Goal: Transaction & Acquisition: Purchase product/service

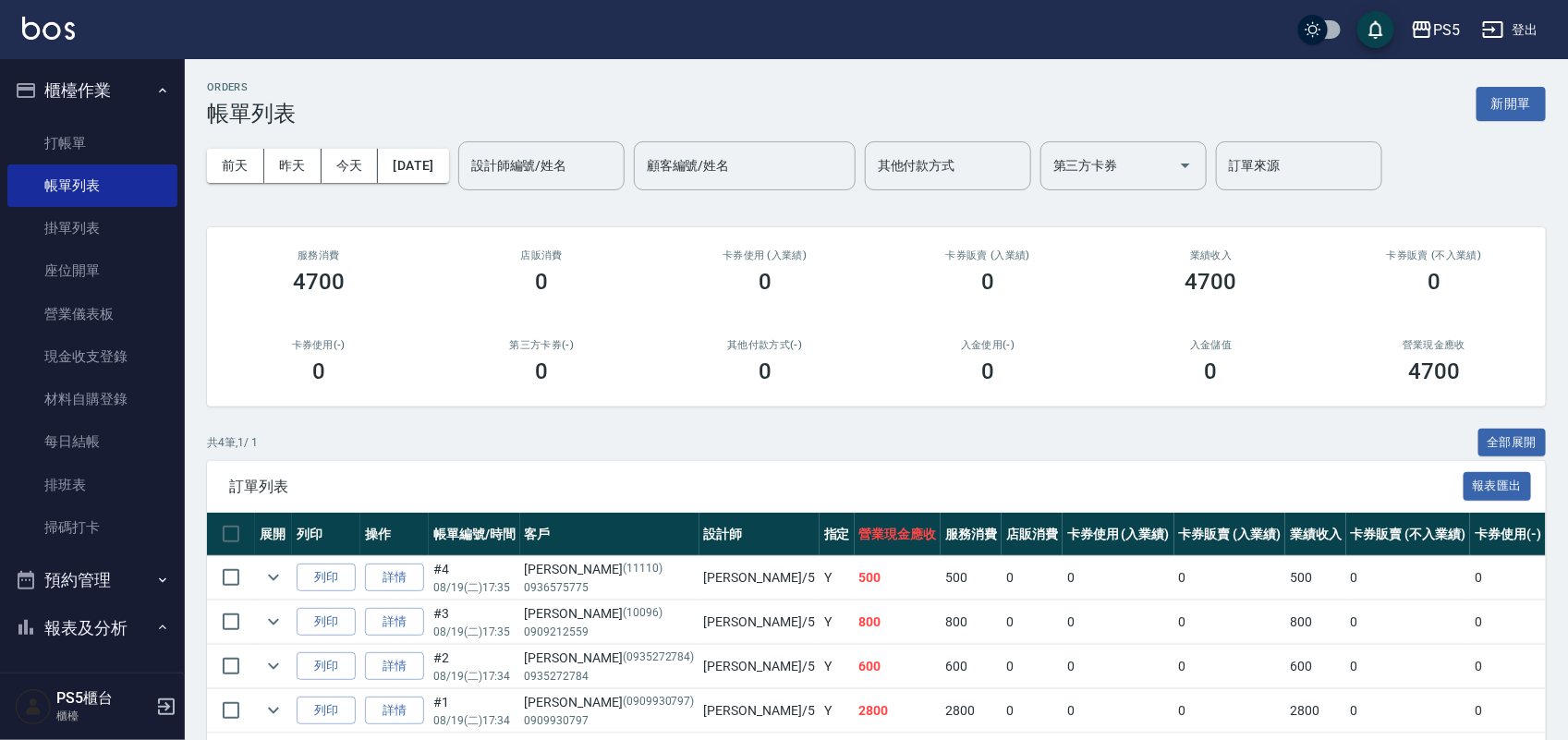
click at [1056, 437] on div "共 4 筆, 1 / 1 全部展開" at bounding box center [876, 443] width 1339 height 29
drag, startPoint x: 60, startPoint y: 130, endPoint x: 25, endPoint y: 162, distance: 47.4
click at [61, 130] on link "打帳單" at bounding box center [91, 143] width 170 height 43
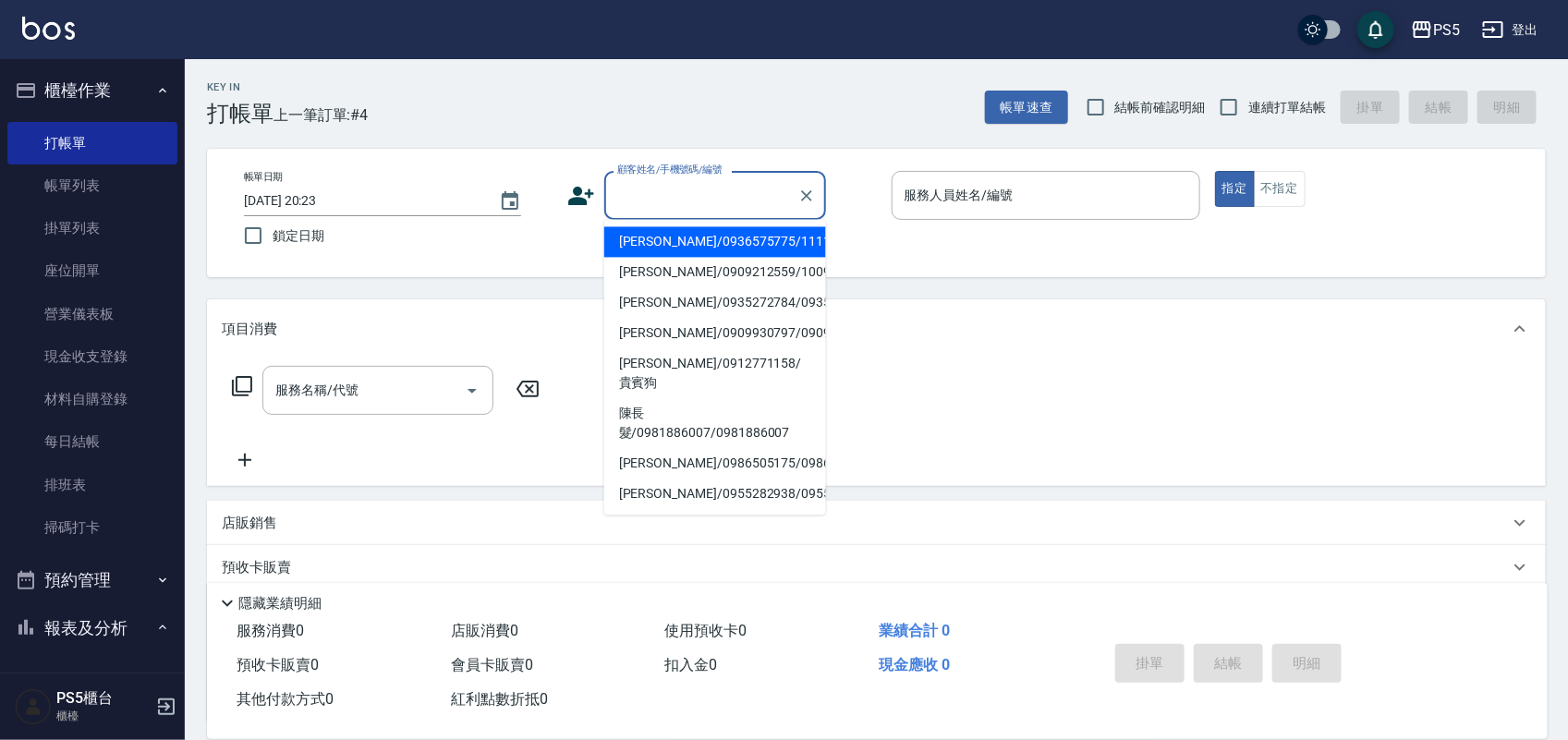
click at [649, 179] on input "顧客姓名/手機號碼/編號" at bounding box center [702, 195] width 178 height 33
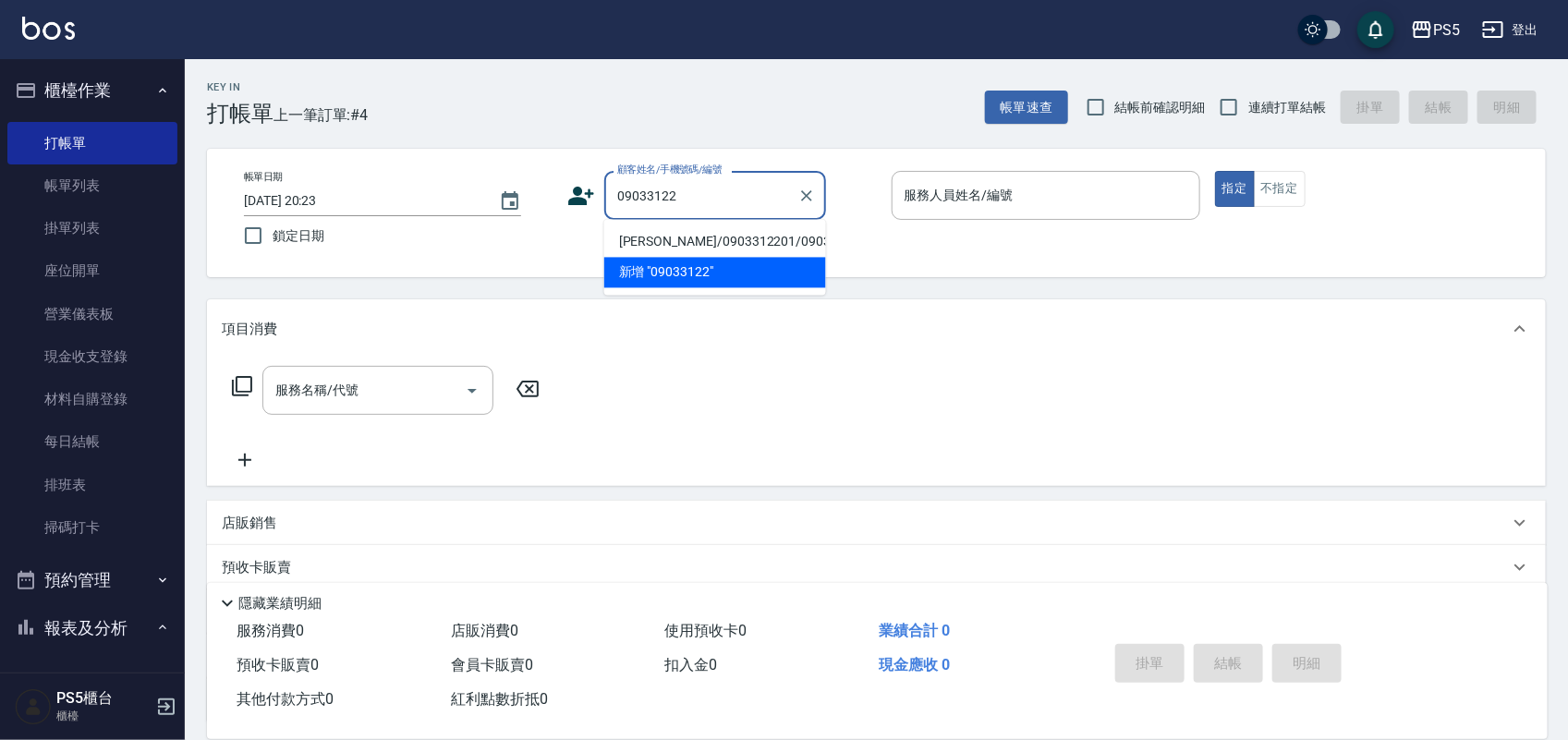
click at [627, 251] on li "[PERSON_NAME]/0903312201/0903312201" at bounding box center [714, 242] width 222 height 31
type input "[PERSON_NAME]/0903312201/0903312201"
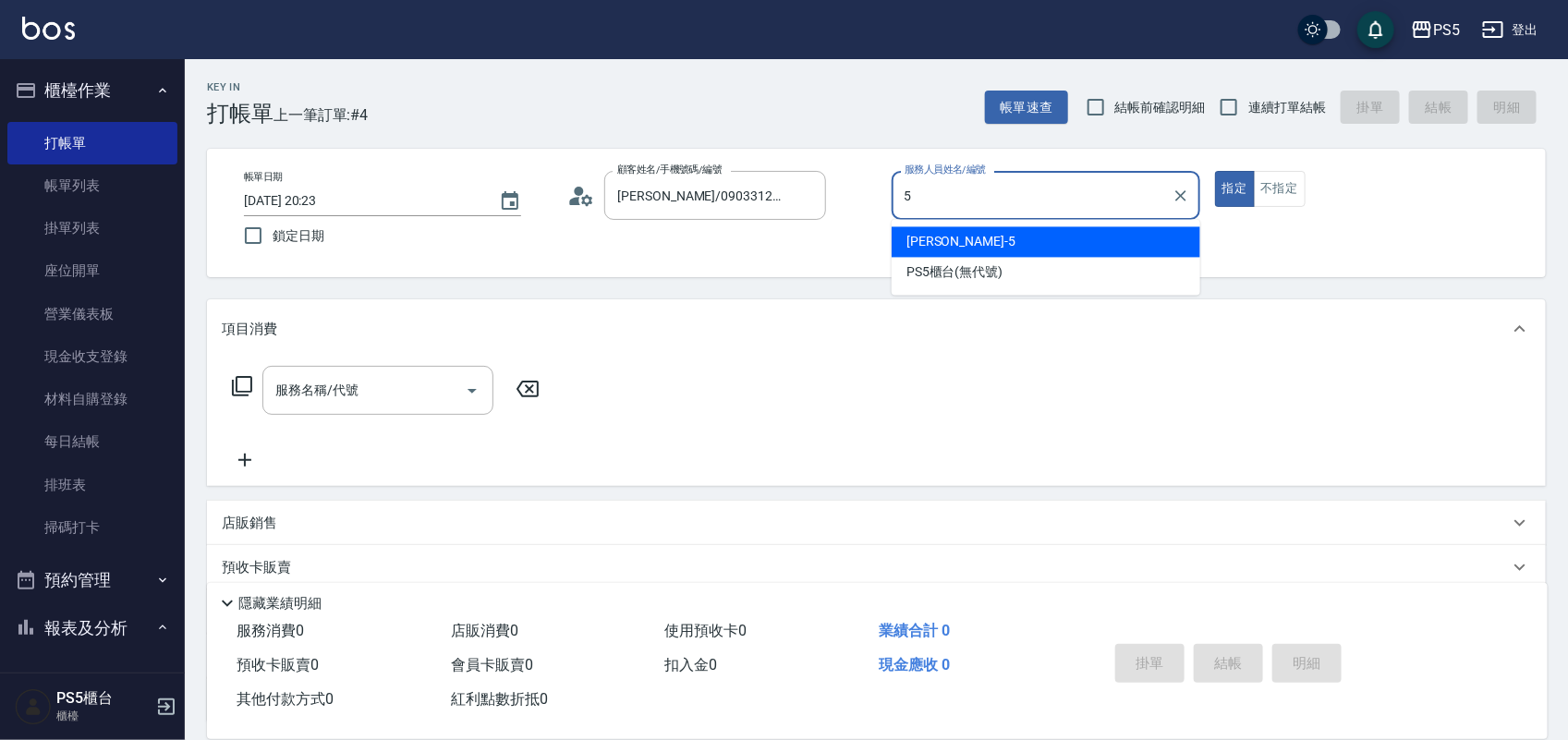
type input "Jolie-5"
type button "true"
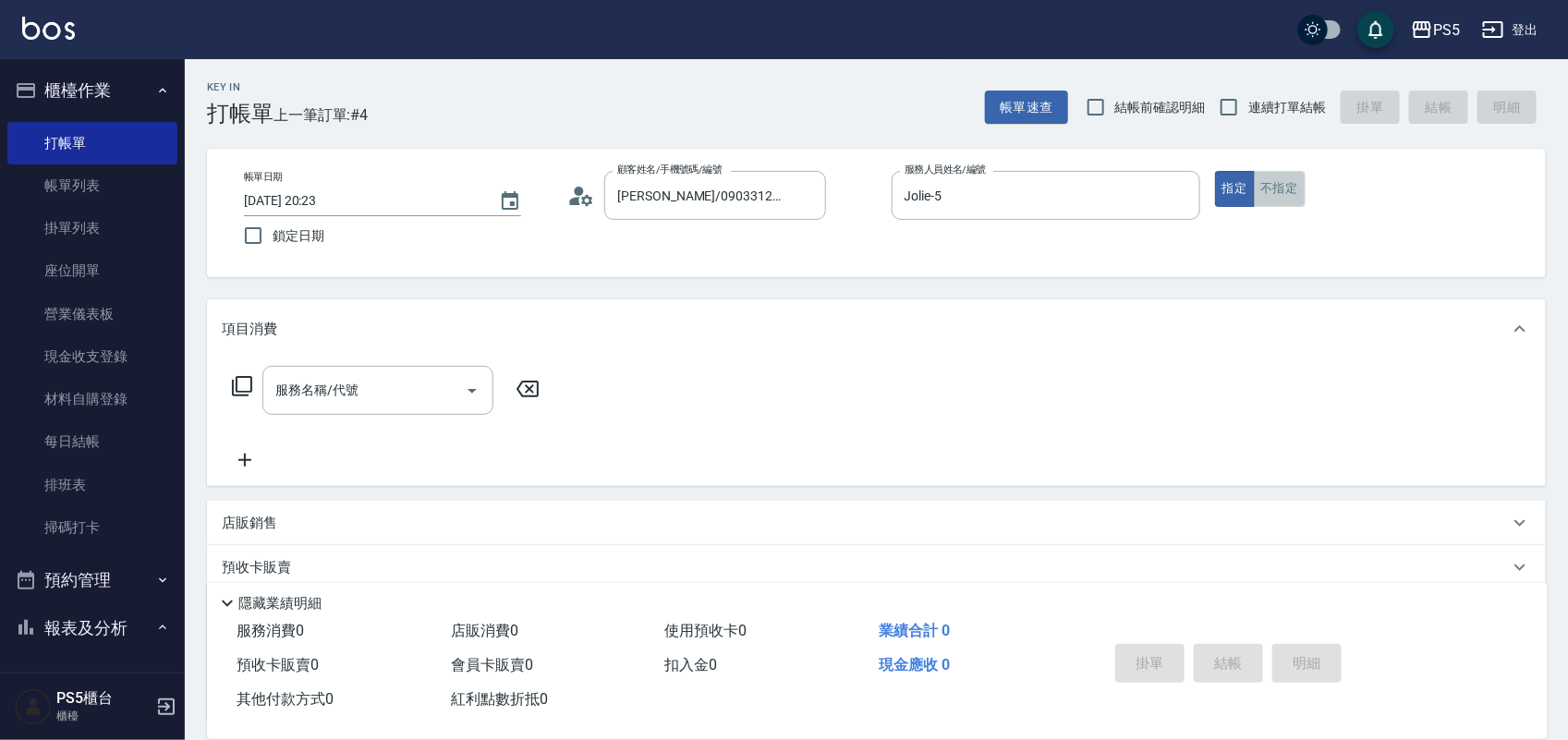
click at [1282, 185] on button "不指定" at bounding box center [1280, 189] width 52 height 36
click at [326, 402] on input "服務名稱/代號" at bounding box center [365, 390] width 187 height 33
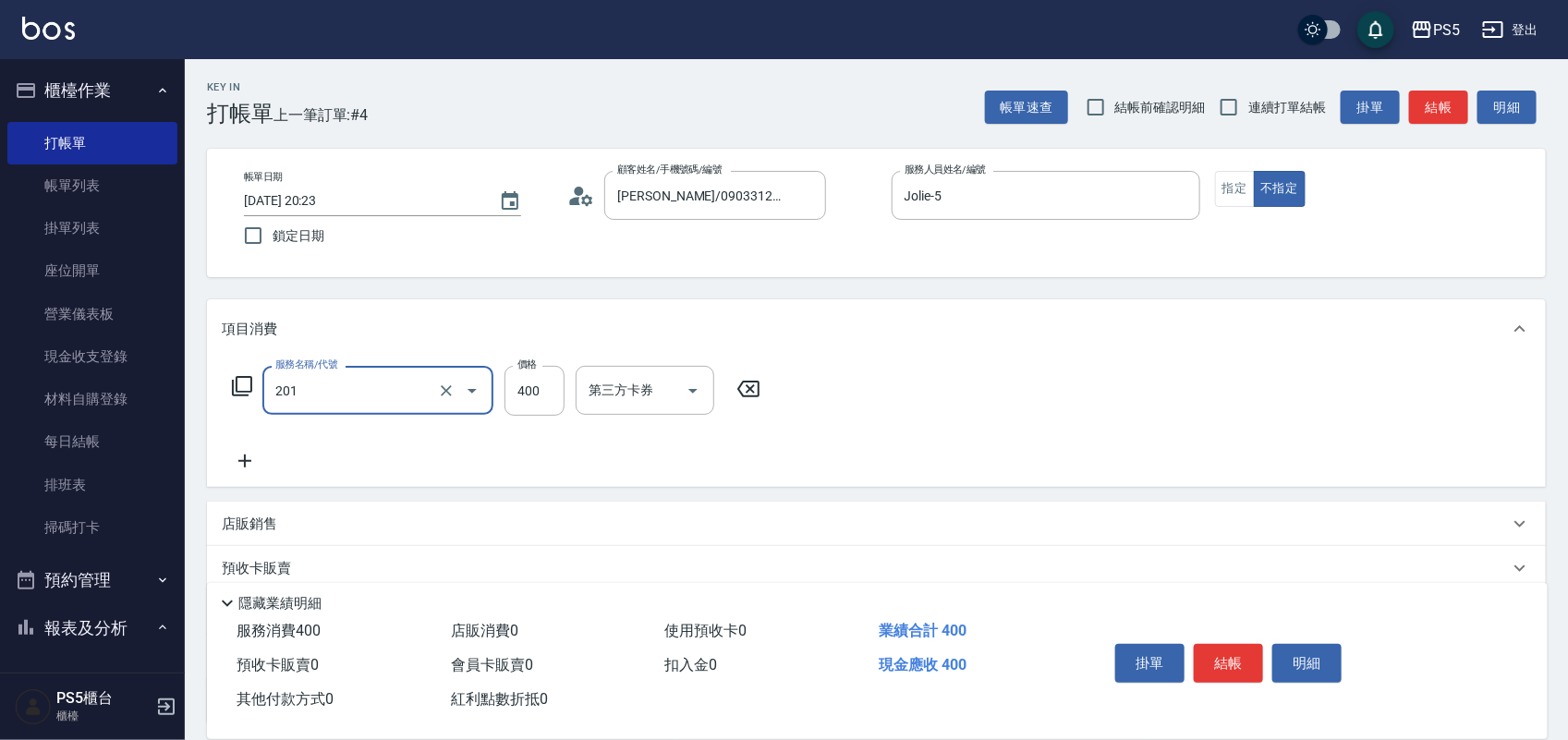
type input "洗剪400(201)"
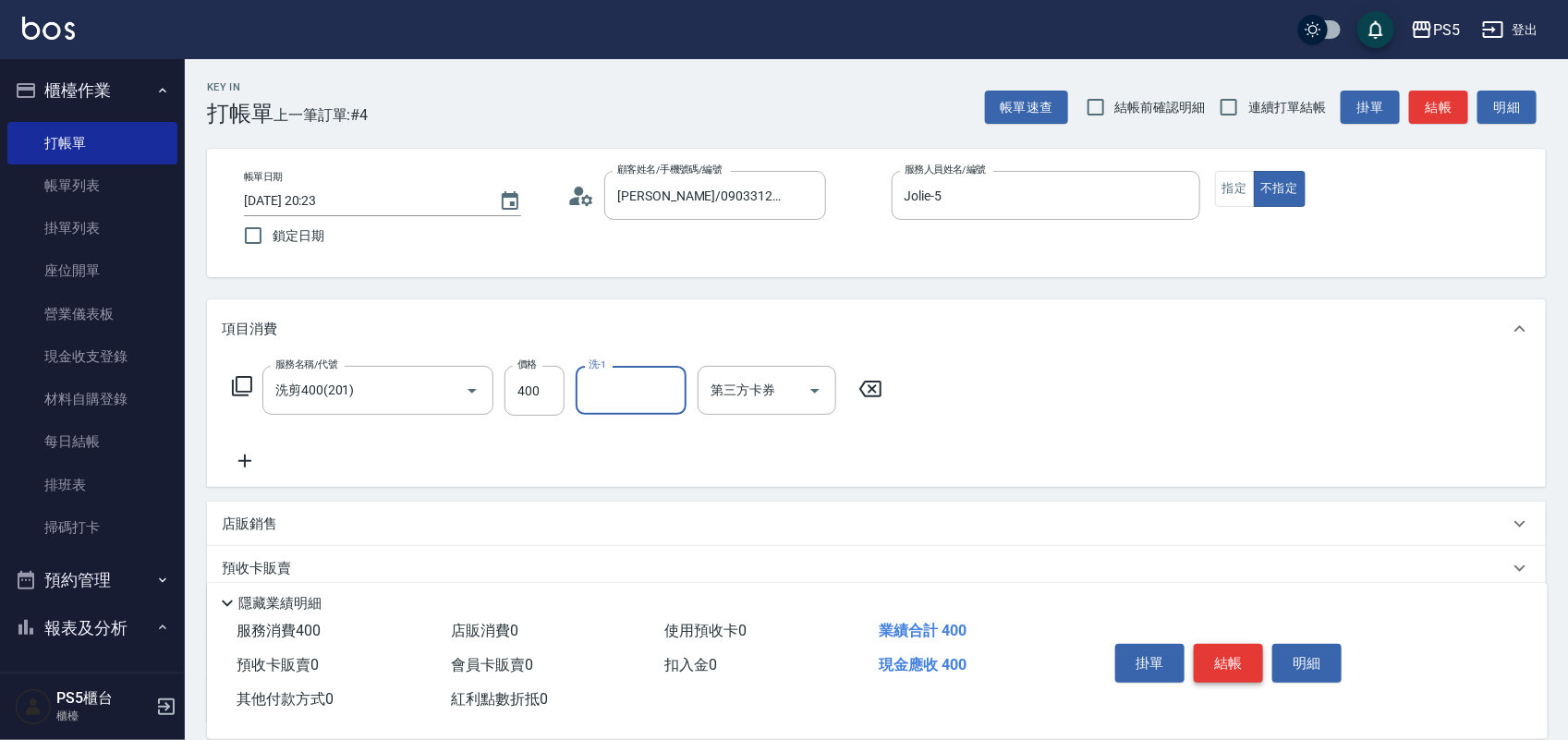
click at [1257, 658] on button "結帳" at bounding box center [1229, 663] width 70 height 39
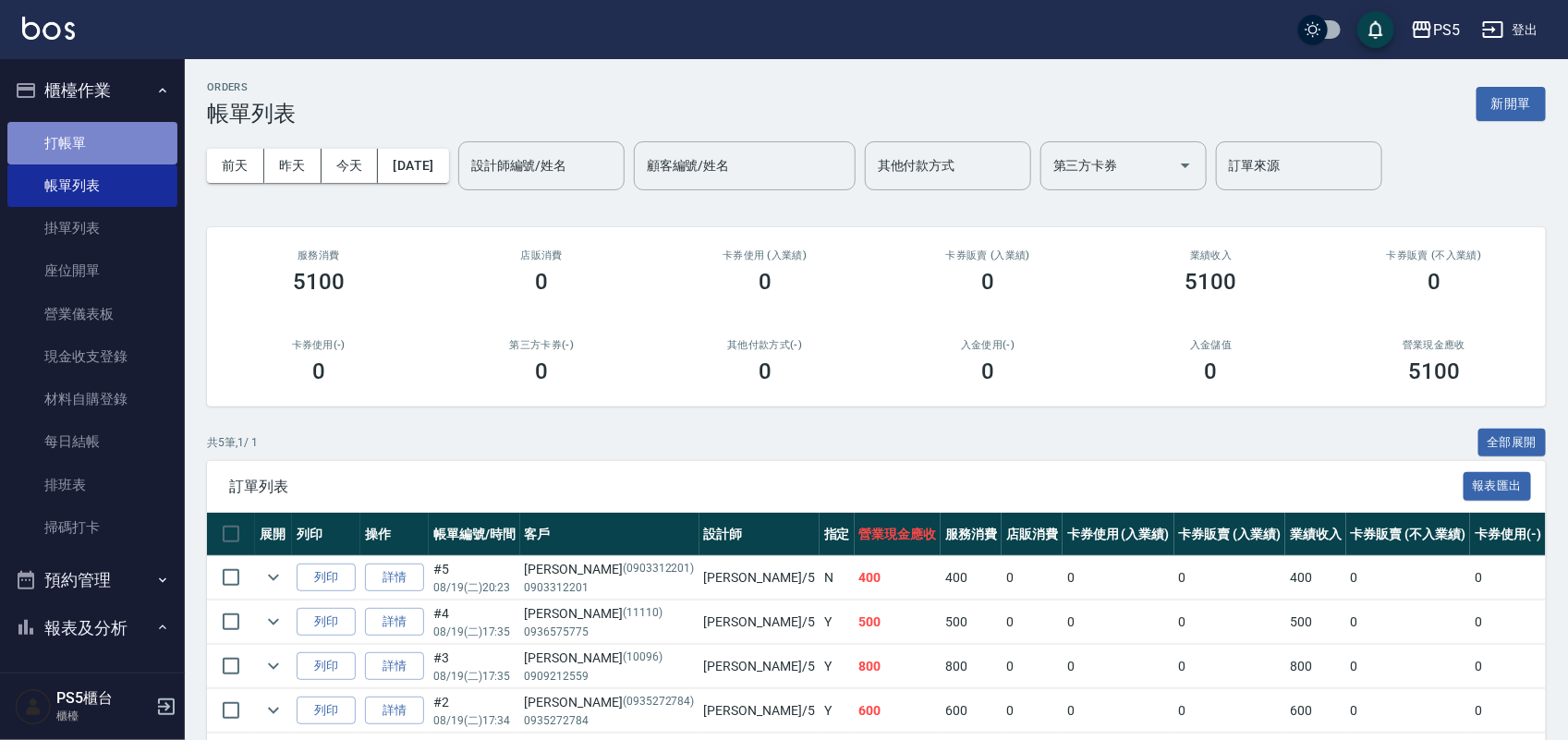
click at [102, 144] on link "打帳單" at bounding box center [91, 143] width 170 height 43
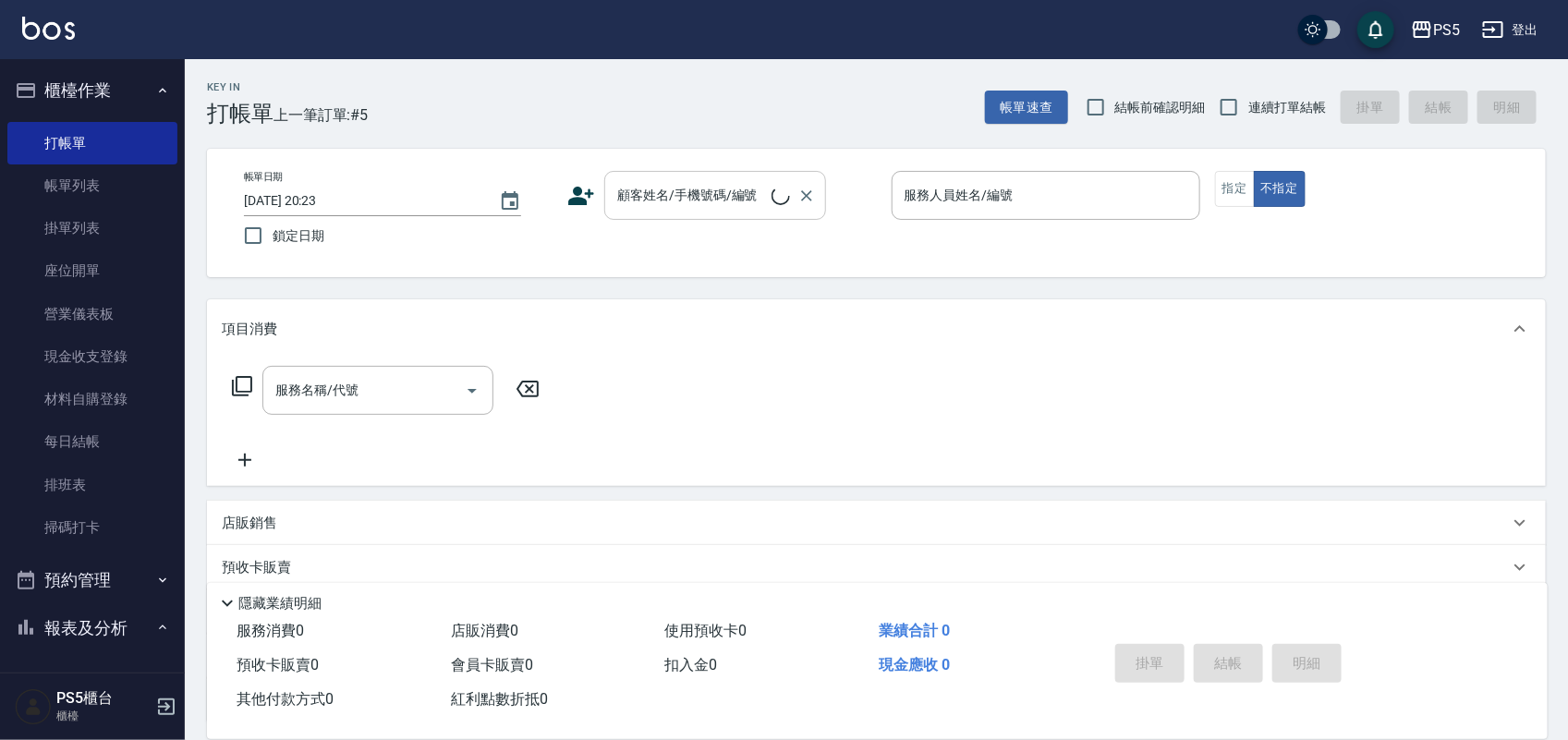
drag, startPoint x: 598, startPoint y: 167, endPoint x: 605, endPoint y: 176, distance: 11.4
click at [605, 176] on div "帳單日期 2025/08/19 20:23 鎖定日期 顧客姓名/手機號碼/編號 顧客姓名/手機號碼/編號 服務人員姓名/編號 服務人員姓名/編號 指定 不指定" at bounding box center [876, 213] width 1339 height 128
click at [692, 183] on input "顧客姓名/手機號碼/編號" at bounding box center [702, 195] width 178 height 33
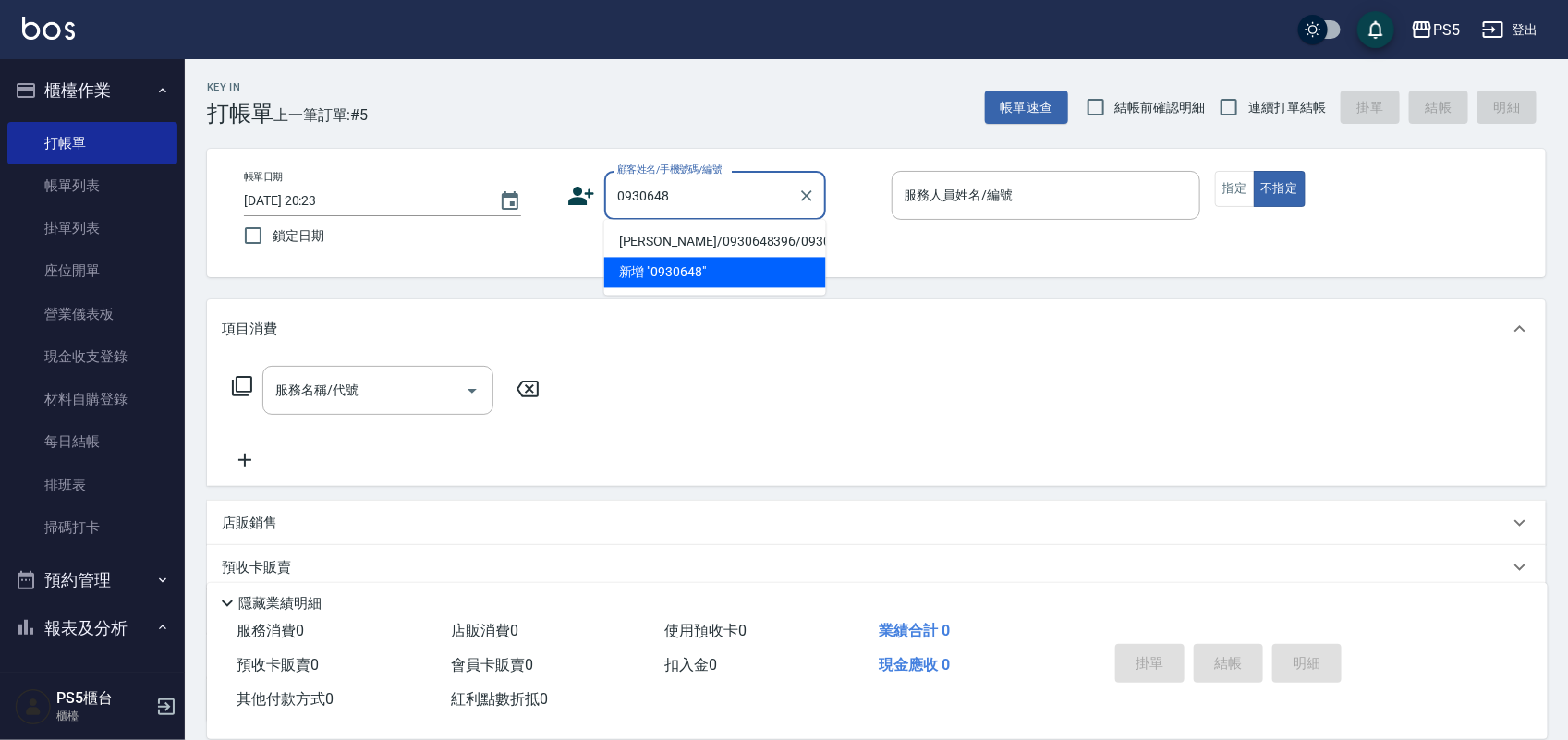
click at [653, 242] on li "陳文凱/0930648396/0930648396" at bounding box center [714, 242] width 222 height 31
type input "陳文凱/0930648396/0930648396"
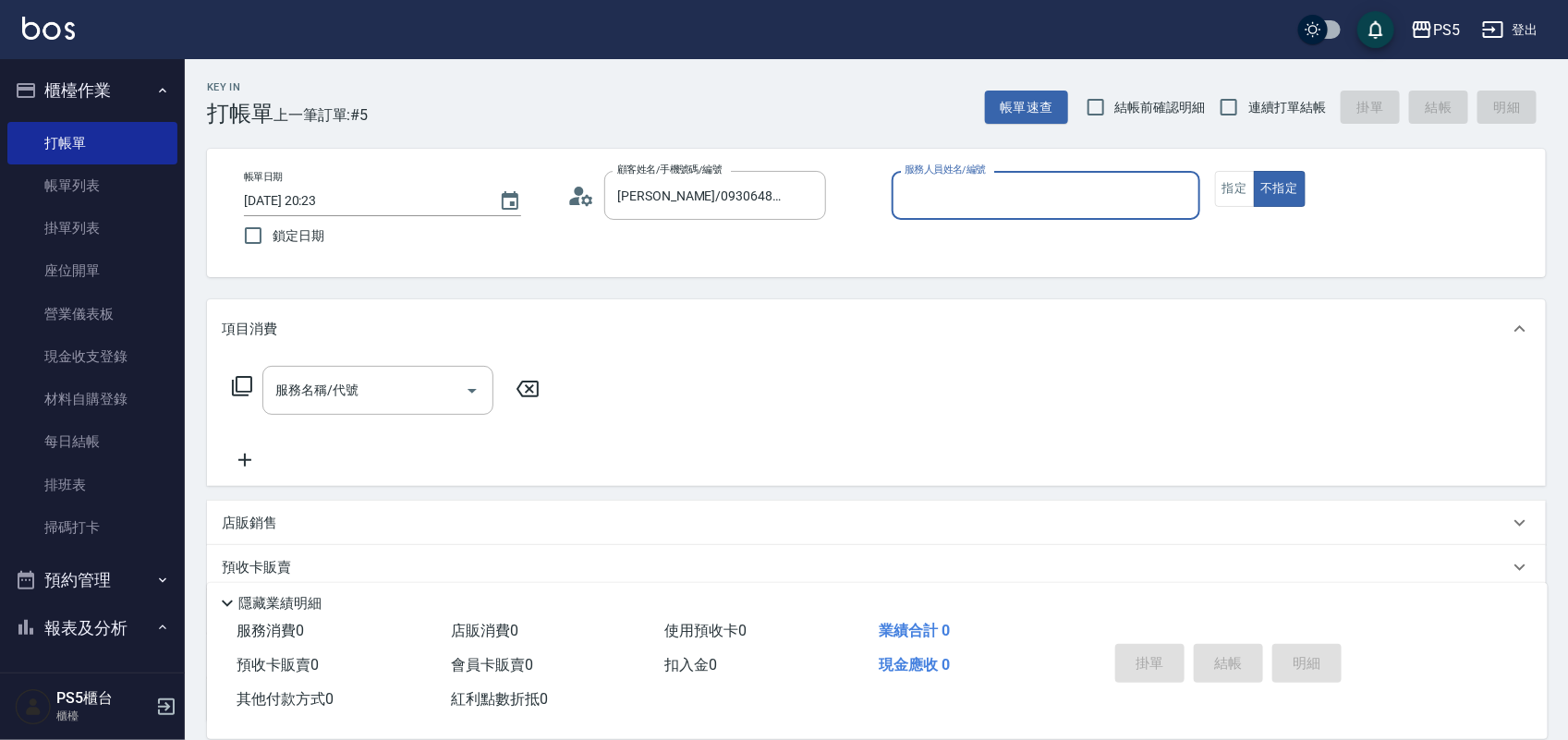
click at [962, 195] on input "服務人員姓名/編號" at bounding box center [1046, 195] width 292 height 33
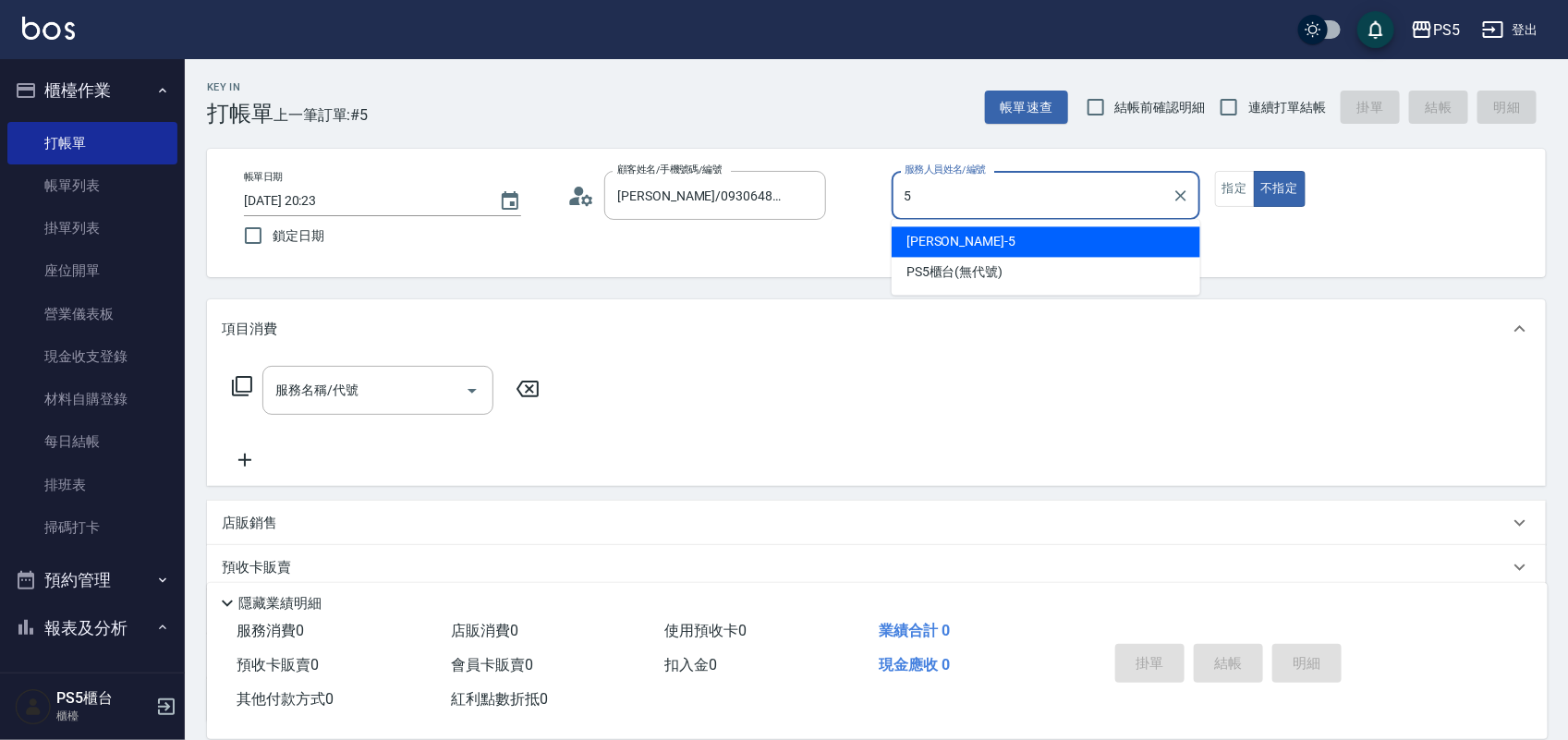
type input "Jolie-5"
type button "false"
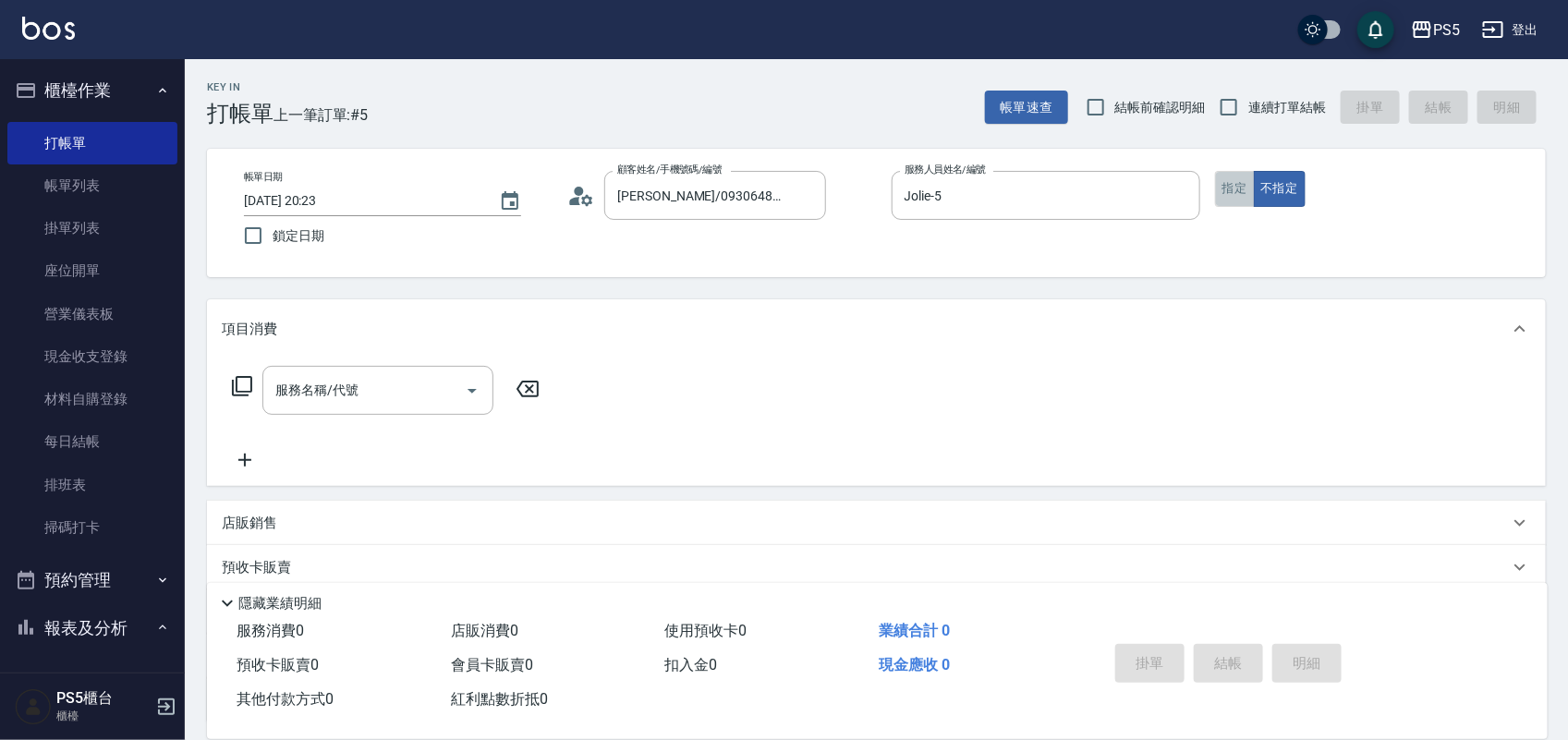
click at [1231, 178] on button "指定" at bounding box center [1235, 189] width 40 height 36
click at [324, 389] on div "服務名稱/代號 服務名稱/代號" at bounding box center [378, 389] width 232 height 49
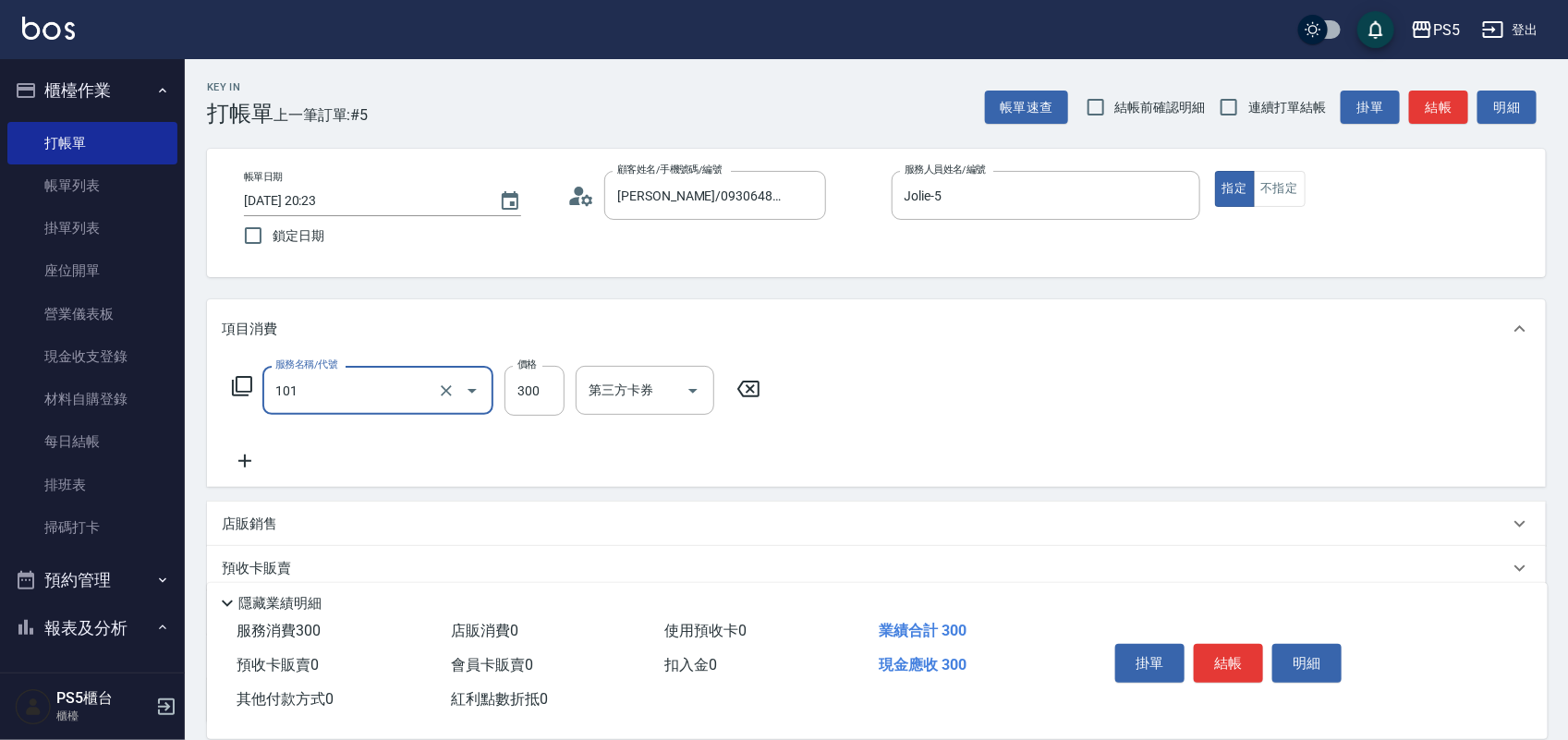
type input "洗髮(101)"
type input "500"
click at [1246, 664] on button "結帳" at bounding box center [1229, 663] width 70 height 39
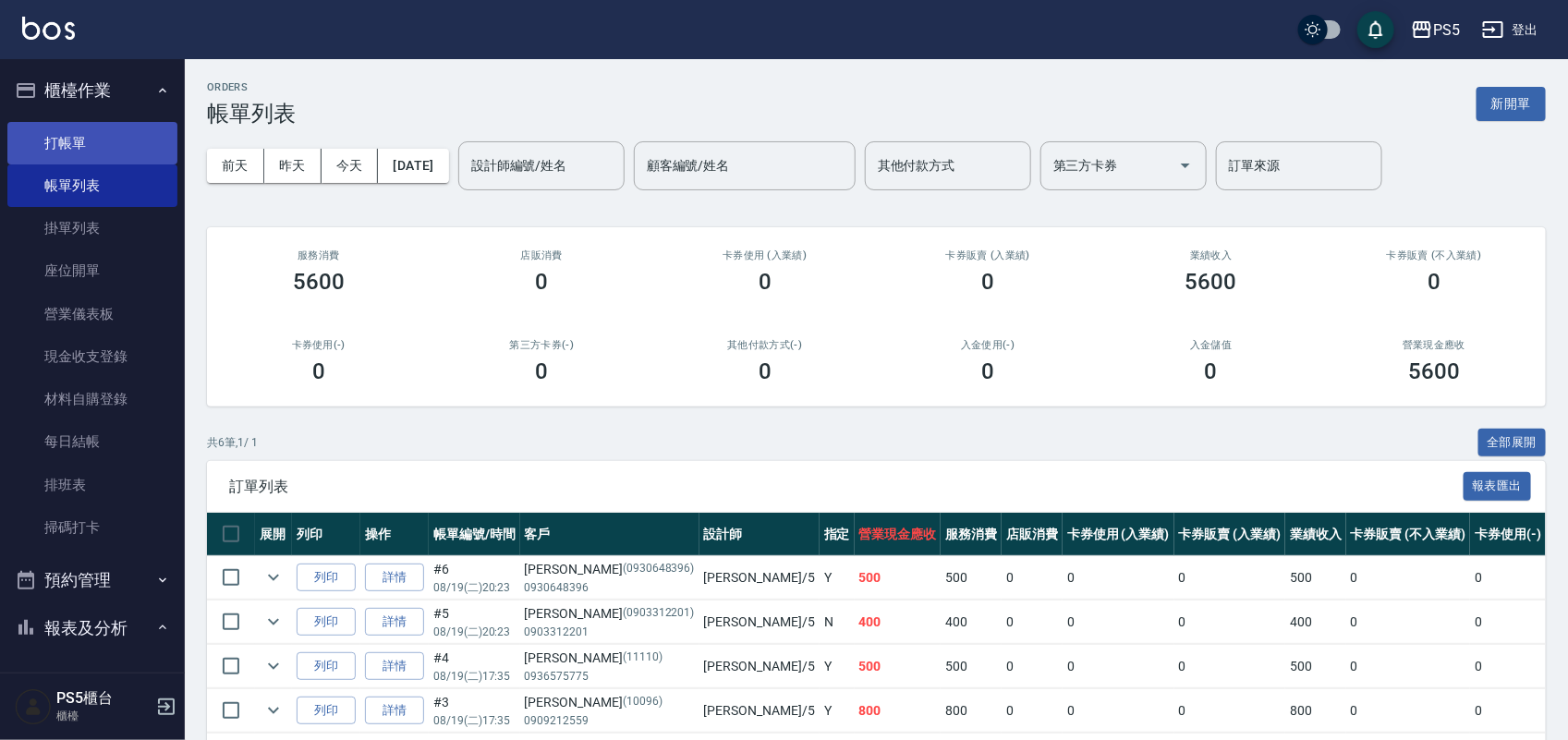
drag, startPoint x: 113, startPoint y: 140, endPoint x: 182, endPoint y: 146, distance: 69.3
click at [115, 140] on link "打帳單" at bounding box center [91, 143] width 170 height 43
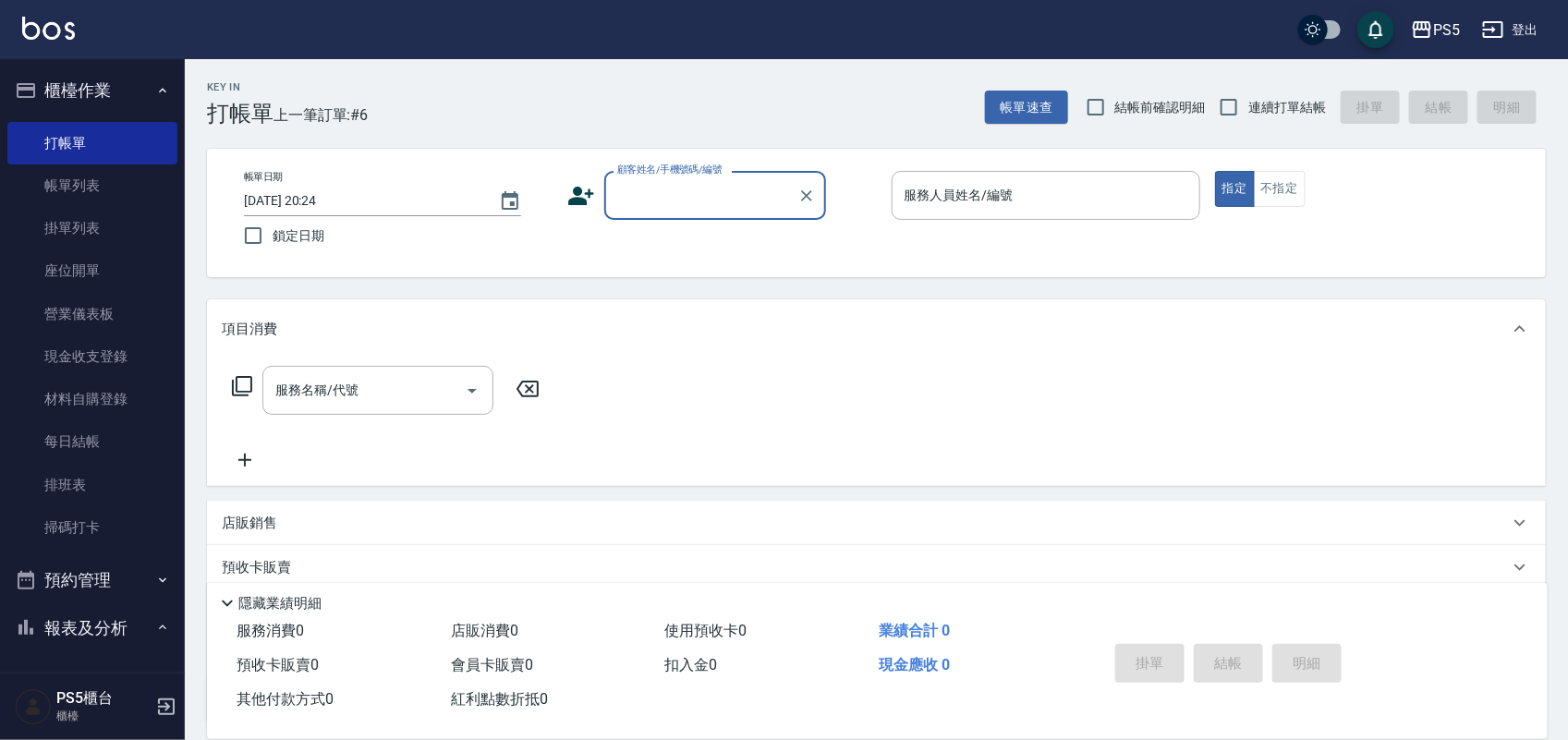
click at [746, 195] on input "顧客姓名/手機號碼/編號" at bounding box center [702, 195] width 178 height 33
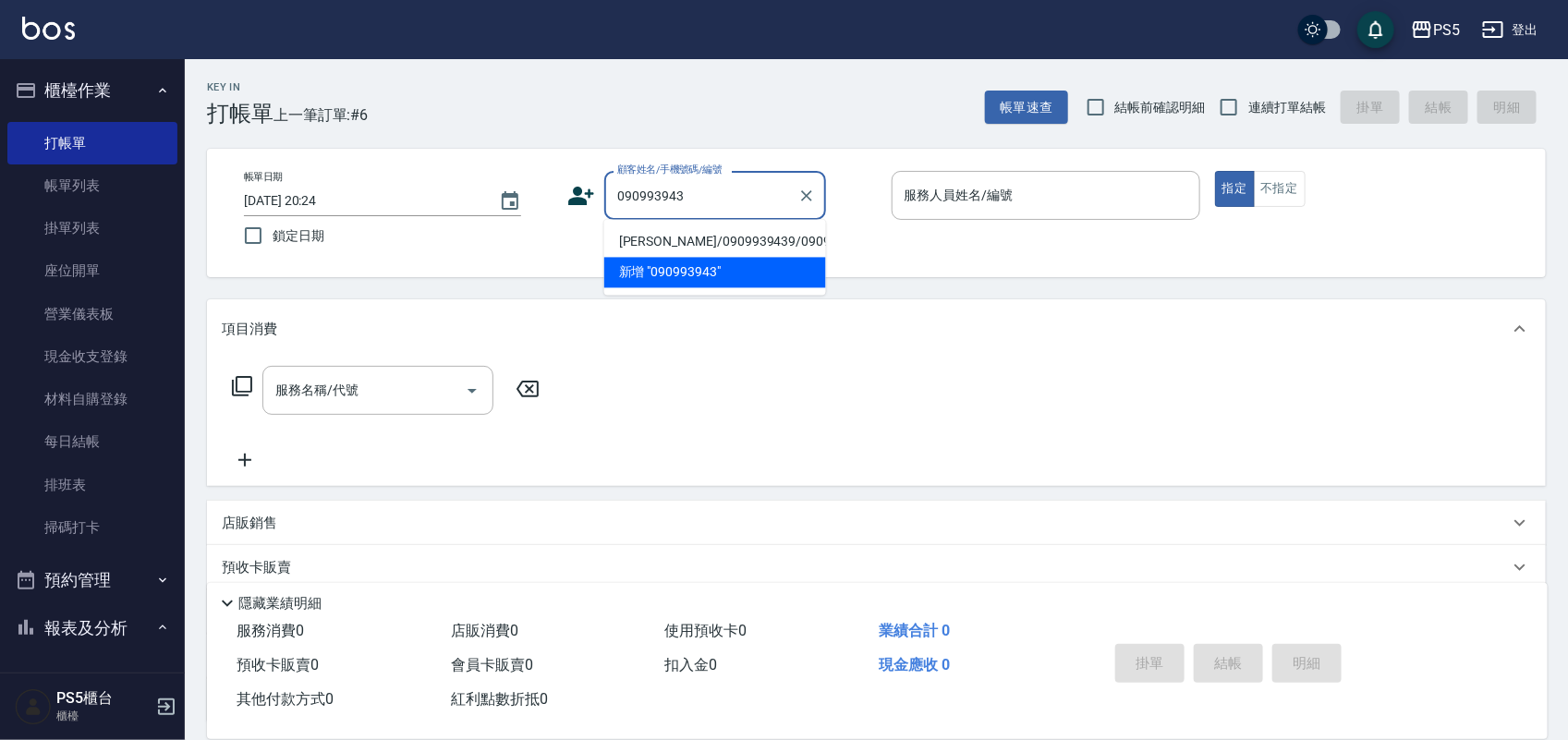
click at [698, 244] on li "張佳莉/0909939439/0909939439" at bounding box center [714, 242] width 222 height 31
type input "張佳莉/0909939439/0909939439"
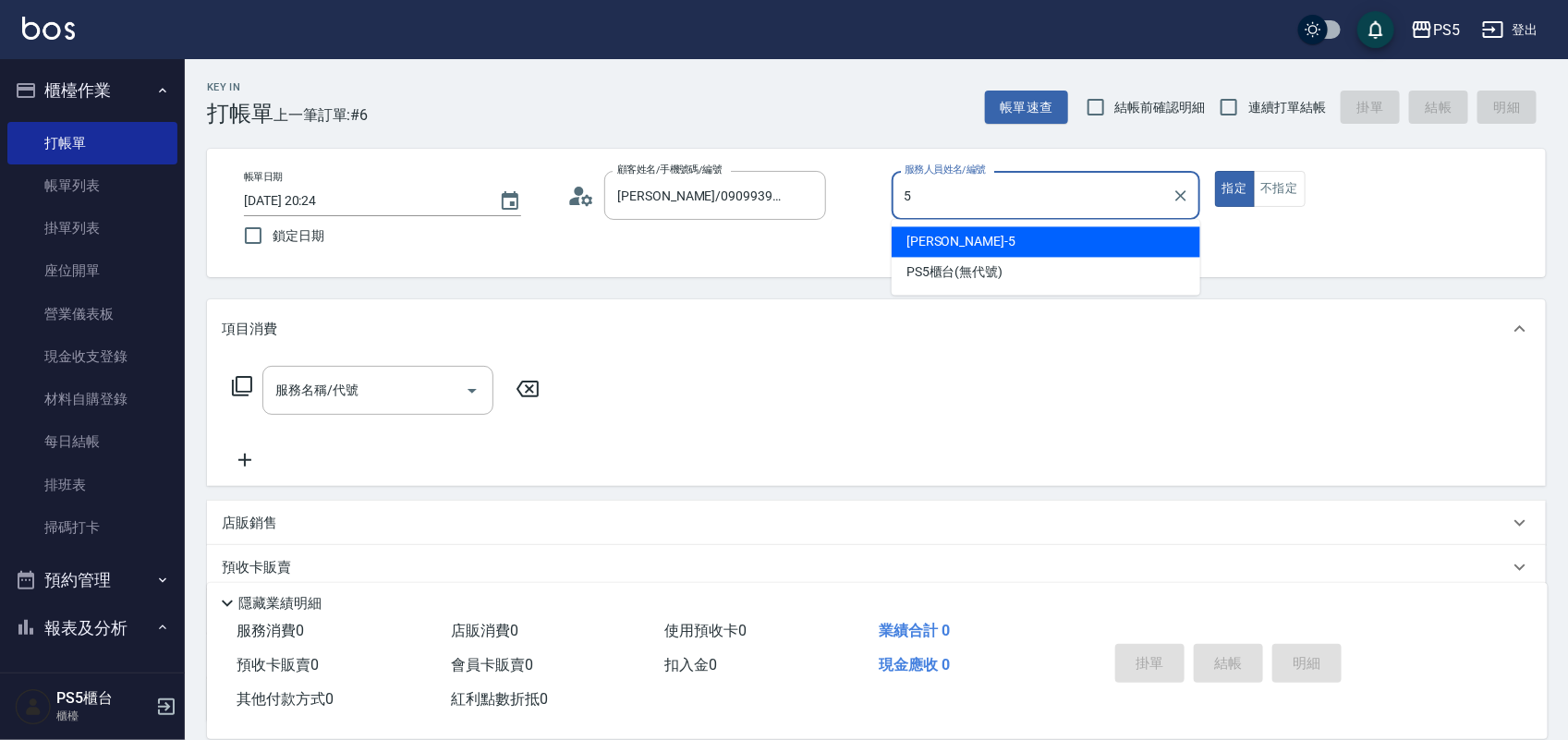
type input "Jolie-5"
type button "true"
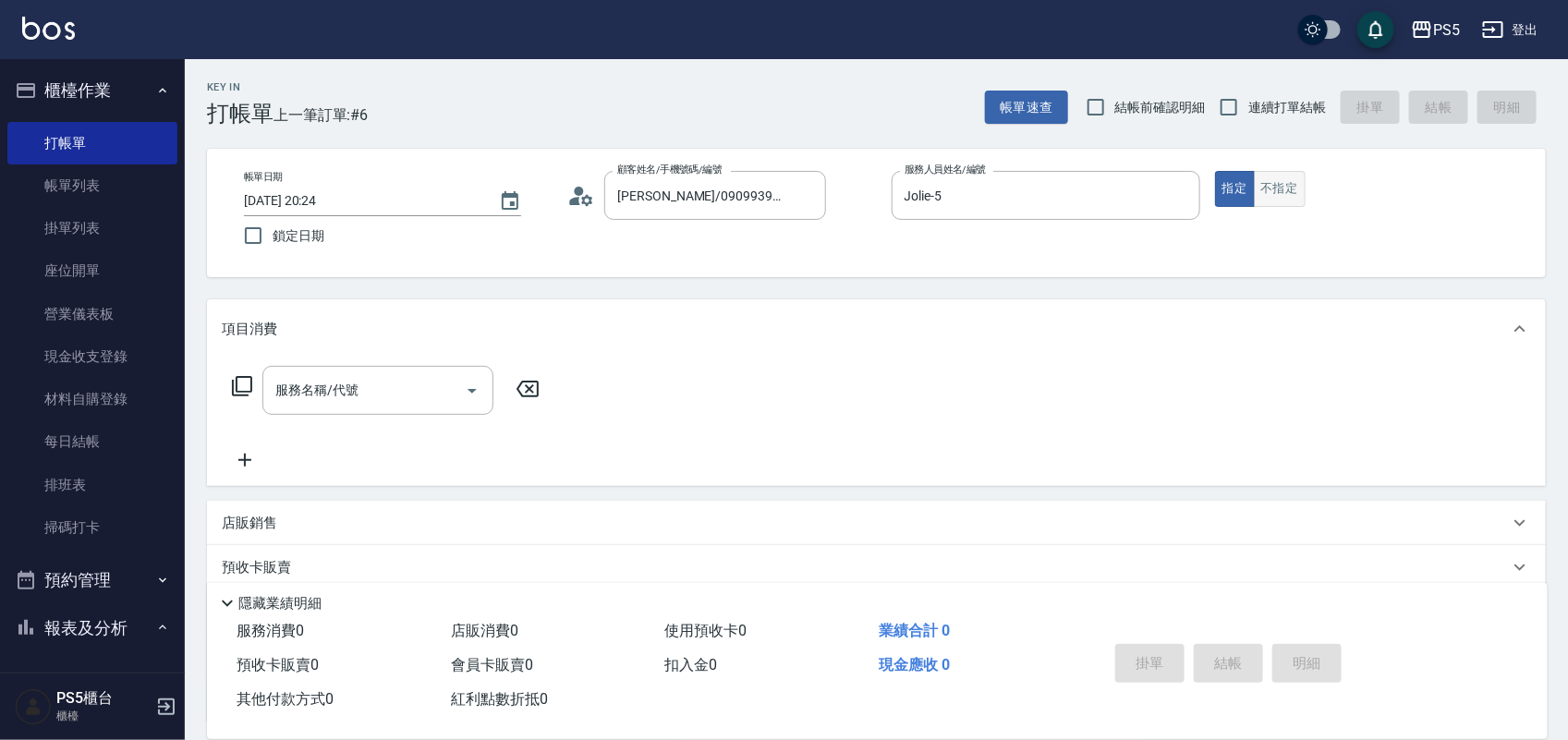
click at [1263, 190] on button "不指定" at bounding box center [1280, 189] width 52 height 36
click at [349, 398] on input "服務名稱/代號" at bounding box center [365, 390] width 187 height 33
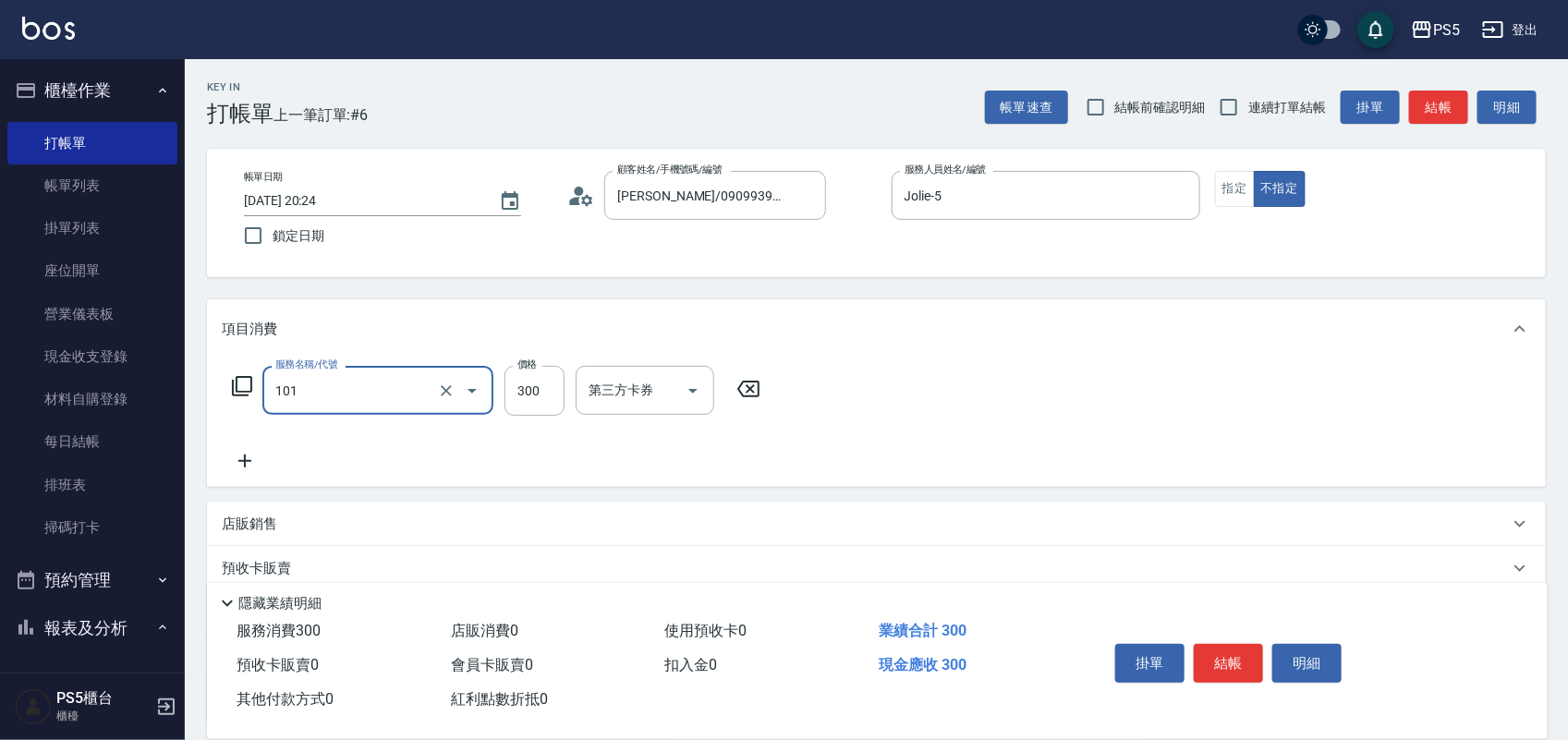
type input "洗髮(101)"
click at [1235, 671] on button "結帳" at bounding box center [1229, 663] width 70 height 39
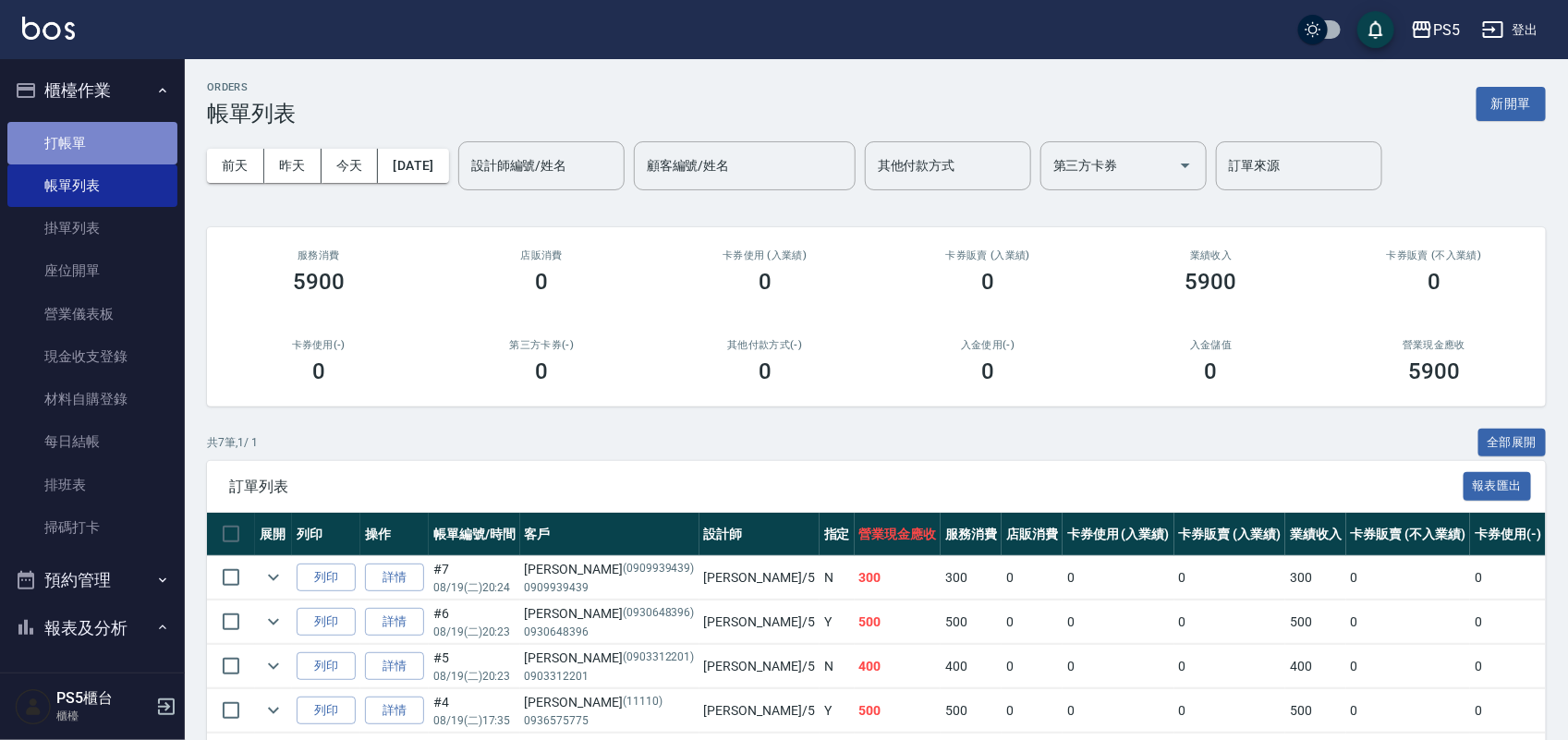
click at [99, 148] on link "打帳單" at bounding box center [91, 143] width 170 height 43
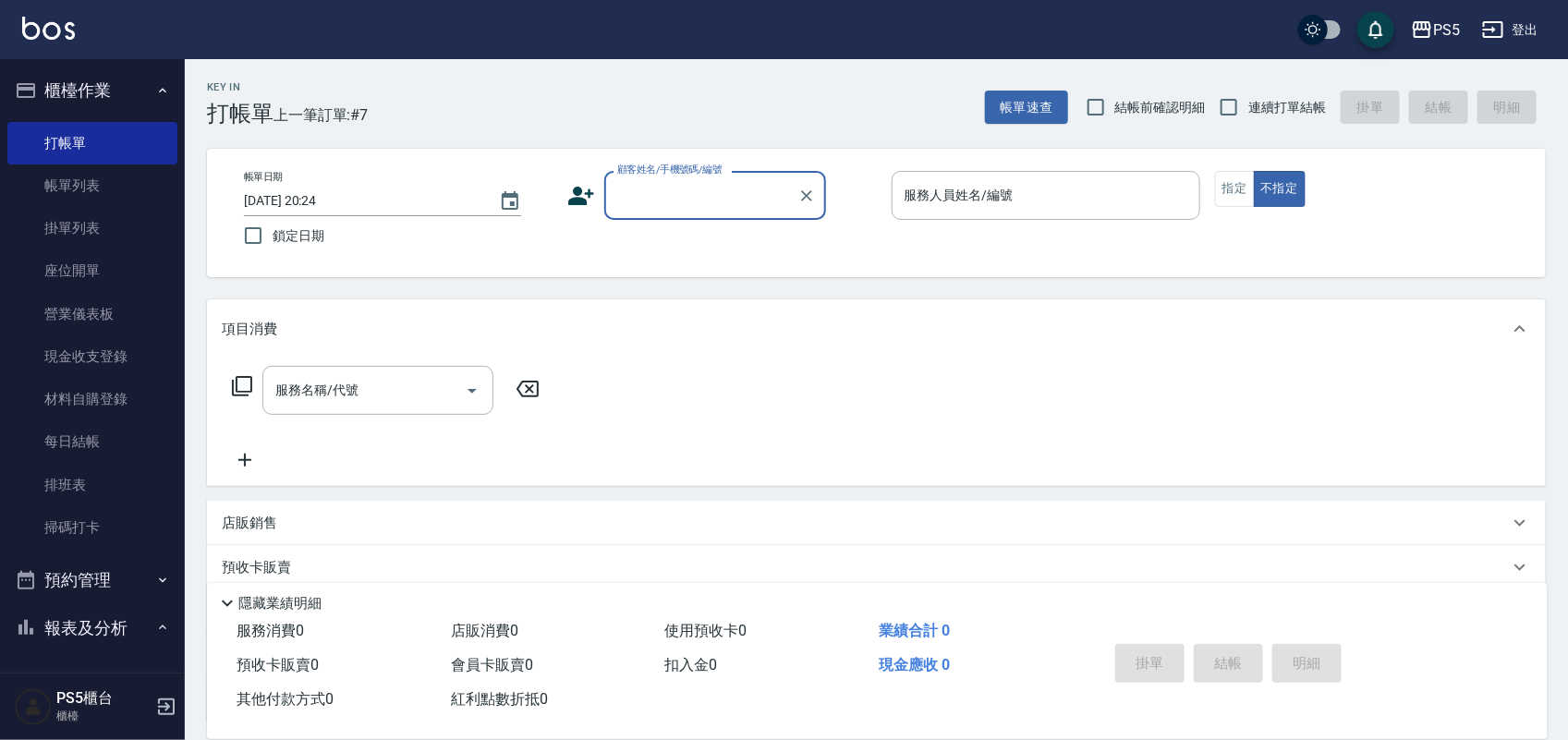
click at [647, 205] on input "顧客姓名/手機號碼/編號" at bounding box center [702, 195] width 178 height 33
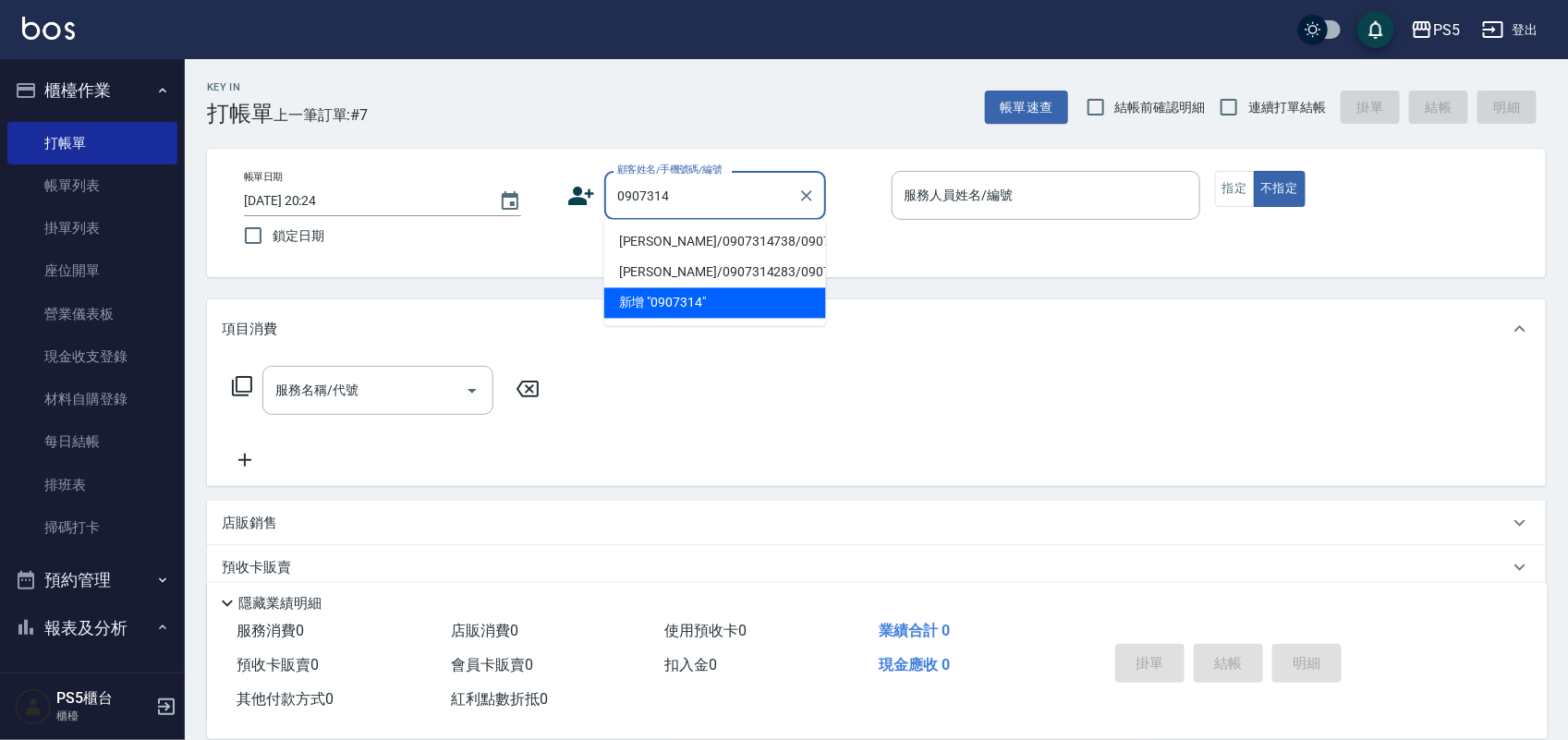
click at [644, 257] on li "呂泰鋒/0907314738/0907314738" at bounding box center [714, 242] width 222 height 31
type input "呂泰鋒/0907314738/0907314738"
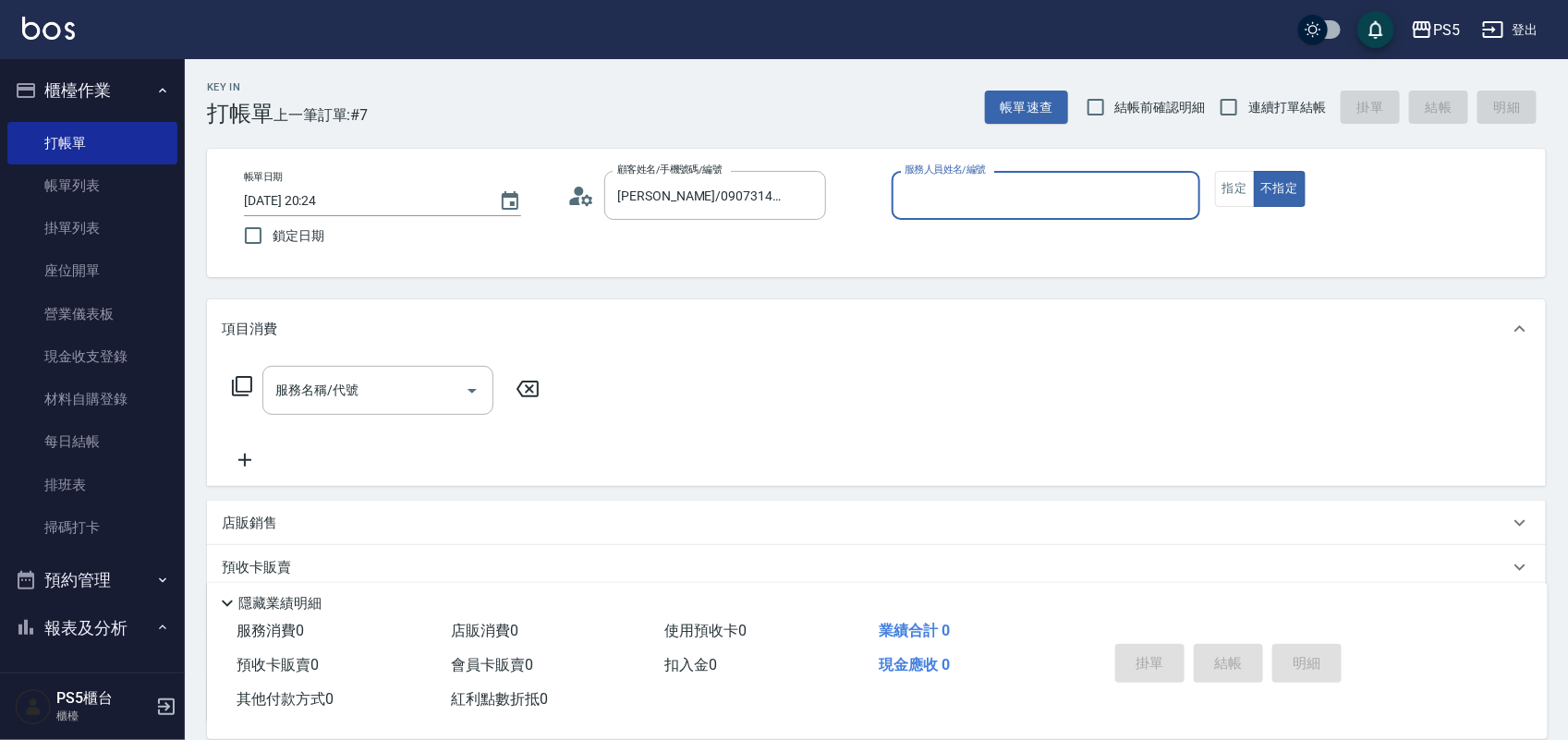
type input "Lita-6"
click at [802, 192] on icon "Clear" at bounding box center [806, 196] width 11 height 11
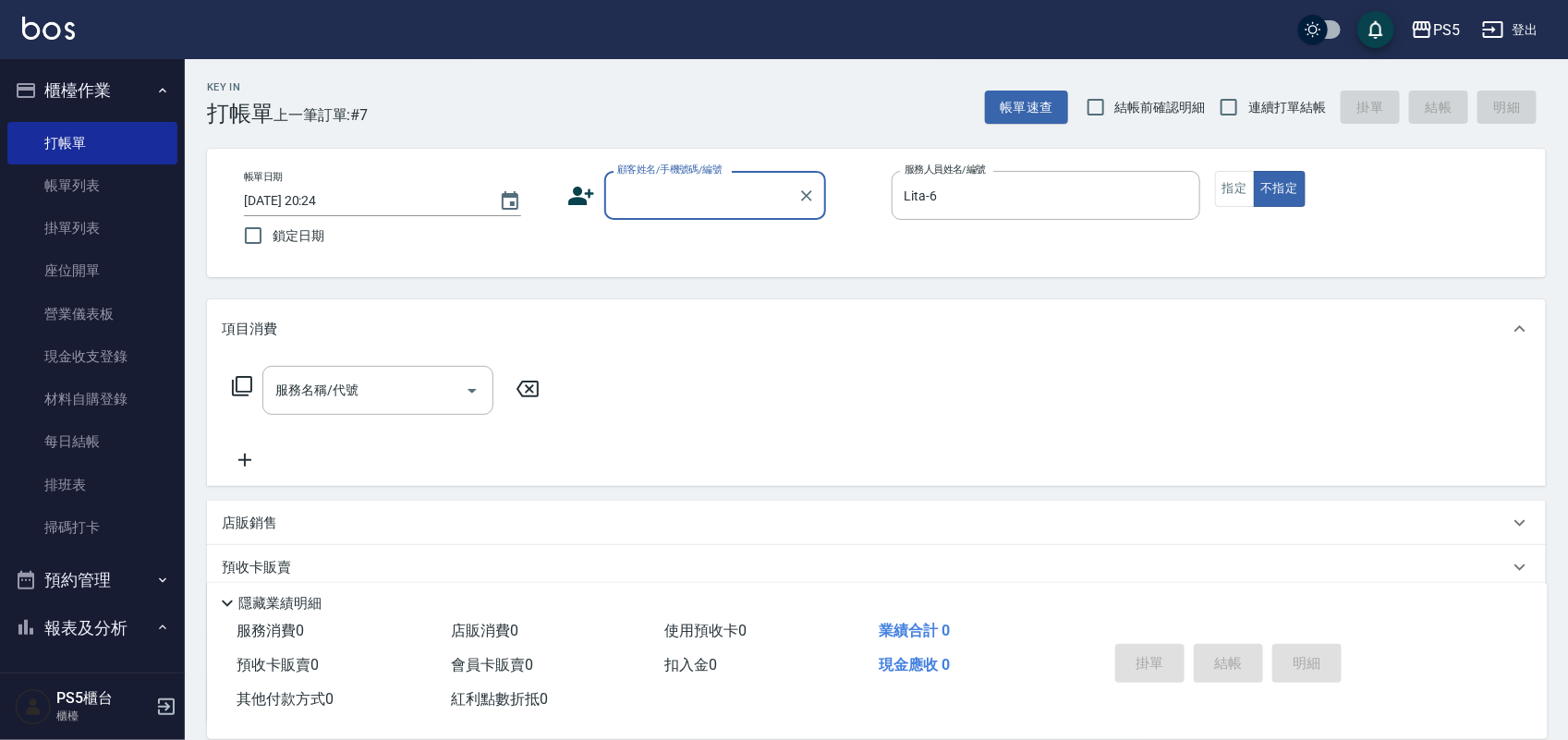
click at [730, 196] on input "顧客姓名/手機號碼/編號" at bounding box center [702, 195] width 178 height 33
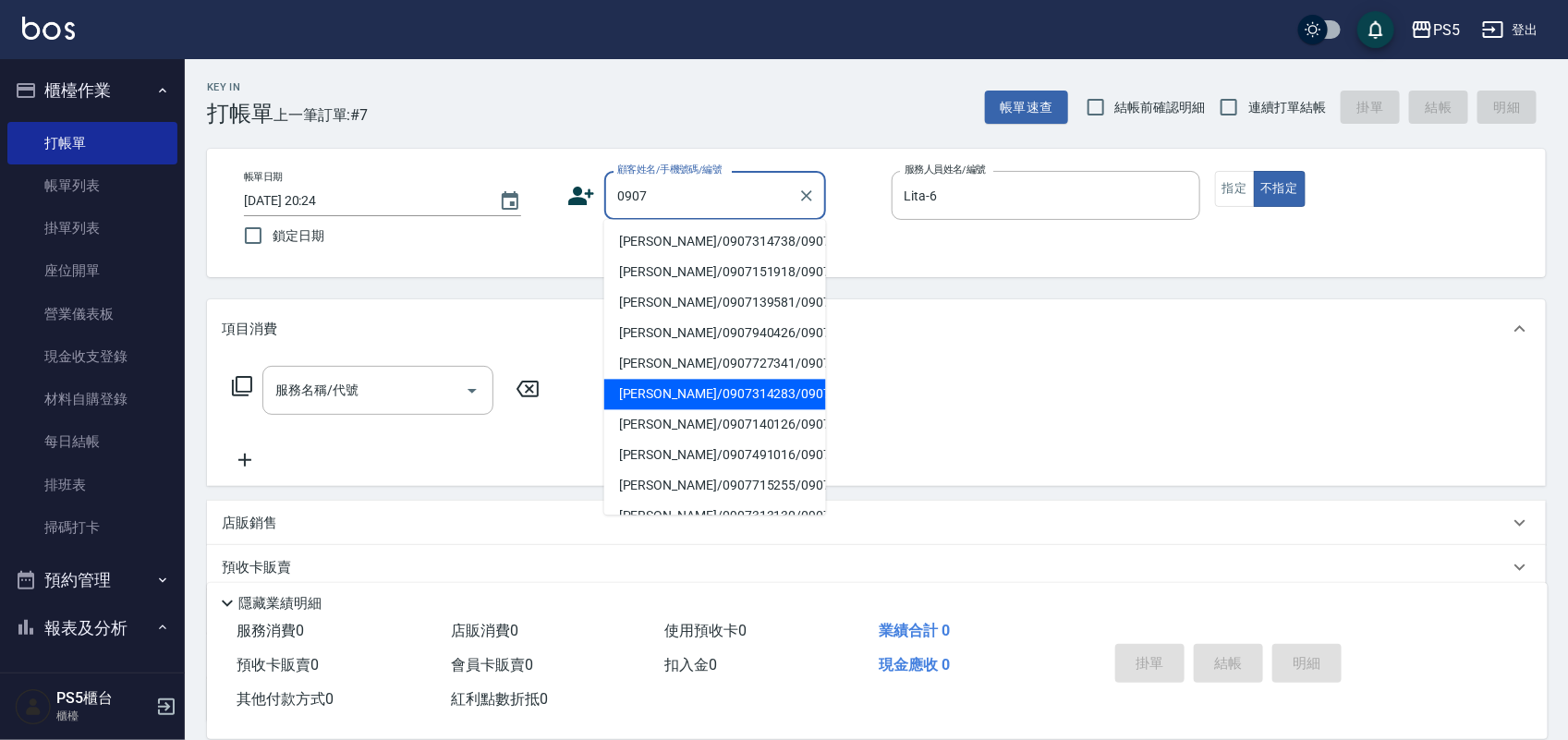
click at [650, 410] on li "單智淵/0907314283/0907314283" at bounding box center [714, 394] width 222 height 31
type input "單智淵/0907314283/0907314283"
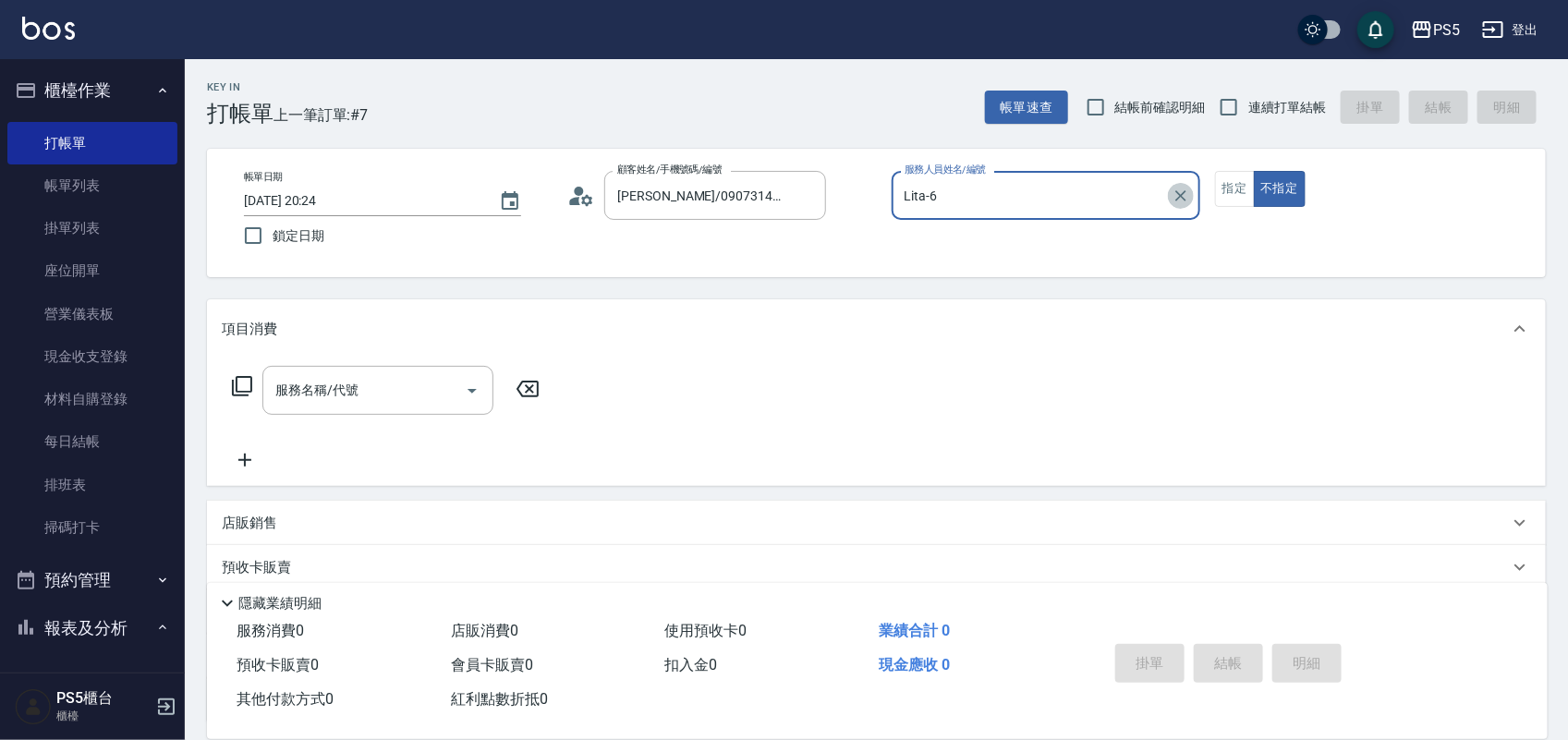
click at [1169, 194] on button "Clear" at bounding box center [1181, 196] width 26 height 26
click at [1005, 199] on input "服務人員姓名/編號" at bounding box center [1046, 195] width 292 height 33
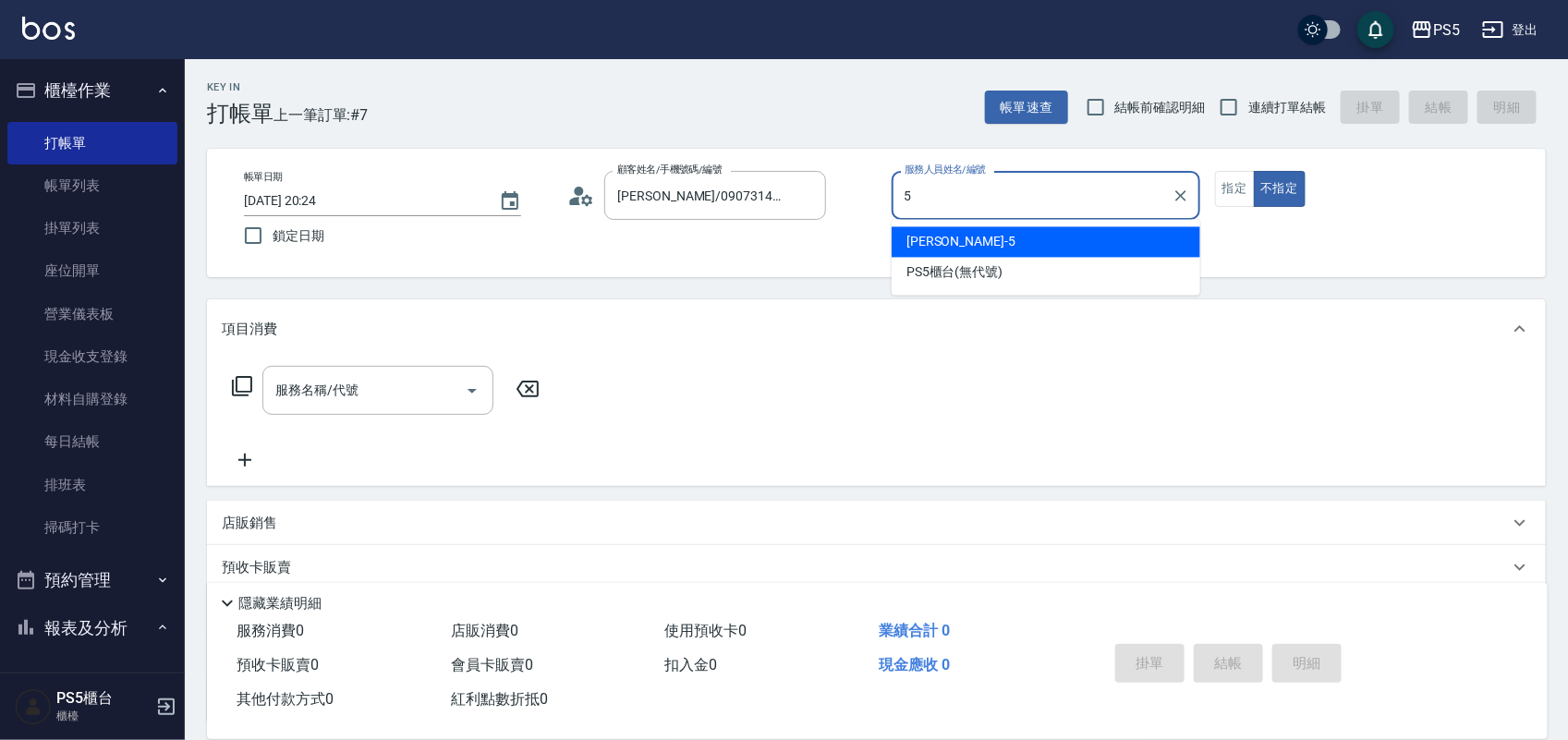
type input "Jolie-5"
type button "false"
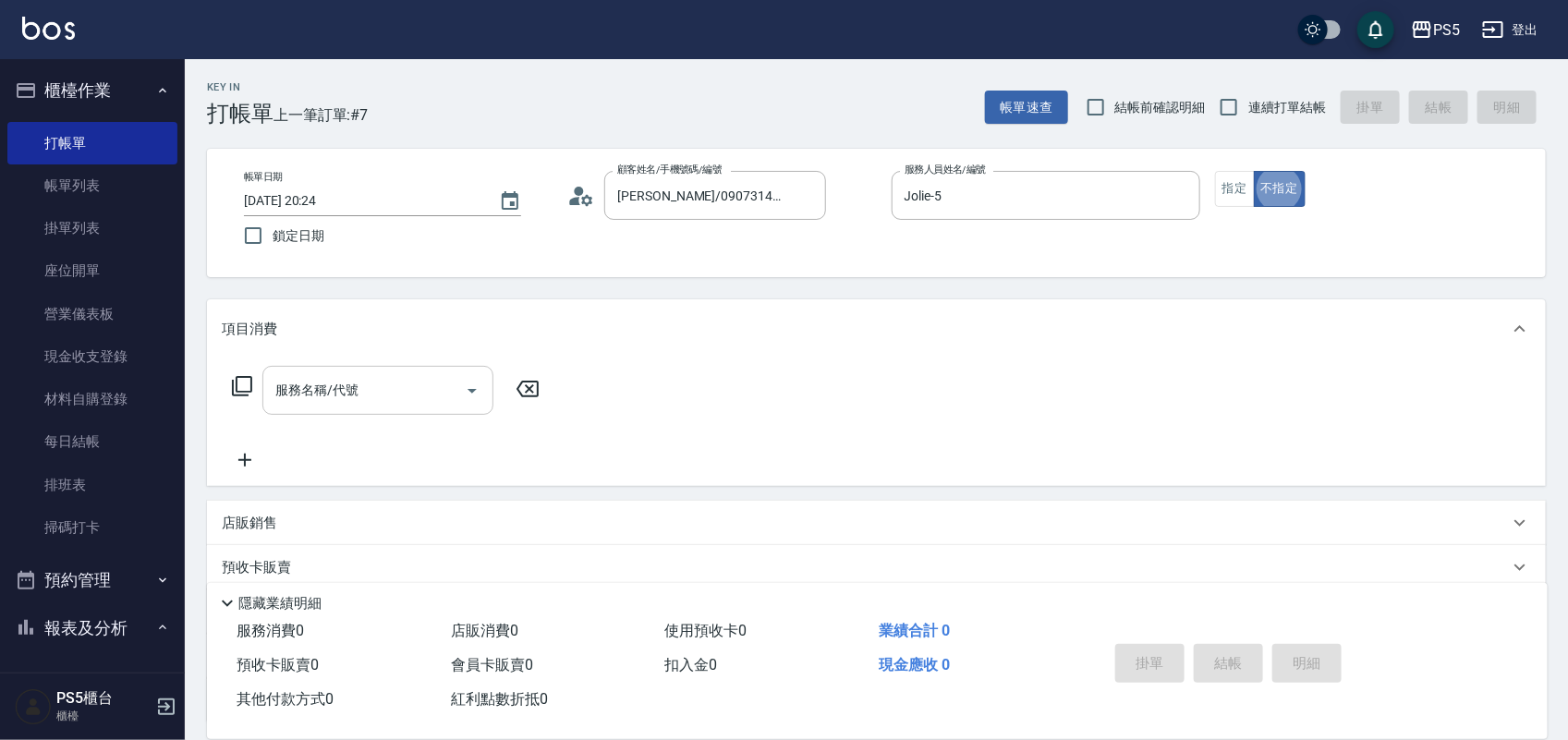
click at [357, 388] on input "服務名稱/代號" at bounding box center [365, 390] width 187 height 33
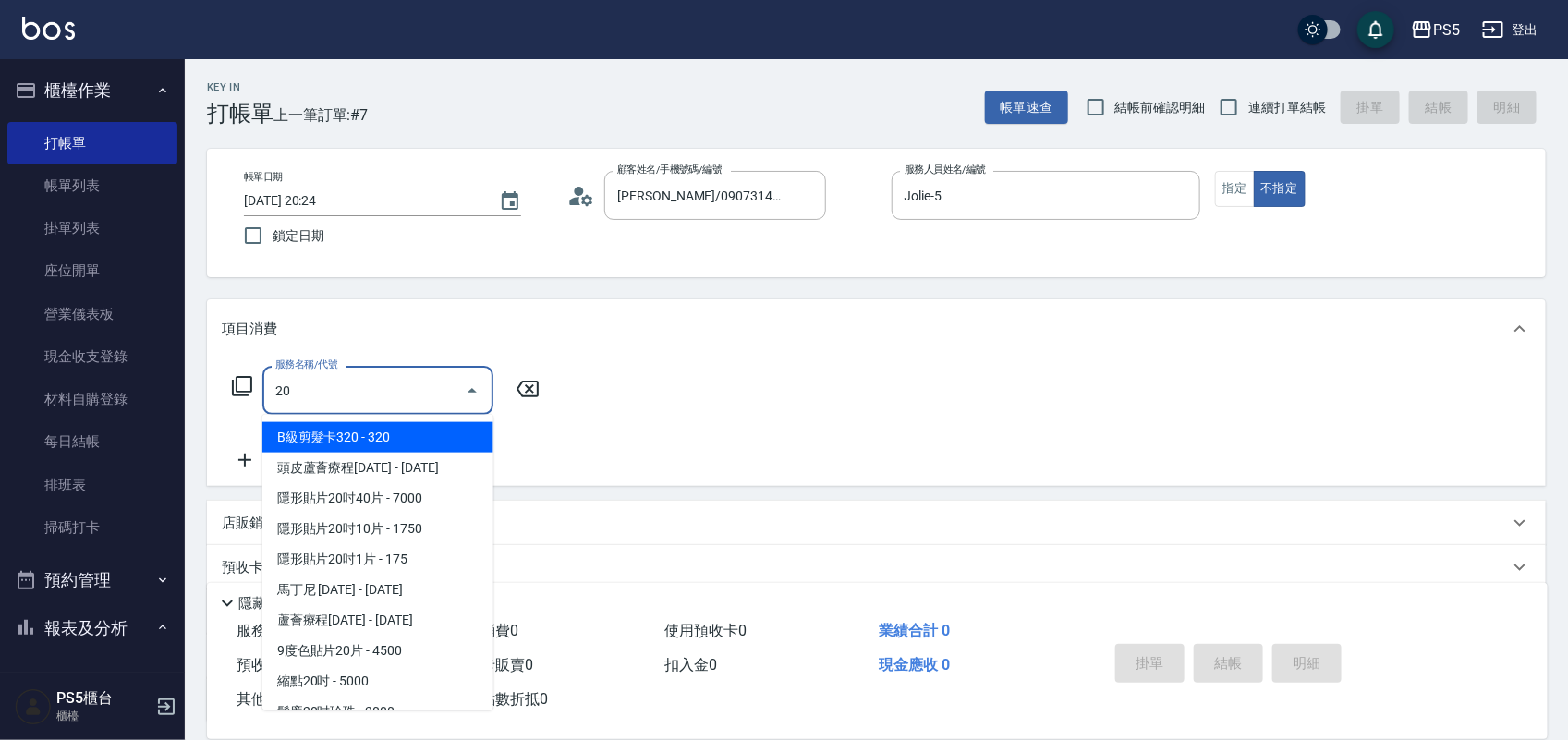
type input "B級剪髮卡320(002)"
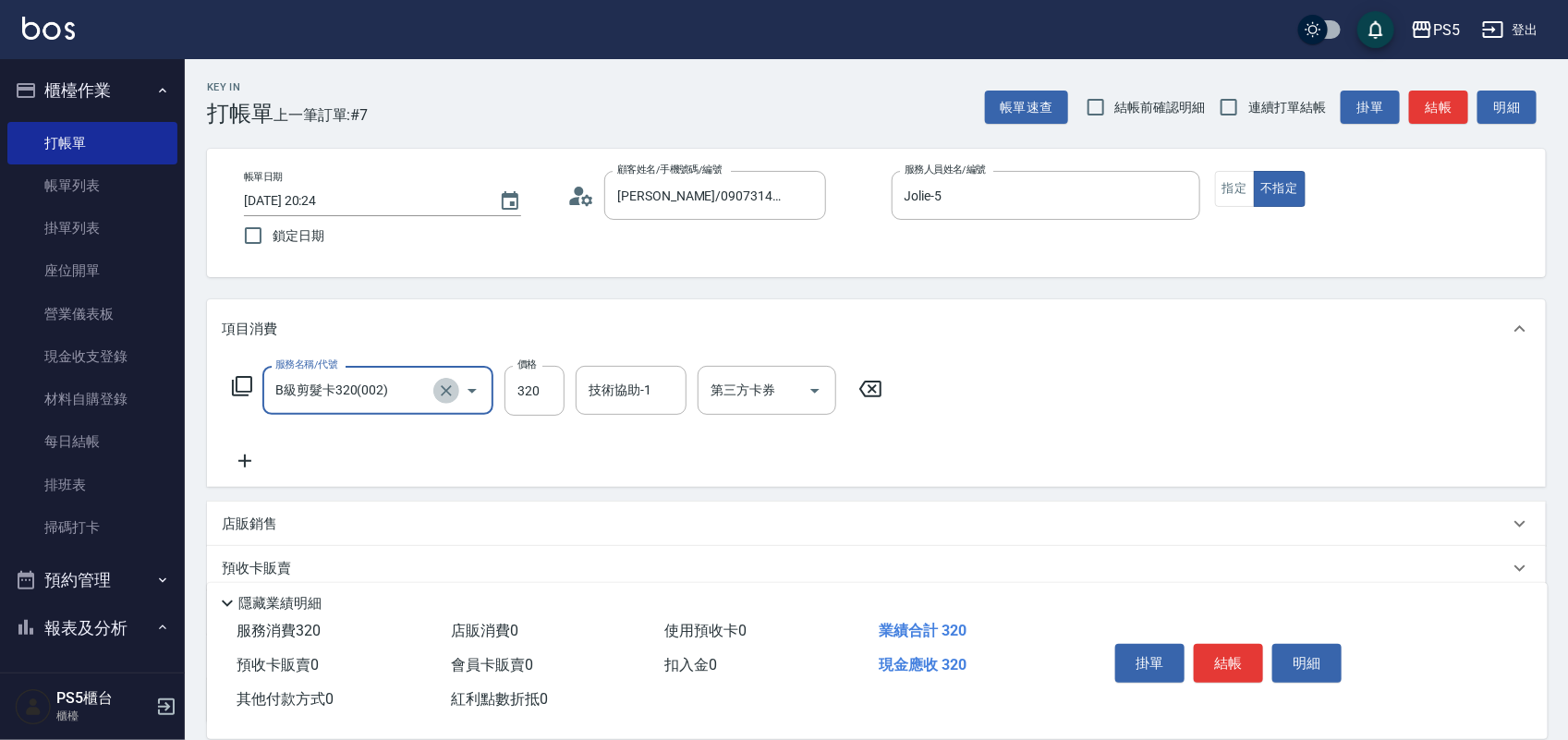
click at [442, 381] on icon "Clear" at bounding box center [446, 390] width 19 height 19
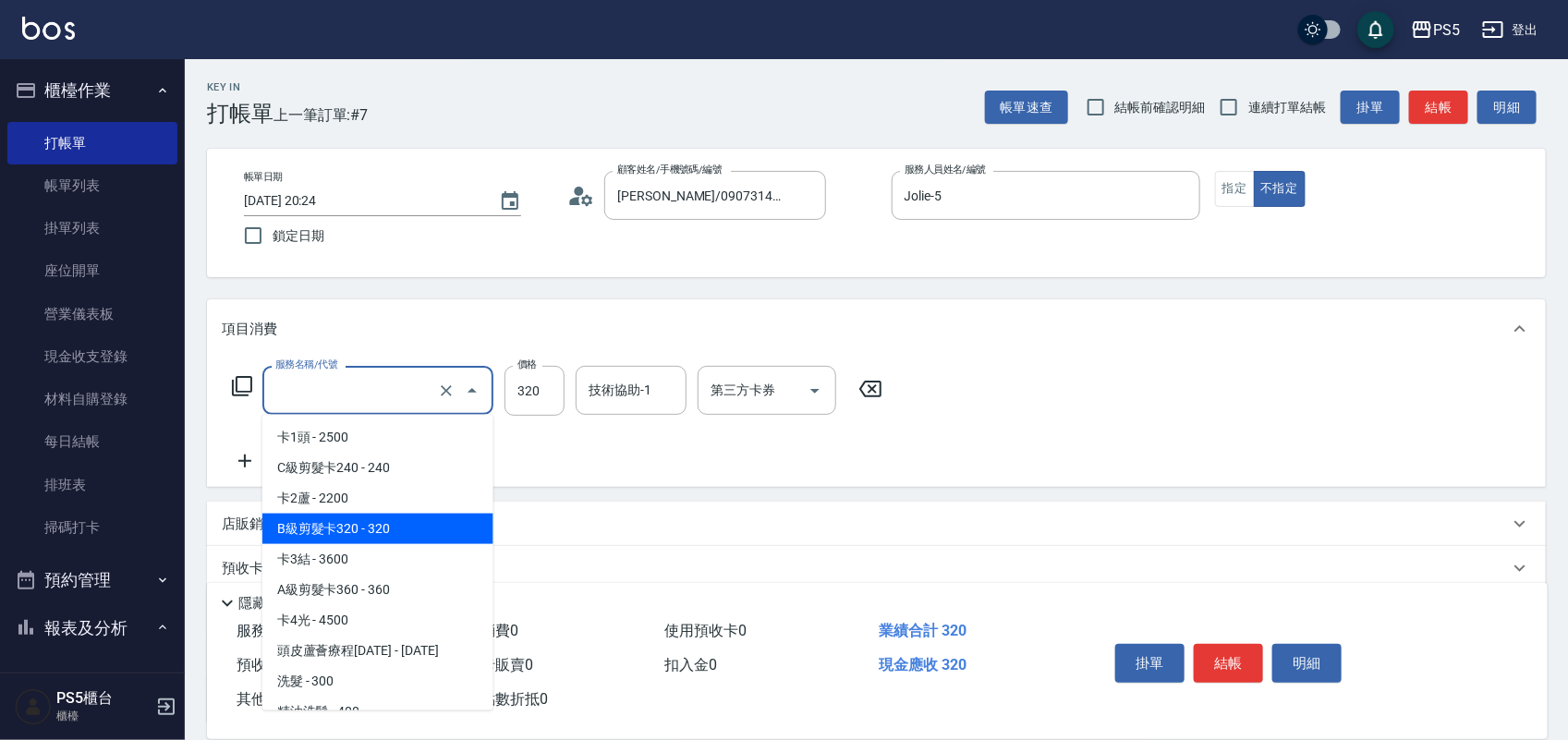
click at [382, 381] on input "服務名稱/代號" at bounding box center [353, 390] width 163 height 33
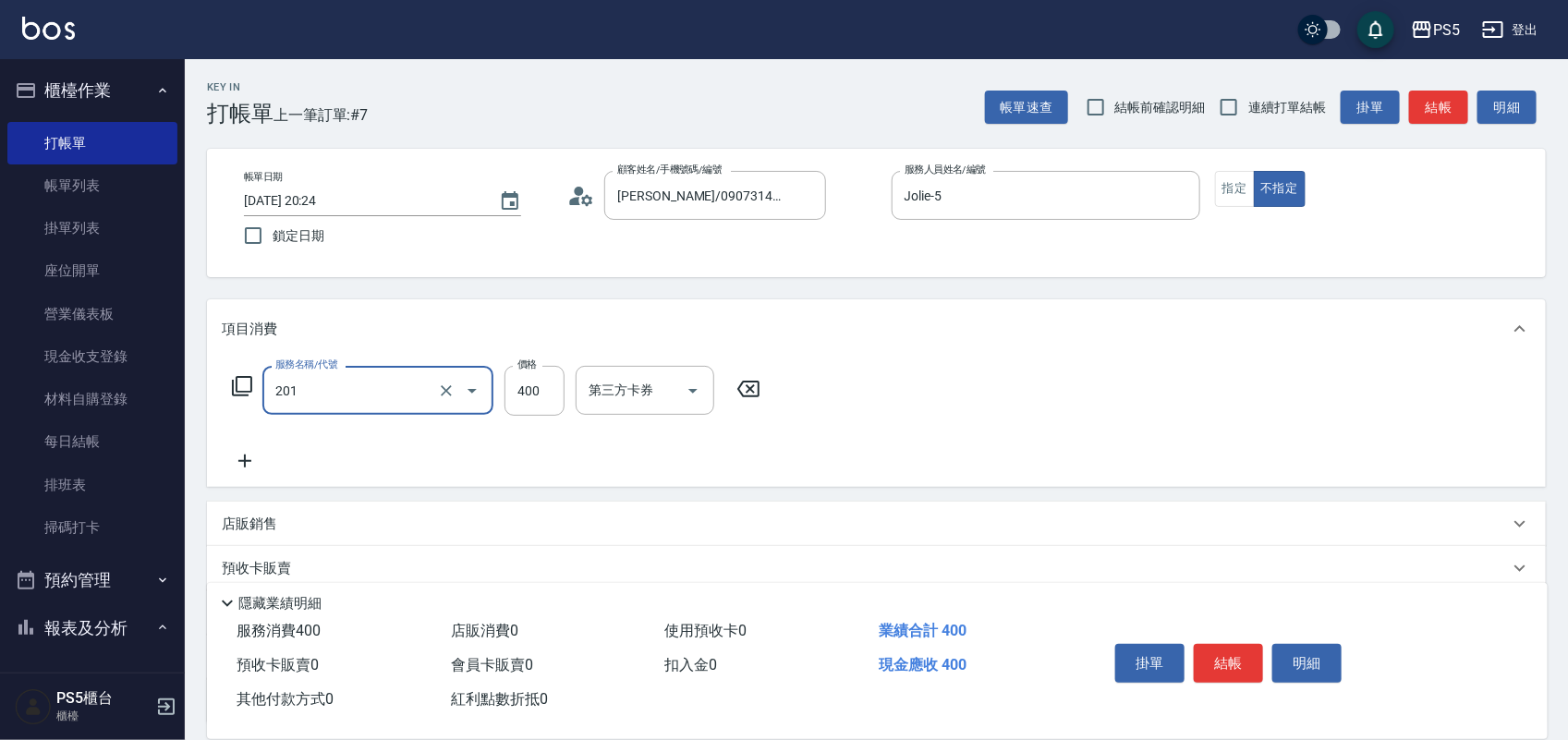
type input "洗剪400(201)"
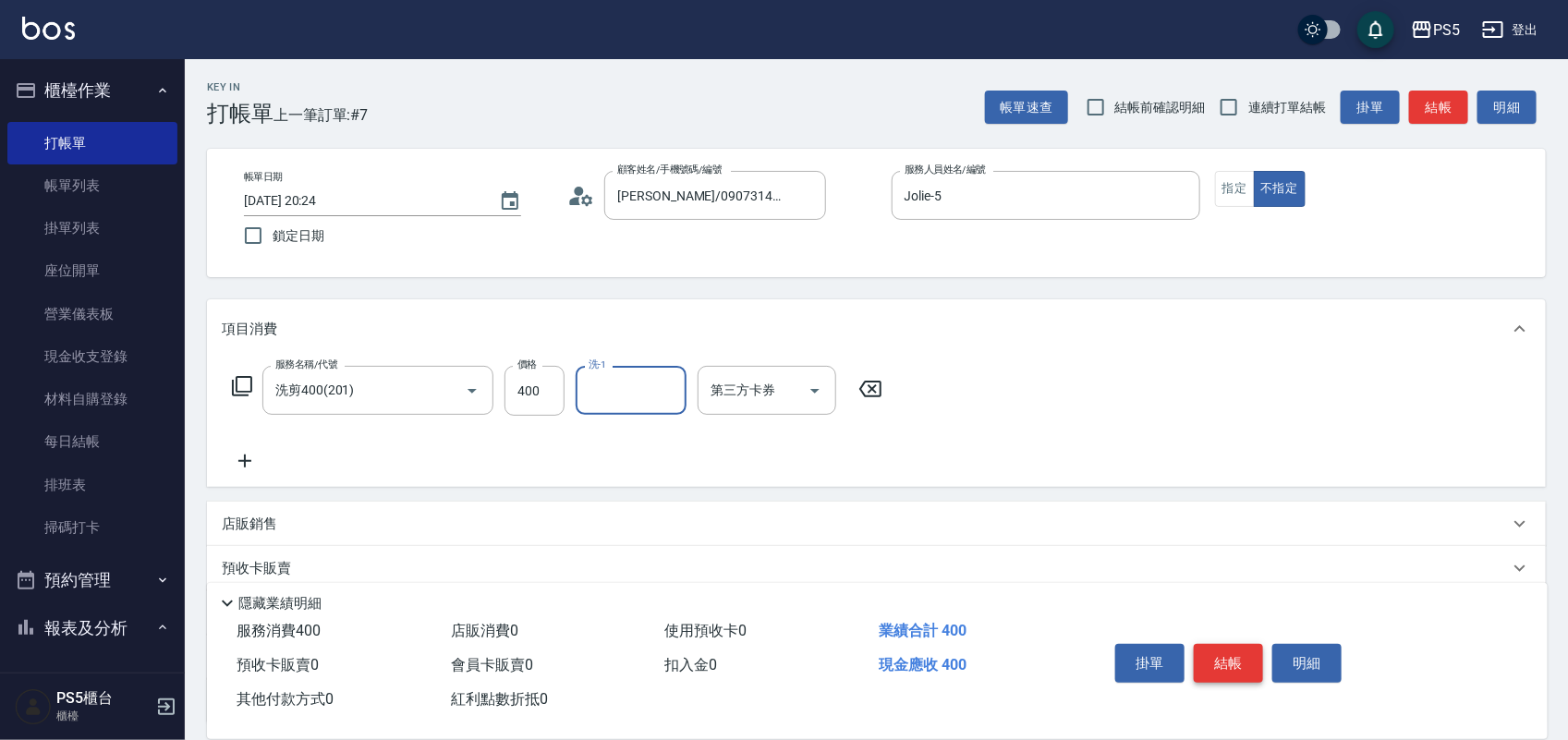
click at [1238, 659] on button "結帳" at bounding box center [1229, 663] width 70 height 39
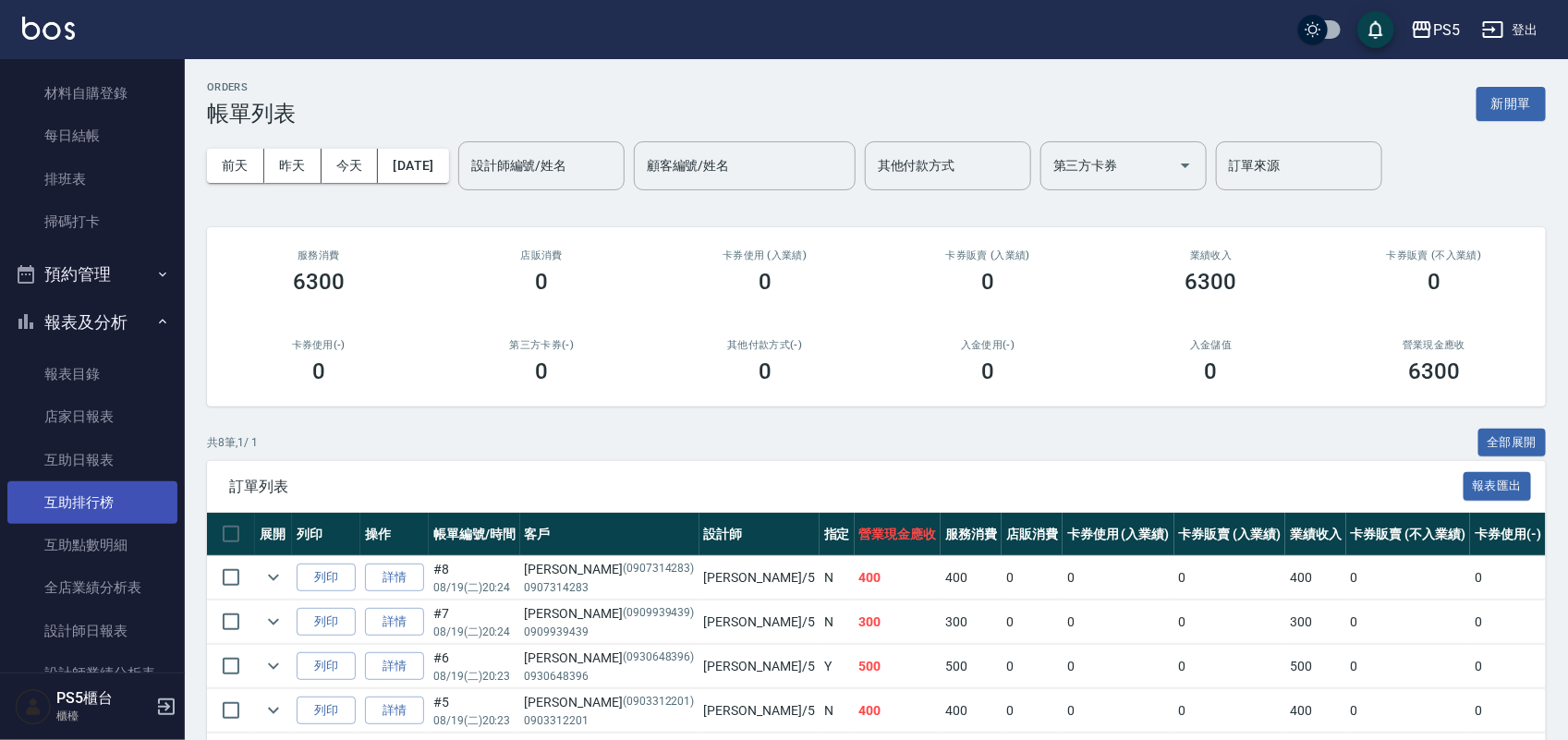
scroll to position [347, 0]
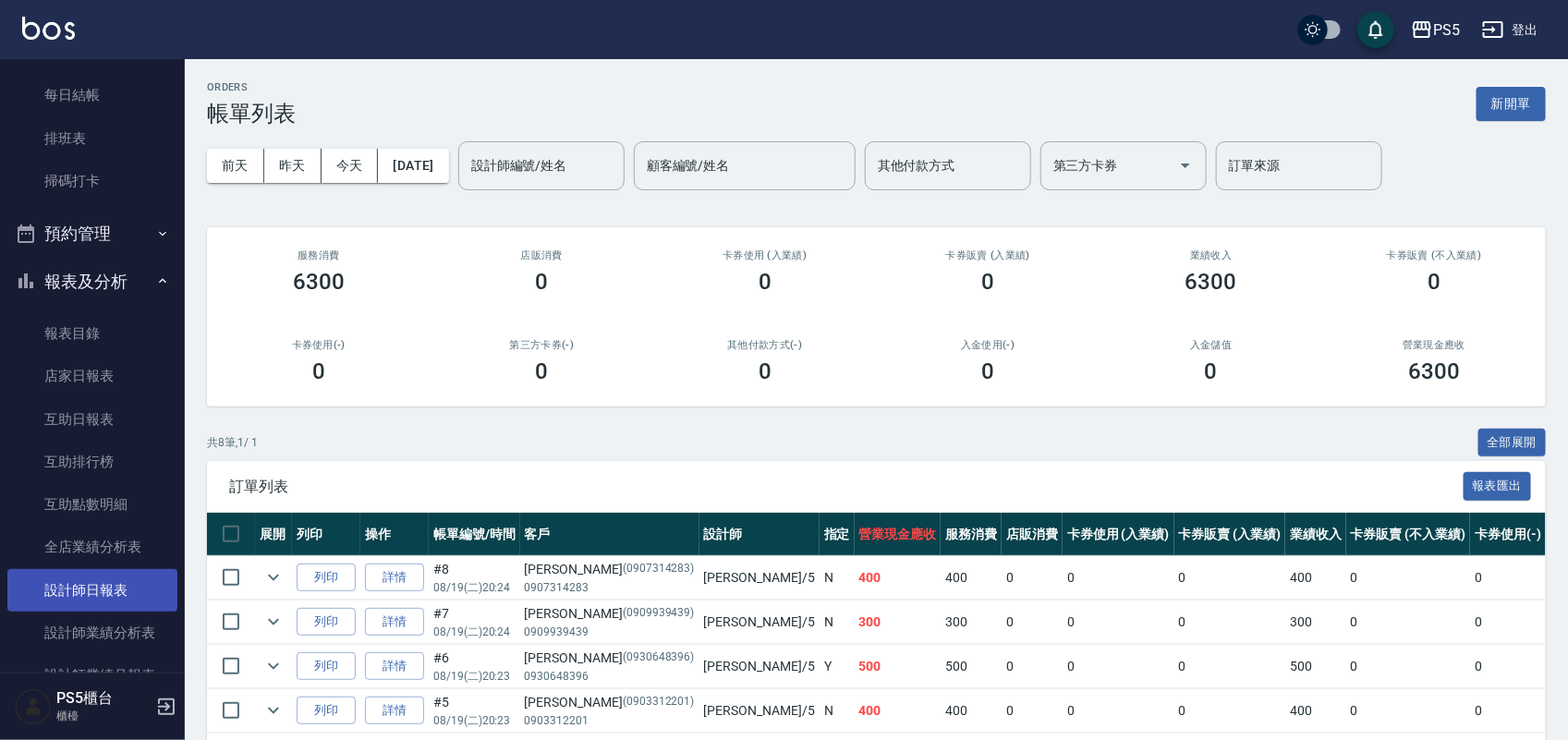
click at [80, 593] on link "設計師日報表" at bounding box center [91, 590] width 170 height 43
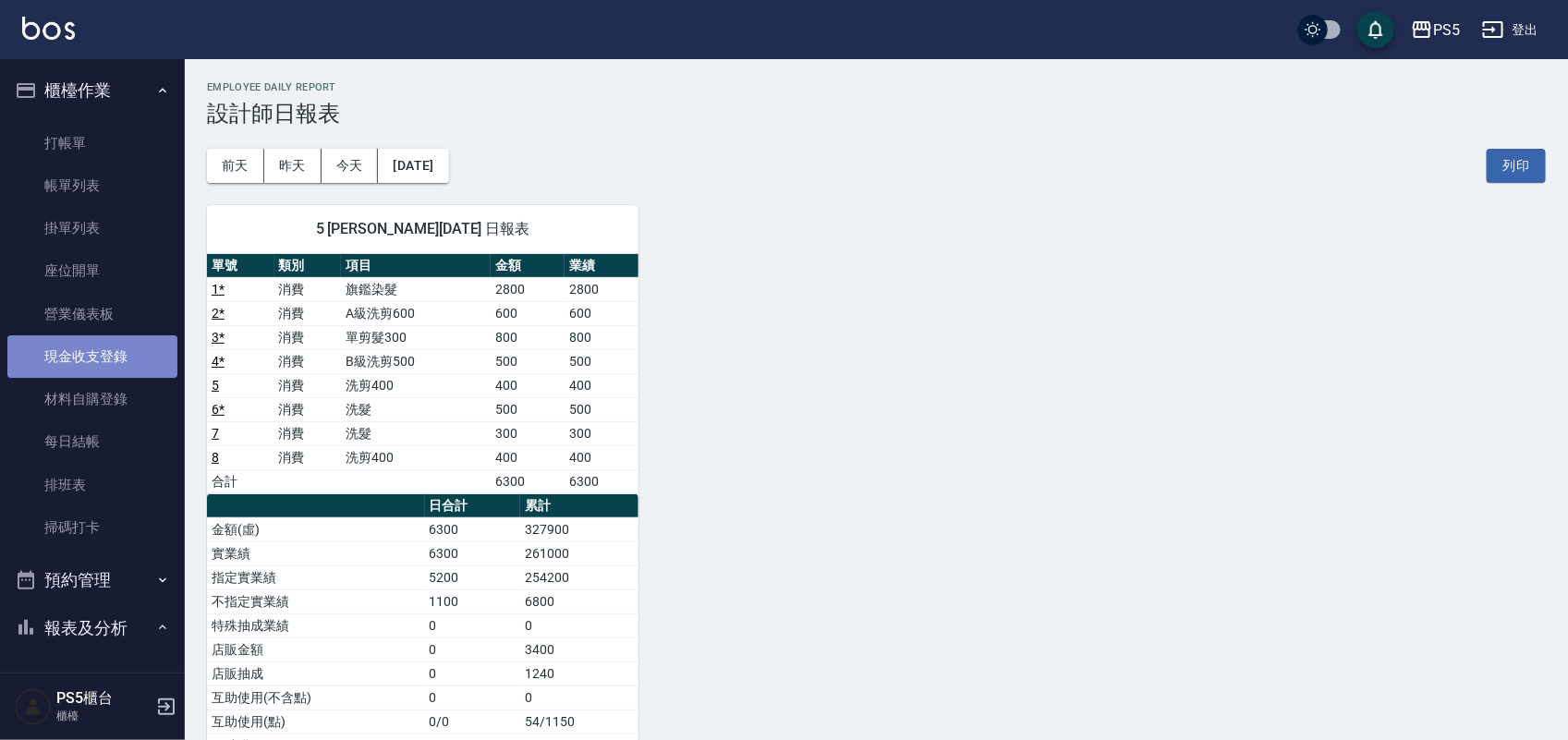
click at [113, 353] on link "現金收支登錄" at bounding box center [91, 357] width 170 height 43
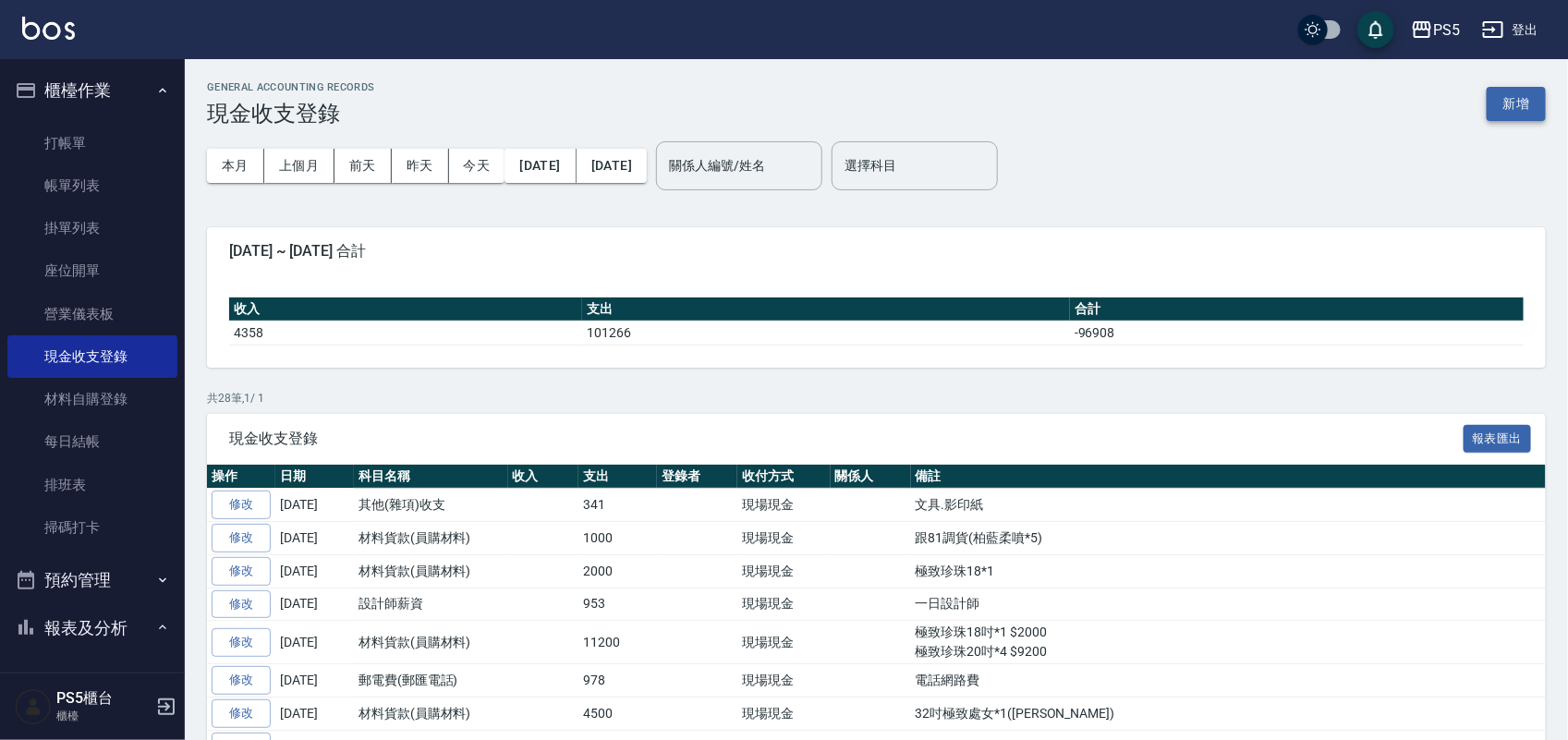
click at [1502, 97] on button "新增" at bounding box center [1516, 103] width 60 height 34
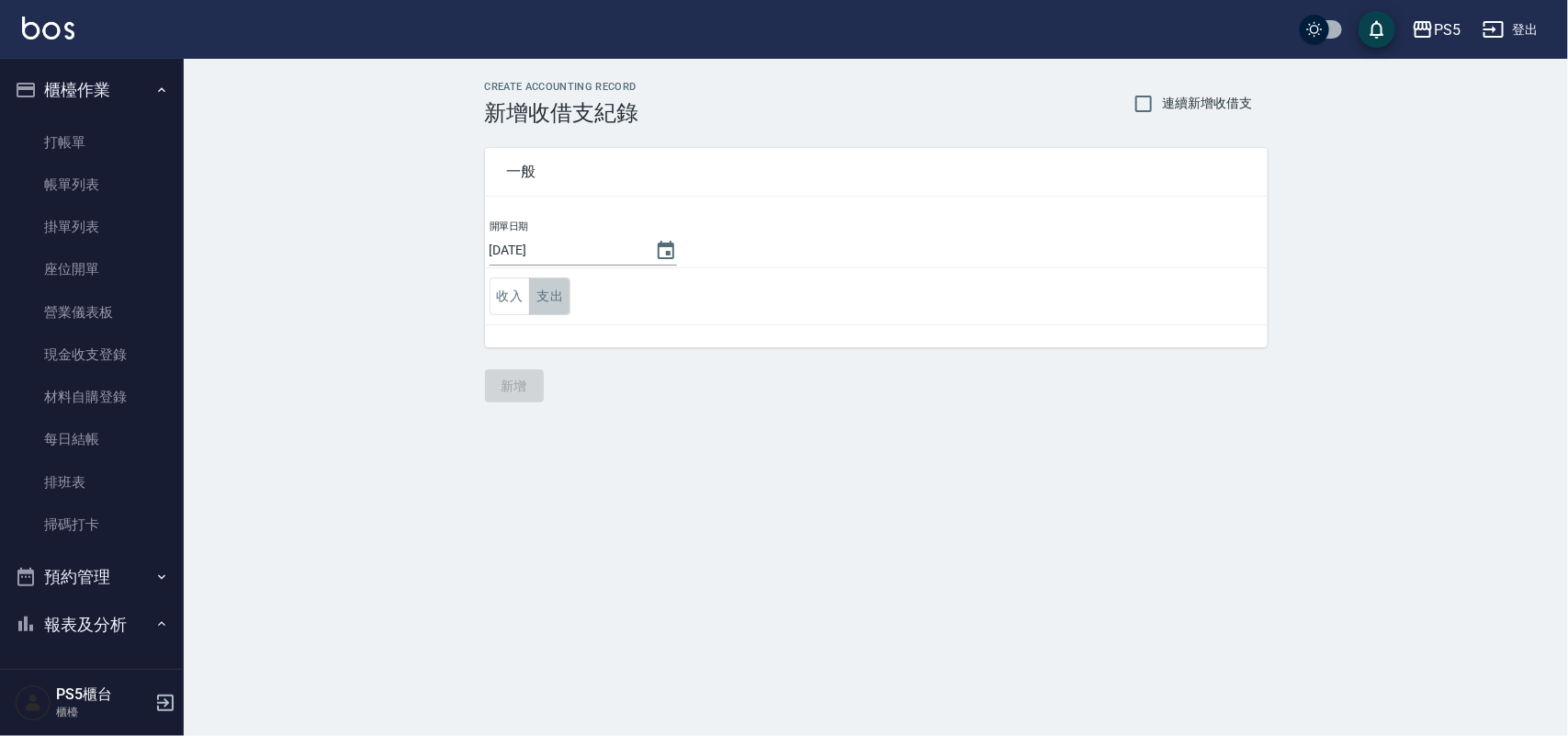
click at [542, 289] on button "支出" at bounding box center [550, 296] width 41 height 38
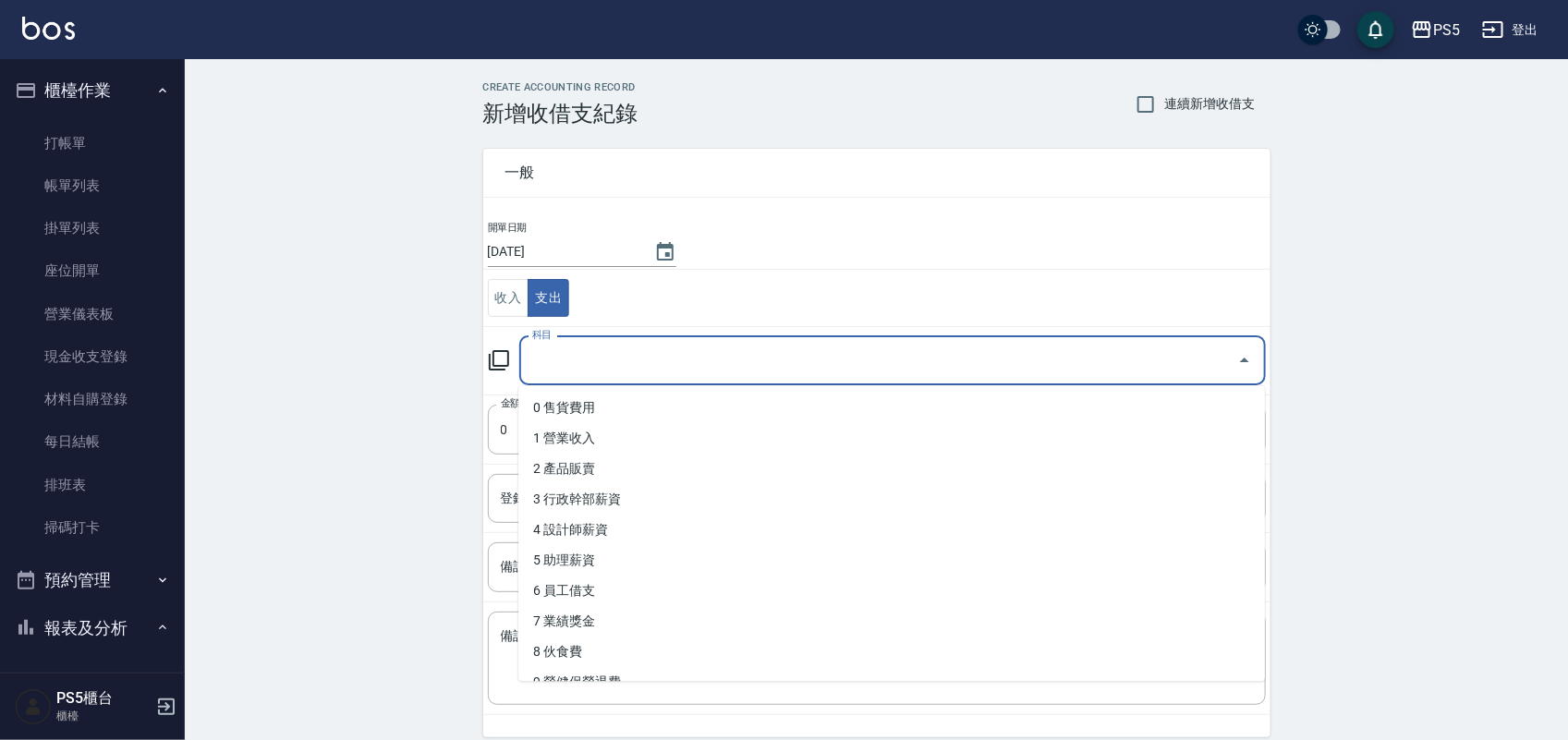
click at [549, 362] on input "科目" at bounding box center [878, 361] width 703 height 33
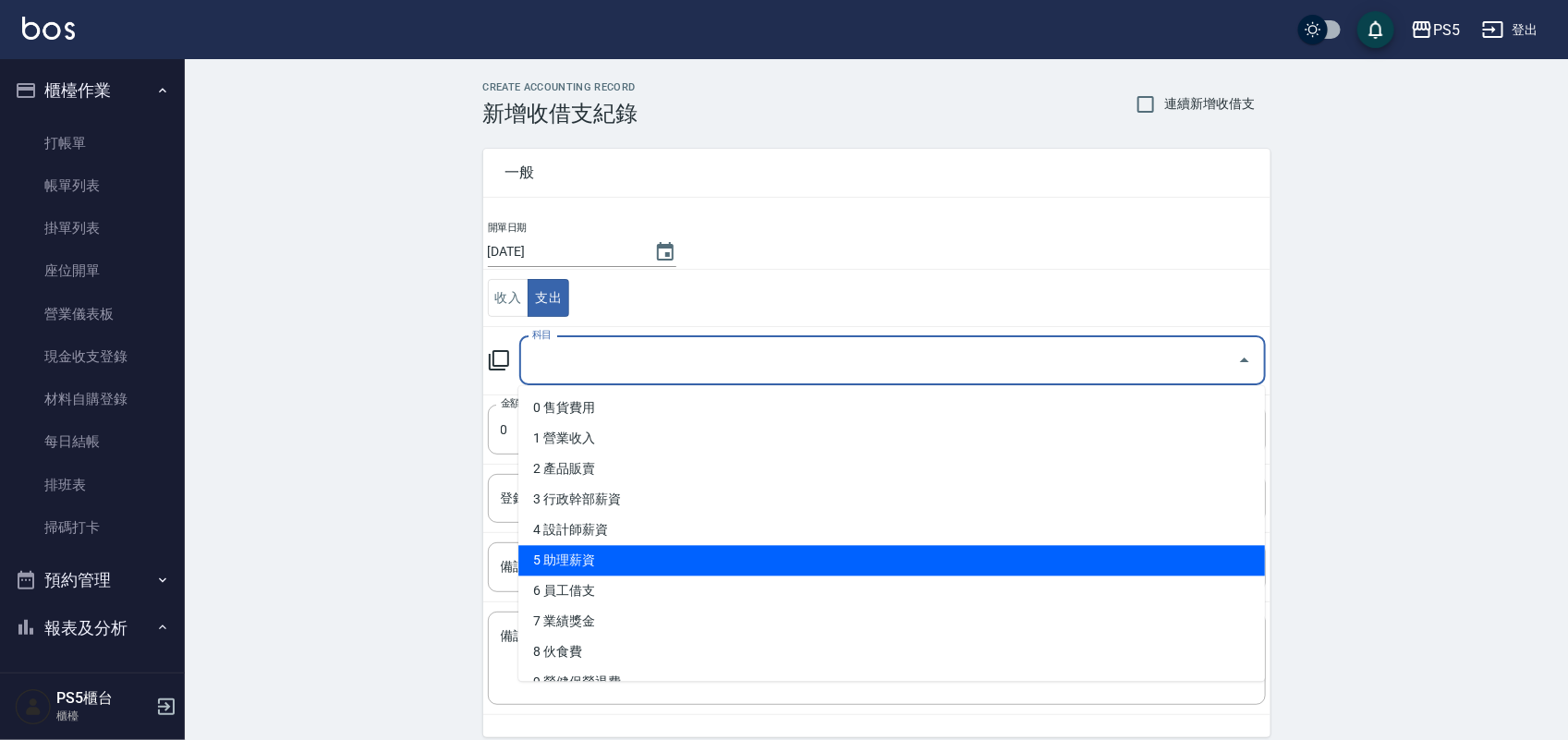
click at [594, 555] on li "5 助理薪資" at bounding box center [891, 561] width 746 height 31
type input "5 助理薪資"
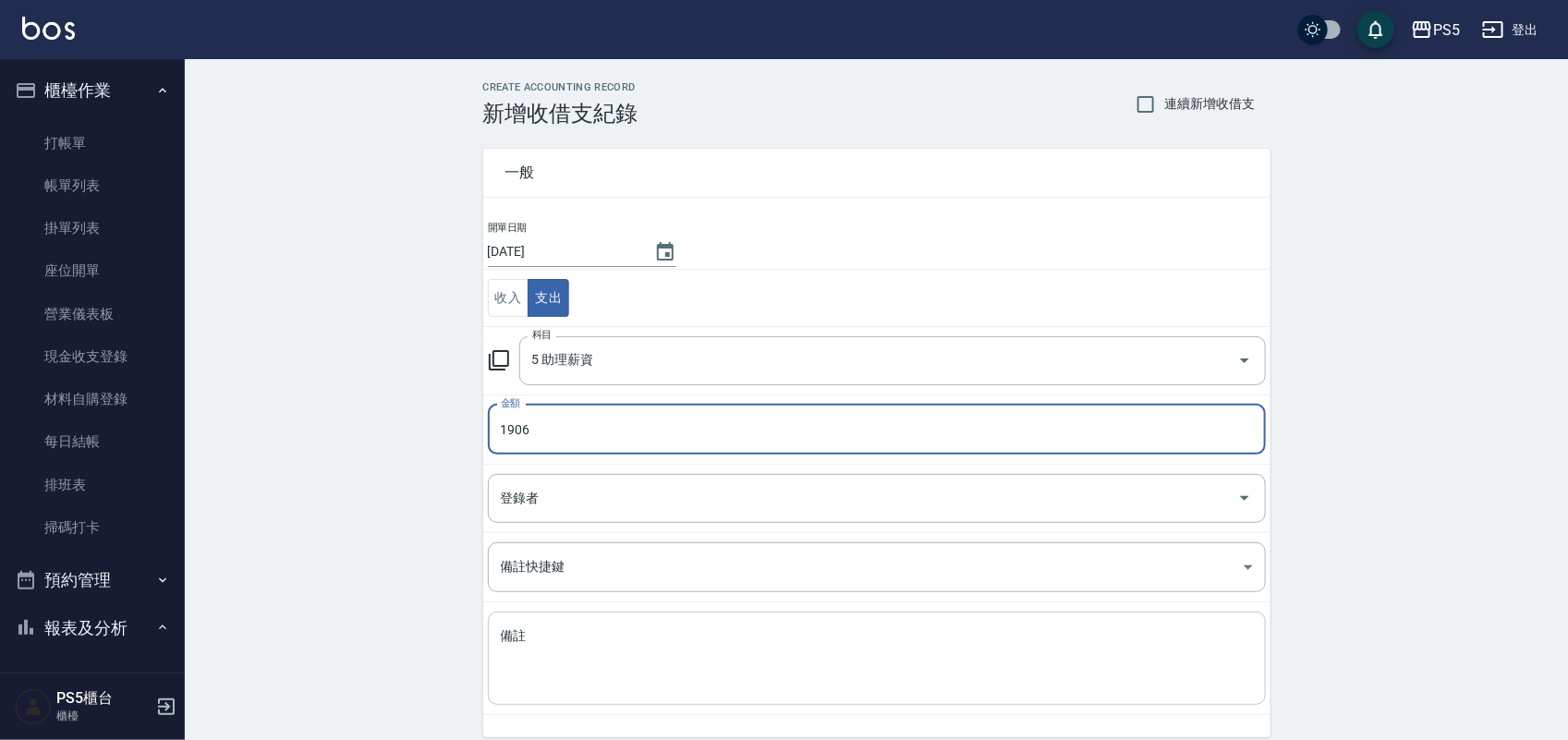
type input "1906"
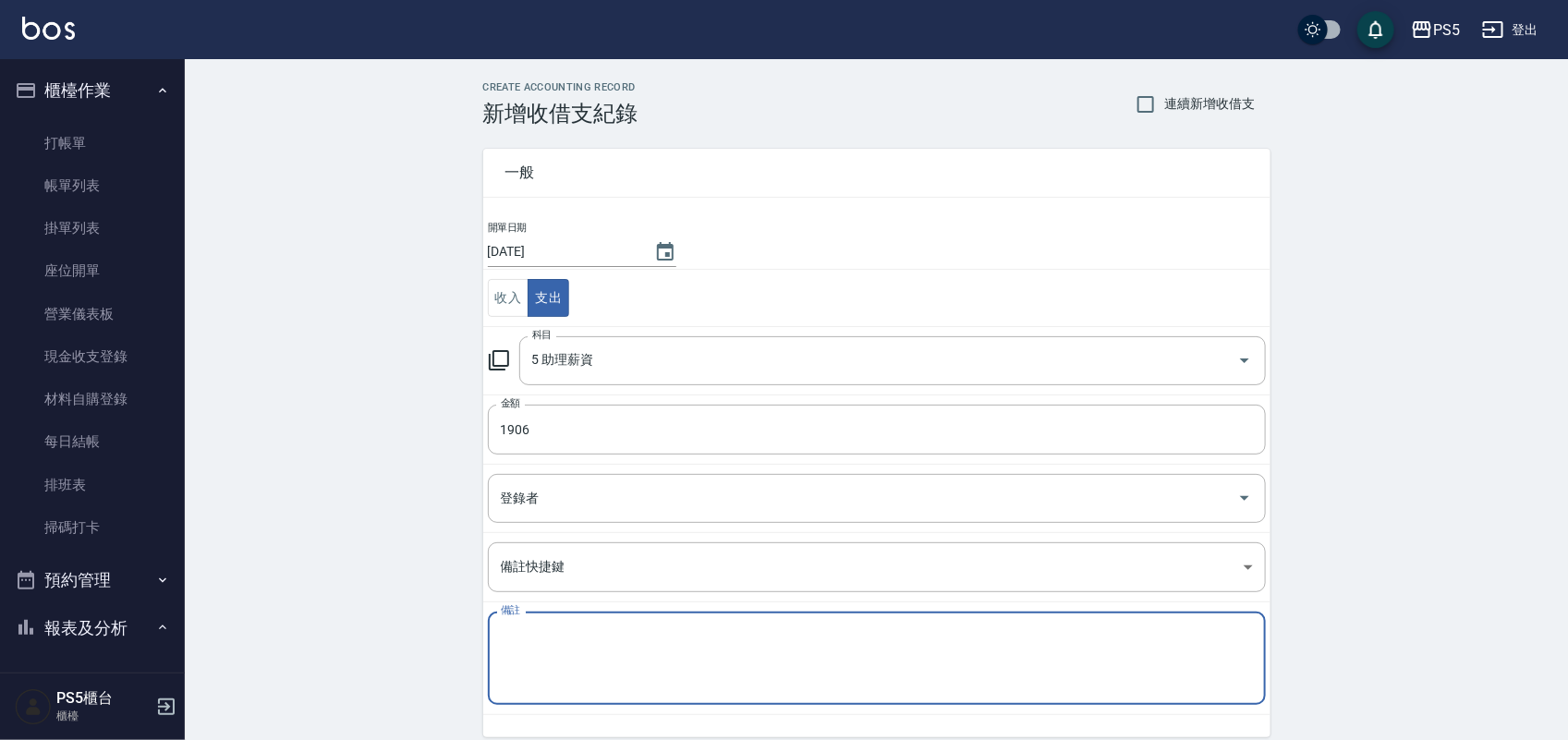
click at [560, 639] on textarea "備註" at bounding box center [876, 658] width 752 height 63
type textarea "2"
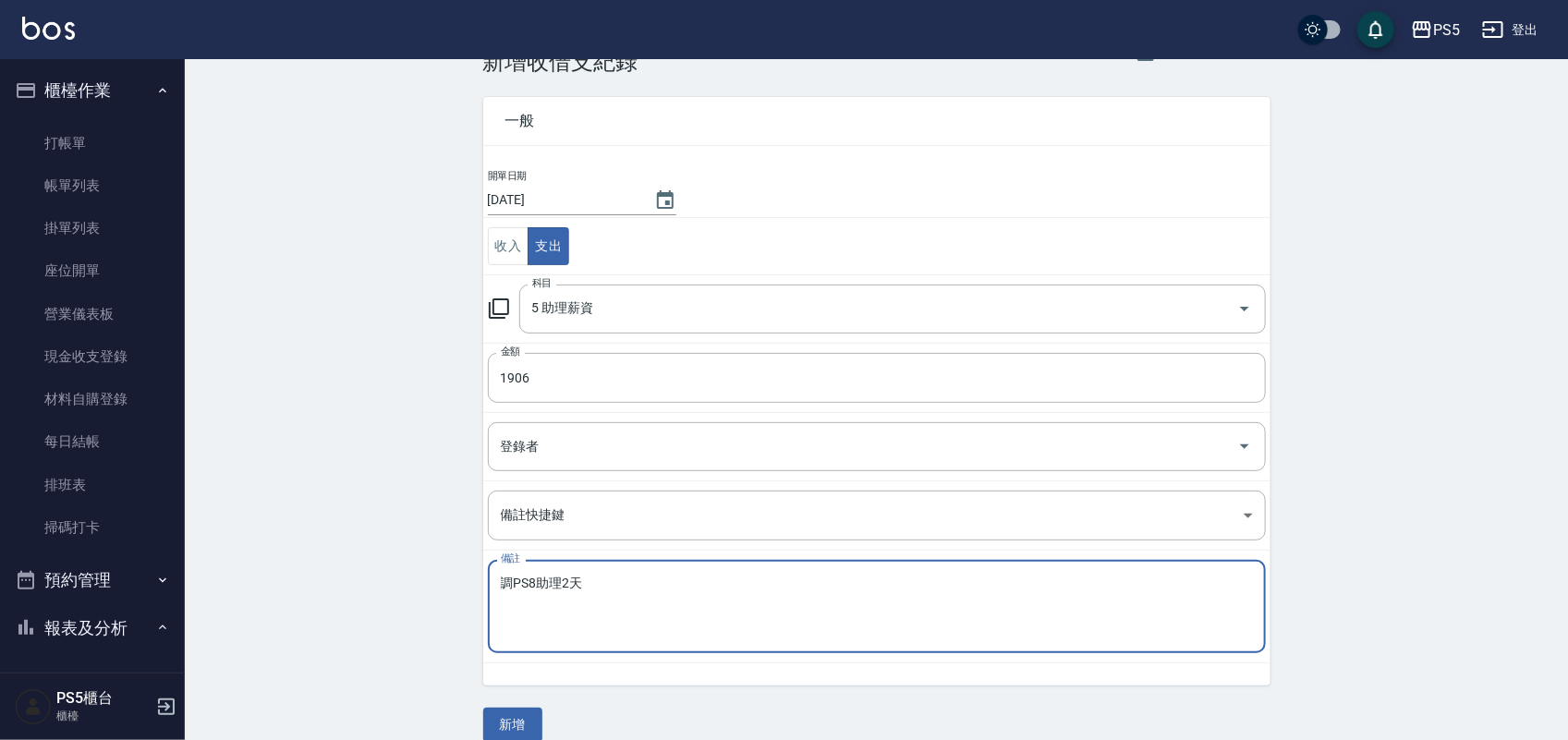
scroll to position [76, 0]
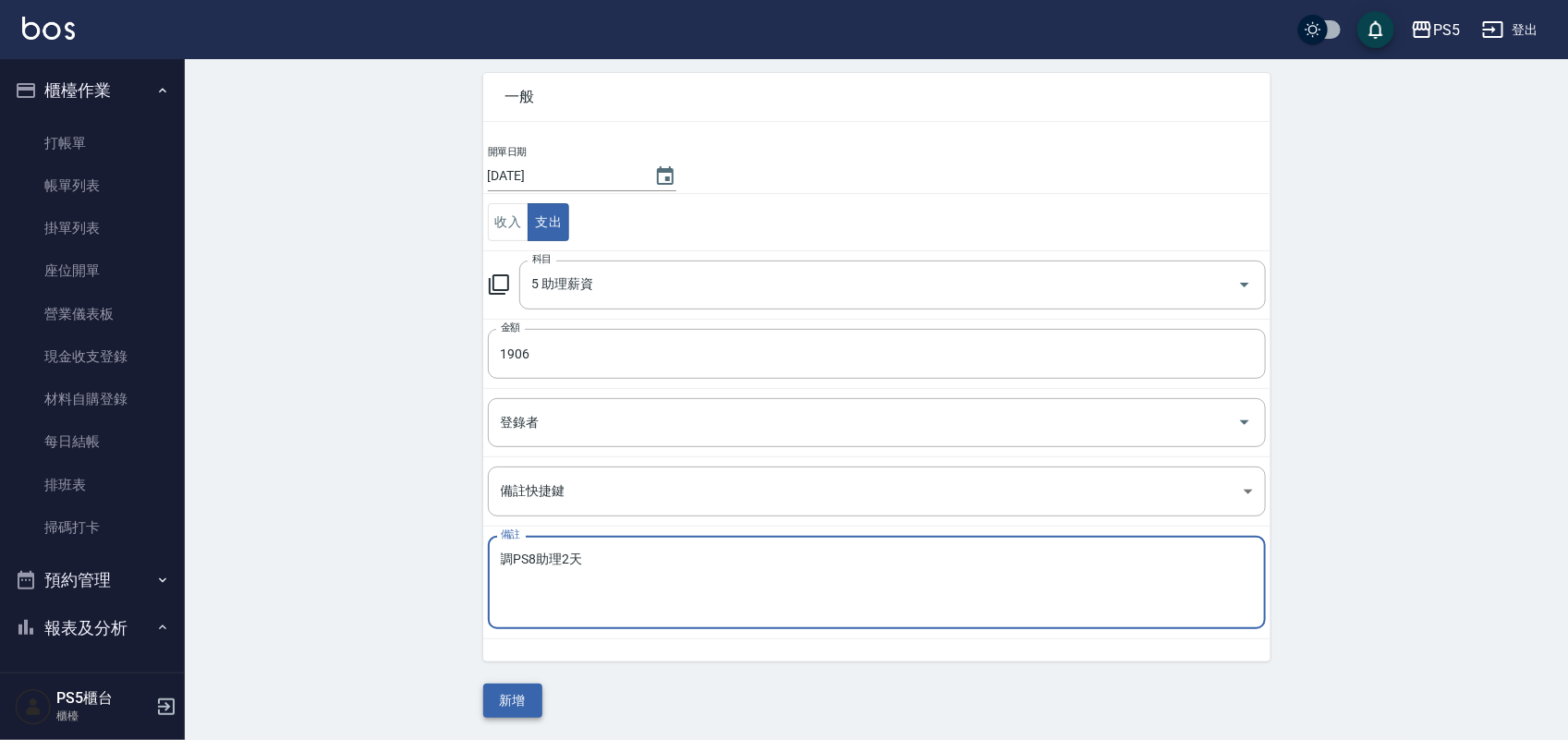
type textarea "調PS8助理2天"
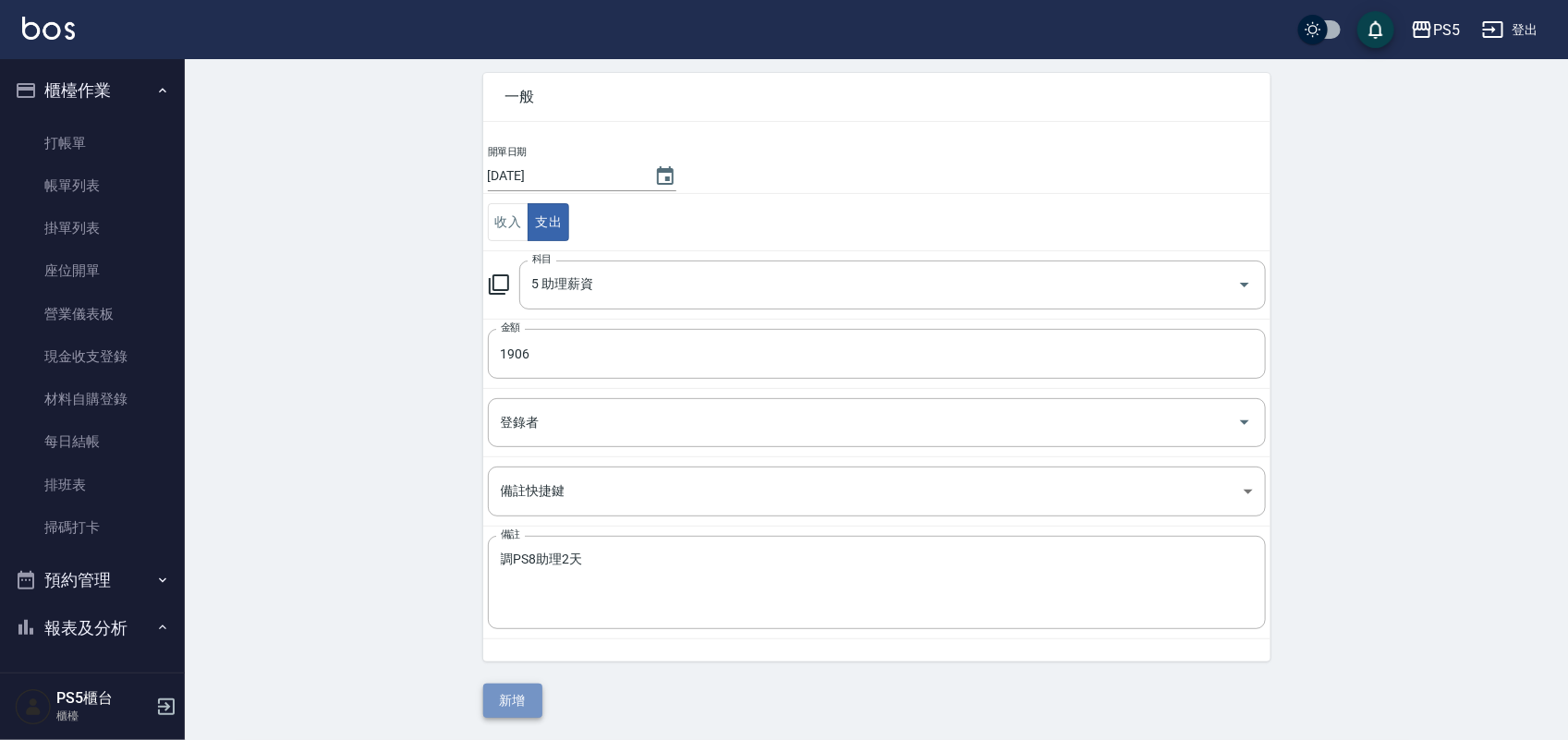
click at [530, 700] on button "新增" at bounding box center [513, 700] width 60 height 34
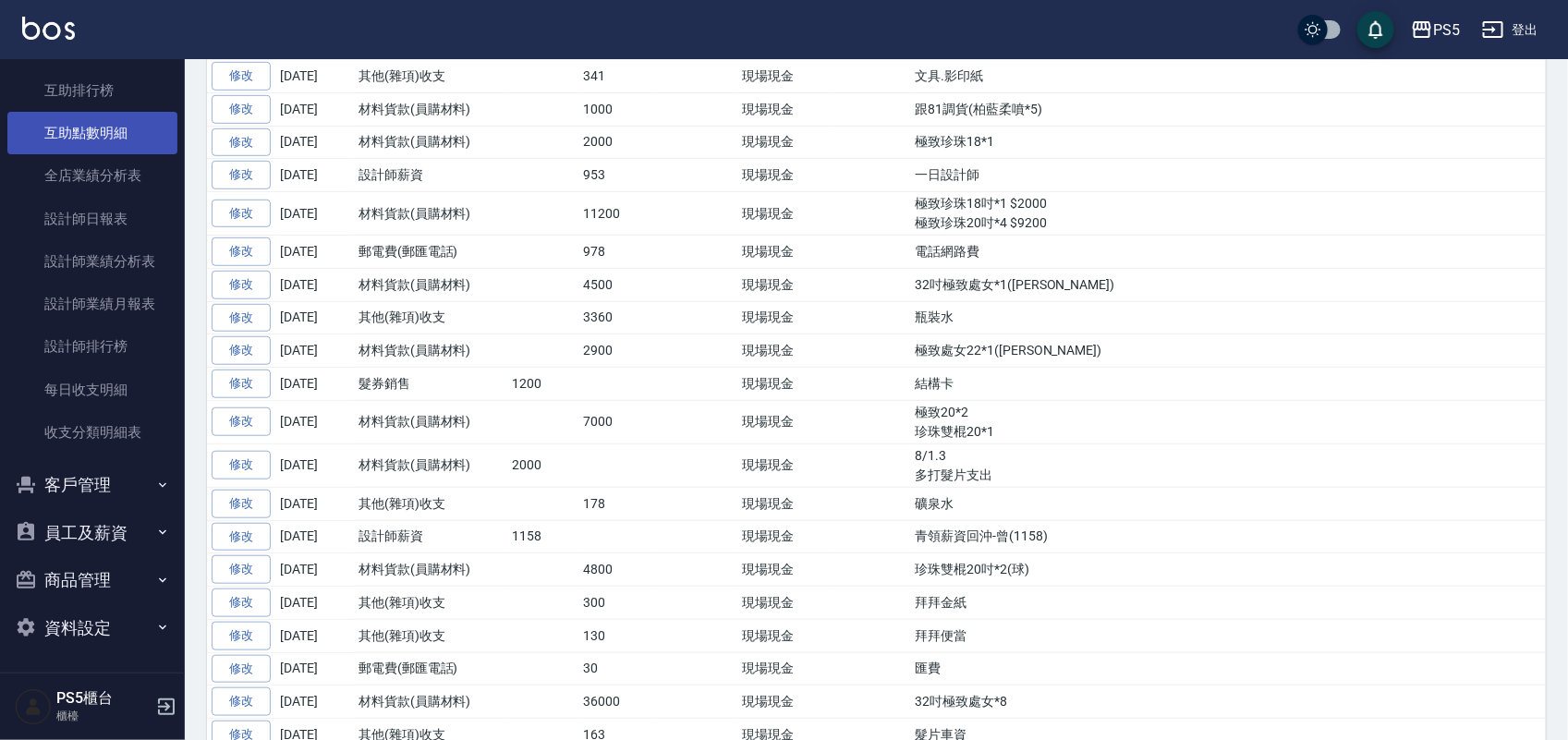
scroll to position [719, 0]
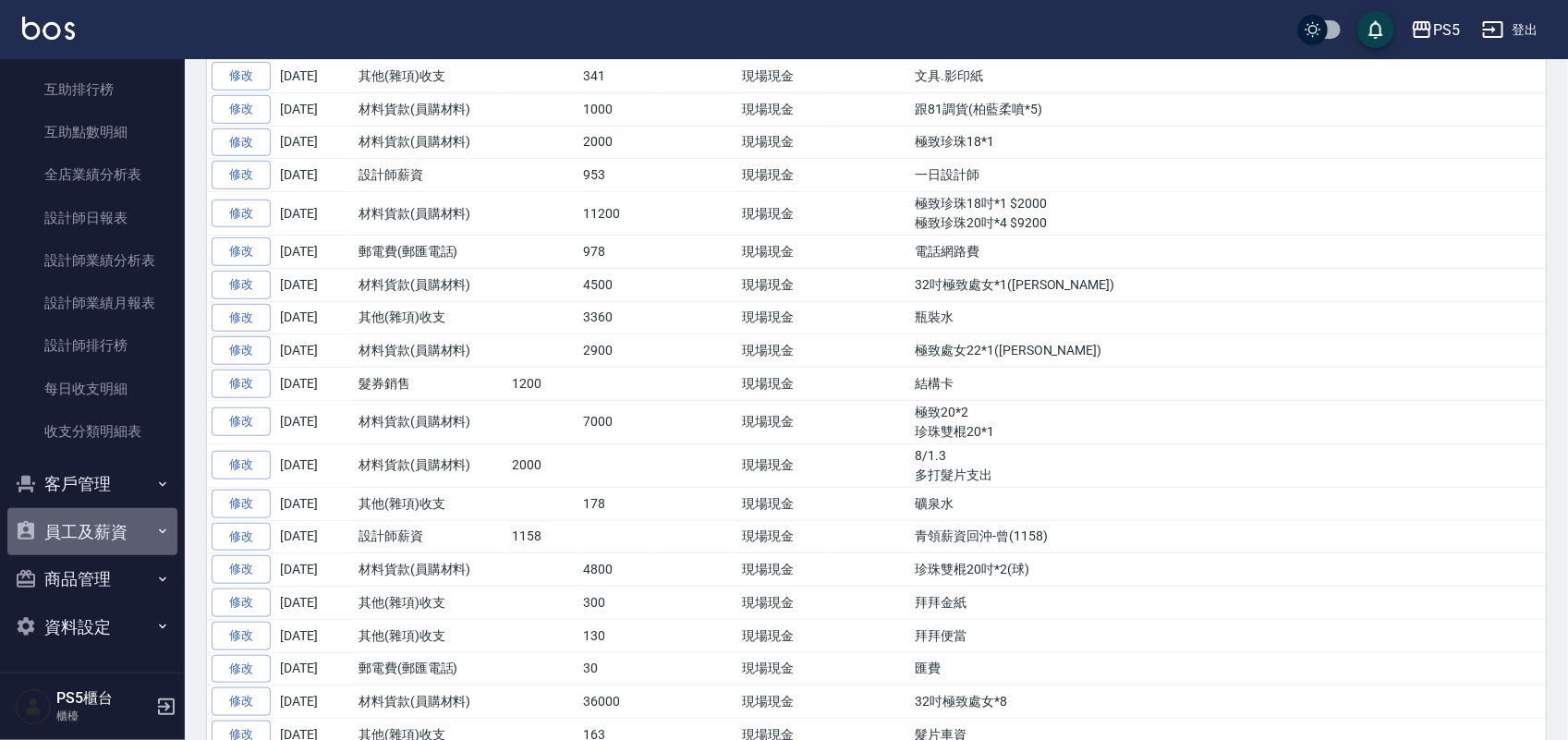
click at [94, 528] on button "員工及薪資" at bounding box center [91, 532] width 170 height 48
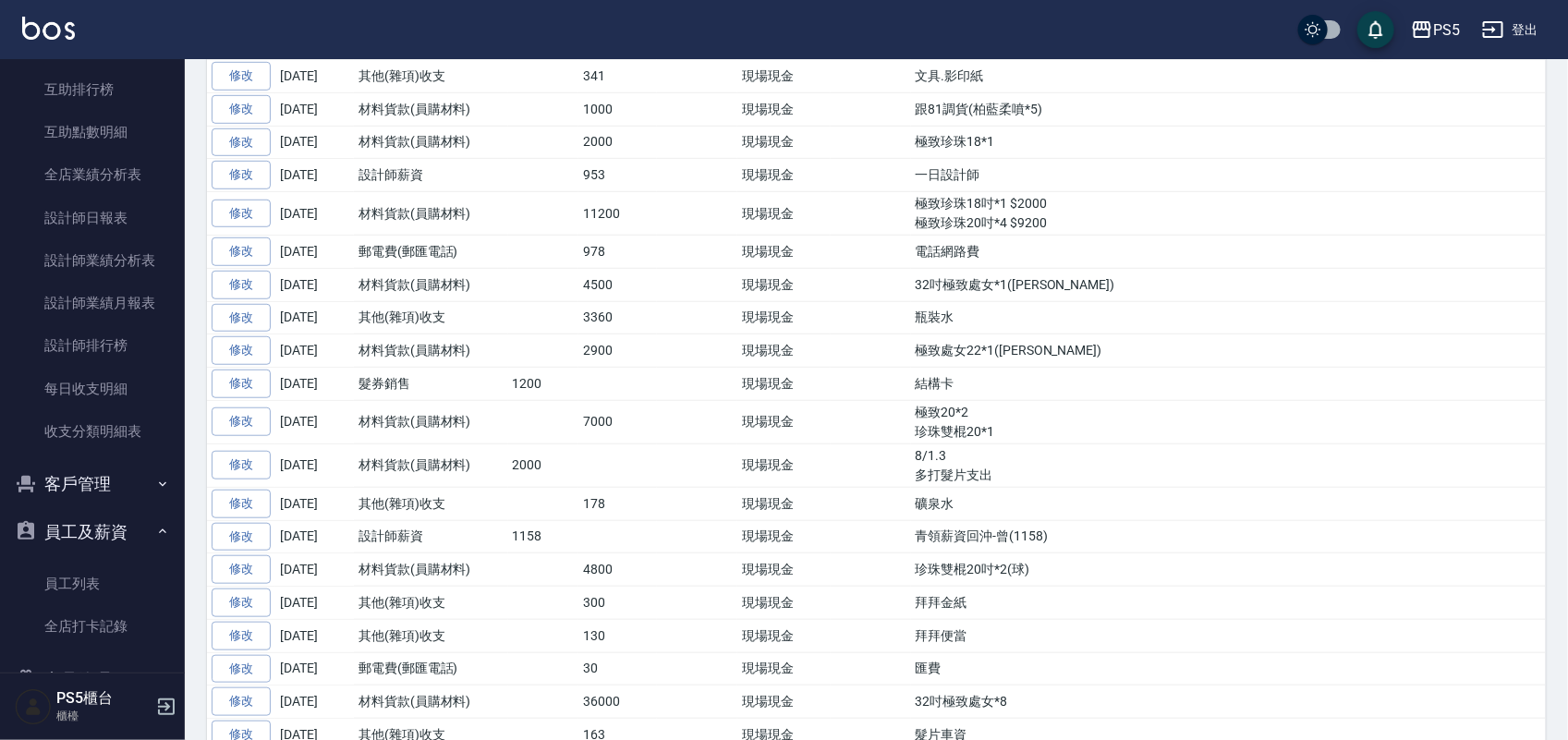
scroll to position [818, 0]
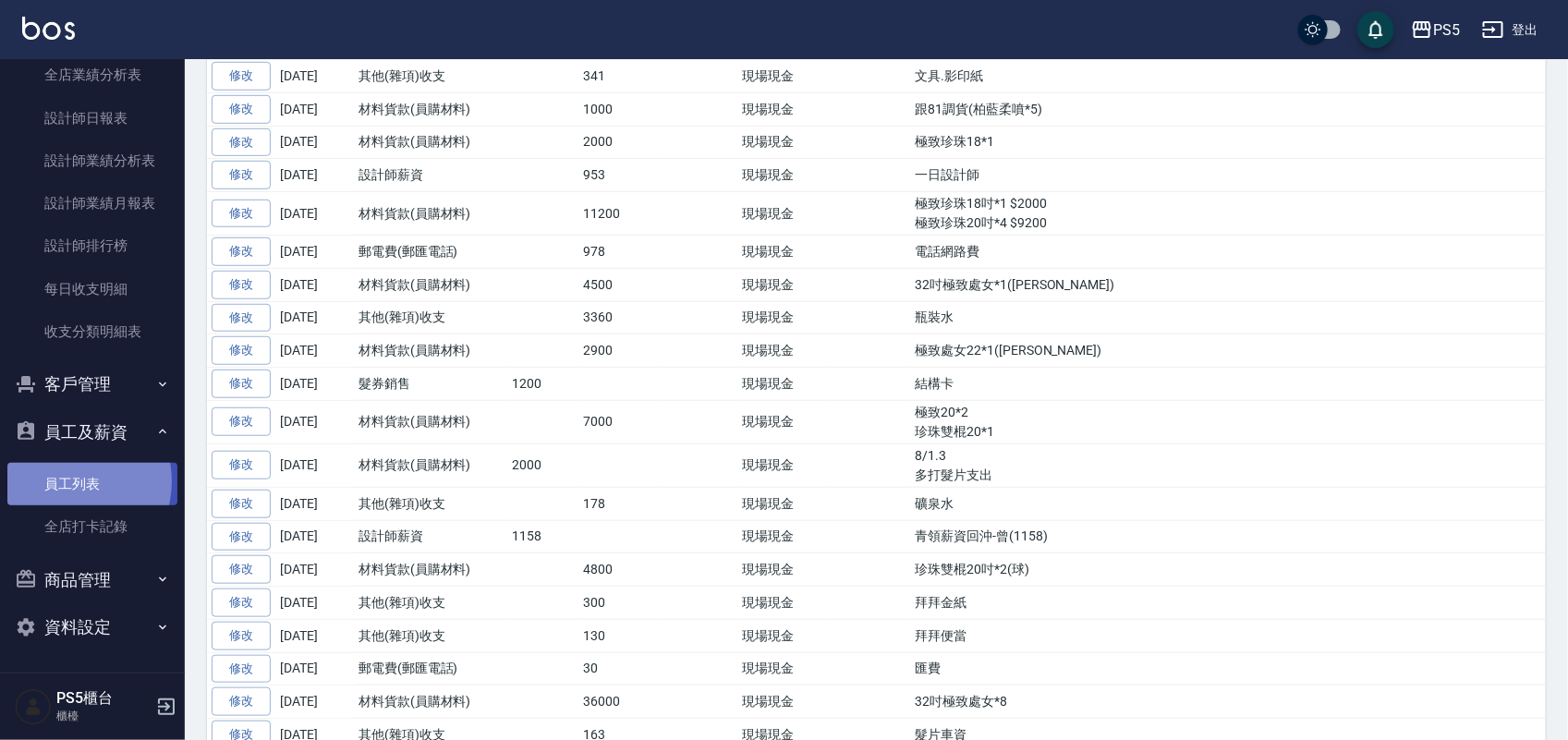
click at [65, 482] on link "員工列表" at bounding box center [91, 484] width 170 height 43
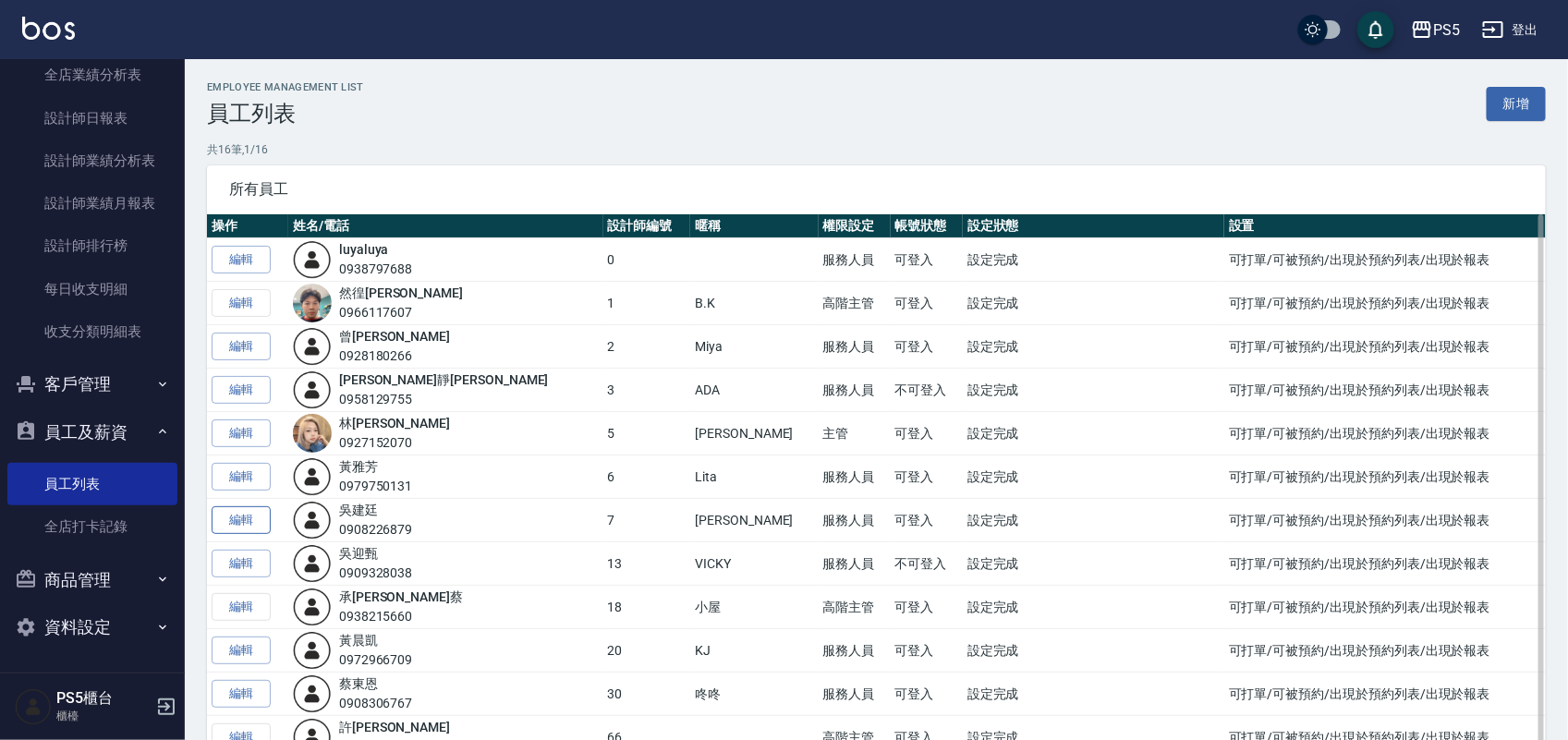
click at [227, 524] on link "編輯" at bounding box center [241, 520] width 60 height 29
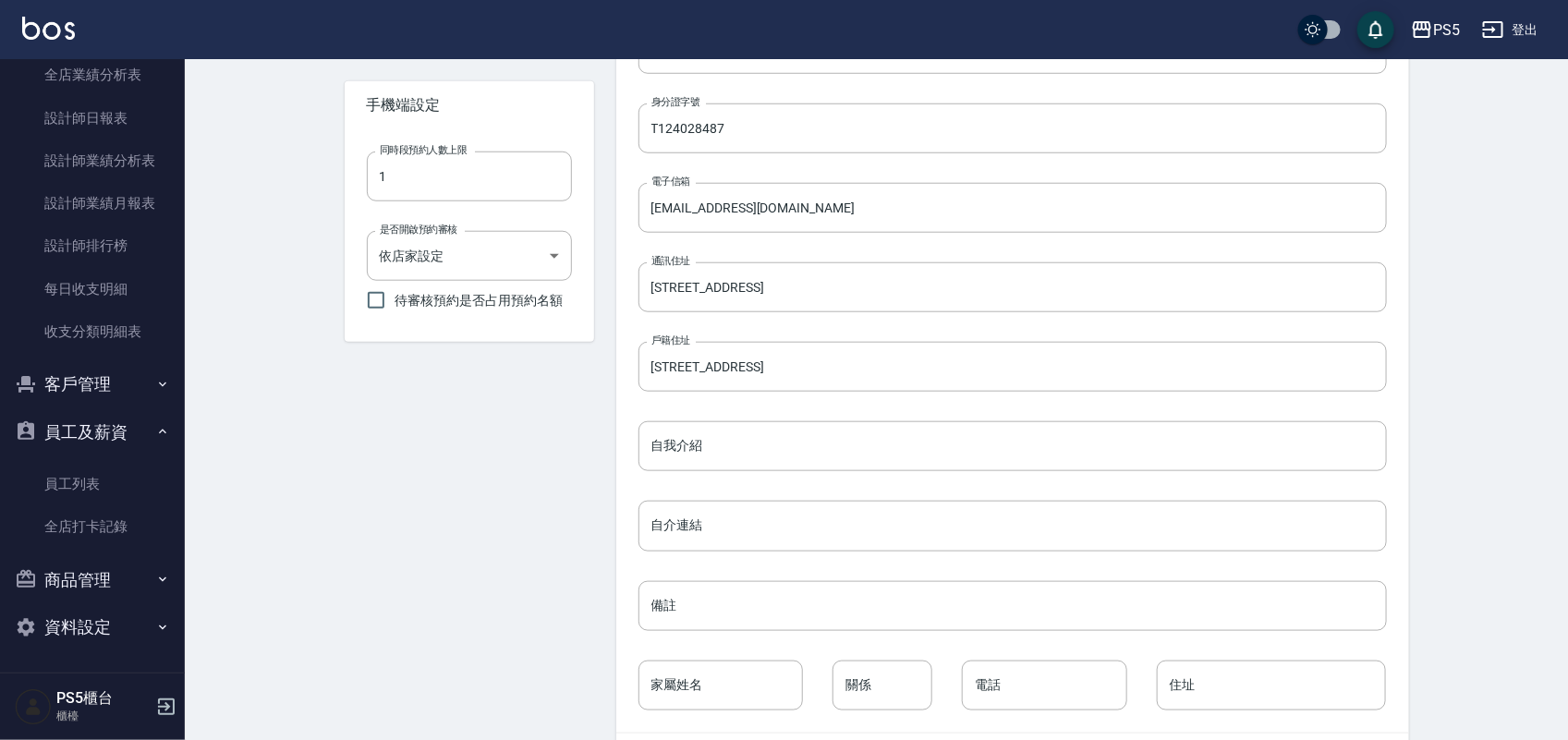
scroll to position [732, 0]
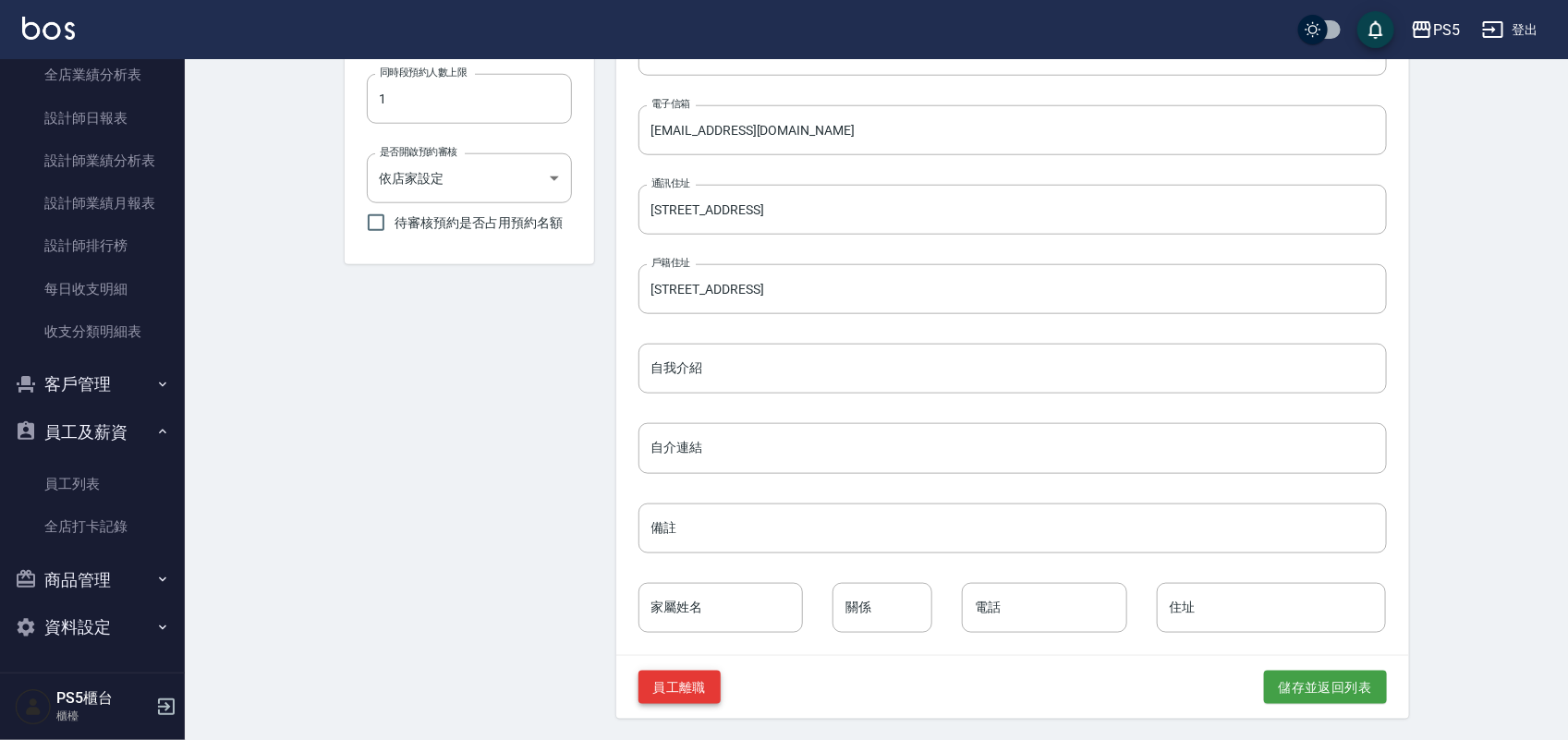
click at [692, 686] on button "員工離職" at bounding box center [681, 687] width 83 height 34
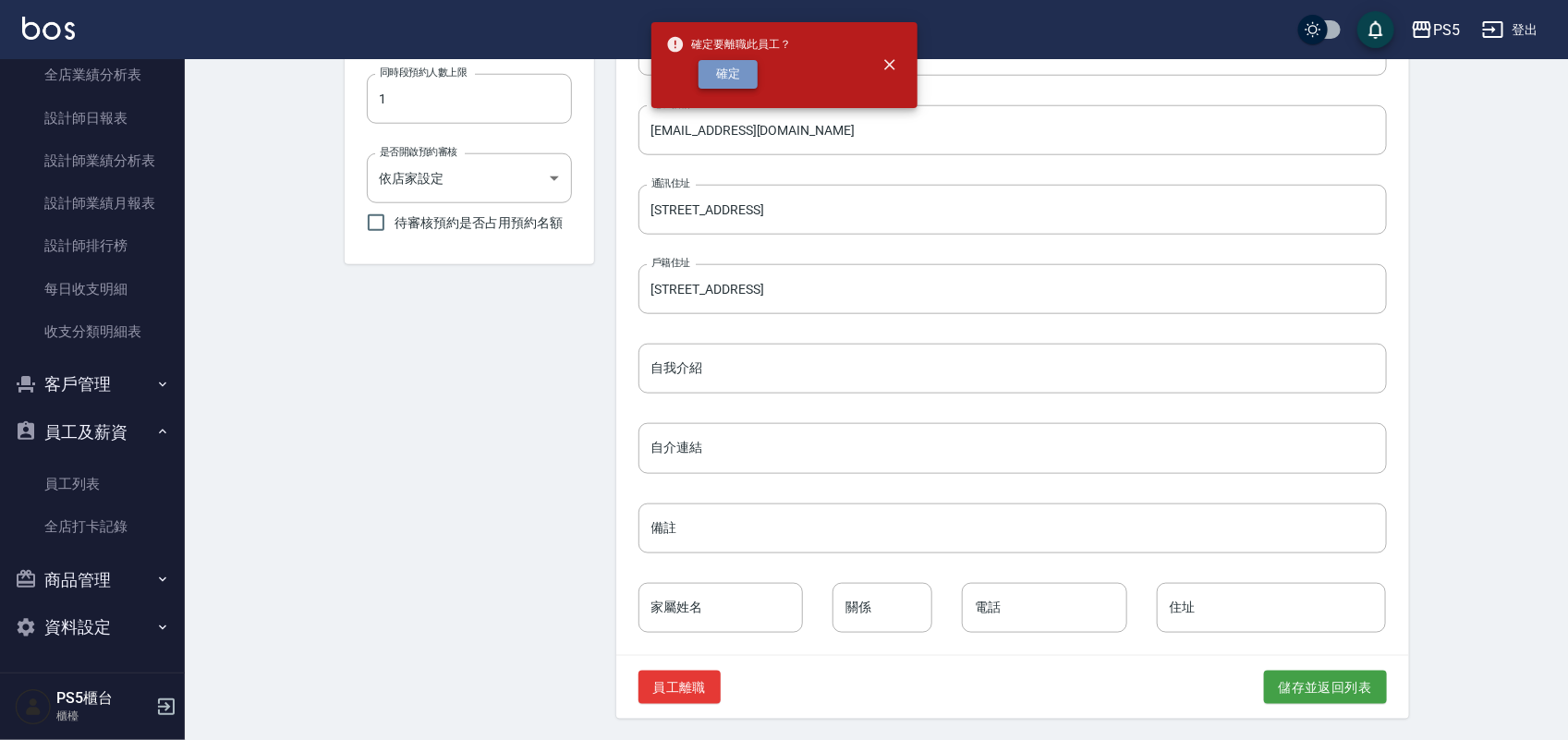
click at [723, 79] on button "確定" at bounding box center [728, 74] width 60 height 29
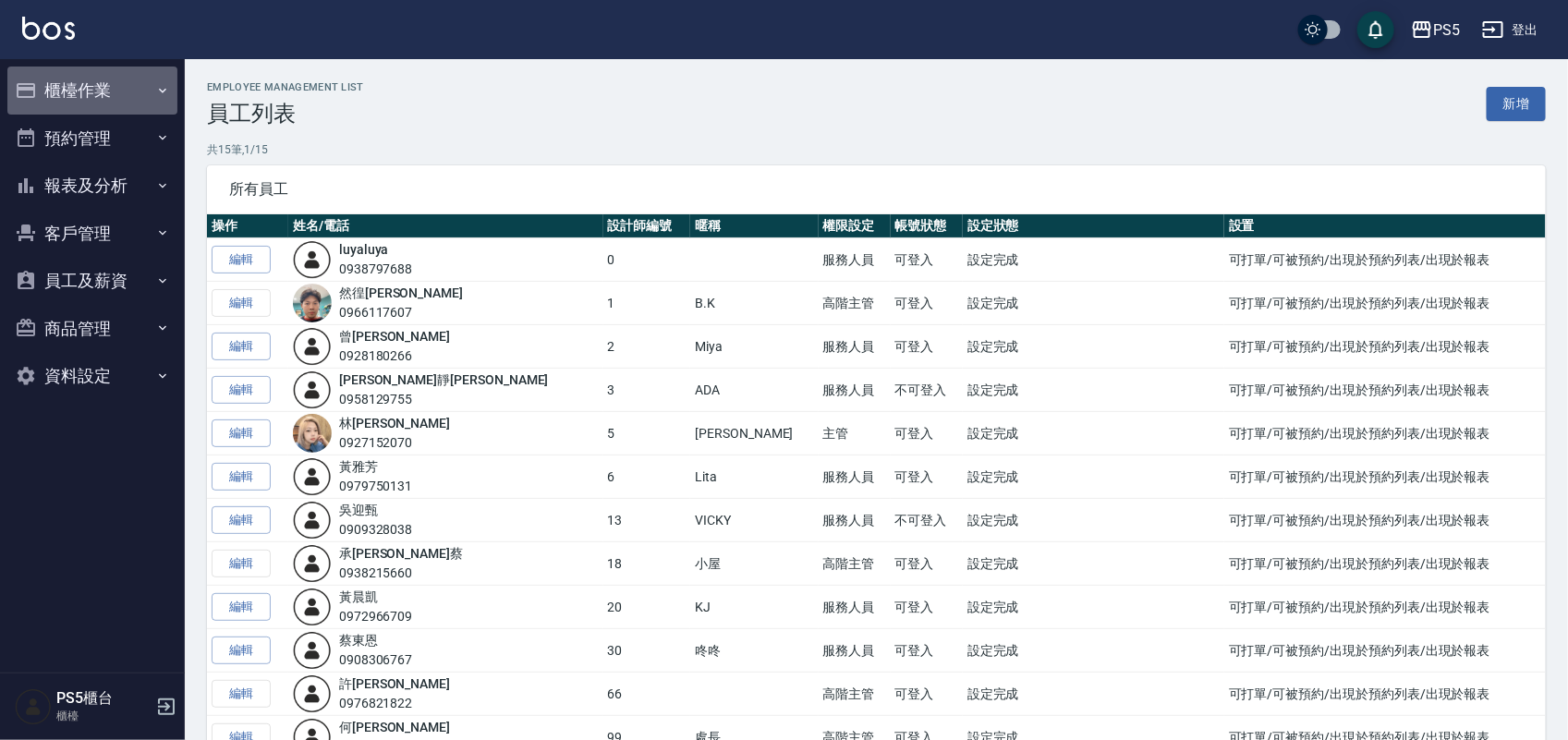
click at [88, 76] on button "櫃檯作業" at bounding box center [91, 90] width 170 height 48
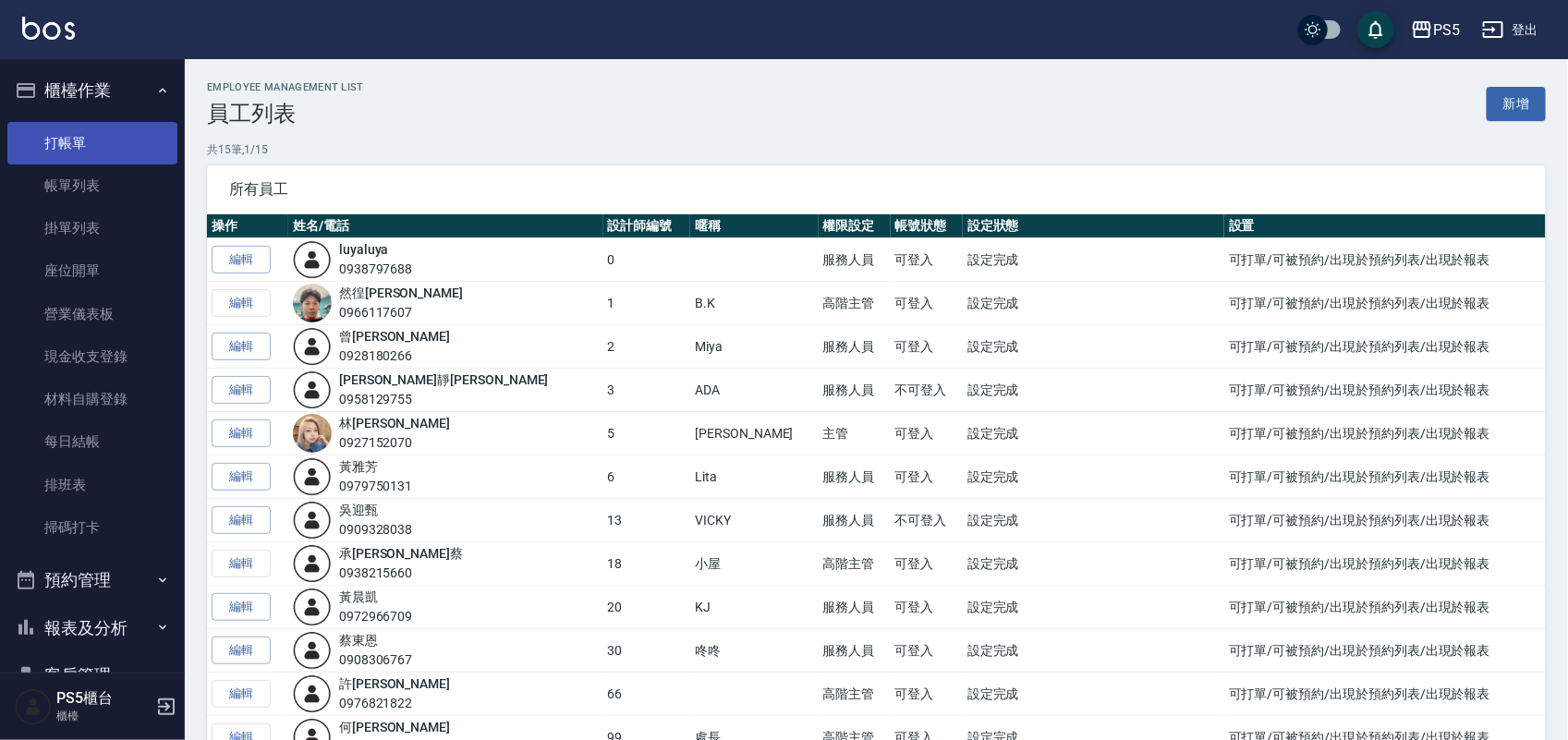
click at [67, 134] on link "打帳單" at bounding box center [91, 143] width 170 height 43
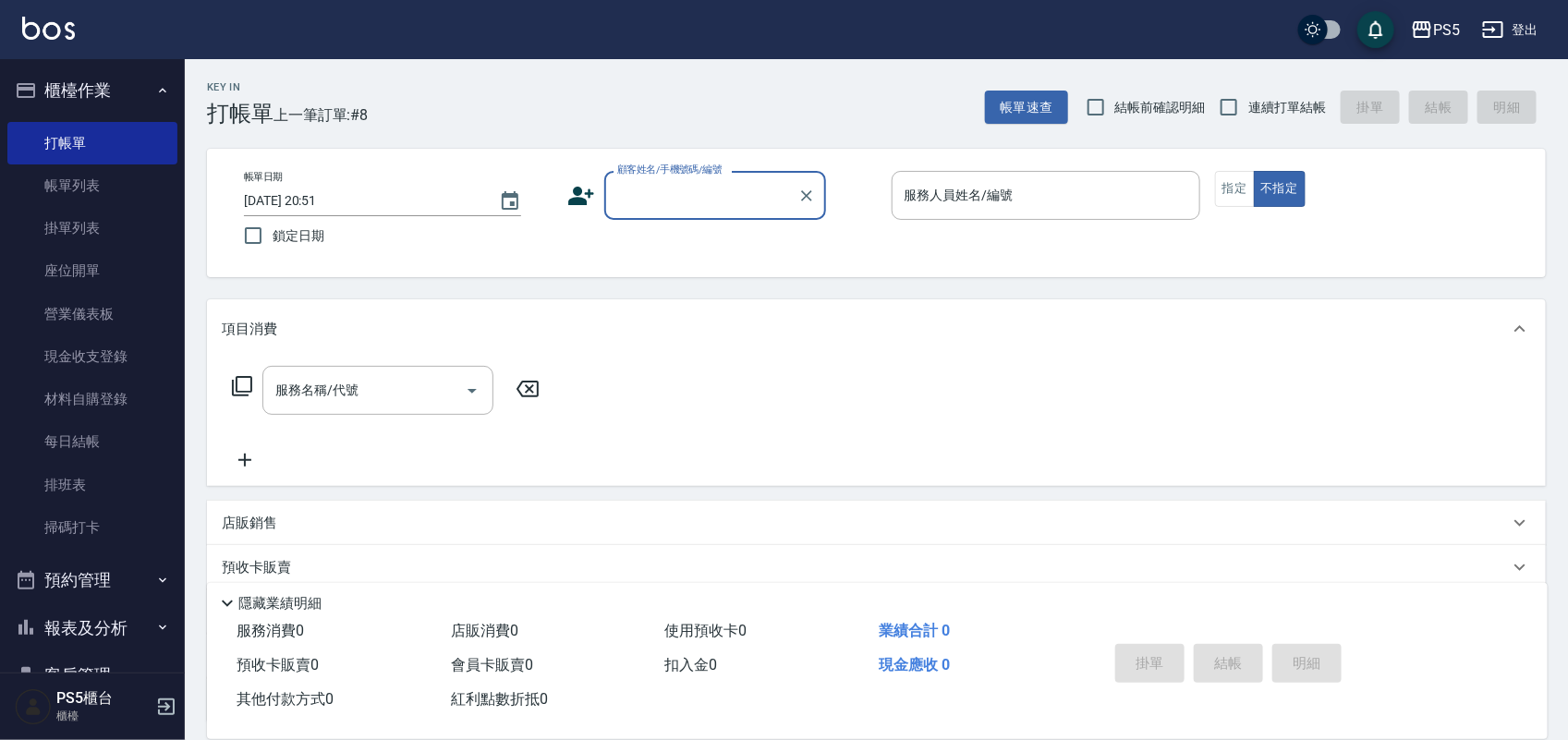
click at [647, 196] on input "顧客姓名/手機號碼/編號" at bounding box center [702, 195] width 178 height 33
click at [648, 197] on input "顧客姓名/手機號碼/編號" at bounding box center [702, 195] width 178 height 33
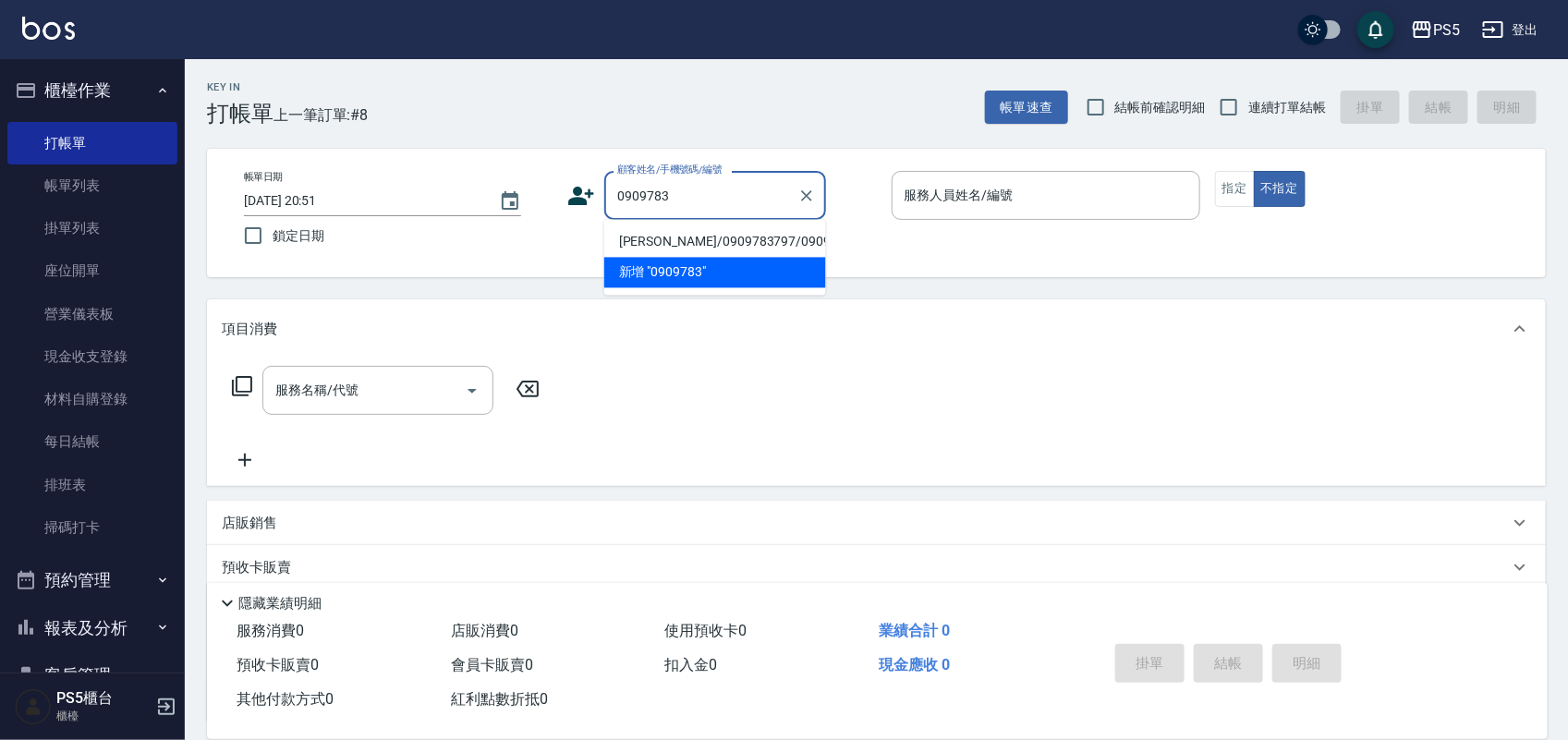
click at [654, 257] on li "曾宥寧/0909783797/0909783797" at bounding box center [714, 242] width 222 height 31
type input "曾宥寧/0909783797/0909783797"
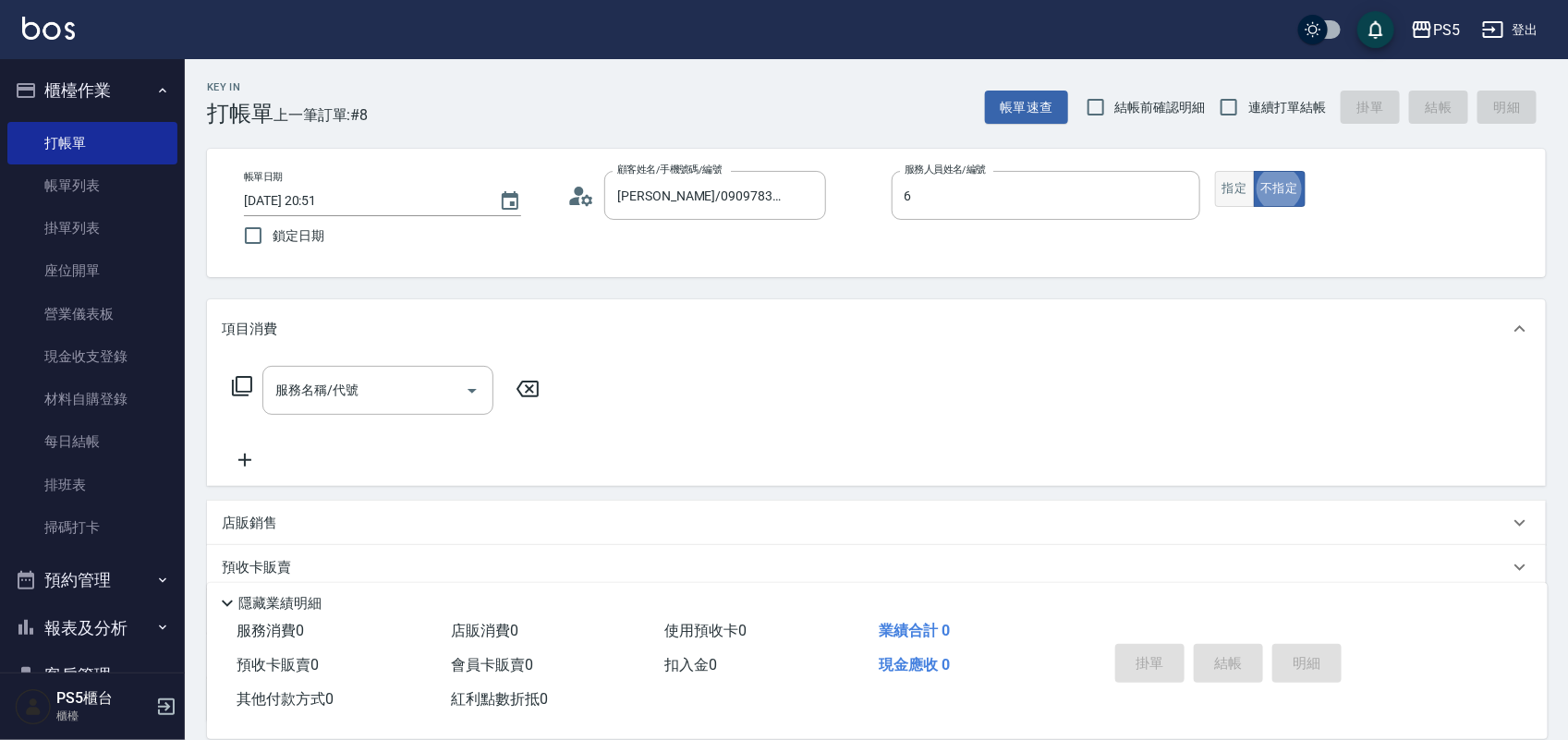
type input "Lita-6"
type button "false"
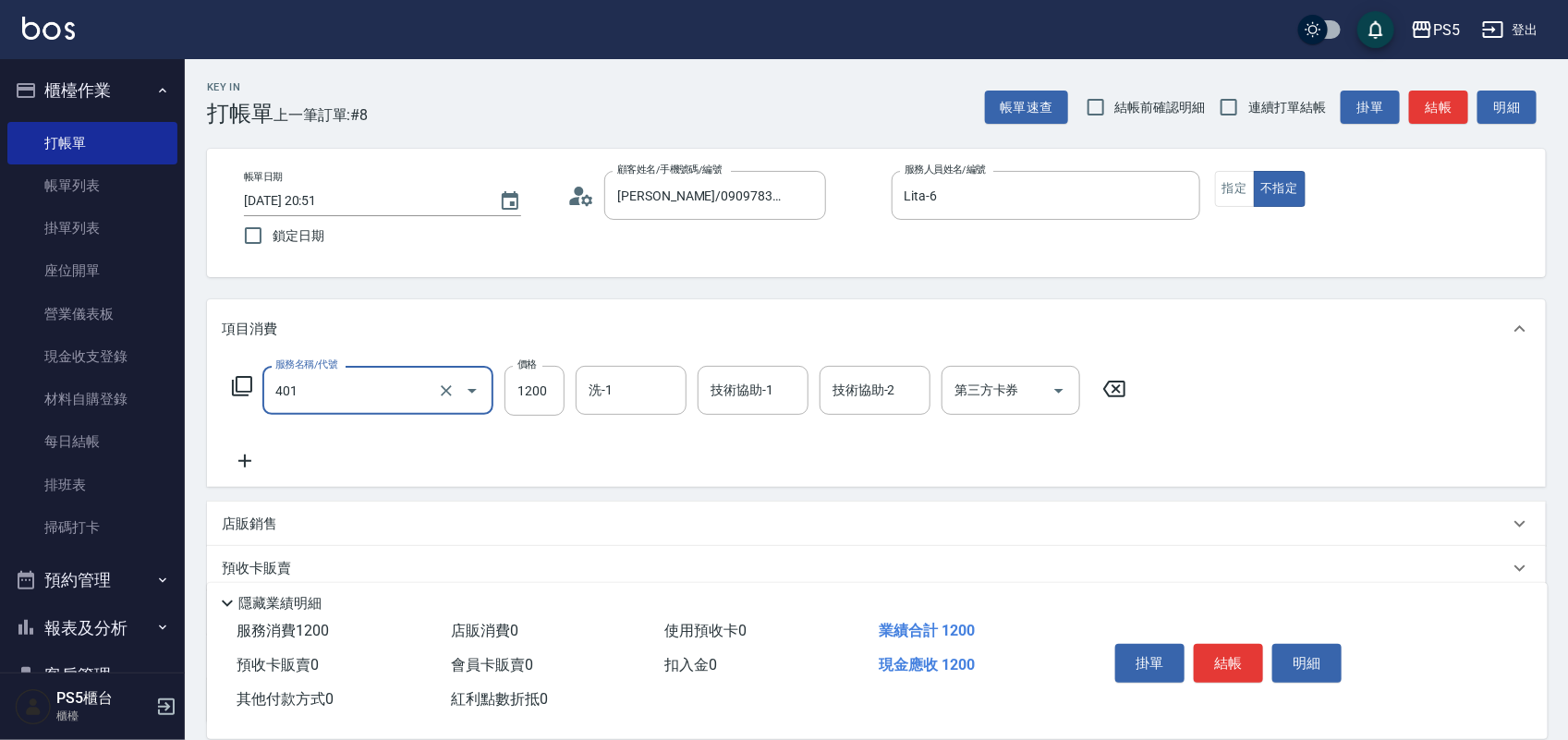
type input "401"
type input "0"
type input "基本染髮(401)"
type input "1799"
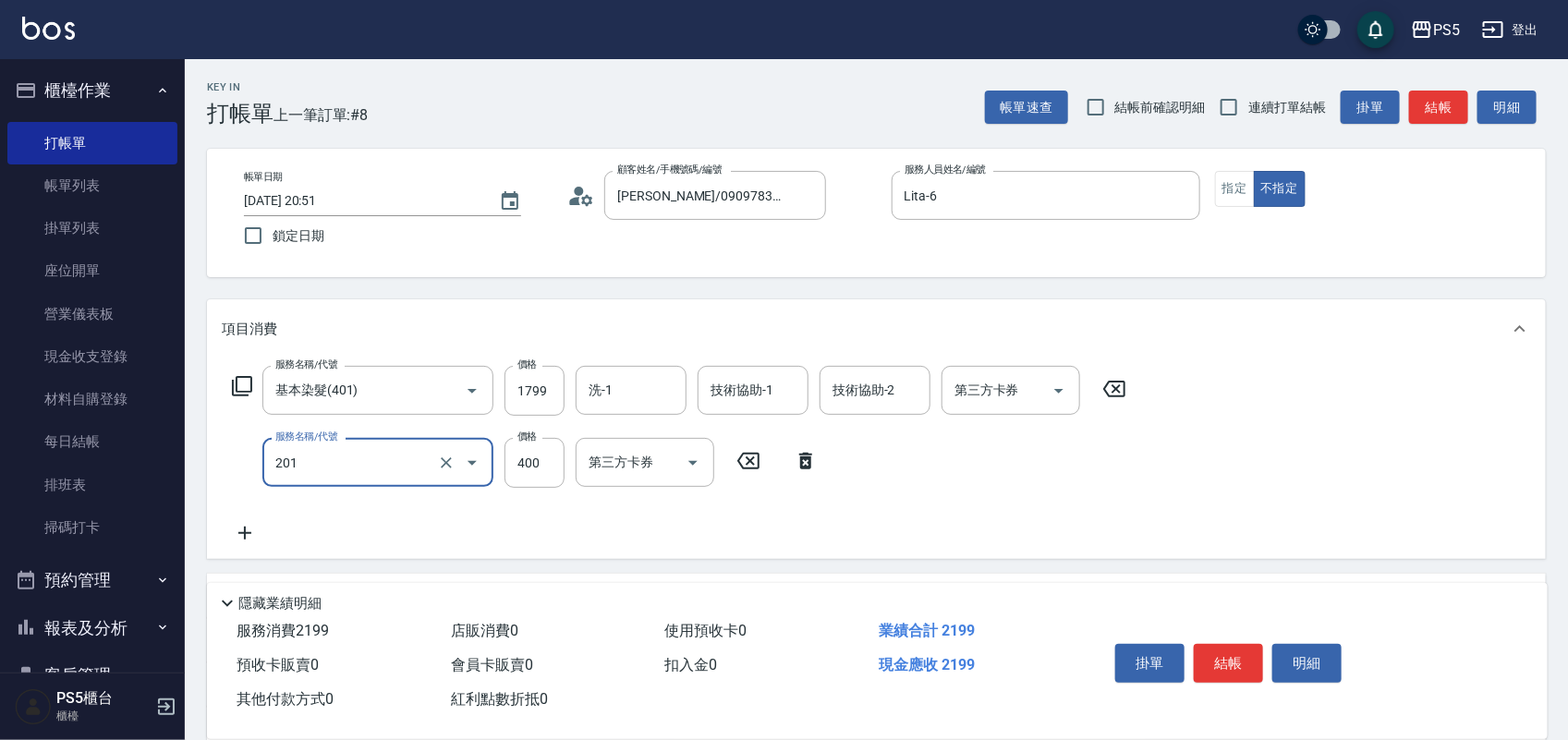
type input "洗剪400(201)"
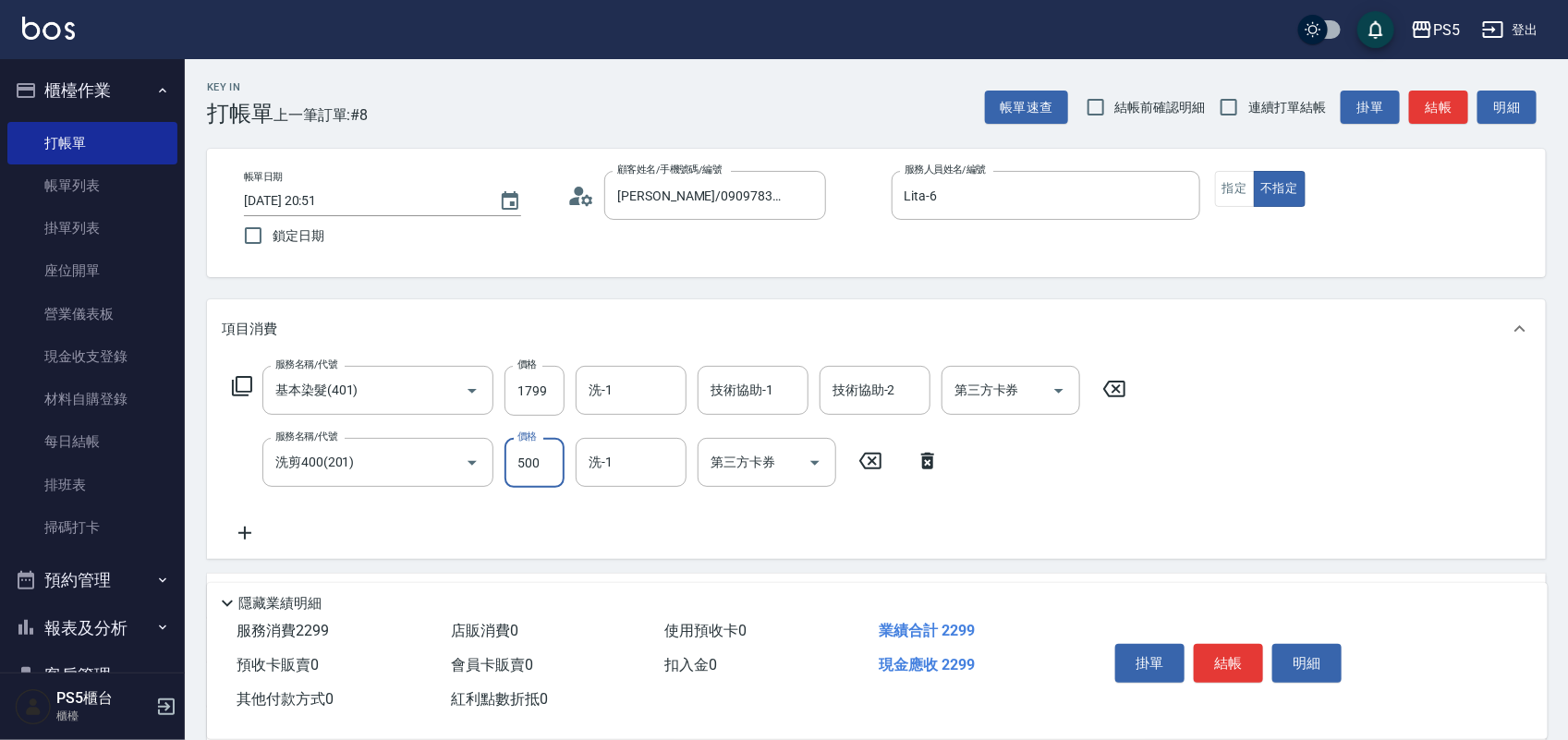
type input "500"
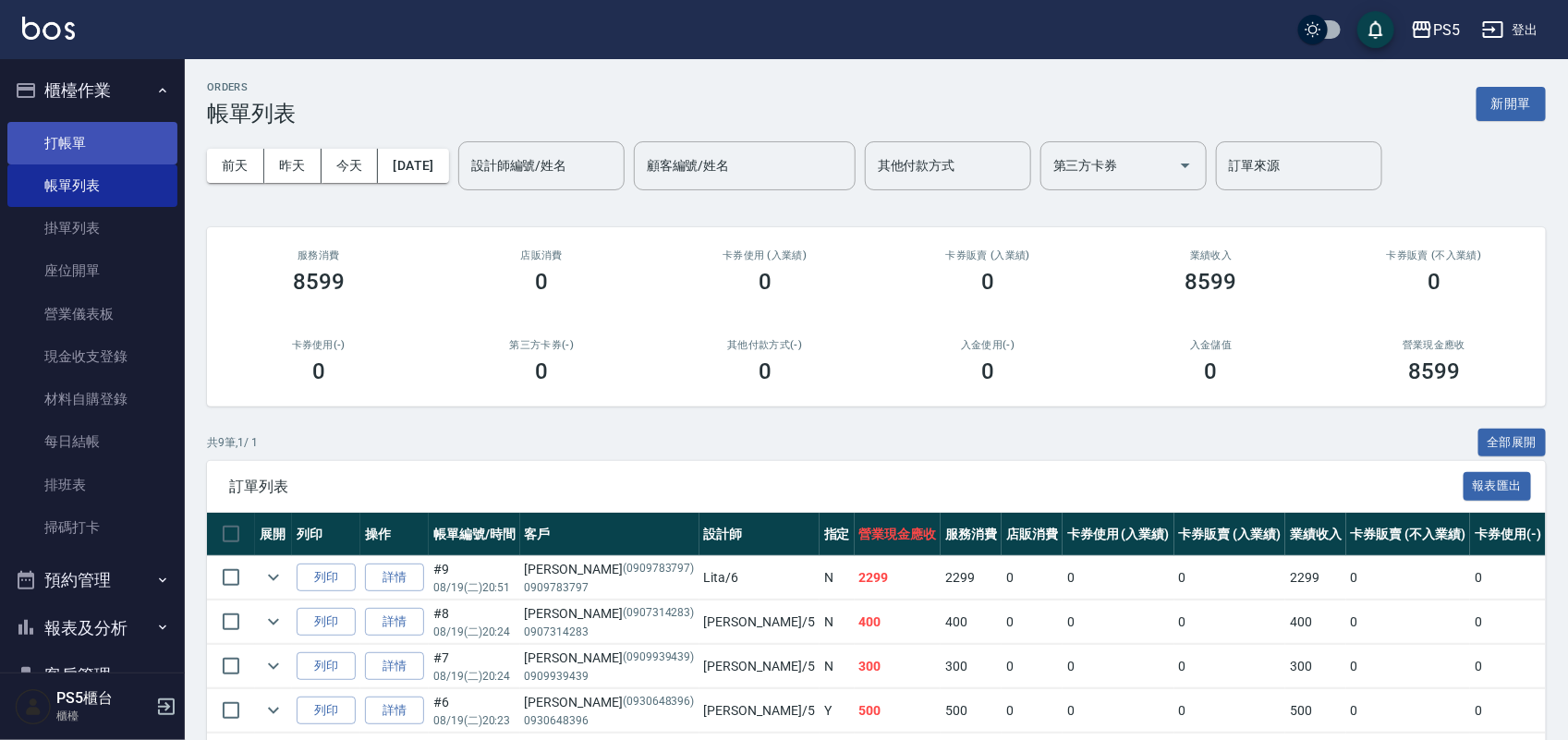
click at [59, 137] on link "打帳單" at bounding box center [91, 143] width 170 height 43
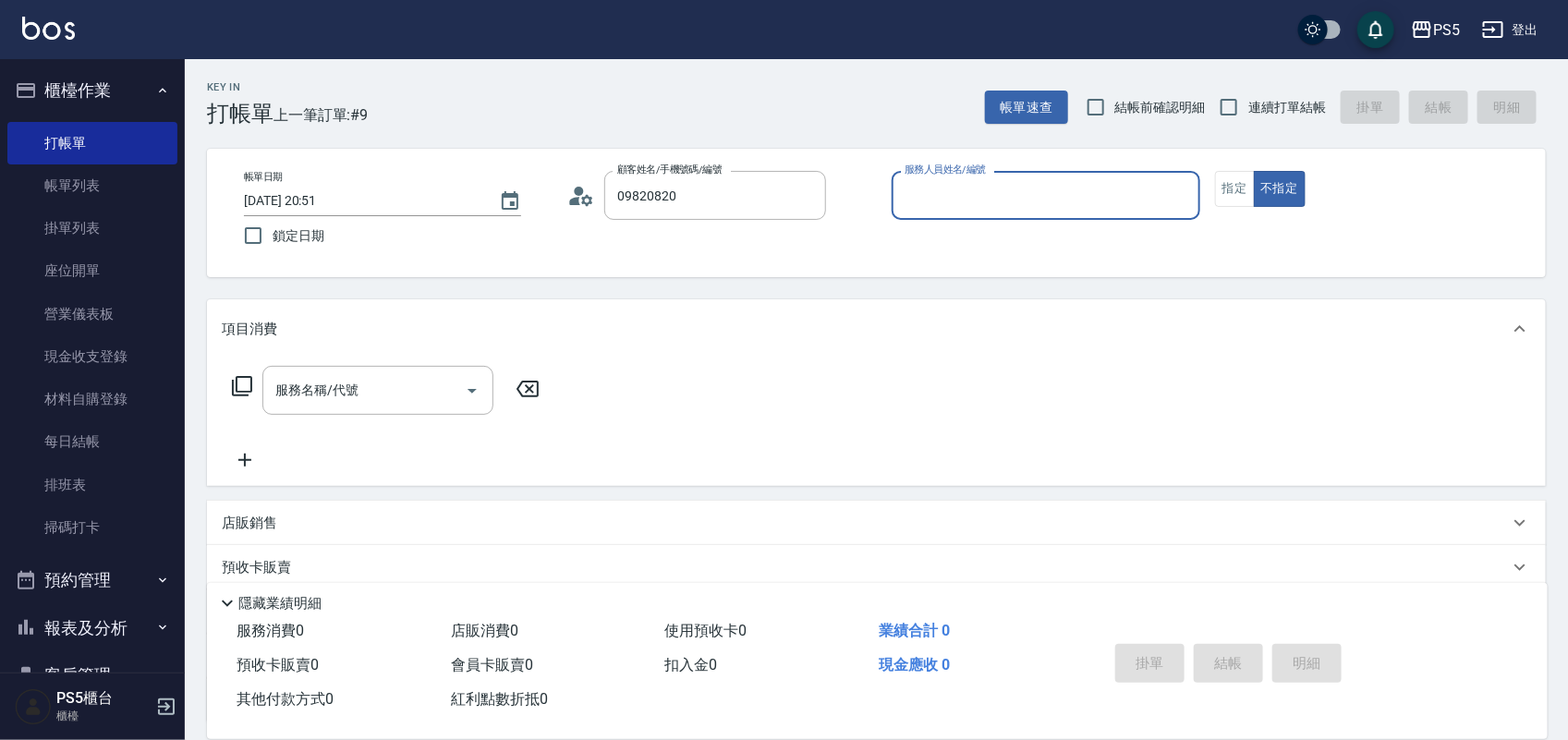
type input "李政諺/0982082074/0982082074"
type input "Lita-6"
click at [1254, 171] on button "不指定" at bounding box center [1280, 189] width 52 height 36
type button "false"
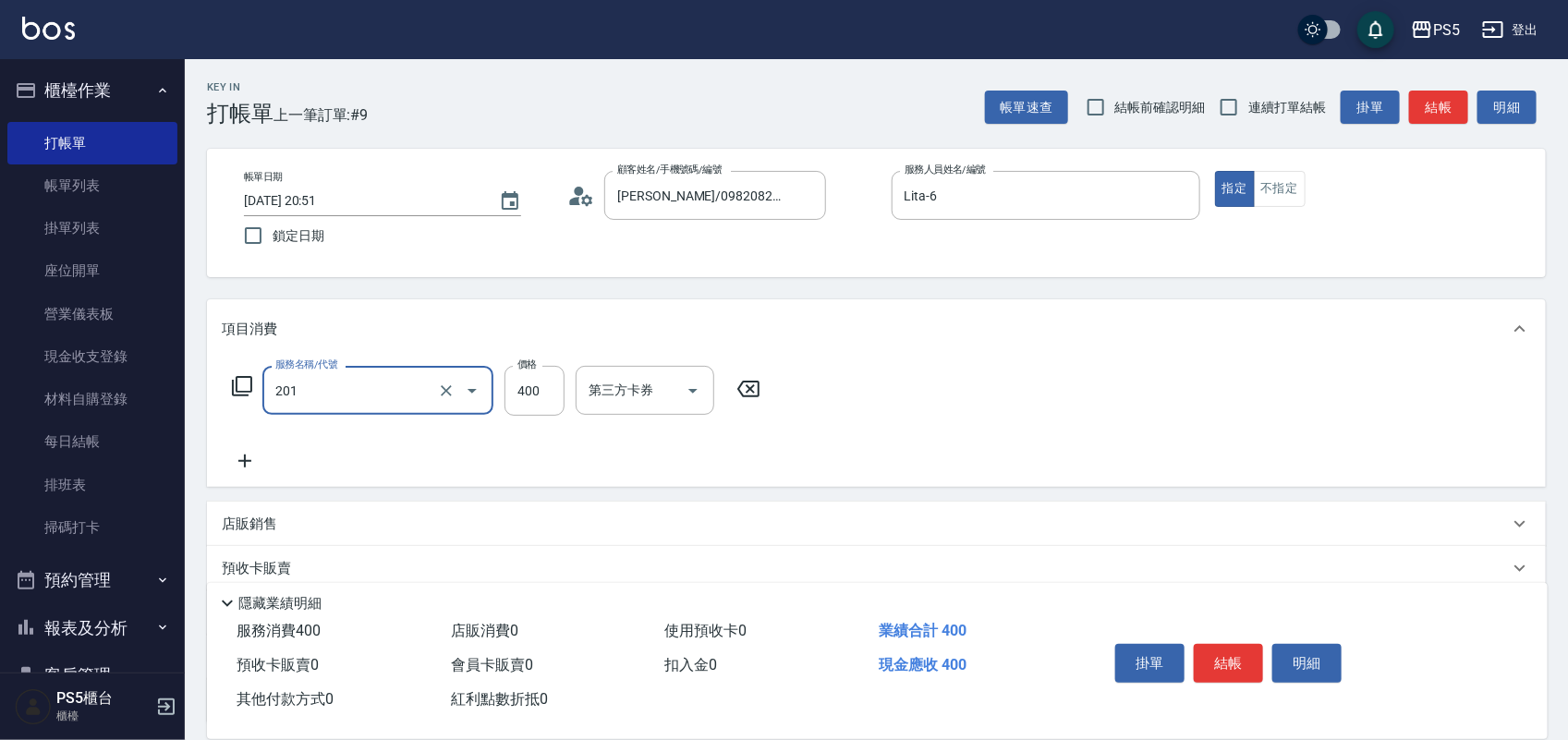
type input "洗剪400(201)"
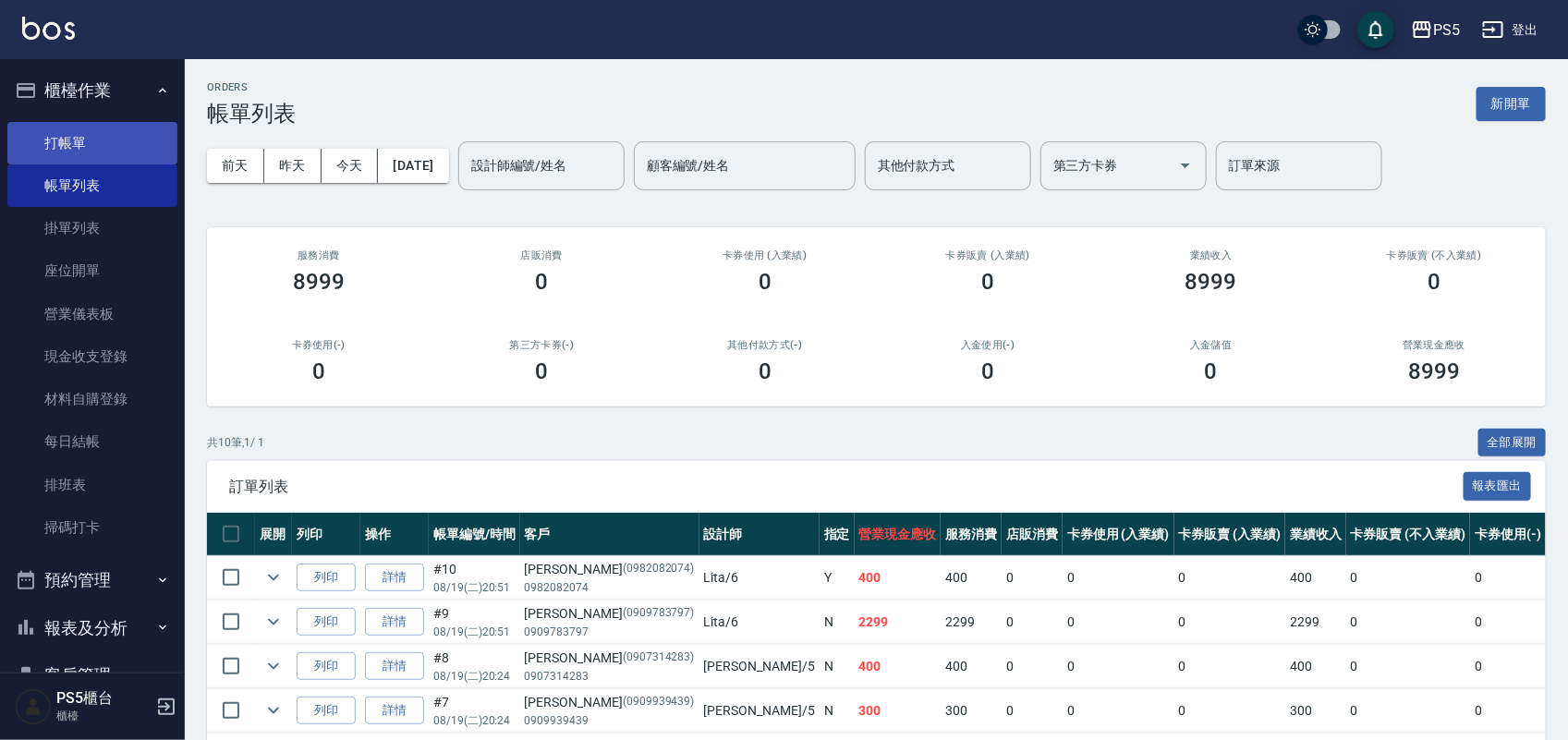
click at [88, 137] on link "打帳單" at bounding box center [91, 143] width 170 height 43
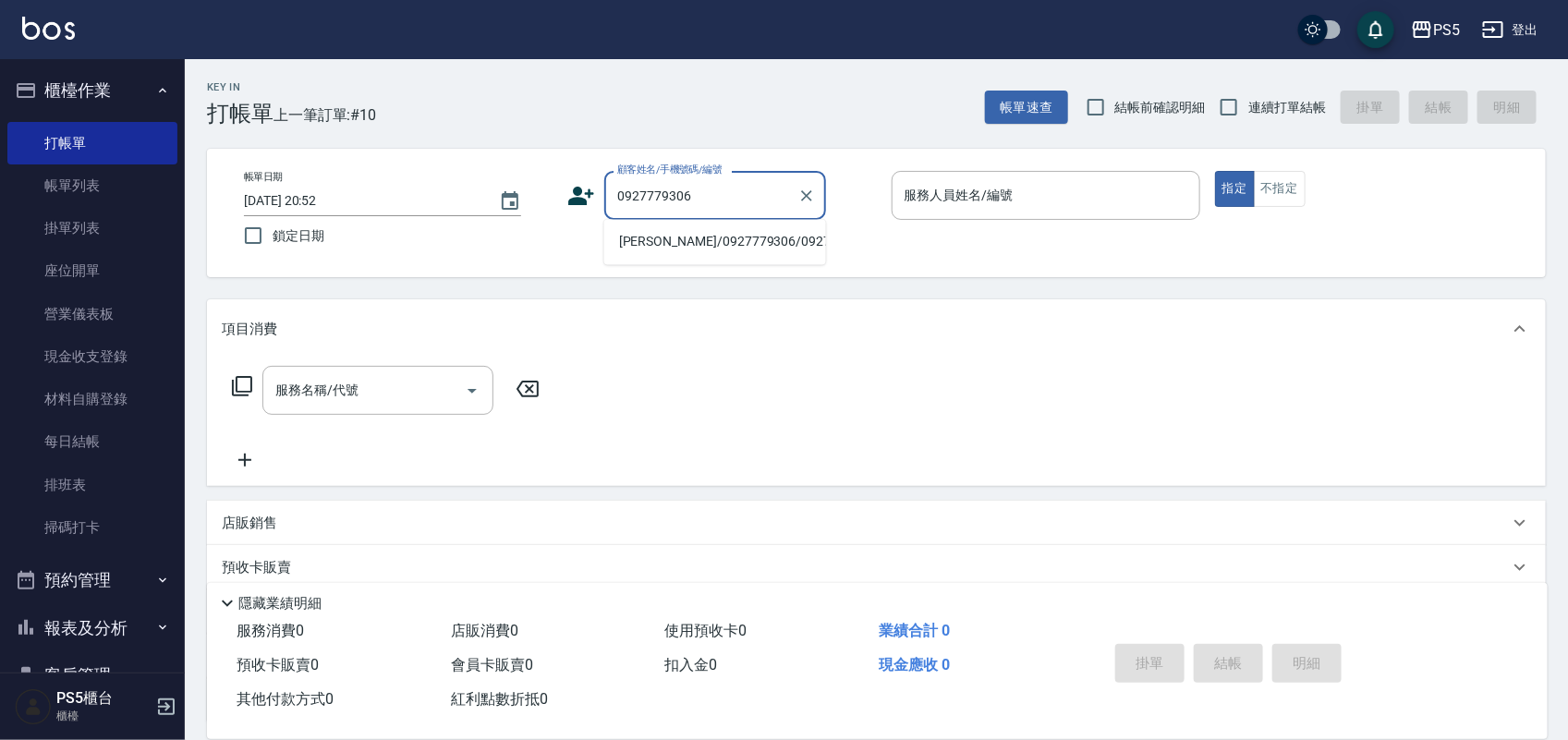
type input "邱弘義/0927779306/0927779306"
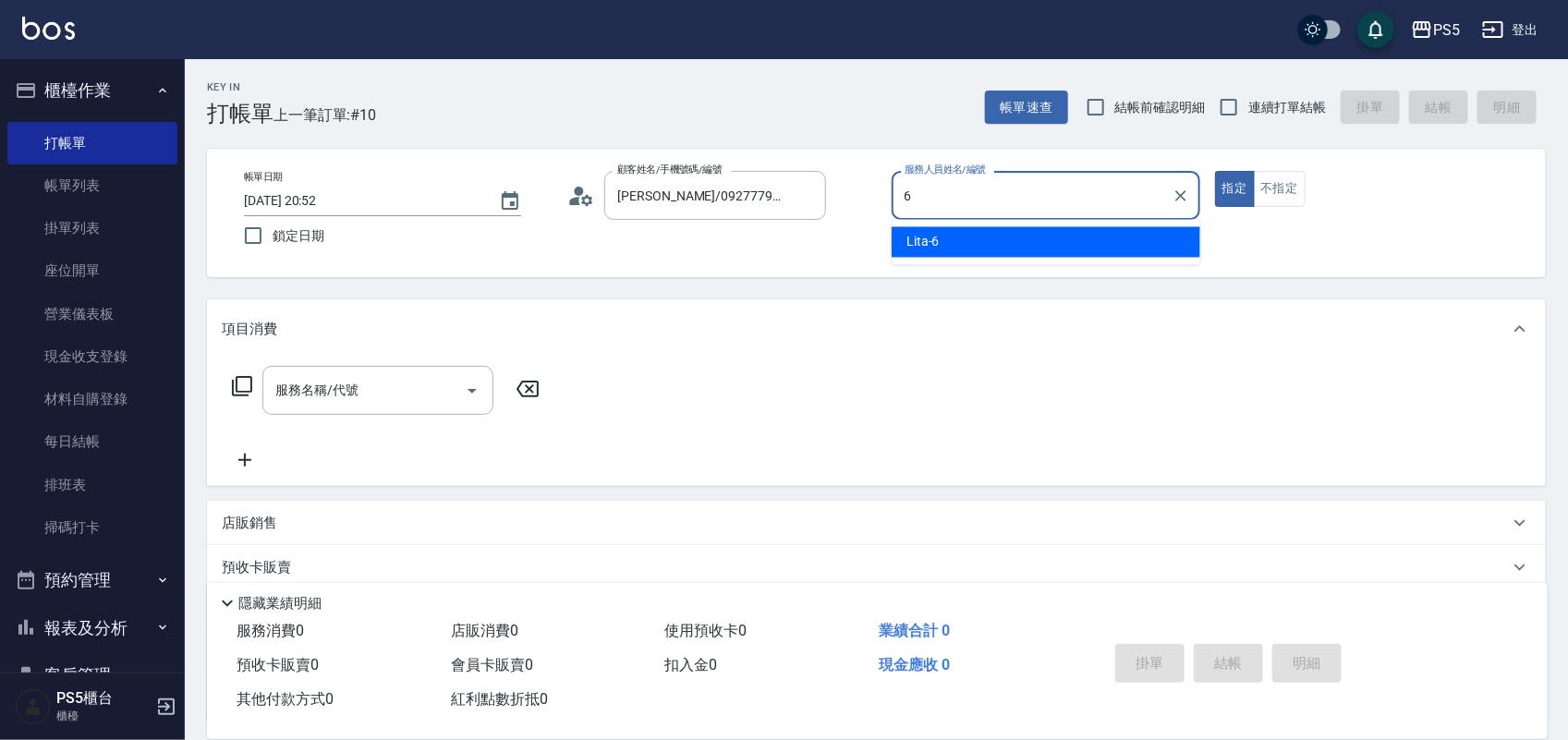
type input "Lita-6"
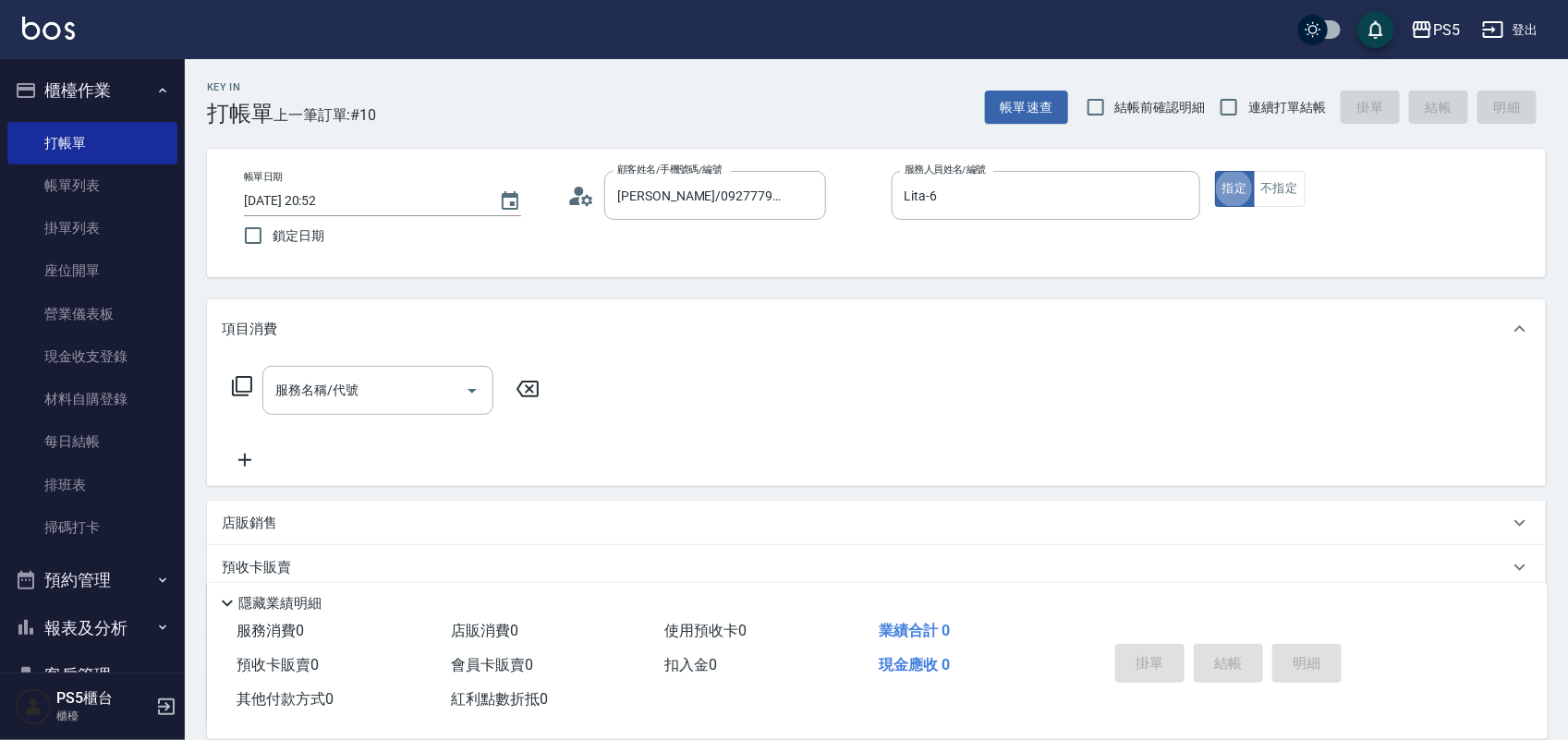
type button "true"
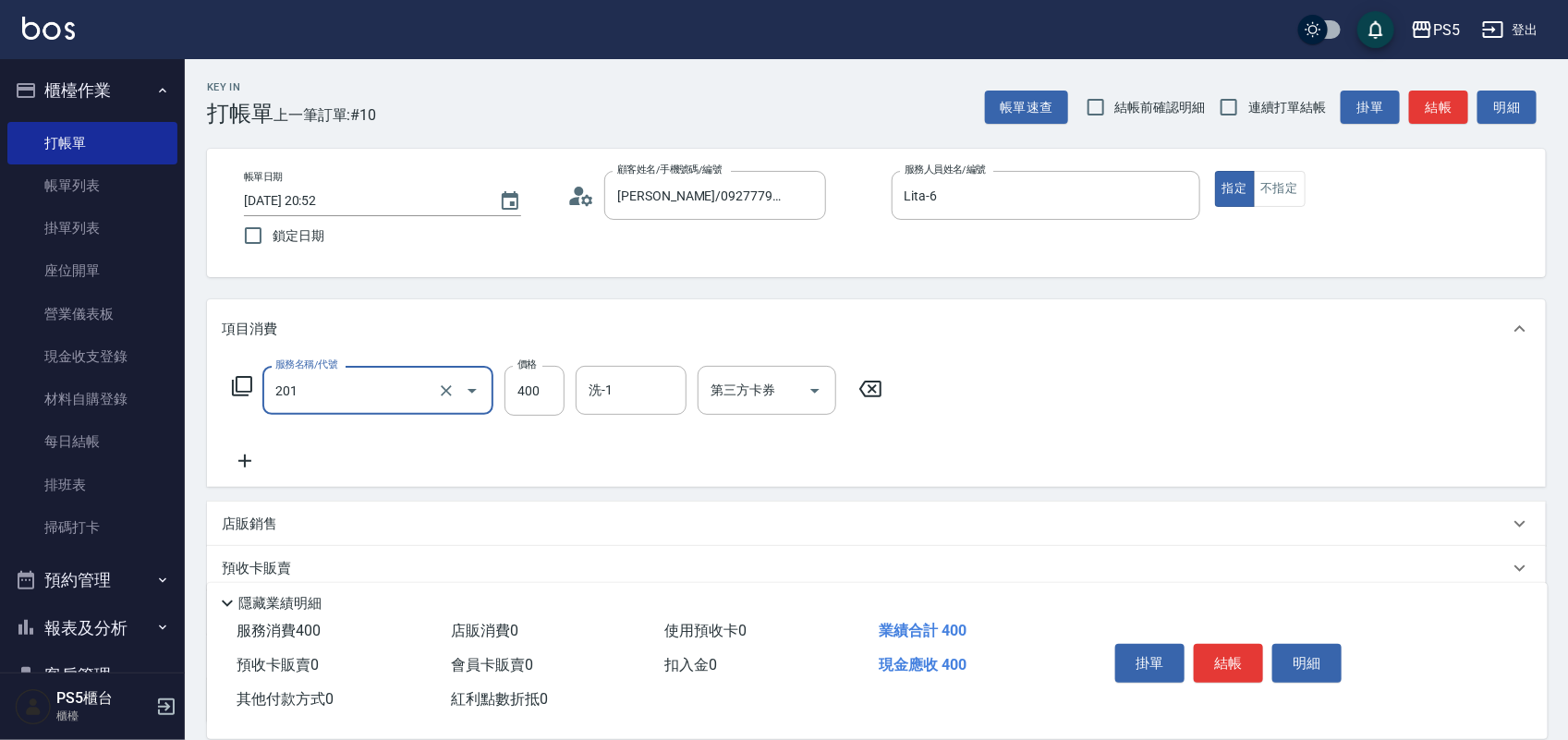
type input "洗剪400(201)"
type input "500"
click at [1222, 661] on button "結帳" at bounding box center [1229, 663] width 70 height 39
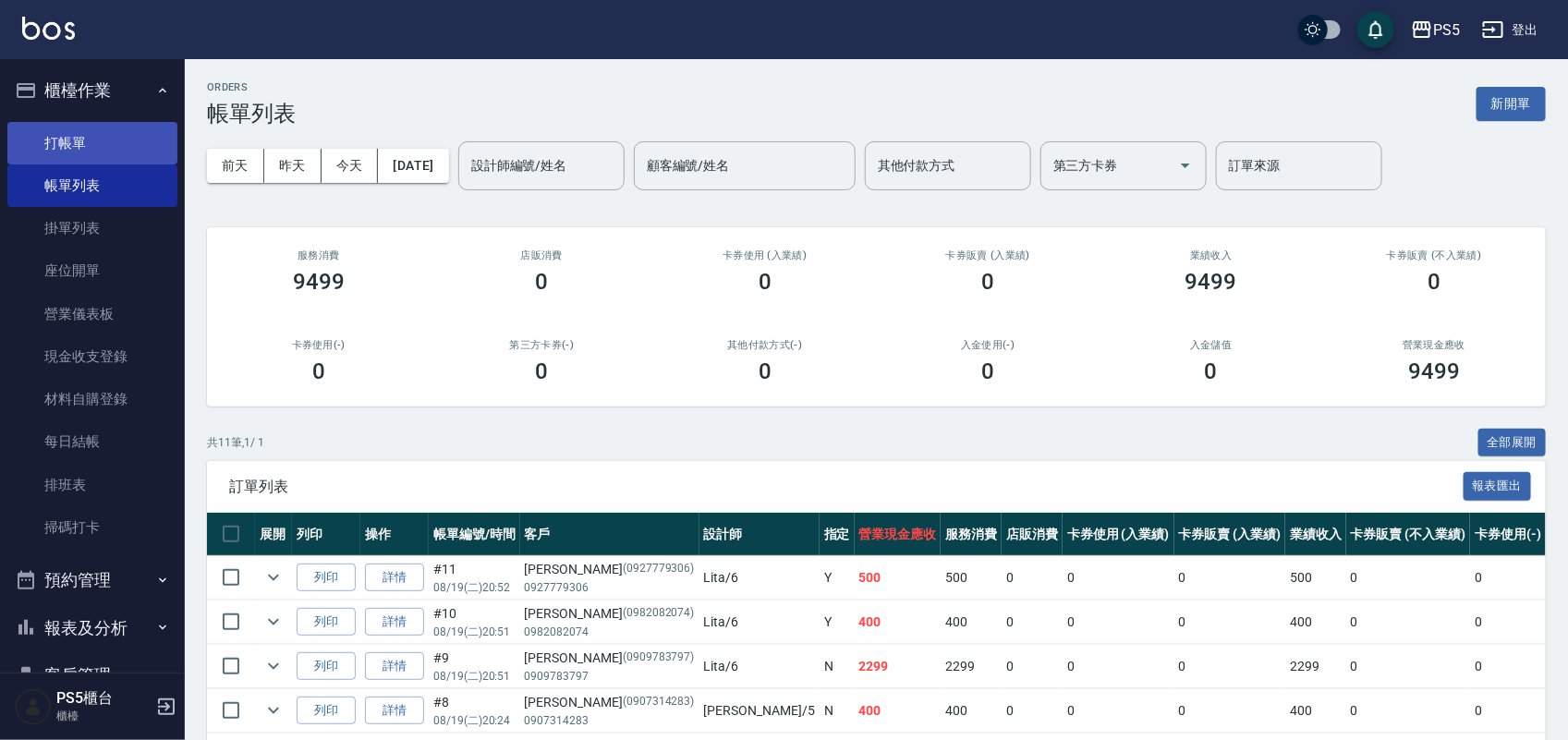
click at [108, 143] on link "打帳單" at bounding box center [91, 143] width 170 height 43
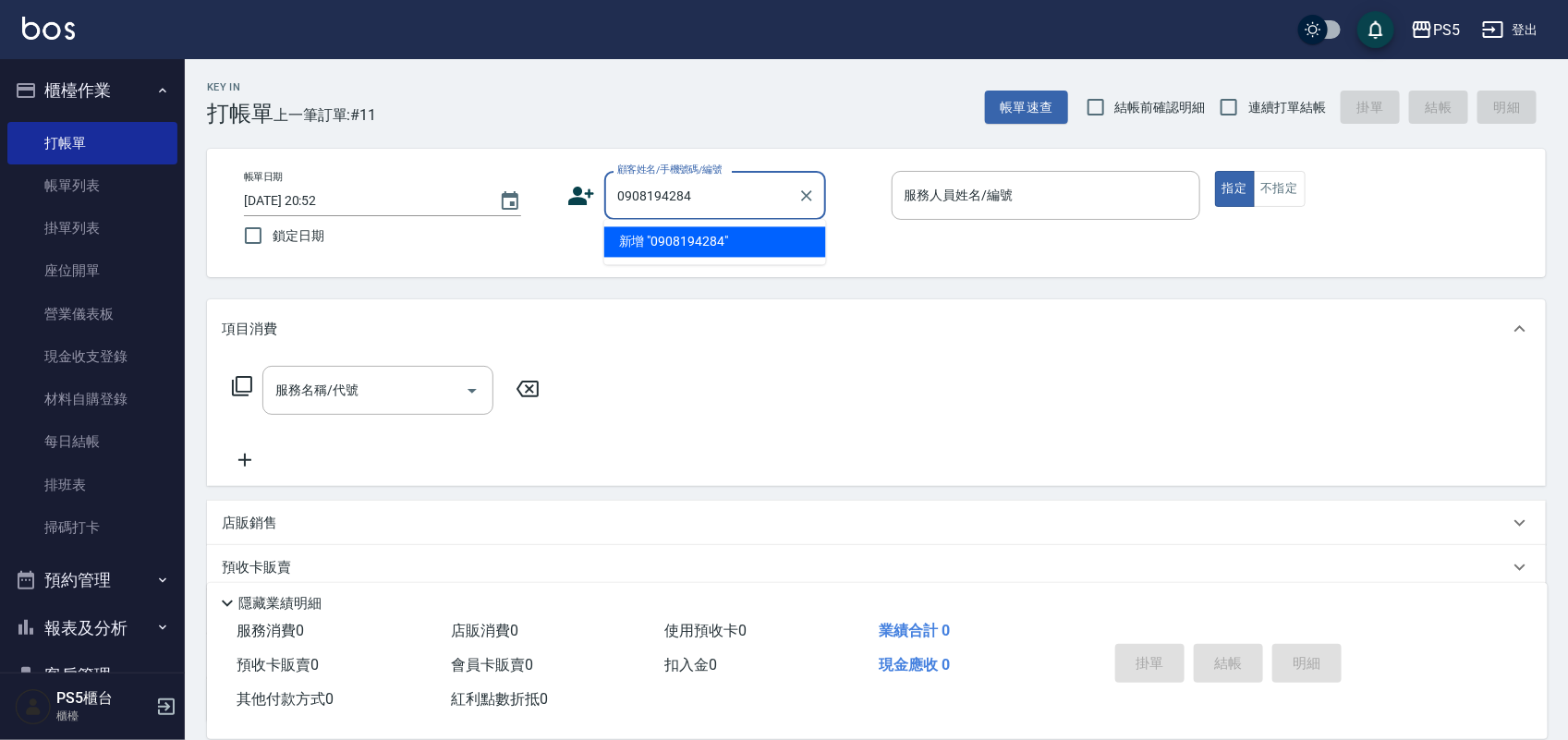
type input "0908194284"
click at [588, 196] on icon at bounding box center [581, 196] width 28 height 28
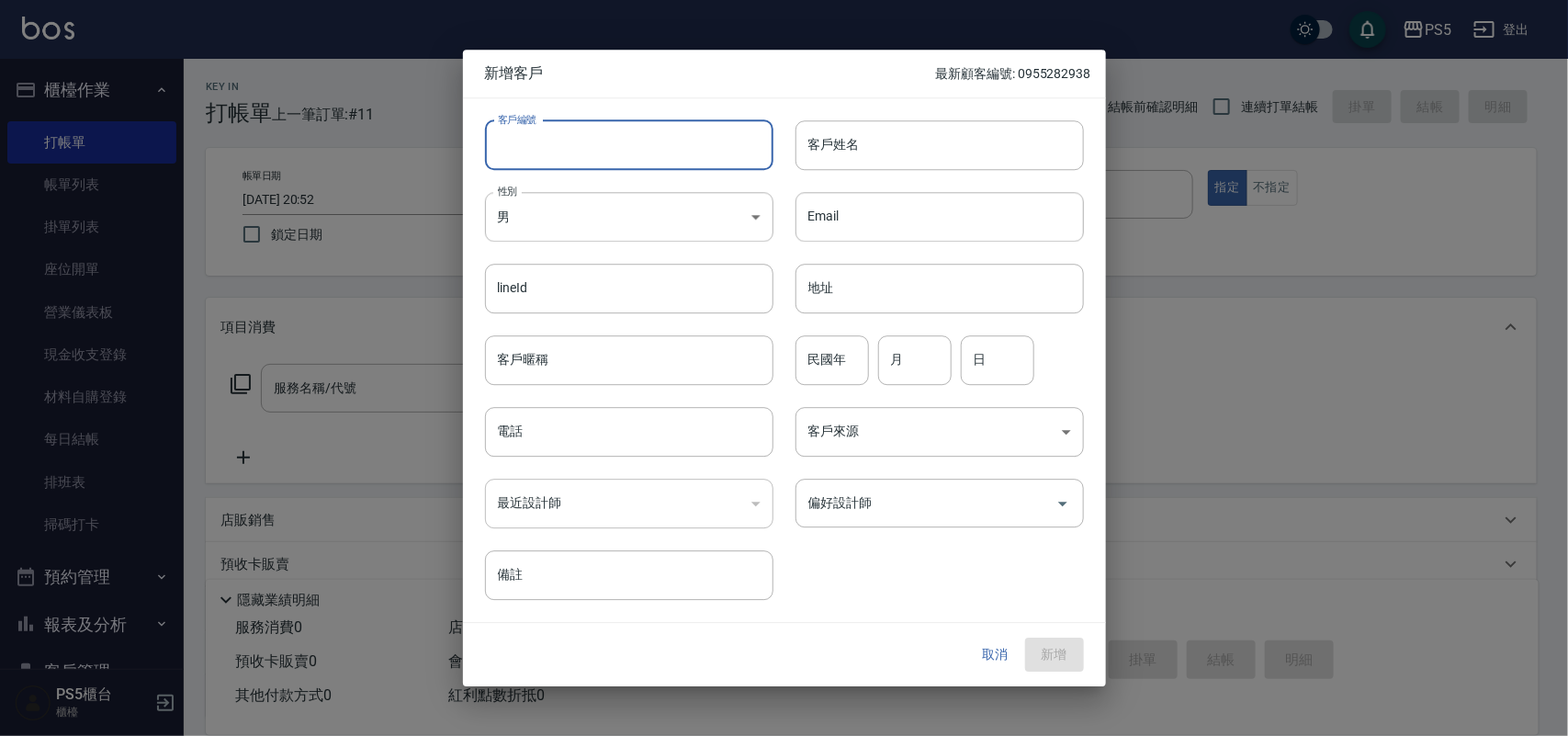
click at [538, 147] on input "客戶編號" at bounding box center [629, 145] width 288 height 49
type input "0908194284"
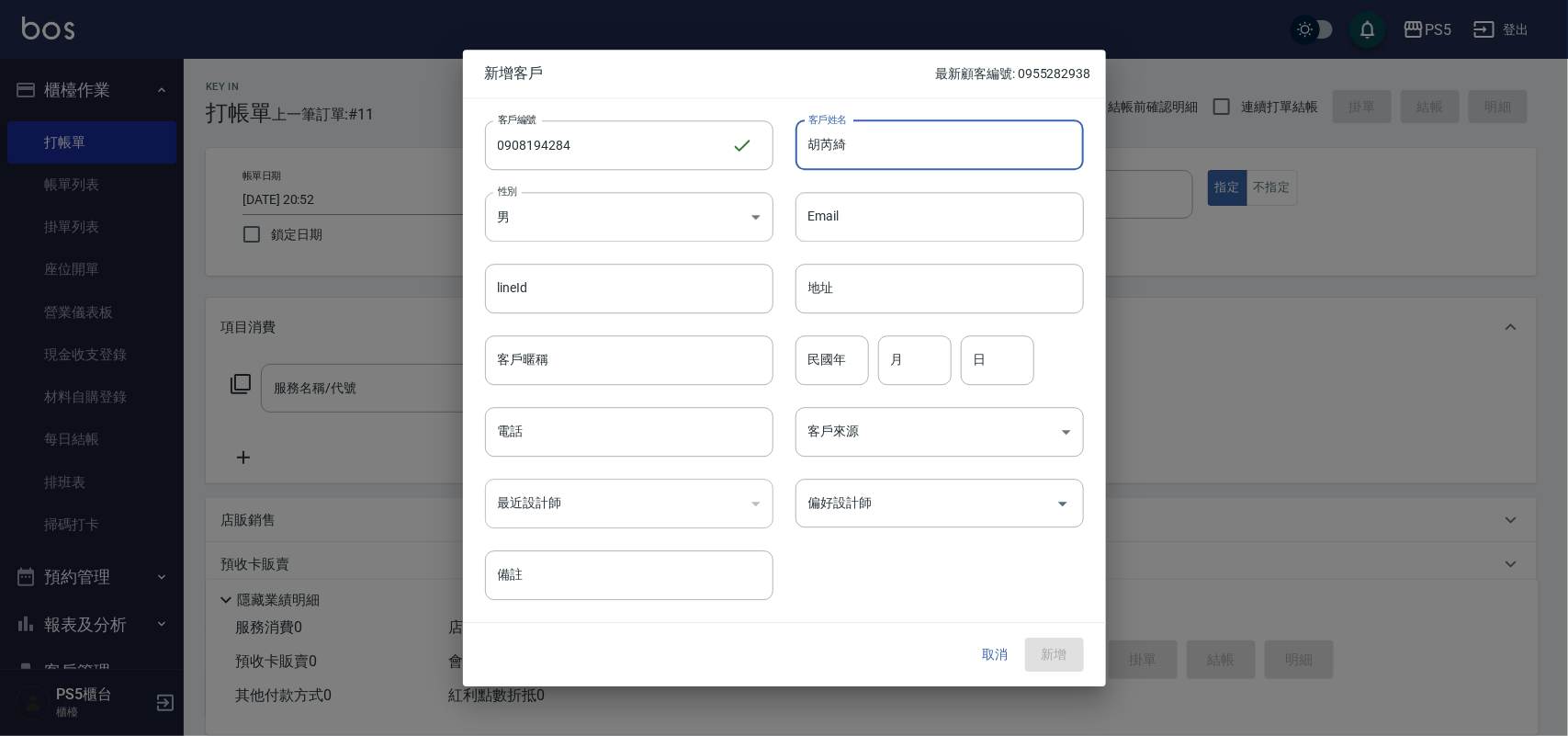
type input "胡芮綺"
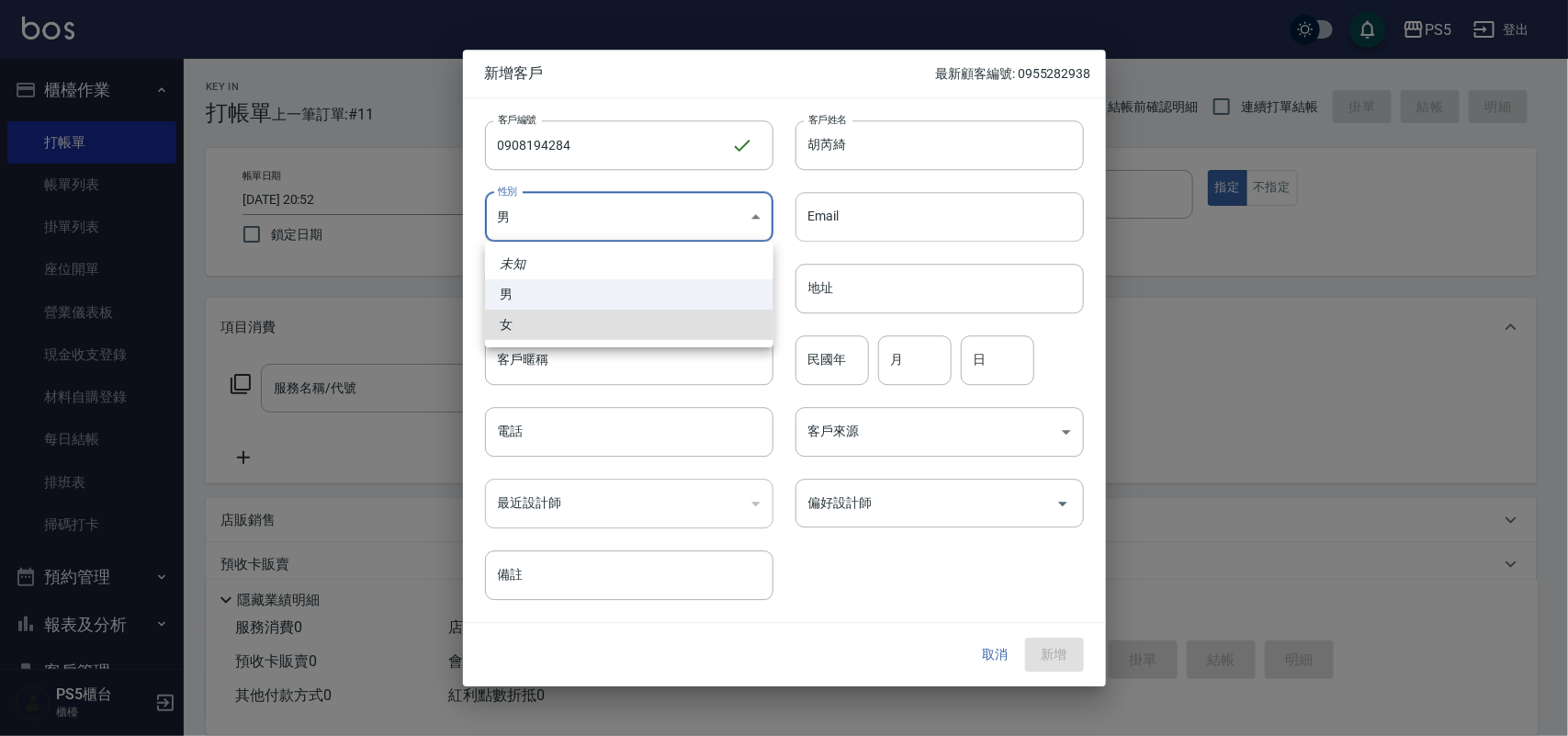
type input "FEMALE"
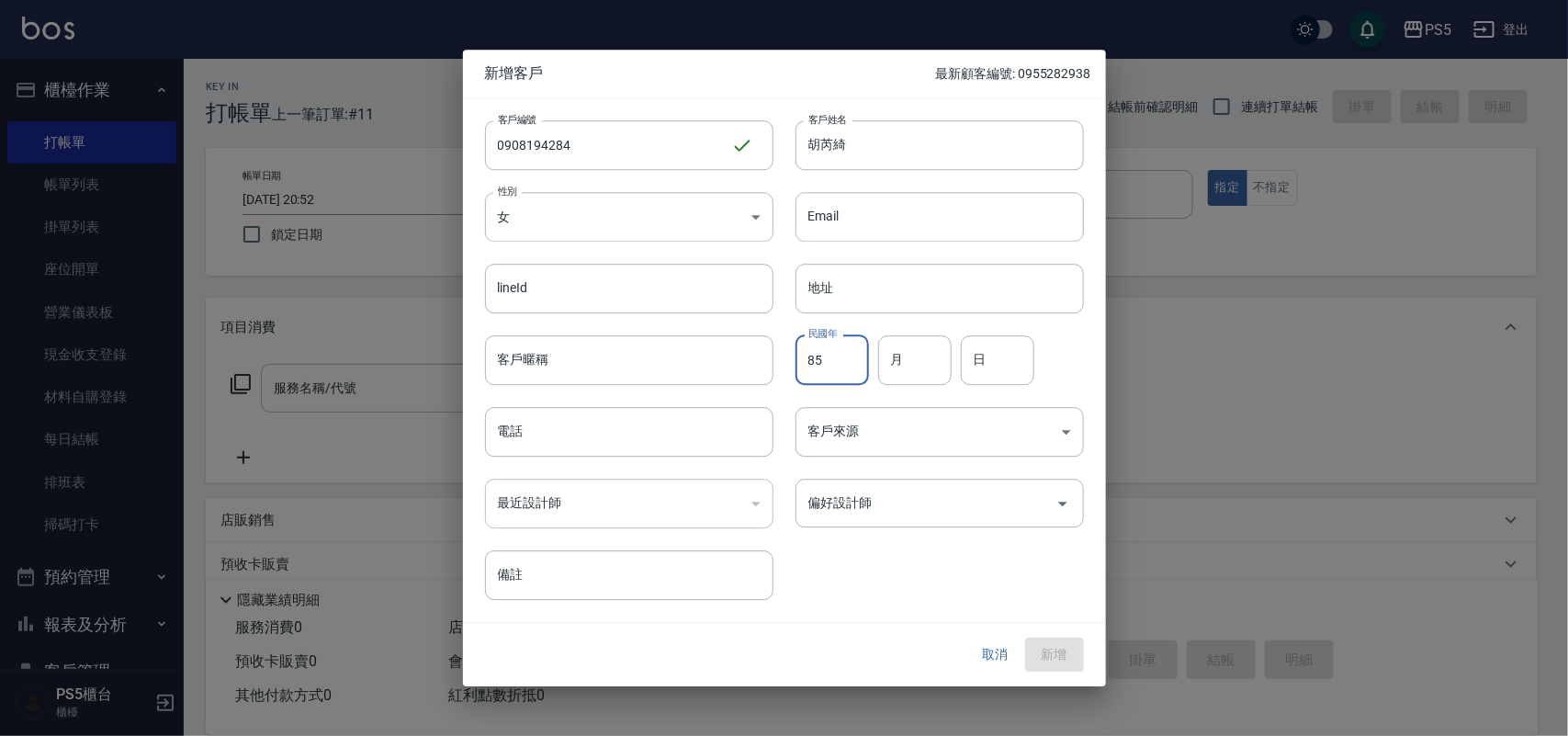
type input "85"
type input "5"
type input "31"
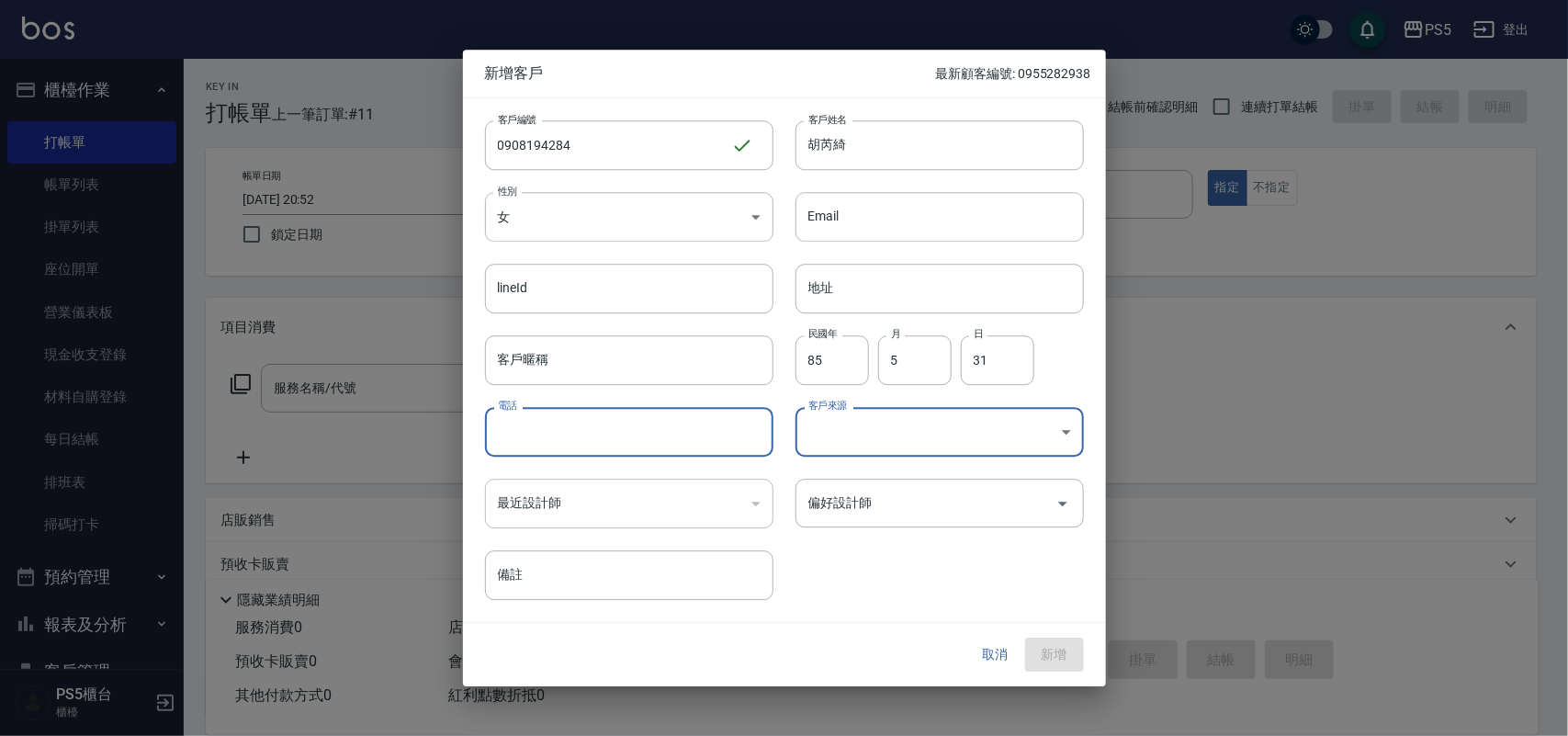
click at [585, 424] on input "電話" at bounding box center [629, 432] width 288 height 49
type input "0908194284"
click at [1047, 658] on button "新增" at bounding box center [1055, 655] width 59 height 34
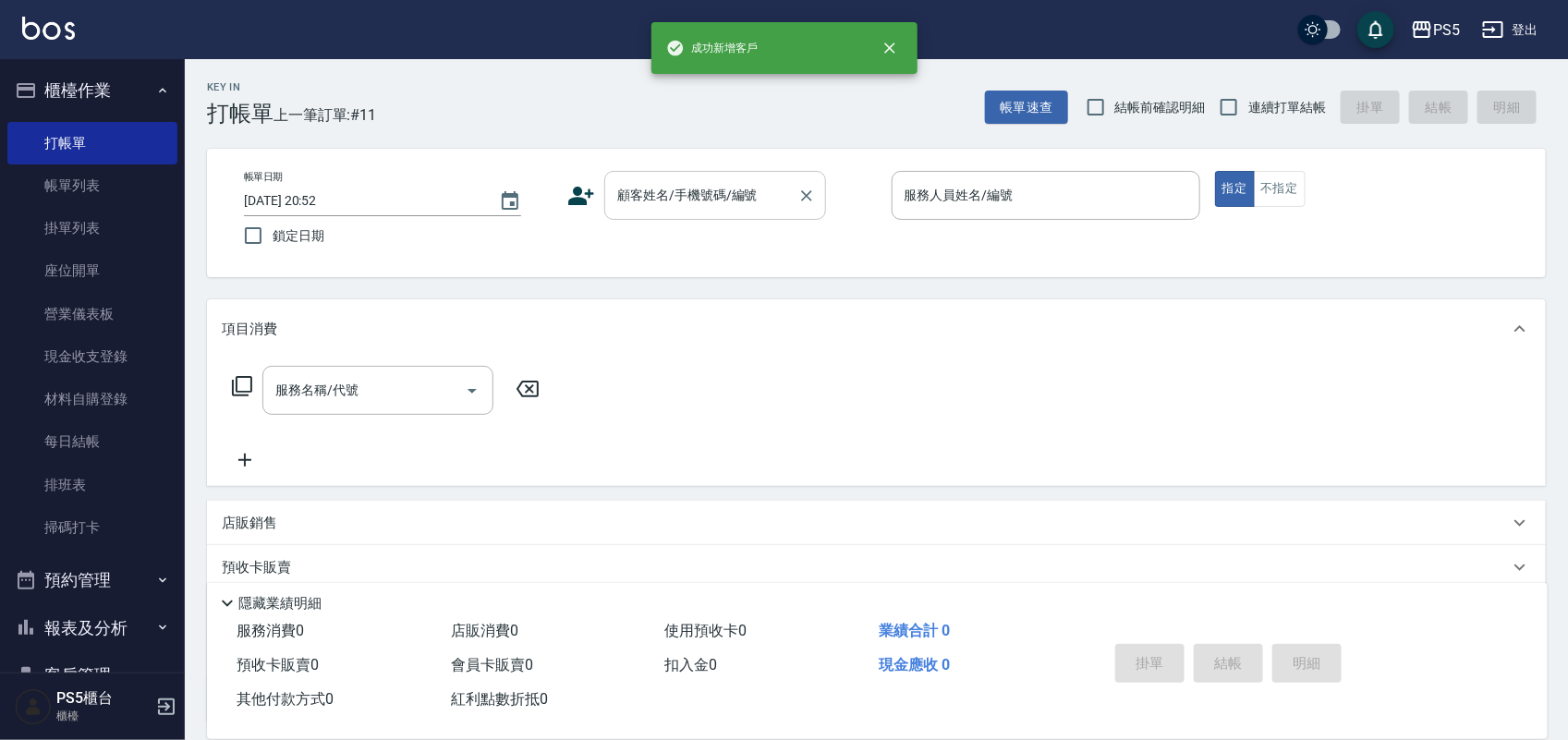
click at [639, 191] on input "顧客姓名/手機號碼/編號" at bounding box center [702, 195] width 178 height 33
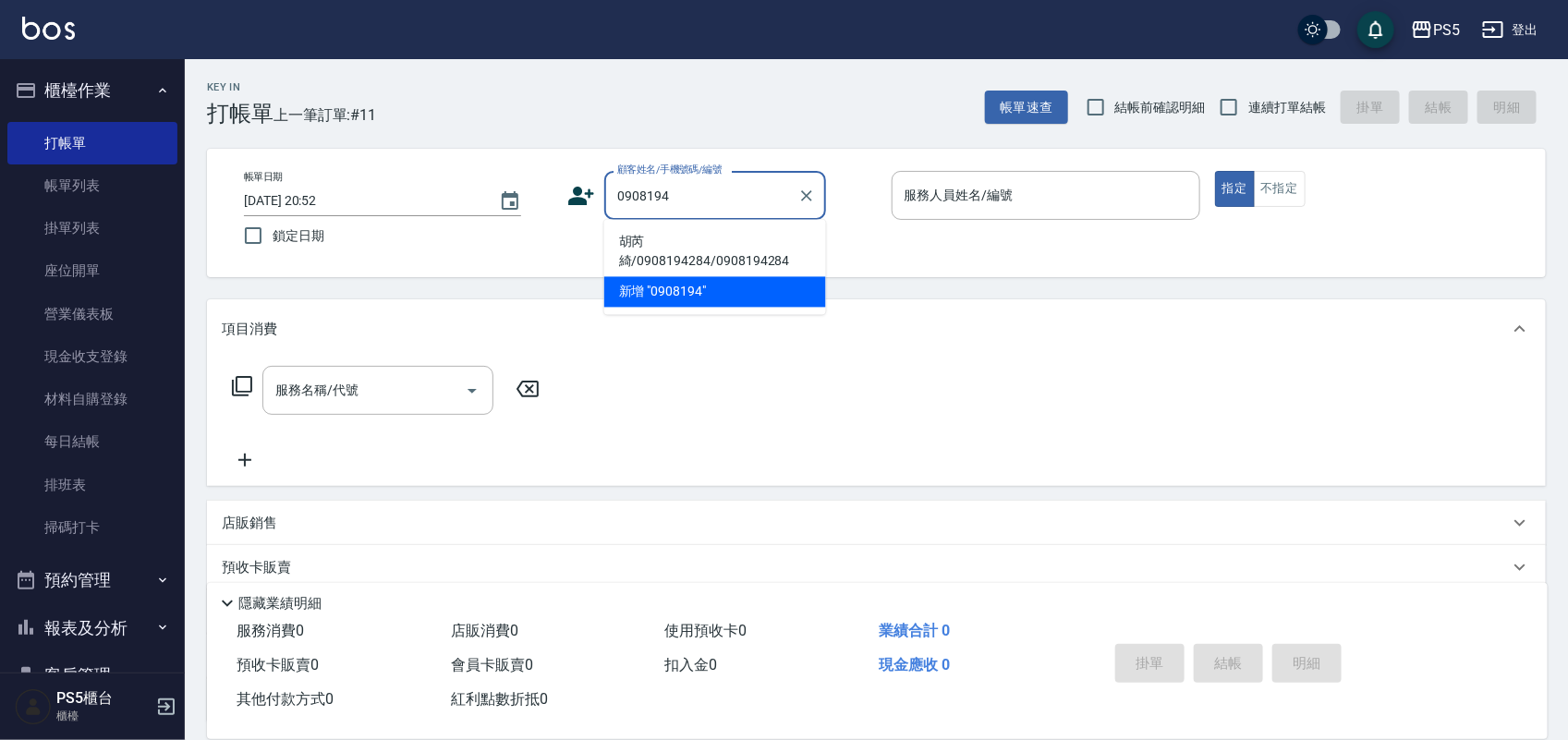
type input "胡芮綺/0908194284/0908194284"
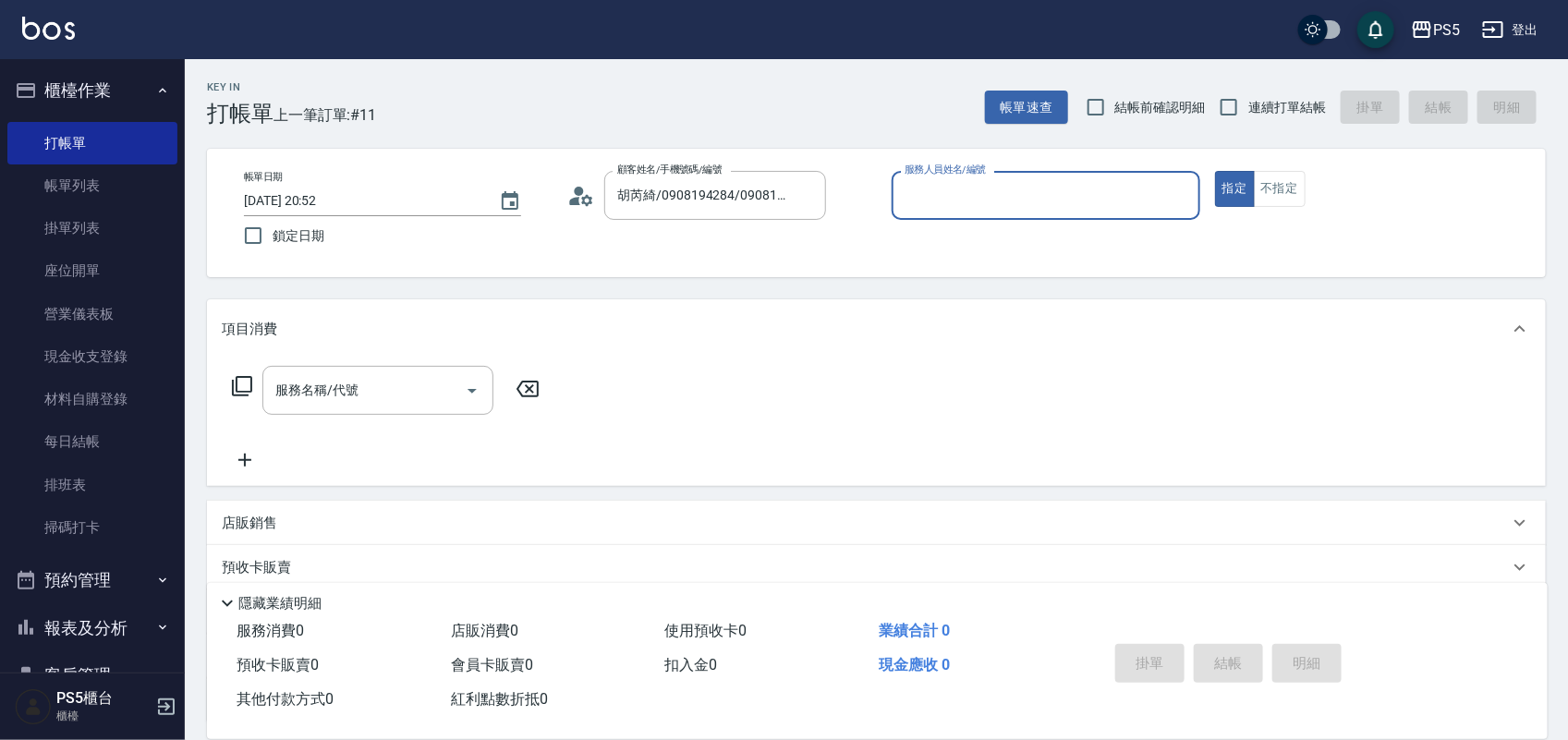
click at [650, 243] on div "帳單日期 2025/08/19 20:52 鎖定日期 顧客姓名/手機號碼/編號 胡芮綺/0908194284/0908194284 顧客姓名/手機號碼/編號 …" at bounding box center [876, 213] width 1295 height 84
click at [1290, 174] on button "不指定" at bounding box center [1280, 189] width 52 height 36
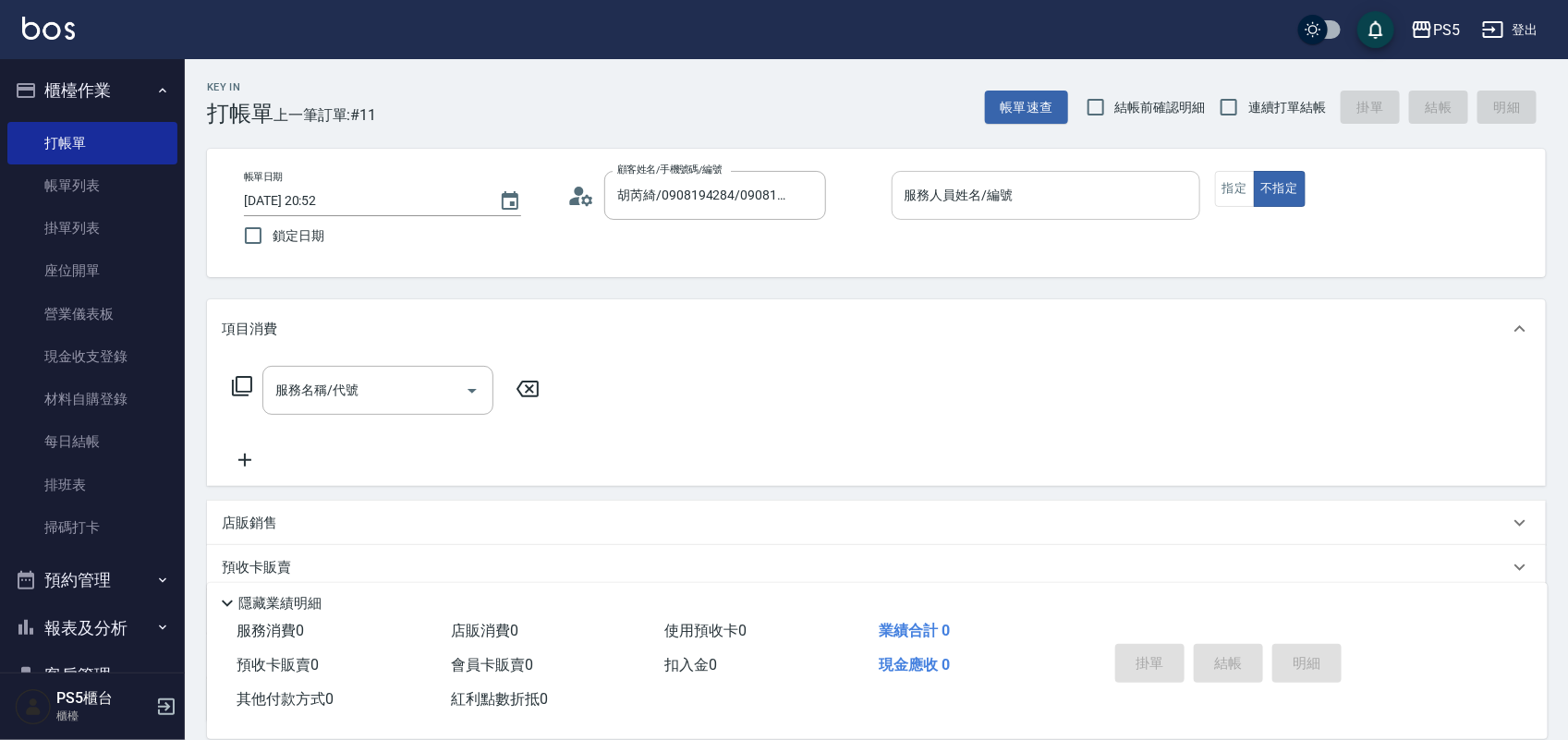
click at [1037, 181] on input "服務人員姓名/編號" at bounding box center [1046, 195] width 292 height 33
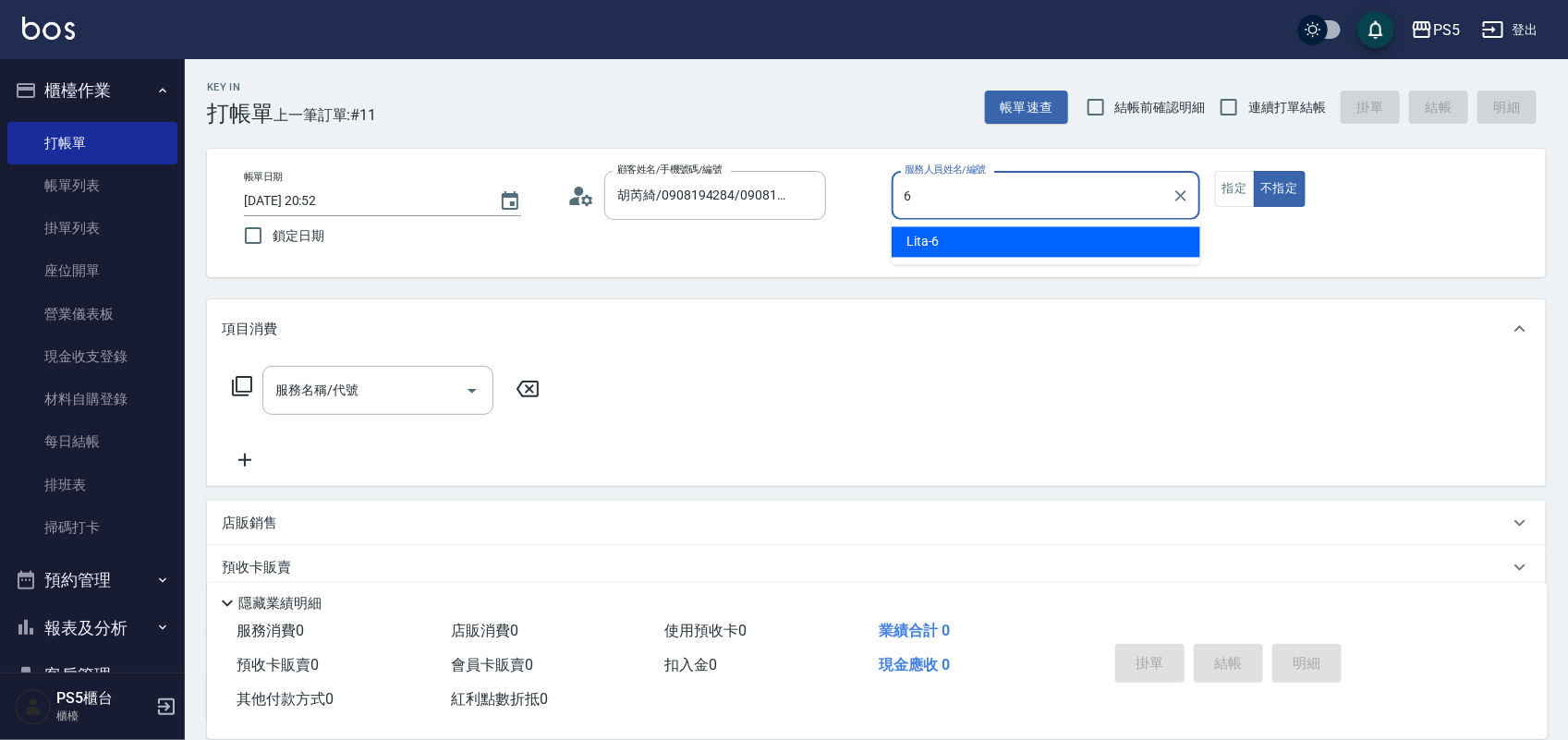
type input "Lita-6"
type button "false"
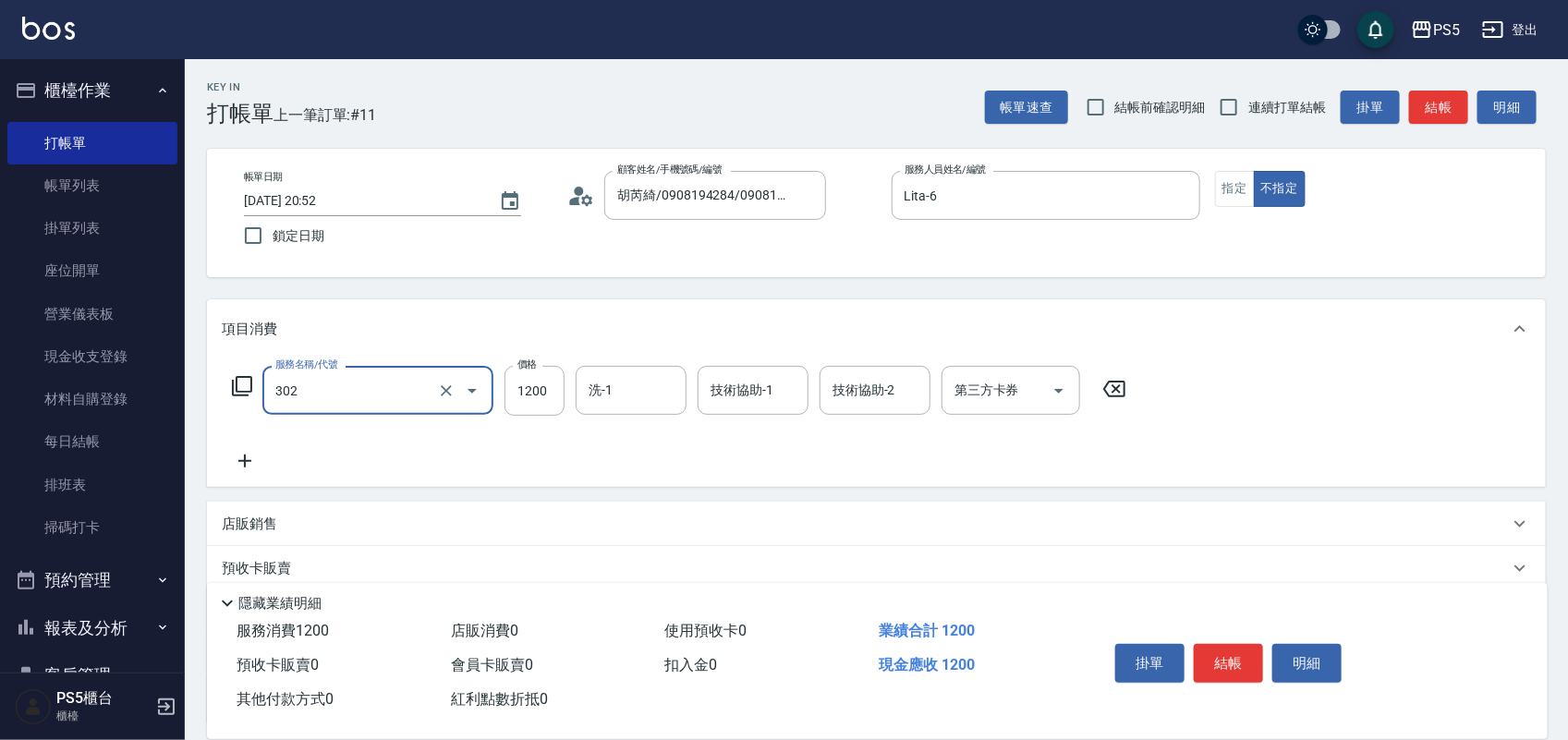
type input "基本離子燙(302)"
type input "2000"
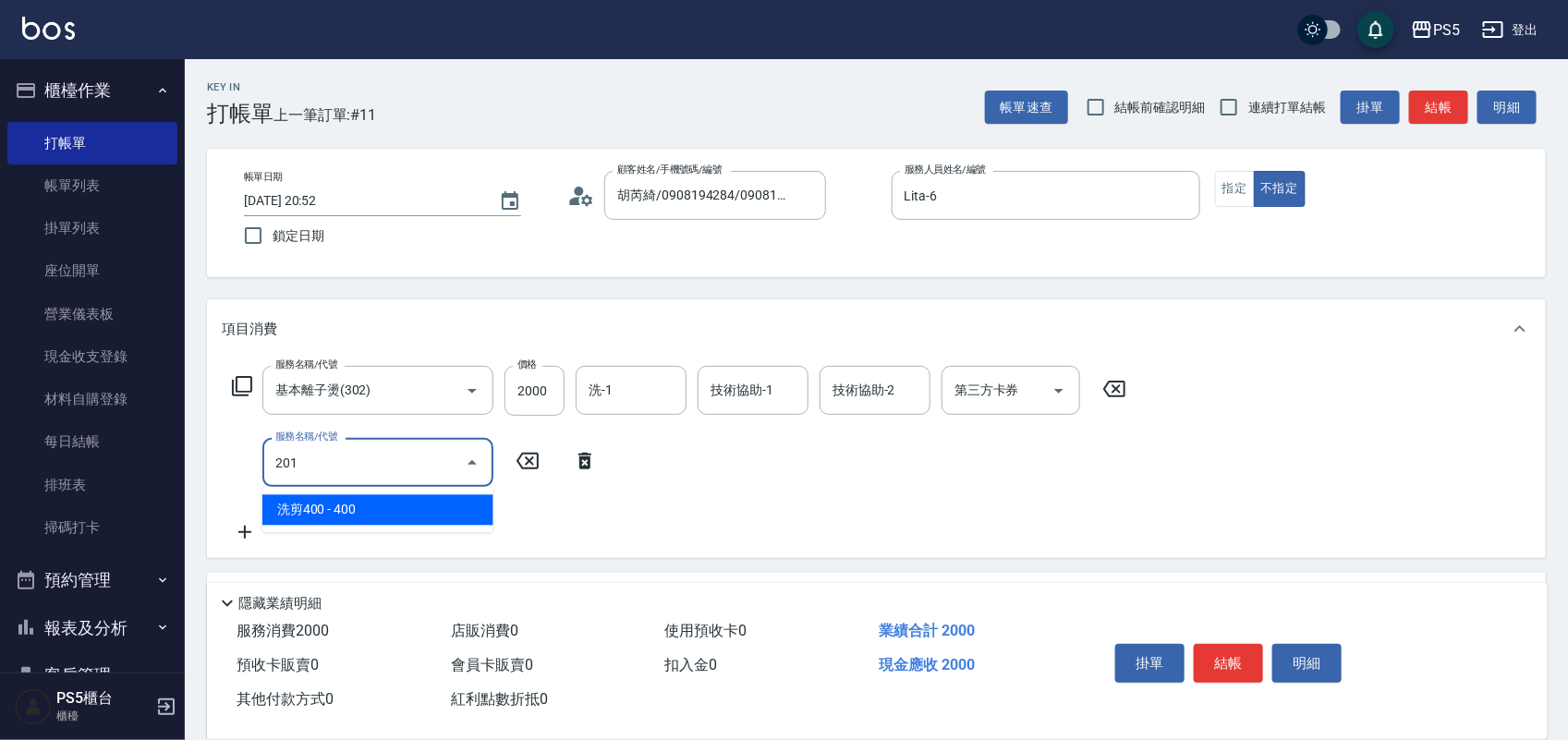
type input "洗剪400(201)"
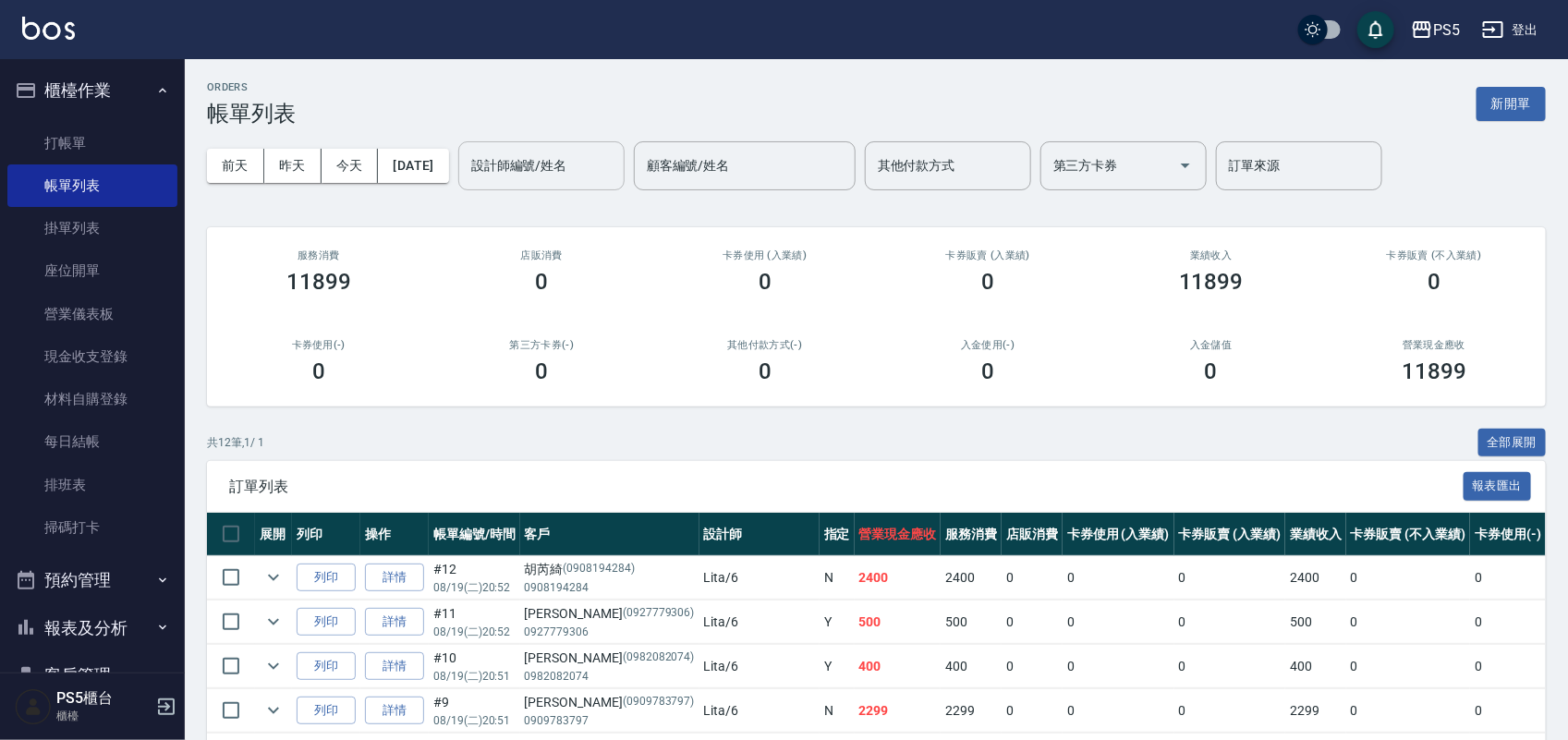
click at [552, 181] on input "設計師編號/姓名" at bounding box center [542, 166] width 150 height 33
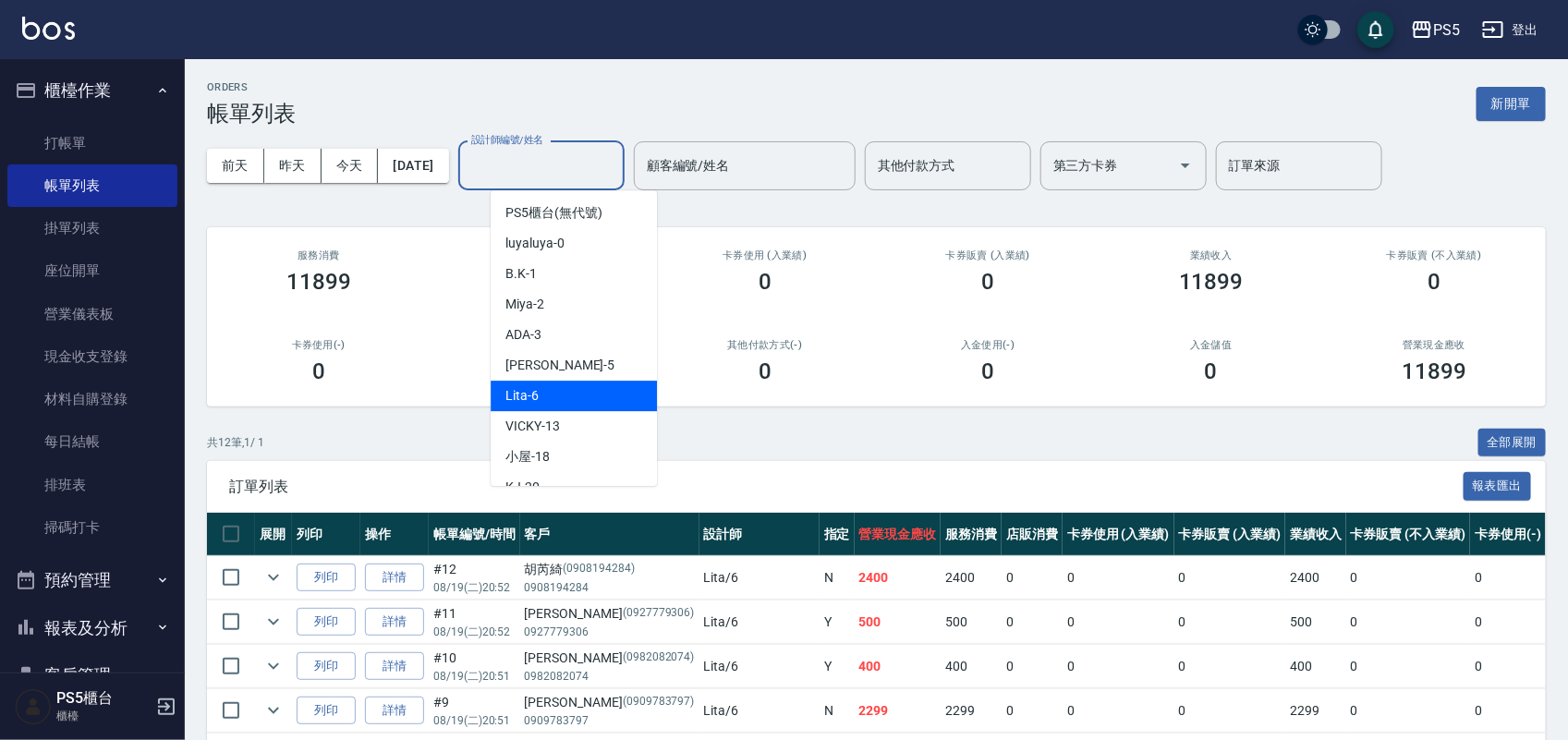
click at [563, 404] on div "Lita -6" at bounding box center [573, 395] width 166 height 31
type input "Lita-6"
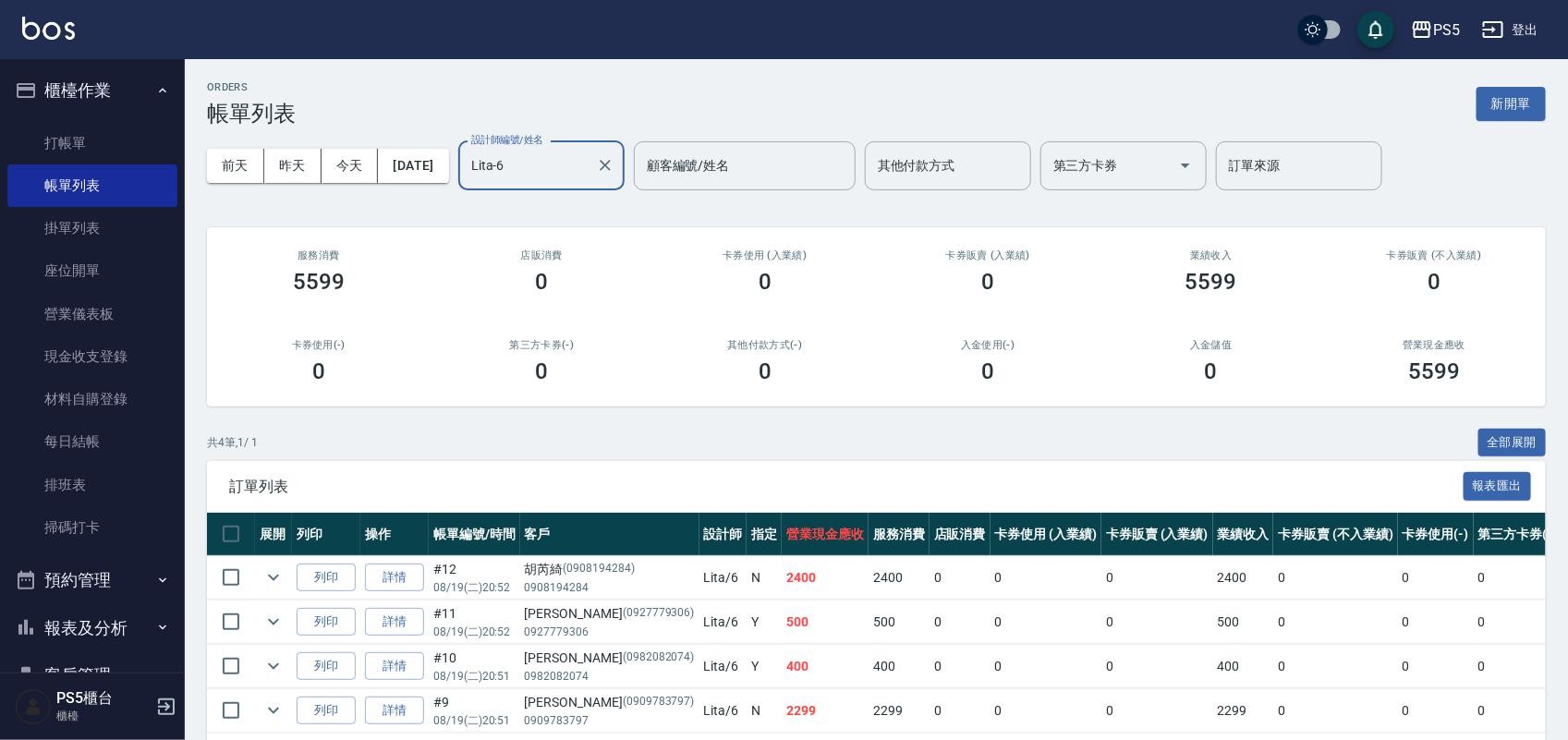
scroll to position [84, 0]
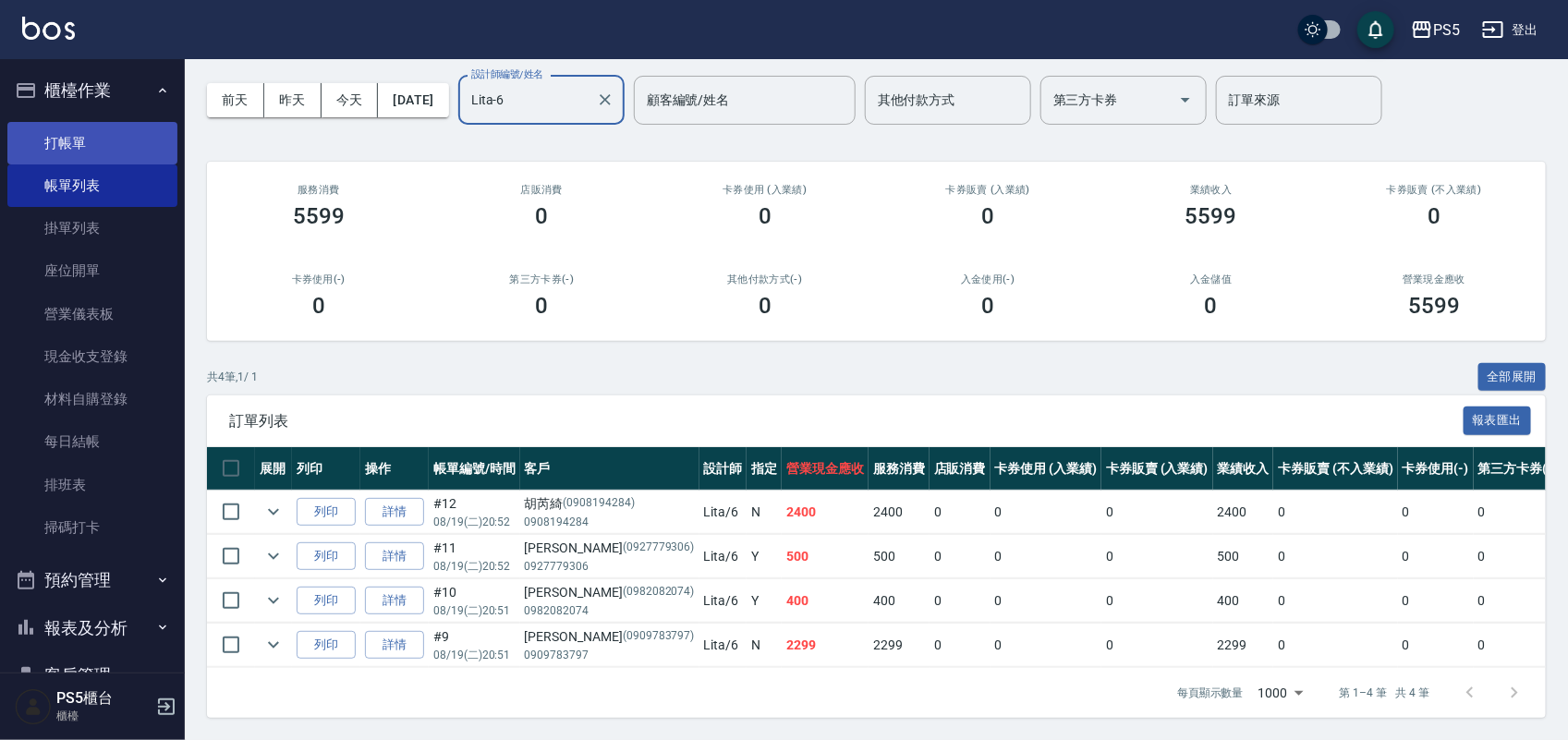
click at [107, 136] on link "打帳單" at bounding box center [91, 143] width 170 height 43
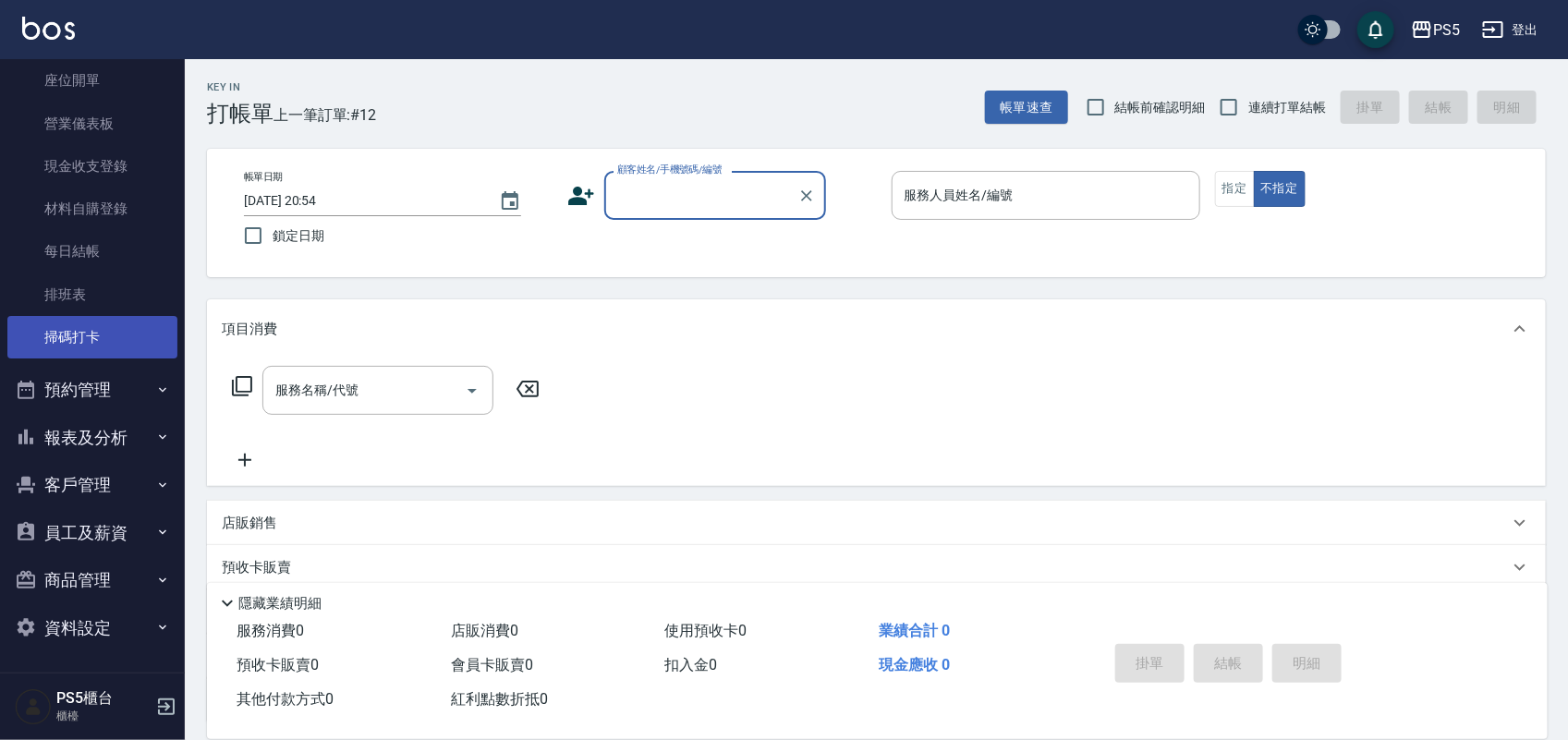
scroll to position [192, 0]
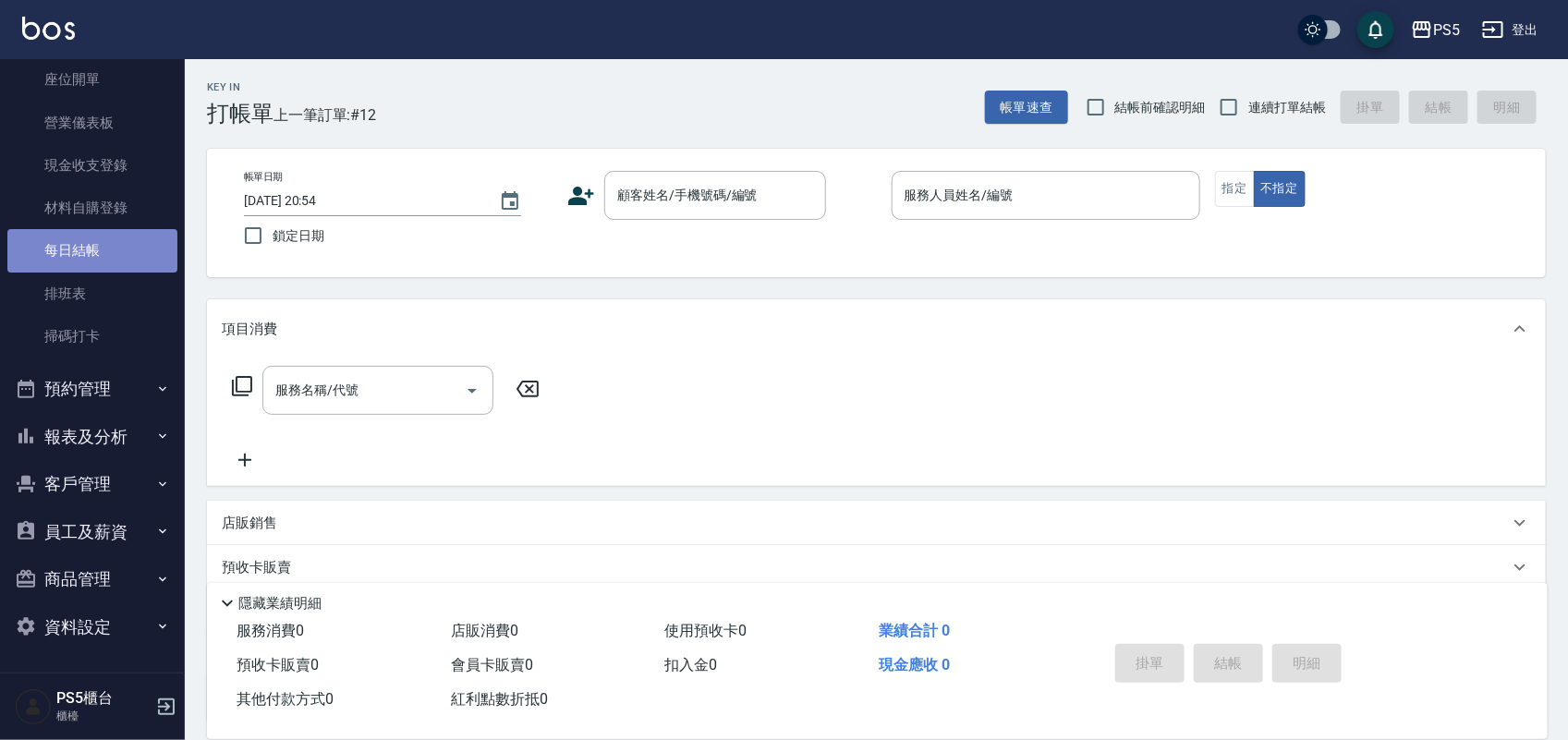
click at [93, 247] on link "每日結帳" at bounding box center [91, 250] width 170 height 43
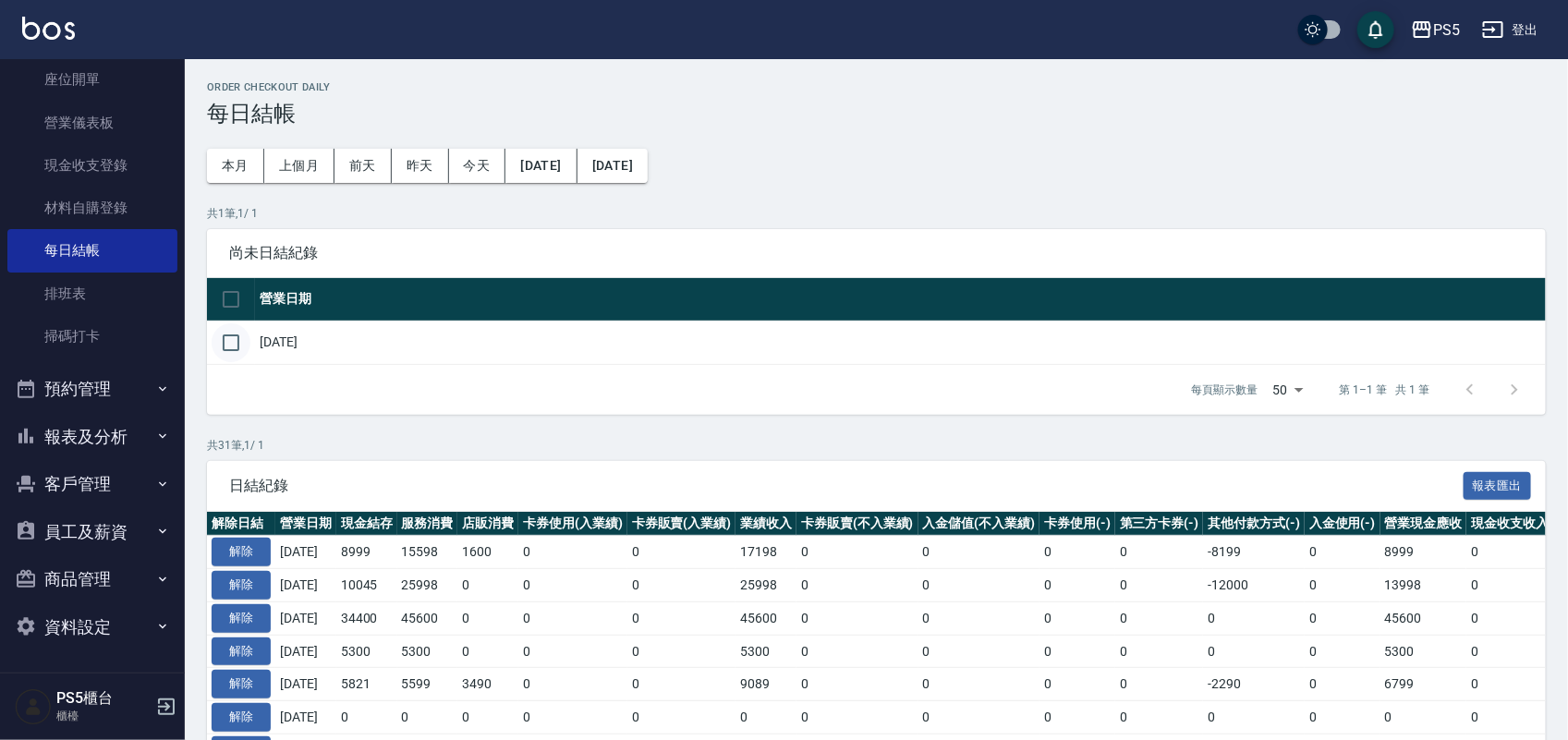
drag, startPoint x: 215, startPoint y: 335, endPoint x: 228, endPoint y: 339, distance: 13.6
click at [216, 335] on input "checkbox" at bounding box center [231, 343] width 39 height 39
checkbox input "true"
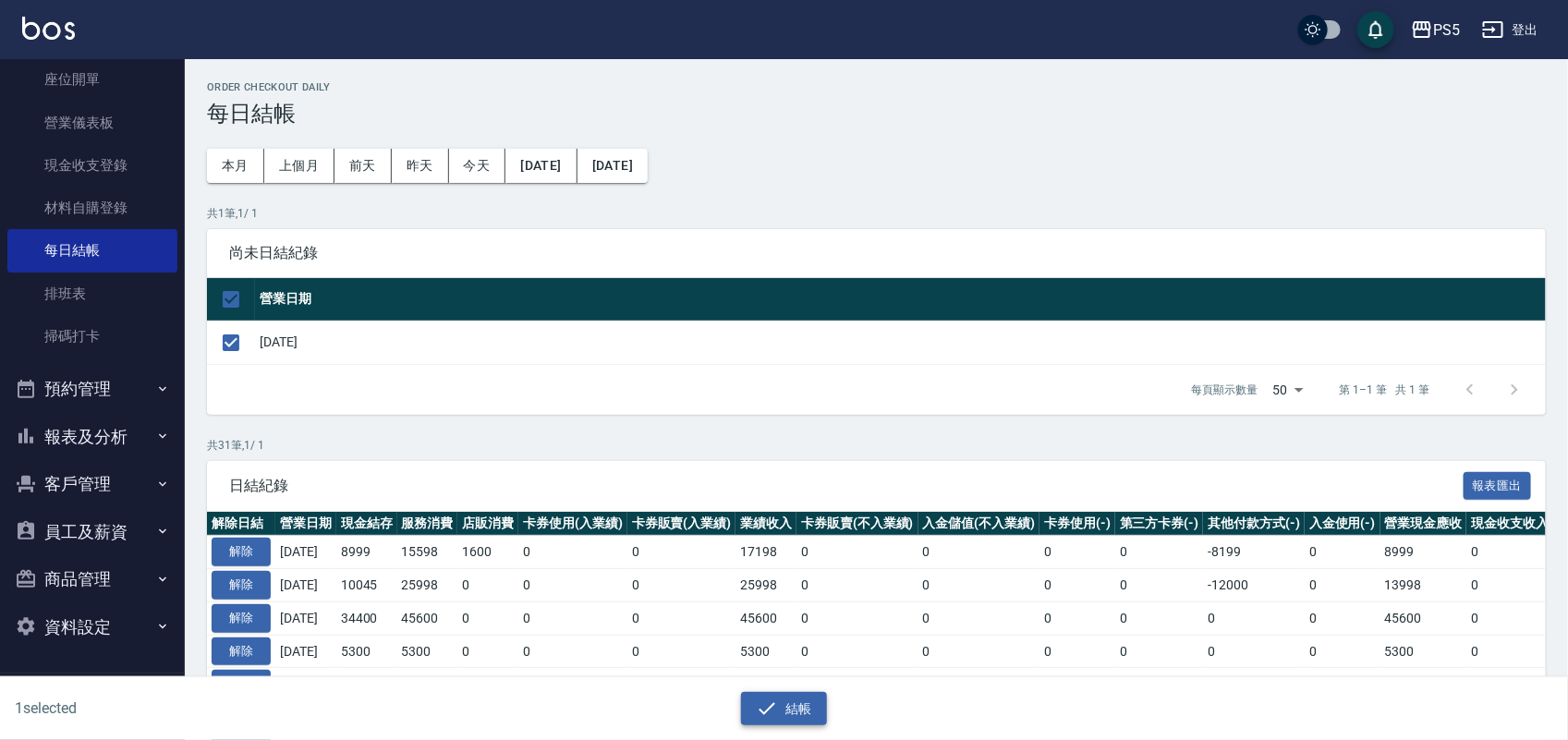
click at [758, 699] on icon "button" at bounding box center [767, 708] width 22 height 22
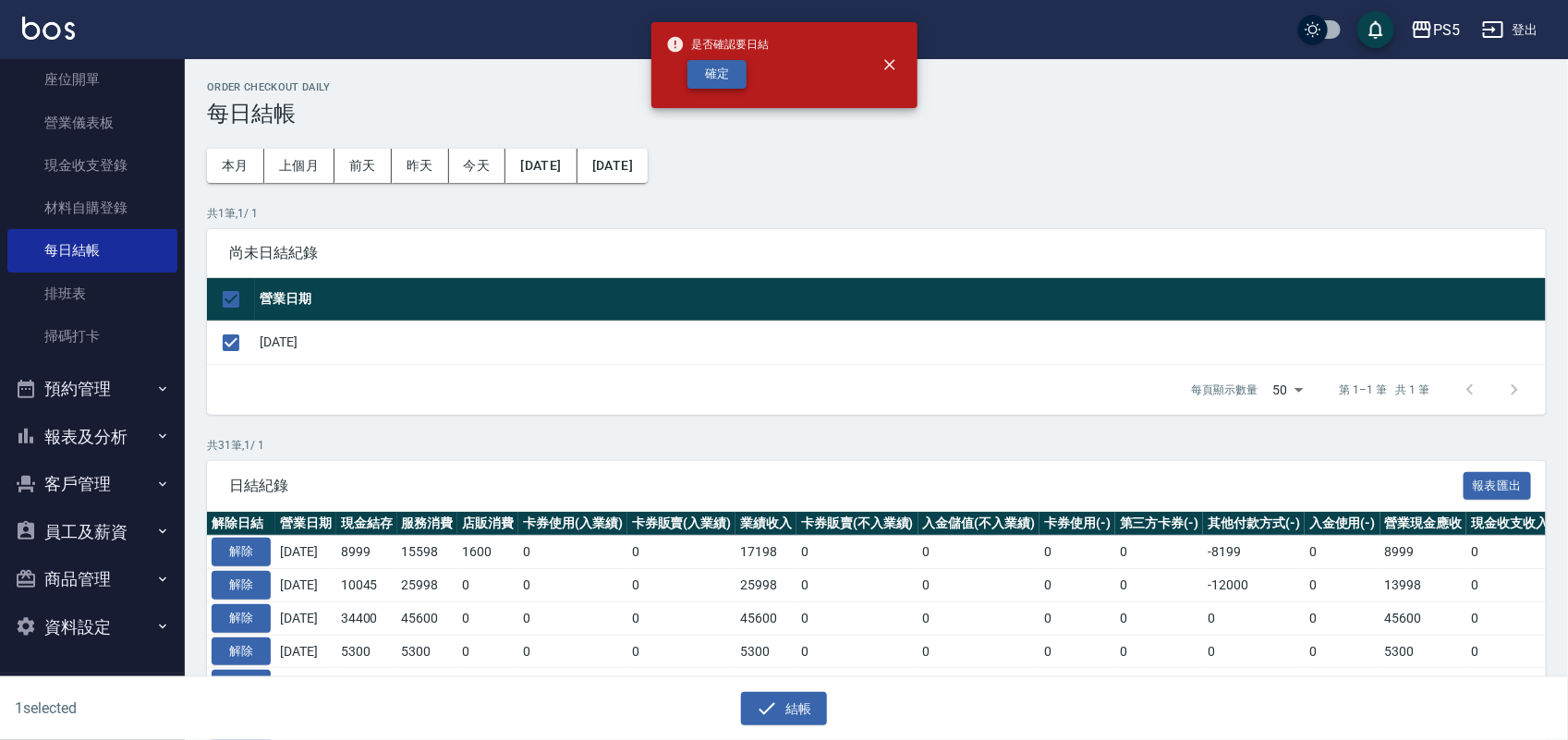
click at [723, 75] on button "確定" at bounding box center [717, 74] width 60 height 29
checkbox input "false"
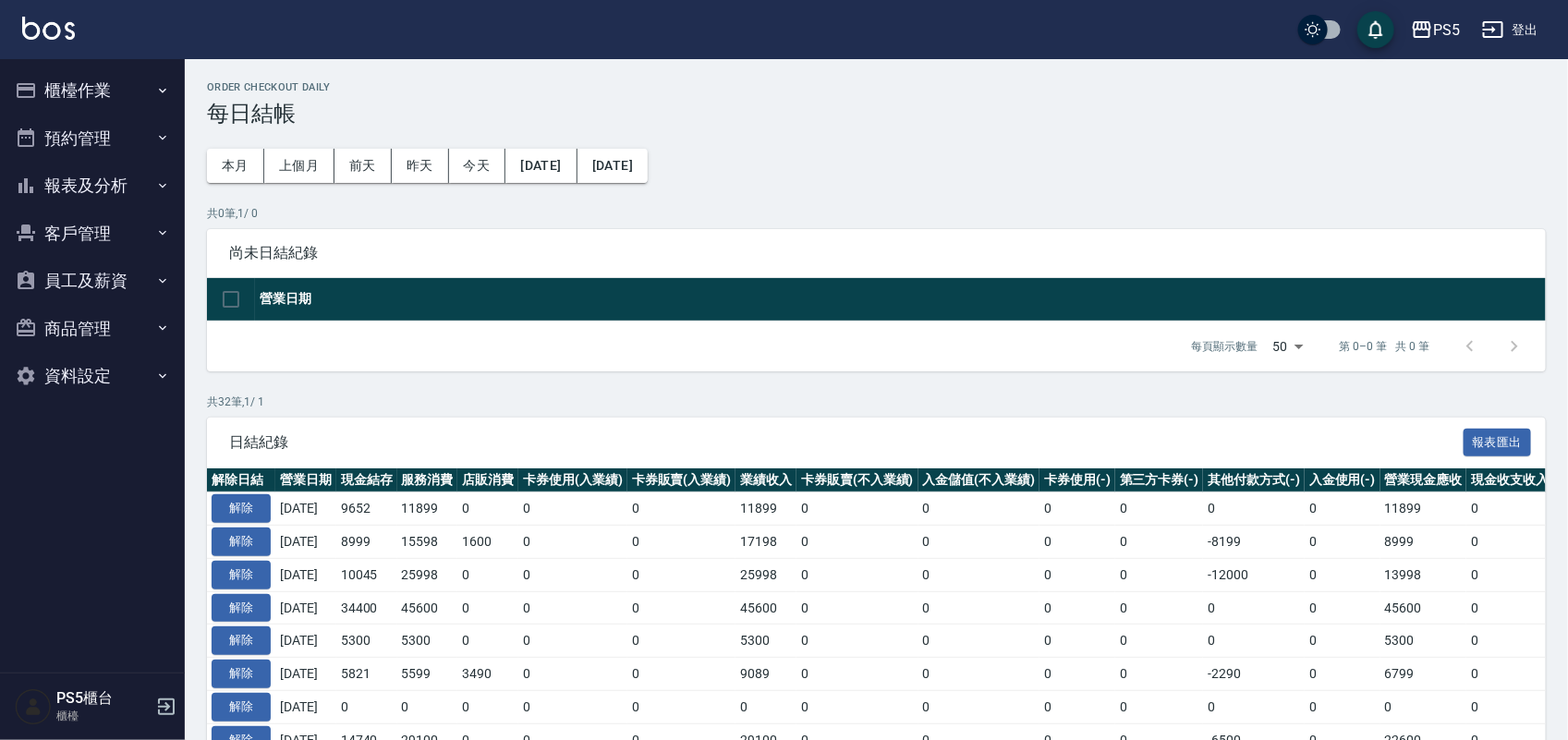
click at [102, 195] on button "報表及分析" at bounding box center [91, 186] width 170 height 48
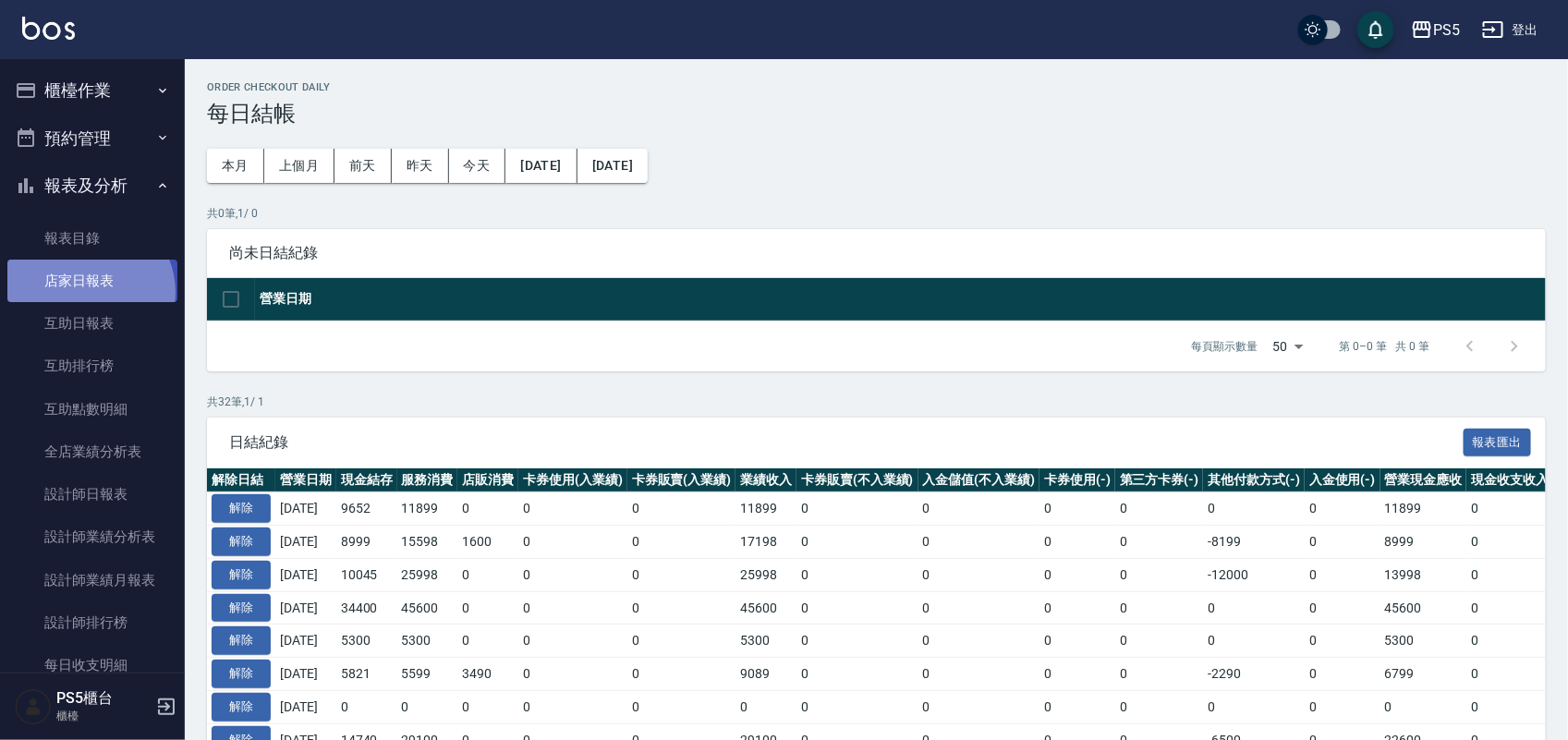
click at [87, 293] on link "店家日報表" at bounding box center [91, 280] width 170 height 43
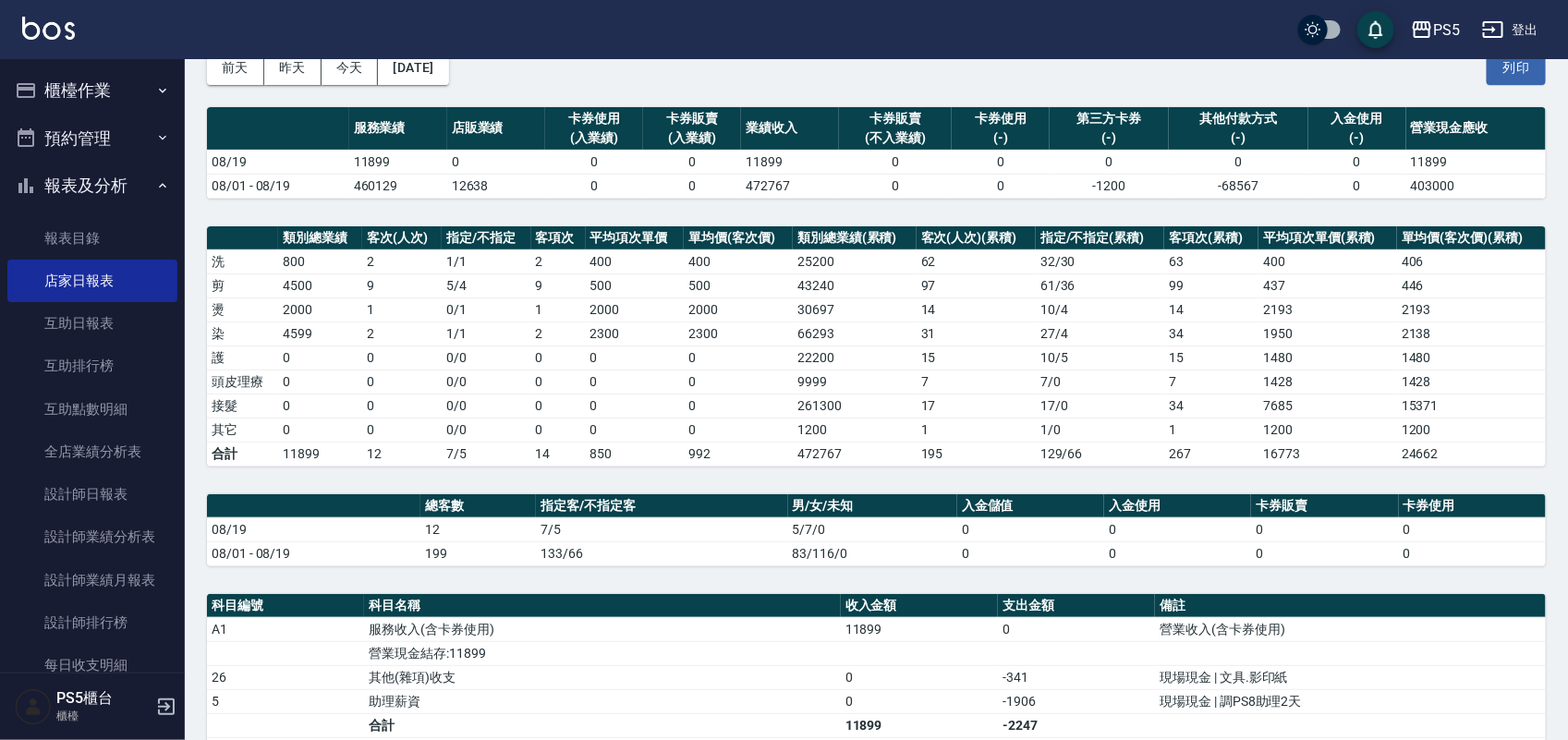
scroll to position [231, 0]
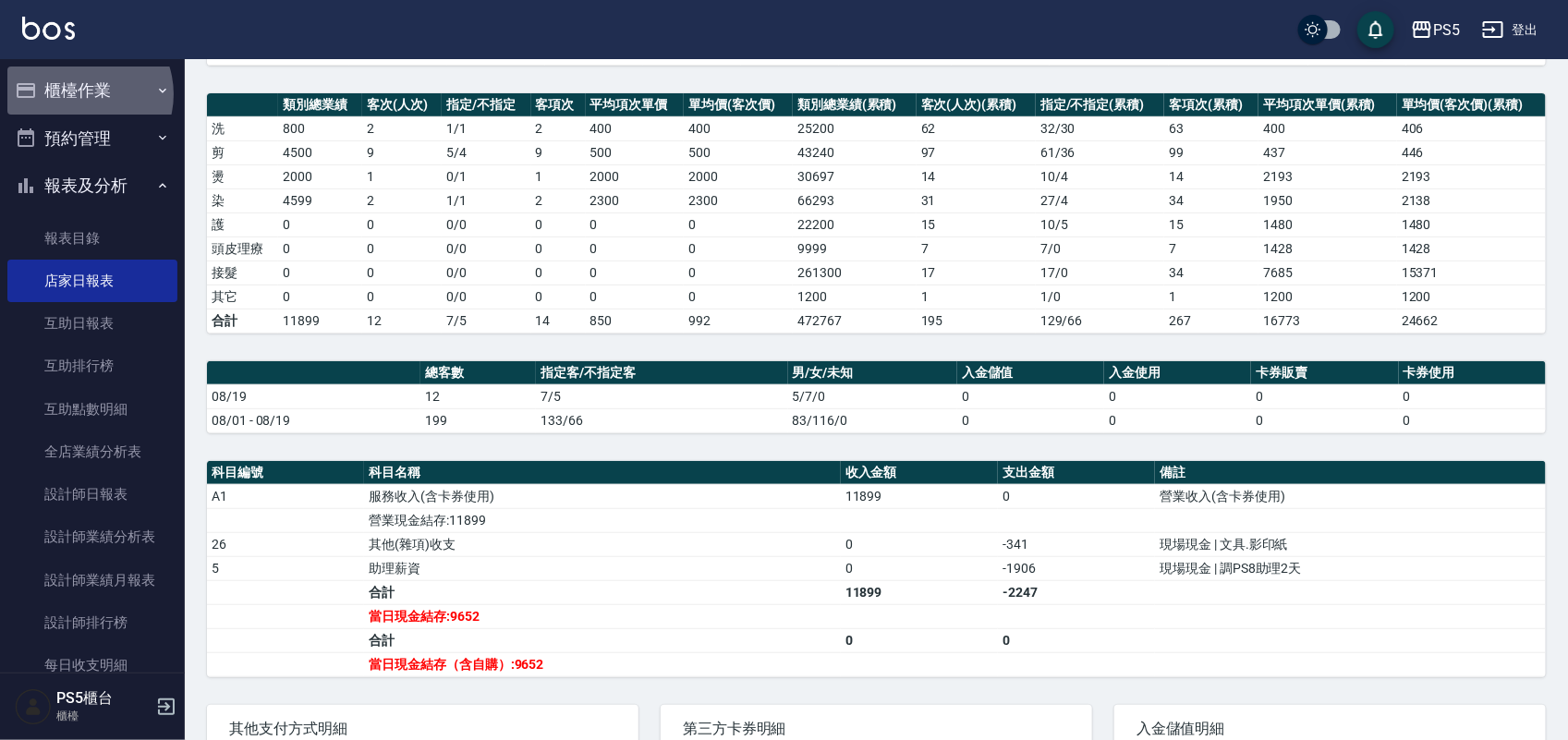
click at [80, 95] on button "櫃檯作業" at bounding box center [91, 90] width 170 height 48
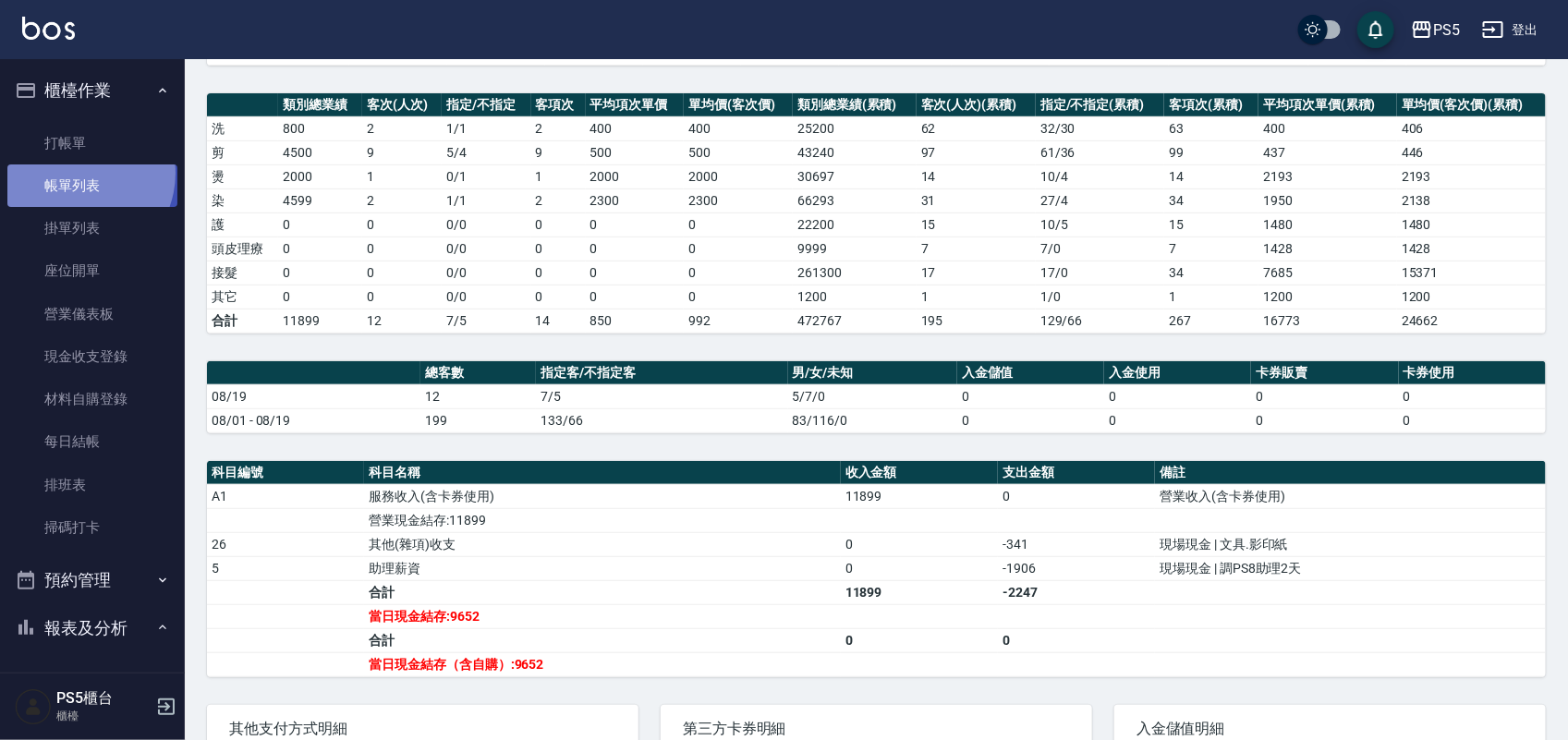
click at [75, 174] on link "帳單列表" at bounding box center [91, 186] width 170 height 43
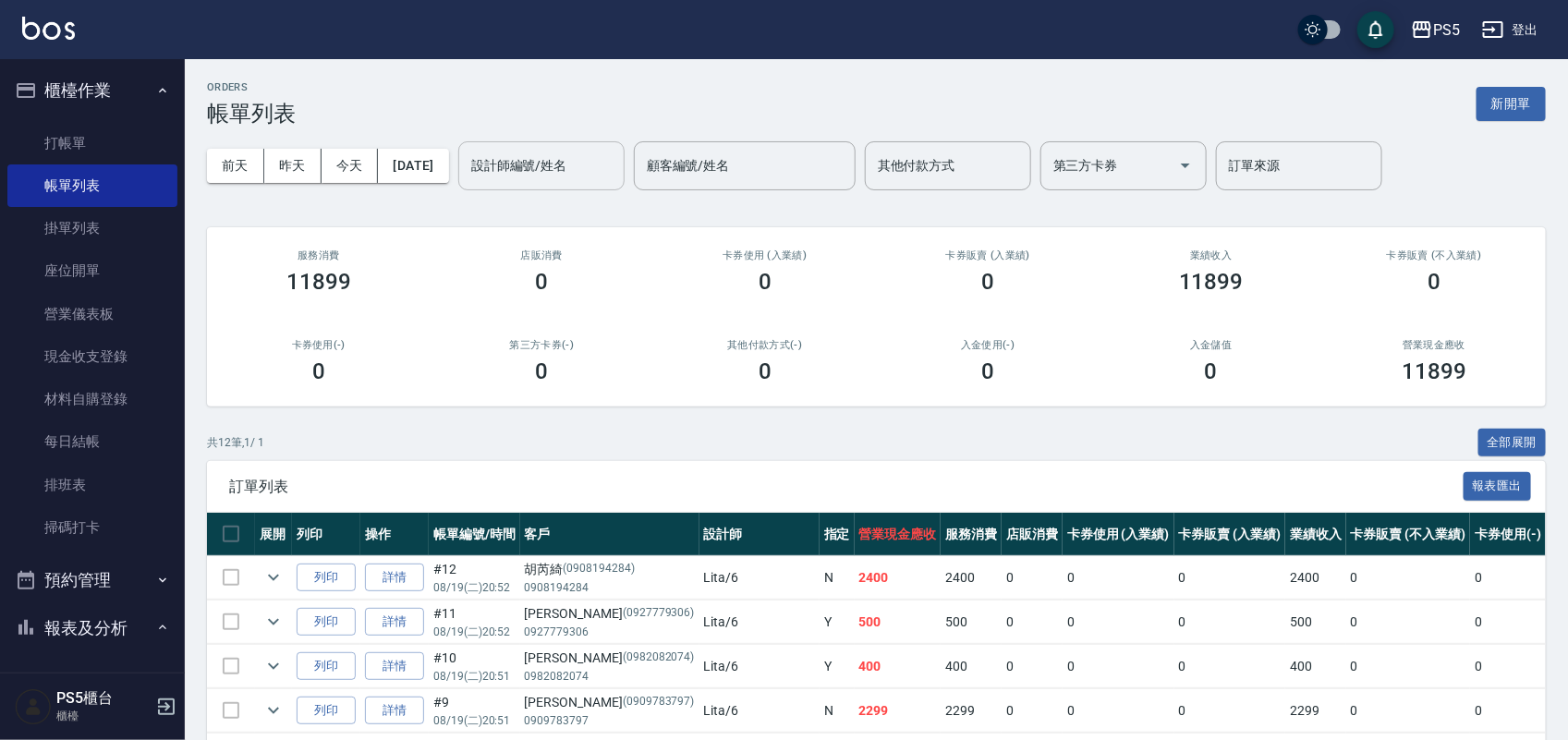
click at [551, 169] on input "設計師編號/姓名" at bounding box center [542, 166] width 150 height 33
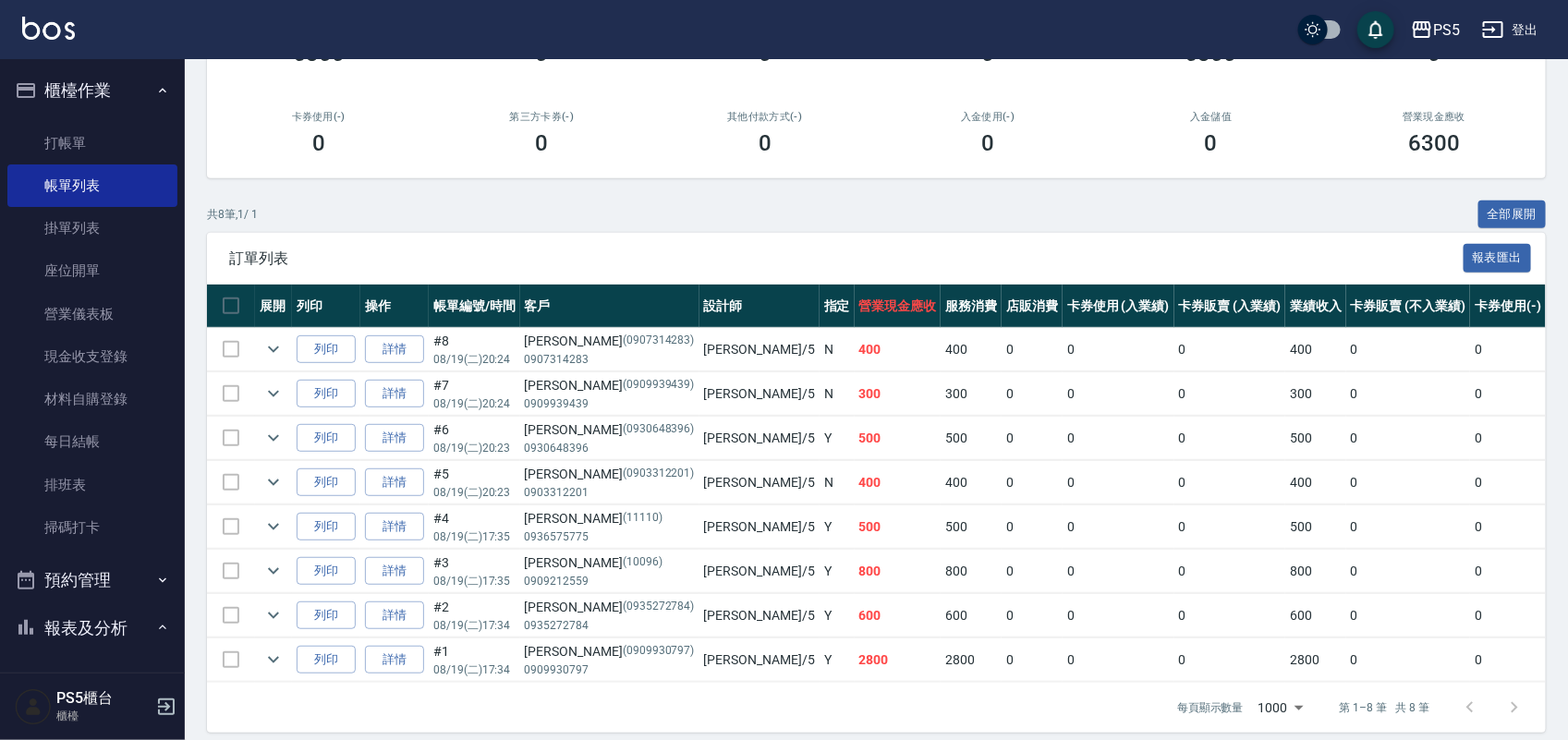
scroll to position [231, 0]
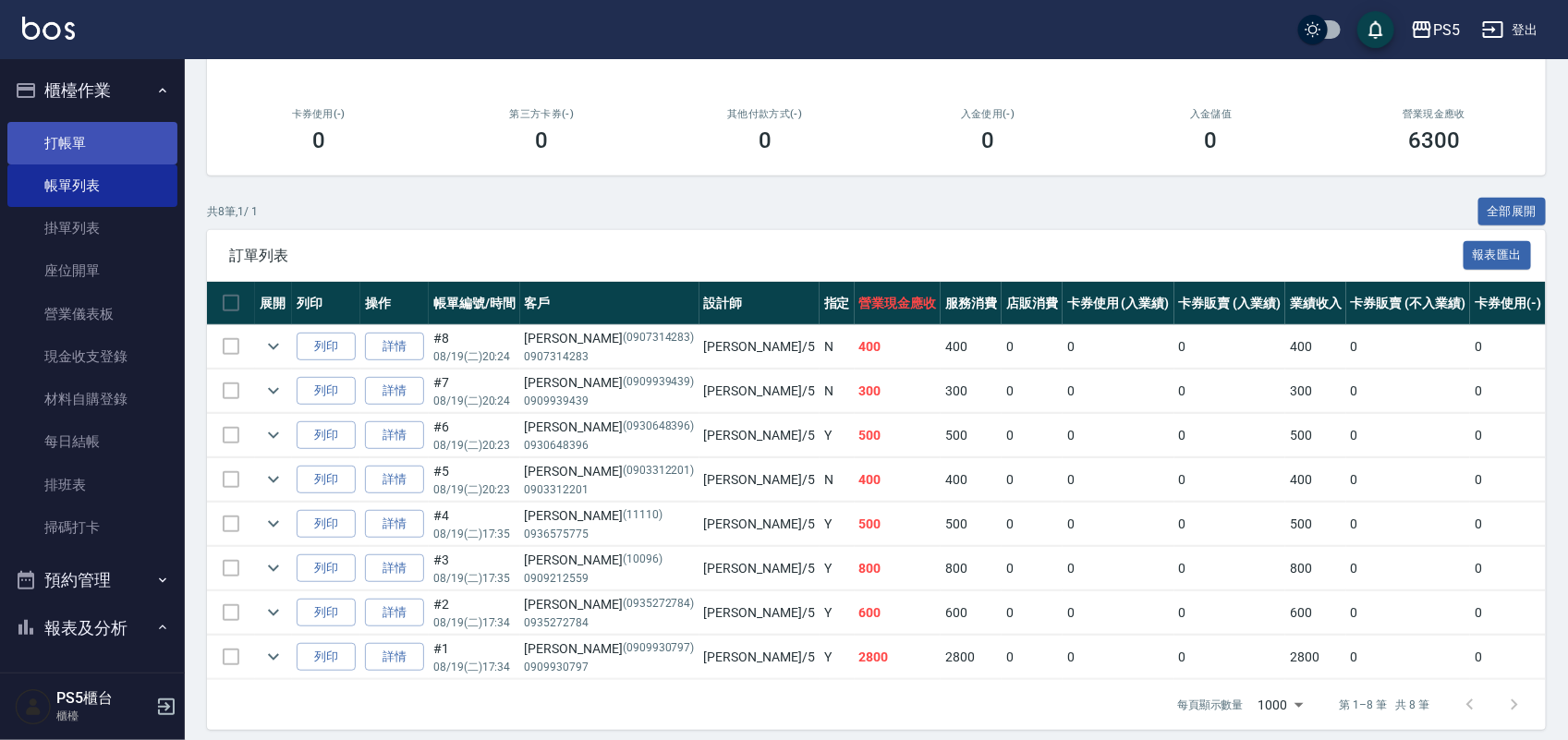
type input "Jolie-5"
click at [87, 145] on link "打帳單" at bounding box center [91, 143] width 170 height 43
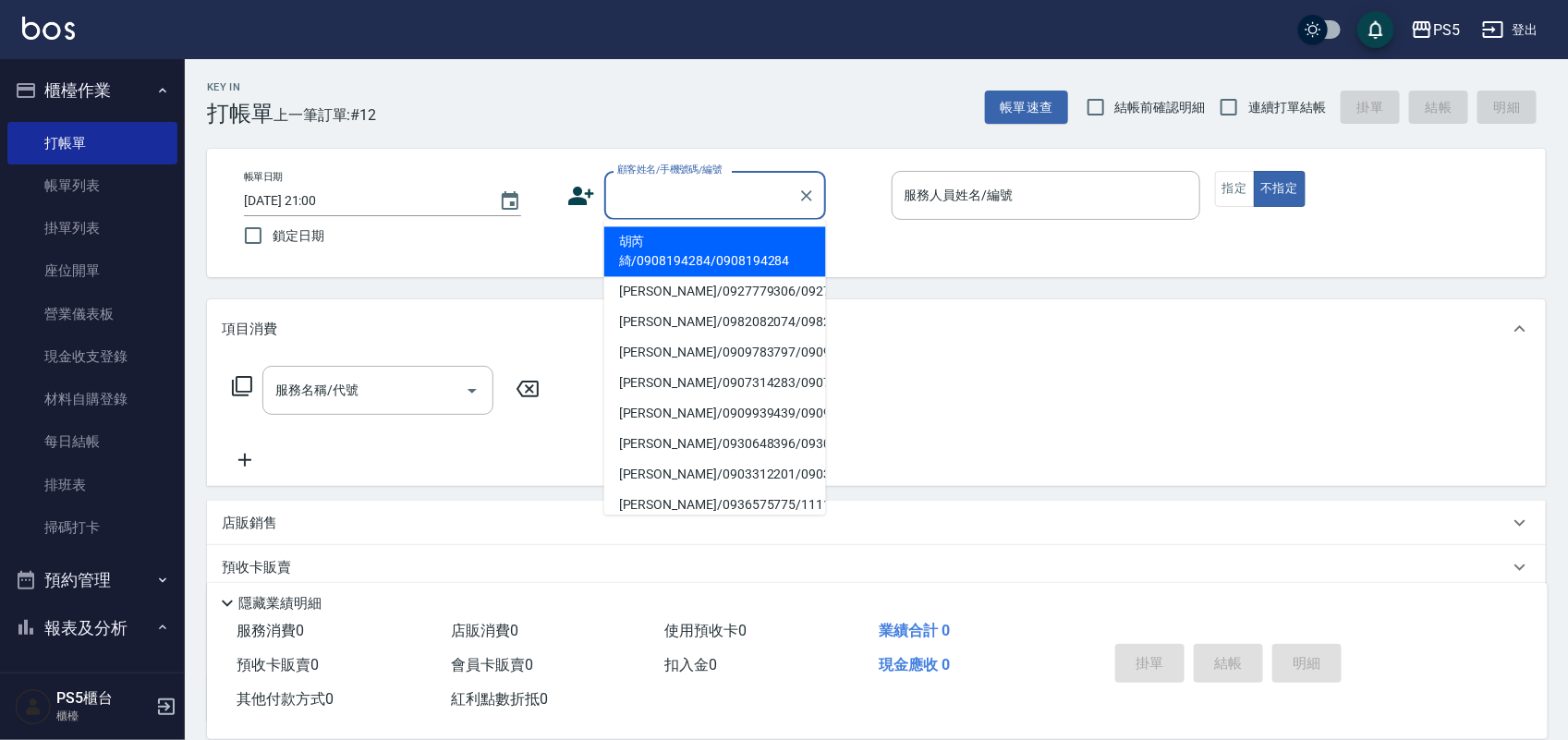
click at [677, 194] on input "顧客姓名/手機號碼/編號" at bounding box center [702, 195] width 178 height 33
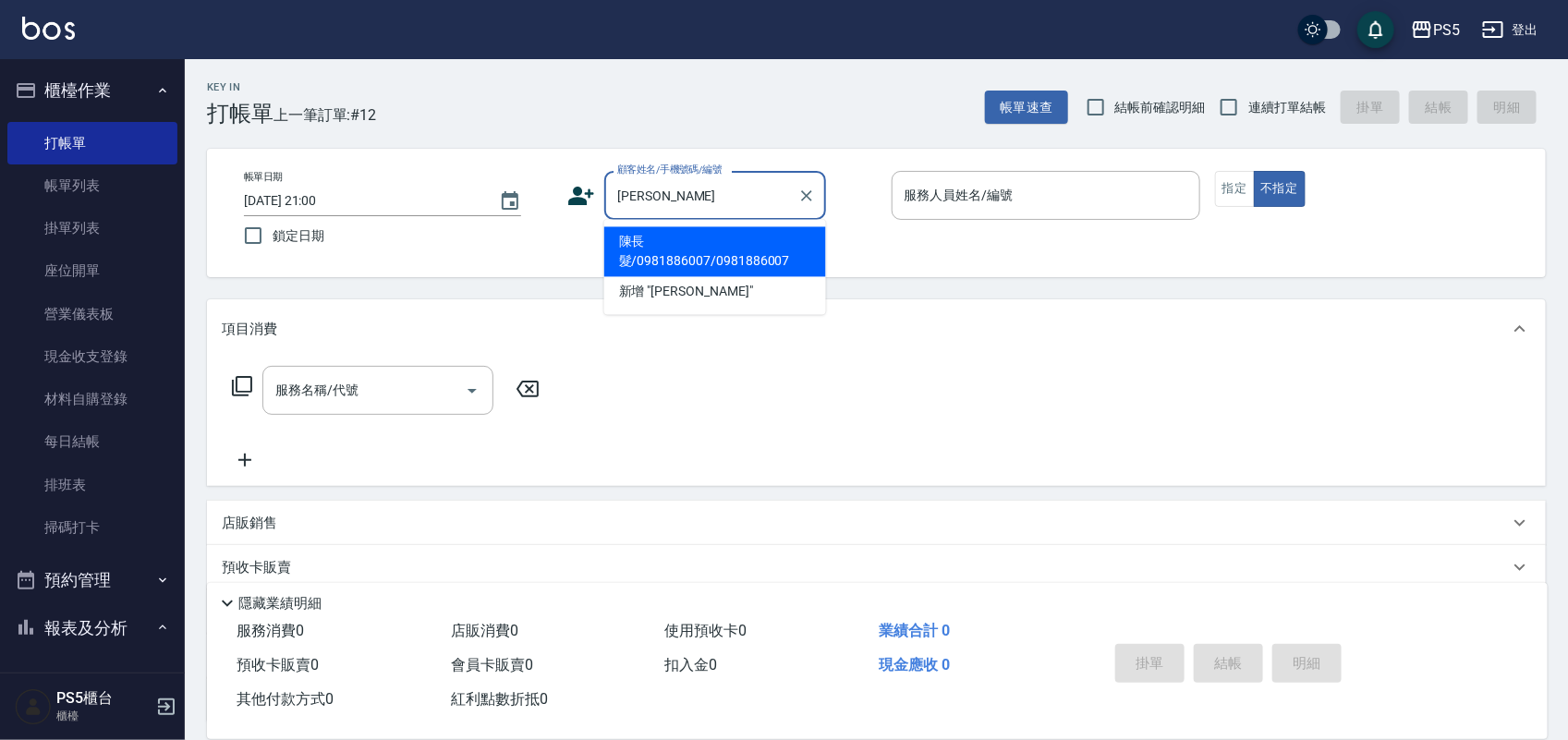
click at [630, 249] on li "陳長髮/0981886007/0981886007" at bounding box center [714, 252] width 222 height 50
type input "陳長髮/0981886007/0981886007"
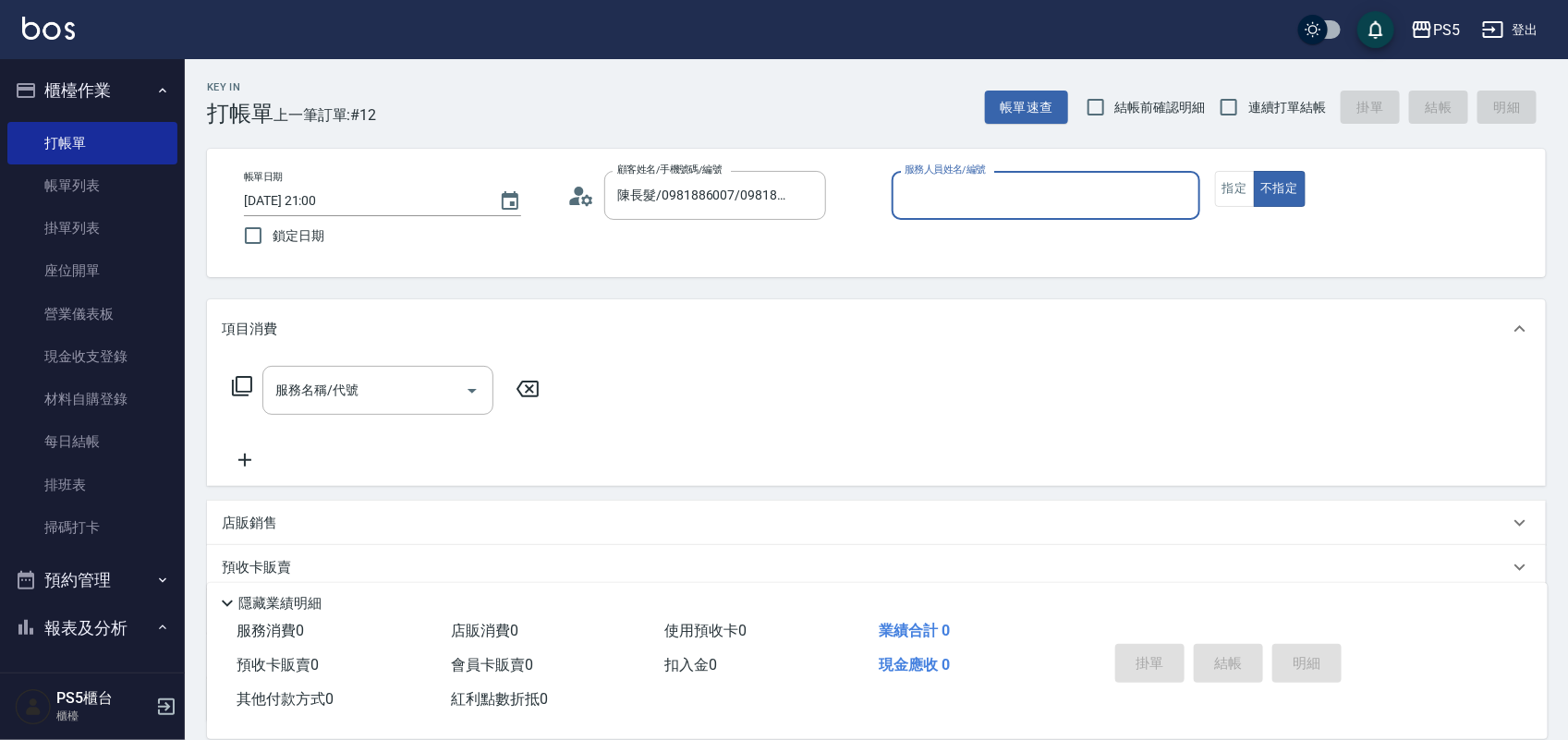
type input "Jolie-5"
click at [1234, 199] on button "指定" at bounding box center [1235, 189] width 40 height 36
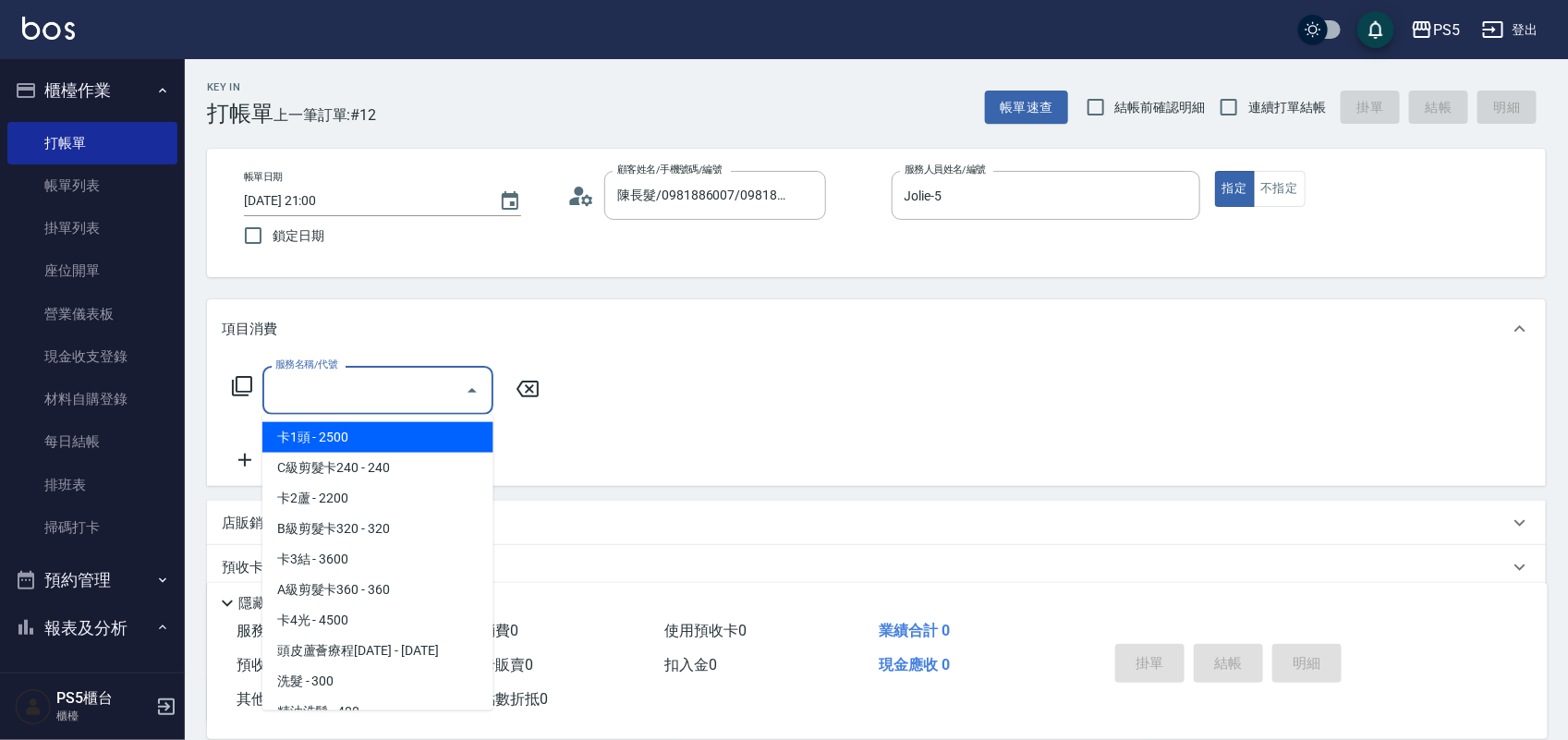
drag, startPoint x: 362, startPoint y: 402, endPoint x: 324, endPoint y: 423, distance: 43.4
click at [362, 398] on input "服務名稱/代號" at bounding box center [365, 390] width 187 height 33
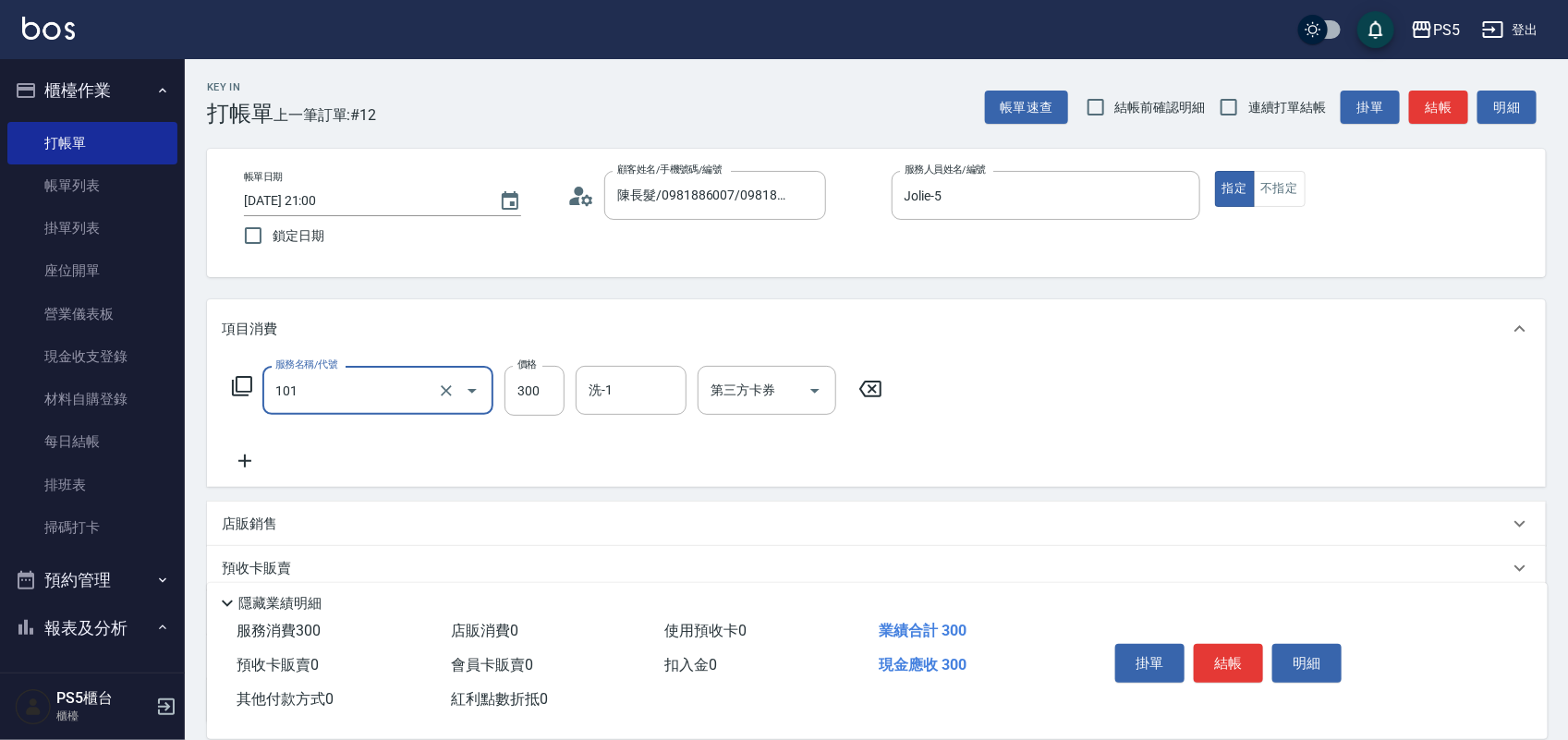
type input "洗髮(101)"
type input "400"
click at [1231, 645] on button "結帳" at bounding box center [1229, 663] width 70 height 39
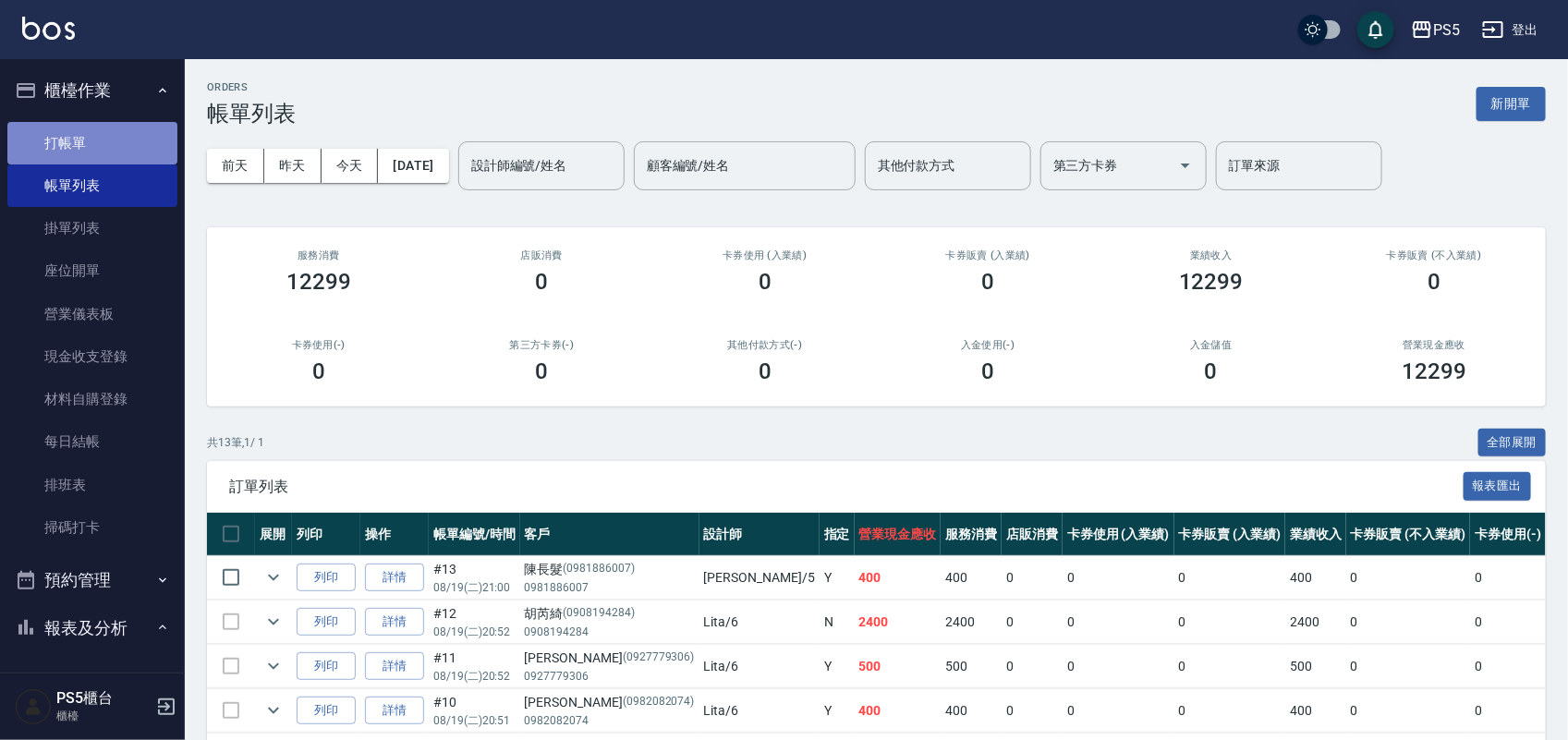
click at [106, 139] on link "打帳單" at bounding box center [91, 143] width 170 height 43
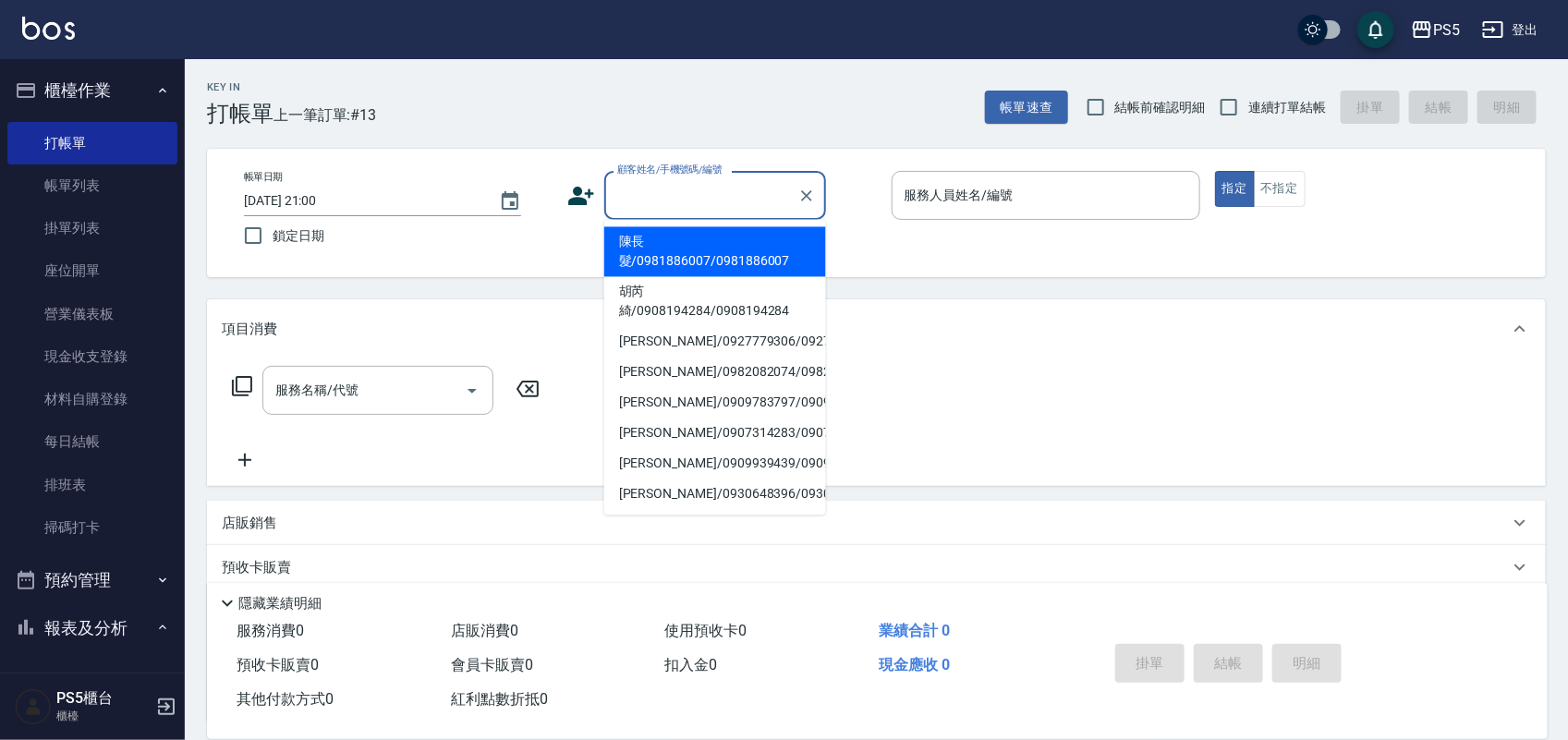
click at [722, 194] on input "顧客姓名/手機號碼/編號" at bounding box center [702, 195] width 178 height 33
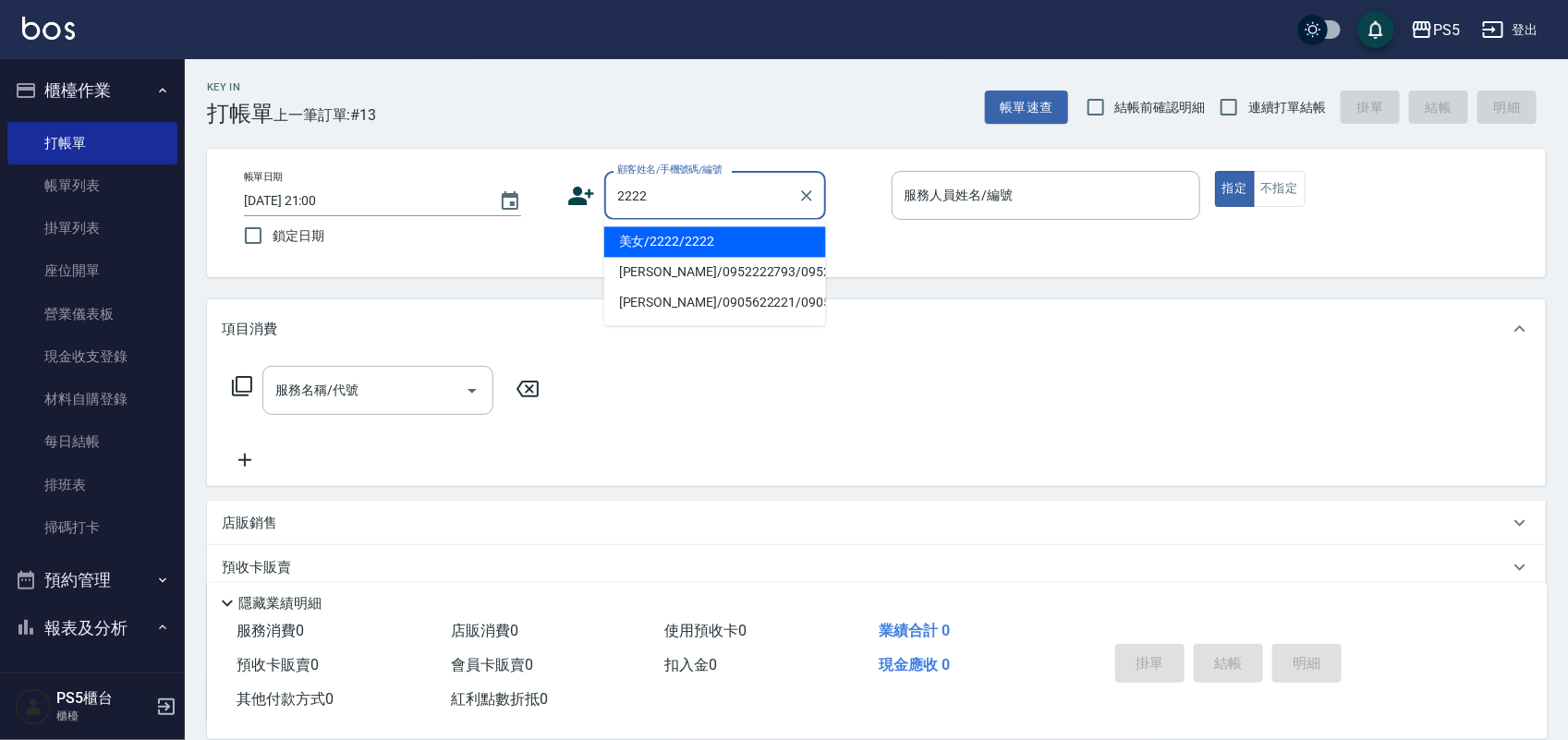
click at [648, 246] on li "美女/2222/2222" at bounding box center [714, 242] width 222 height 31
type input "美女/2222/2222"
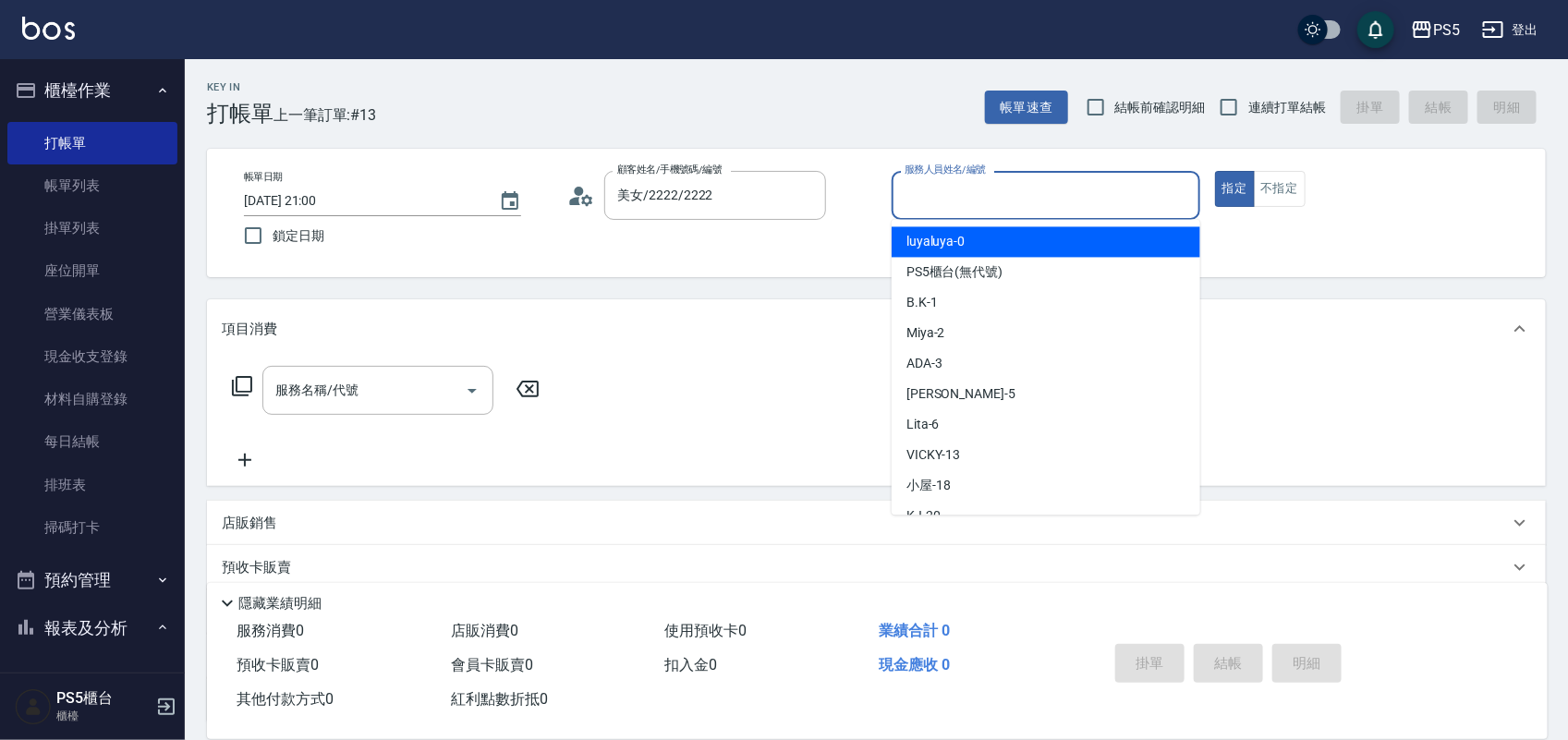
click at [961, 202] on input "服務人員姓名/編號" at bounding box center [1046, 195] width 292 height 33
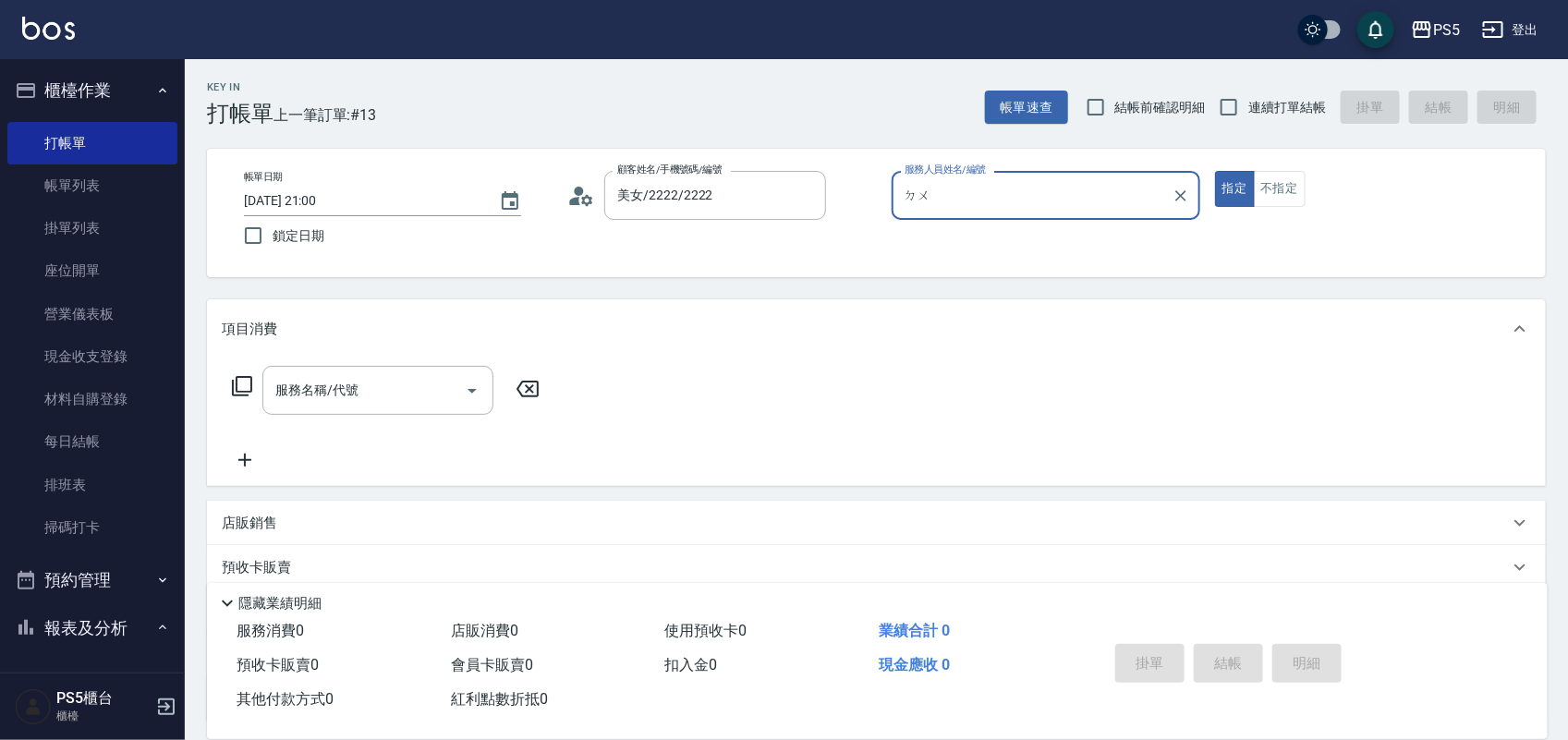
type input "ㄉ"
type input "咚咚-30"
type button "true"
click at [342, 381] on input "服務名稱/代號" at bounding box center [365, 390] width 187 height 33
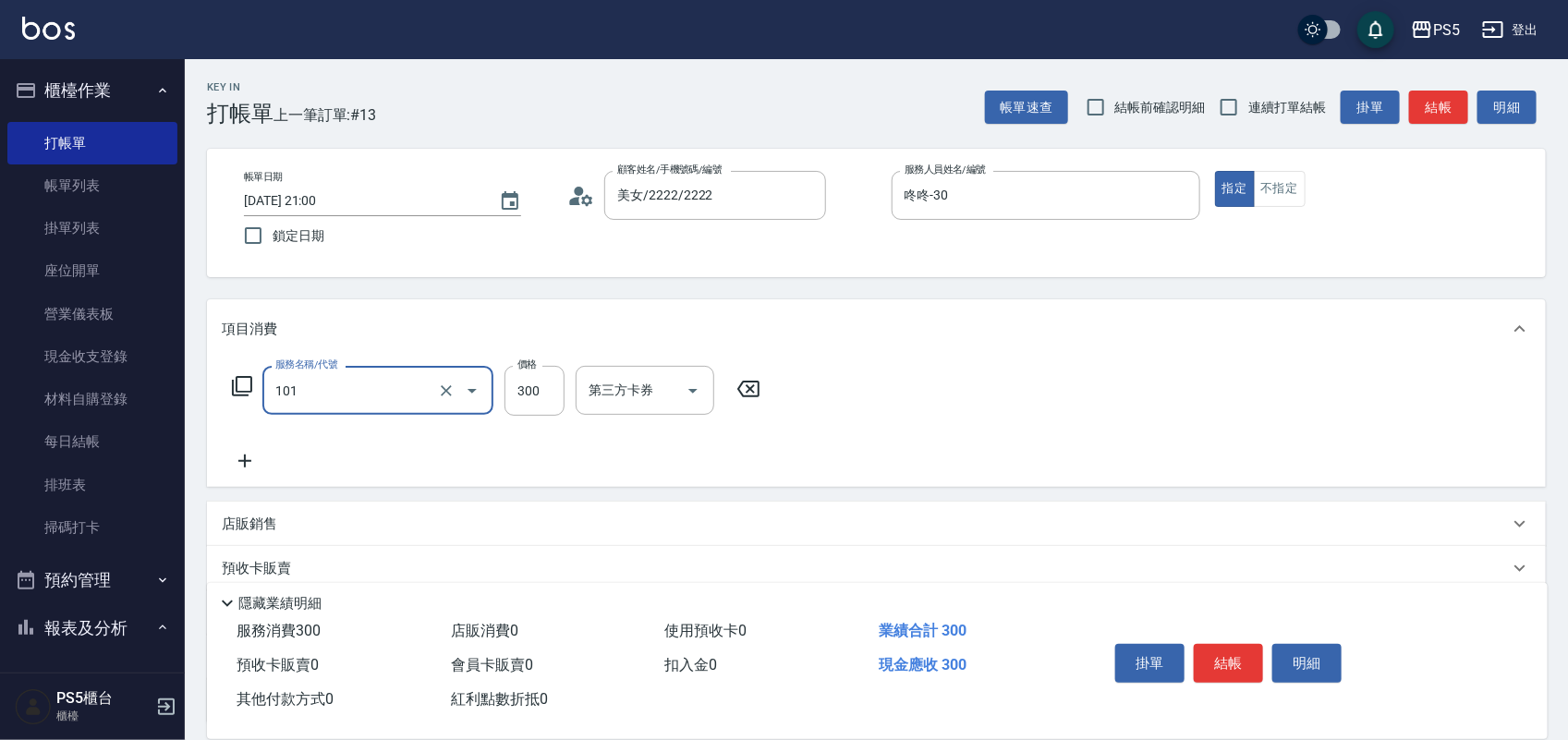
type input "洗髮(101)"
click at [1218, 661] on button "結帳" at bounding box center [1229, 663] width 70 height 39
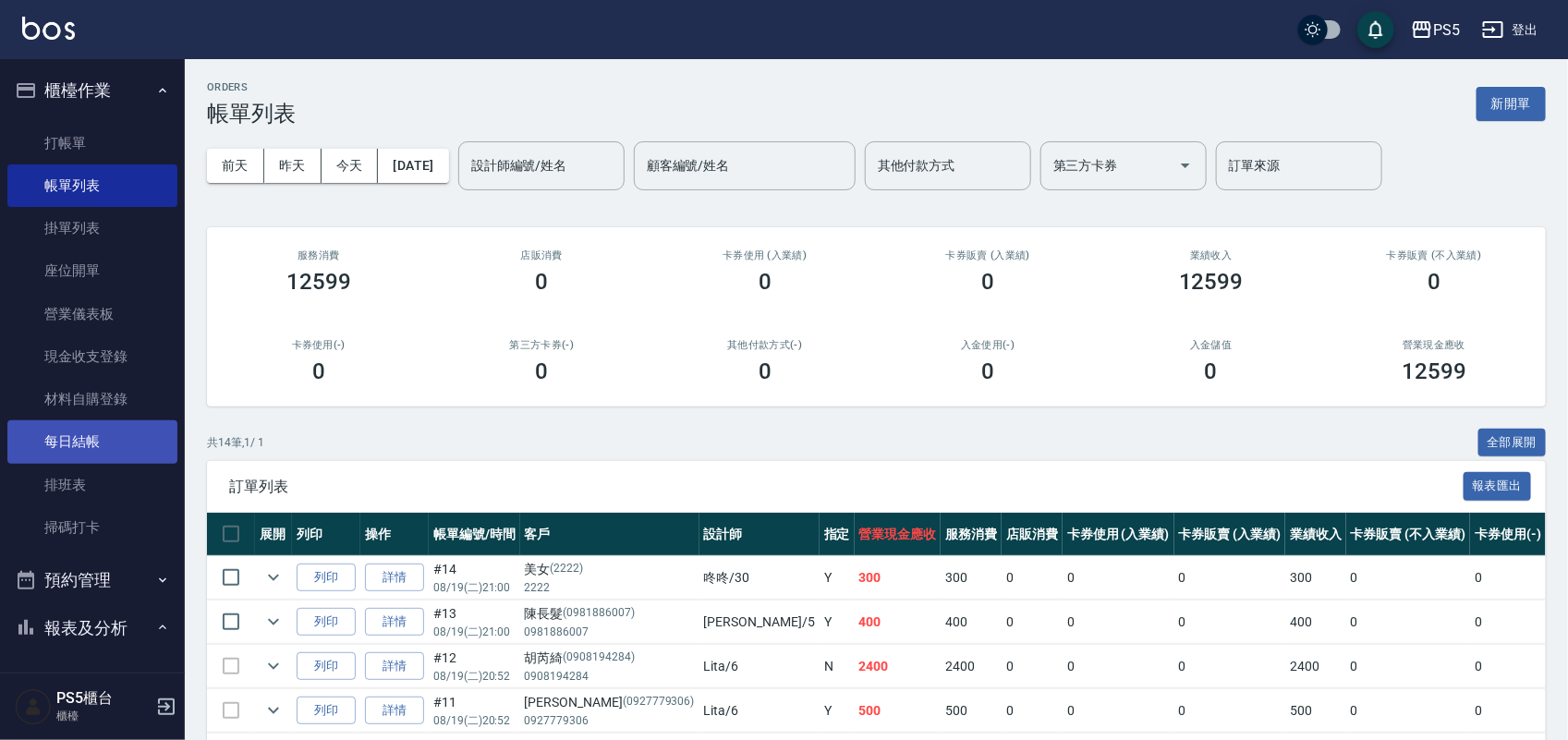
click at [97, 446] on link "每日結帳" at bounding box center [91, 441] width 170 height 43
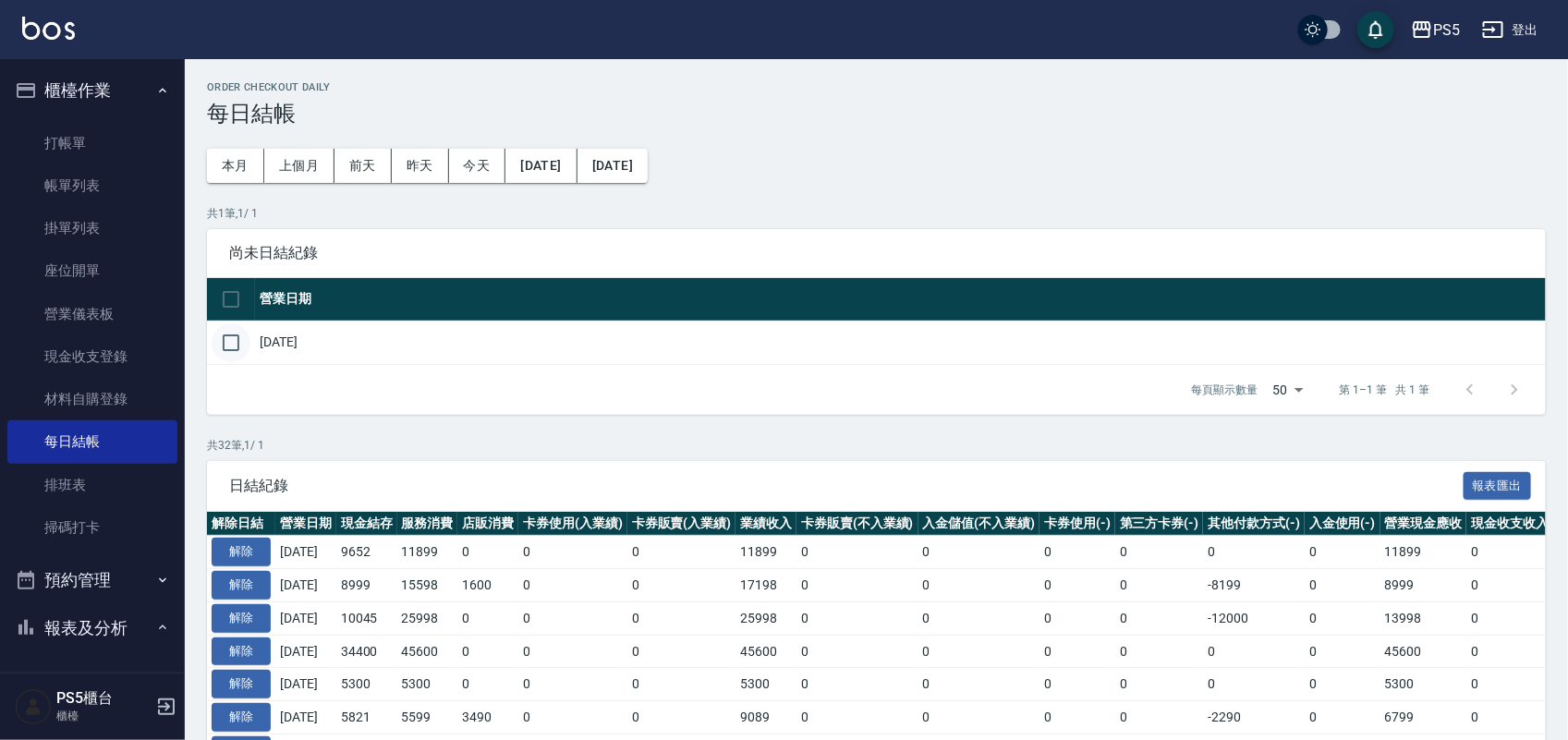
drag, startPoint x: 224, startPoint y: 334, endPoint x: 234, endPoint y: 337, distance: 10.4
click at [224, 335] on input "checkbox" at bounding box center [231, 343] width 39 height 39
checkbox input "true"
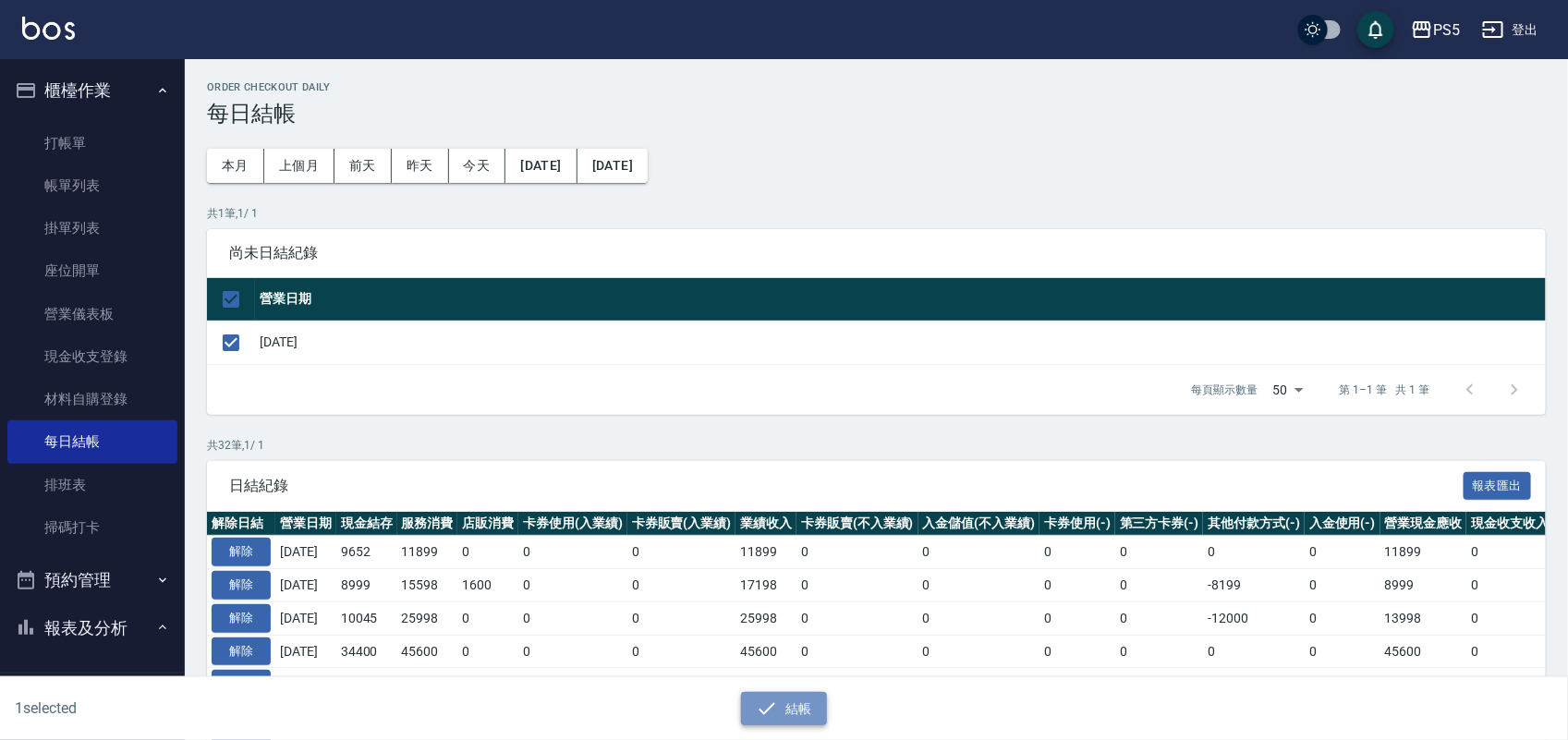
click at [751, 702] on button "結帳" at bounding box center [784, 709] width 85 height 34
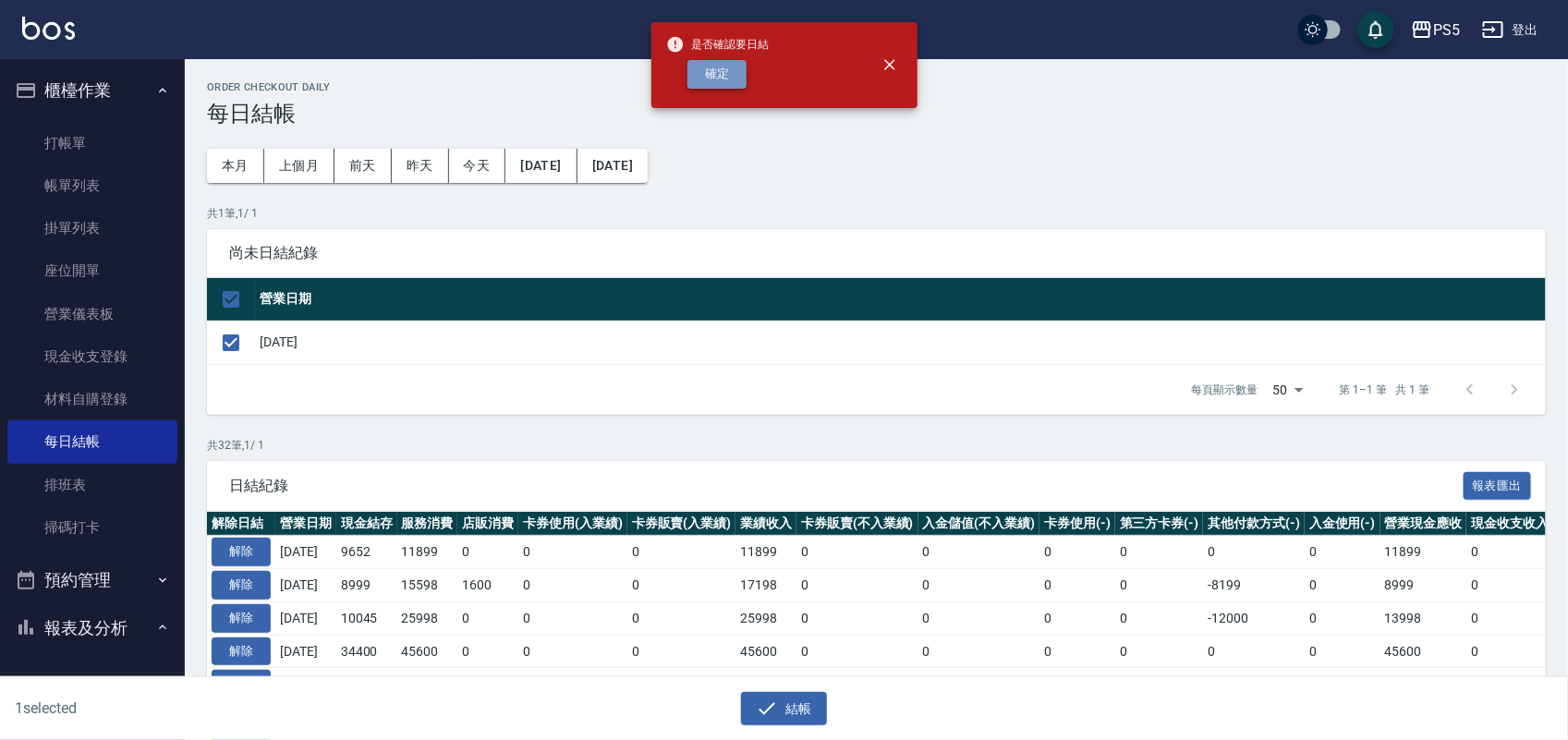
click at [696, 66] on button "確定" at bounding box center [717, 74] width 60 height 29
checkbox input "false"
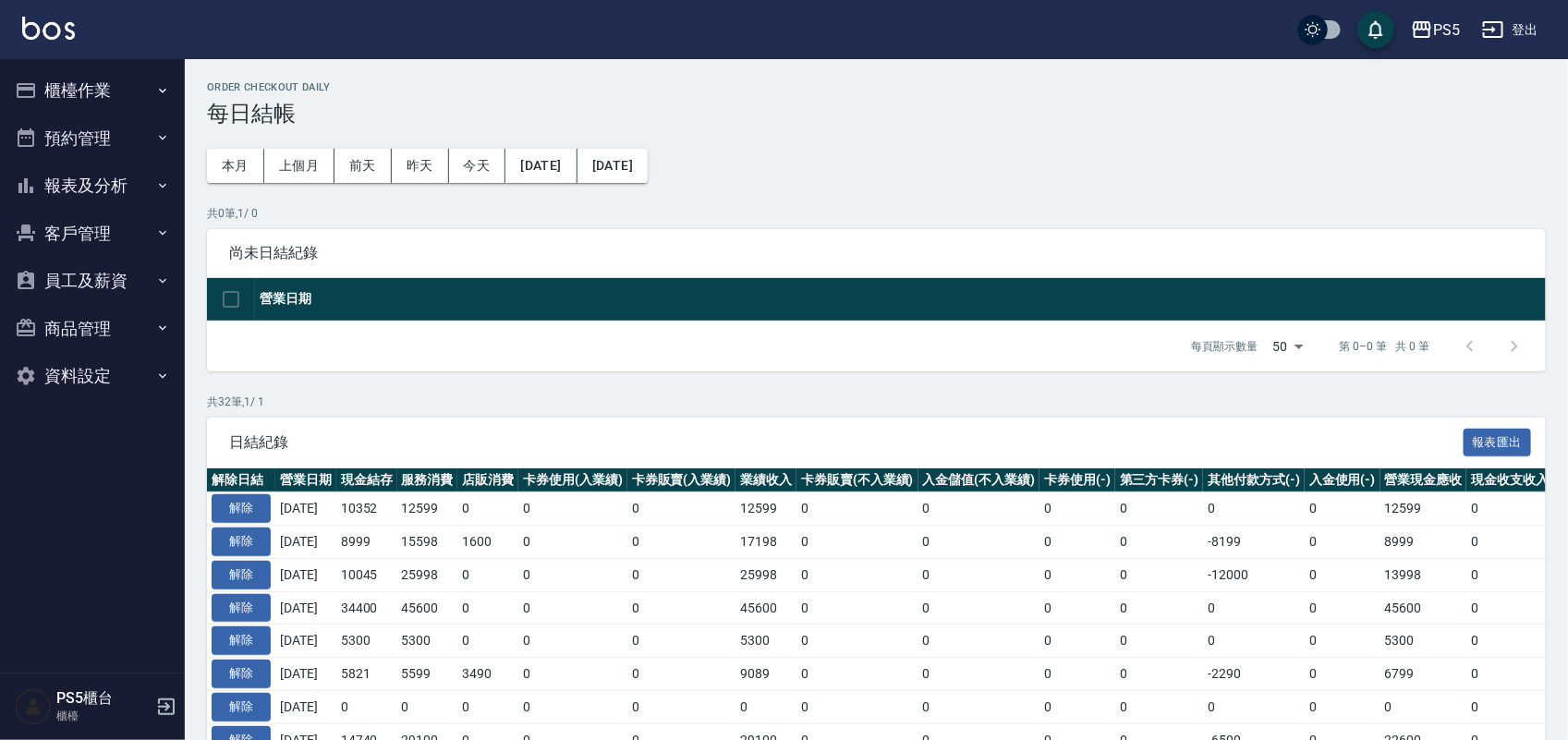
click at [85, 185] on button "報表及分析" at bounding box center [91, 186] width 170 height 48
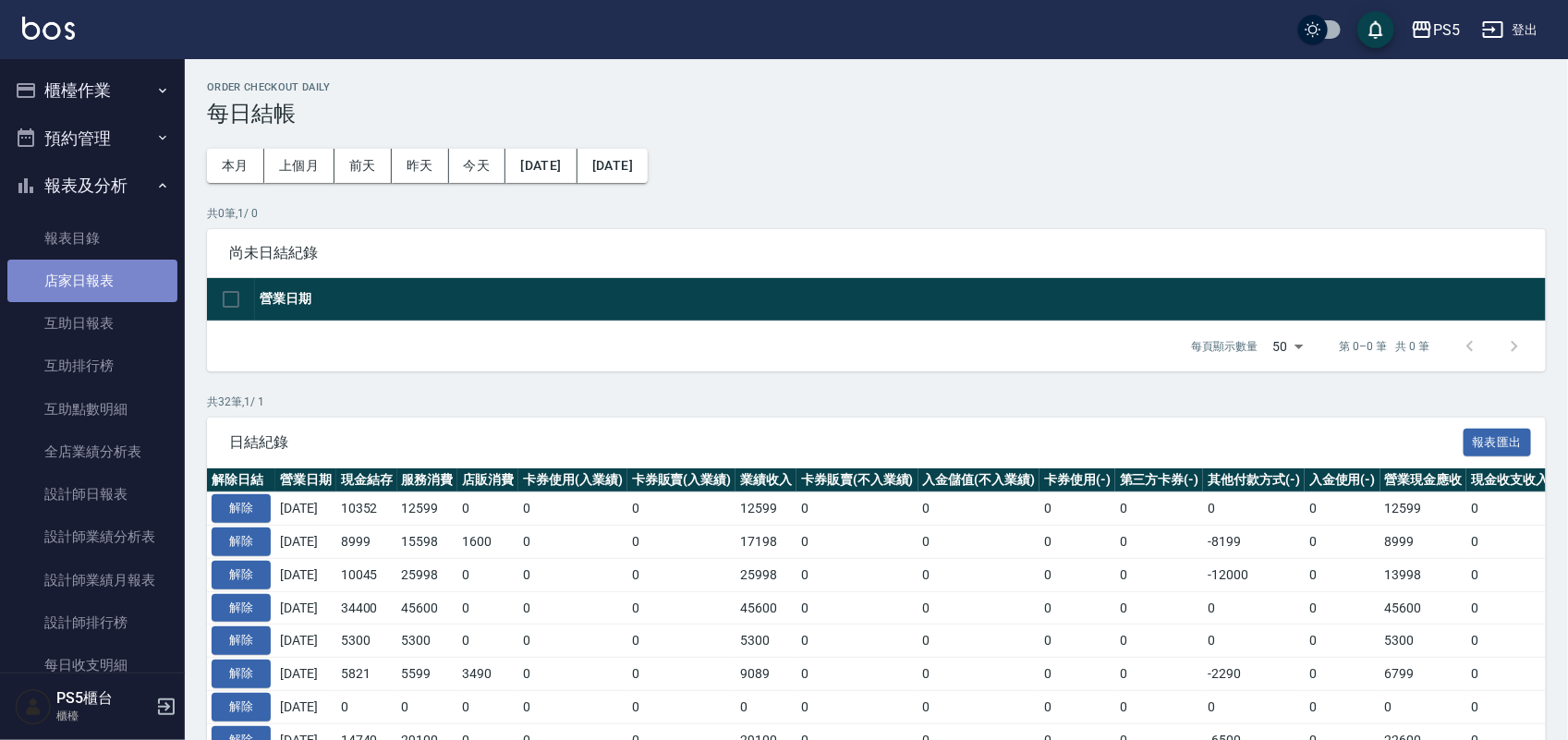
click at [111, 259] on link "店家日報表" at bounding box center [91, 280] width 170 height 43
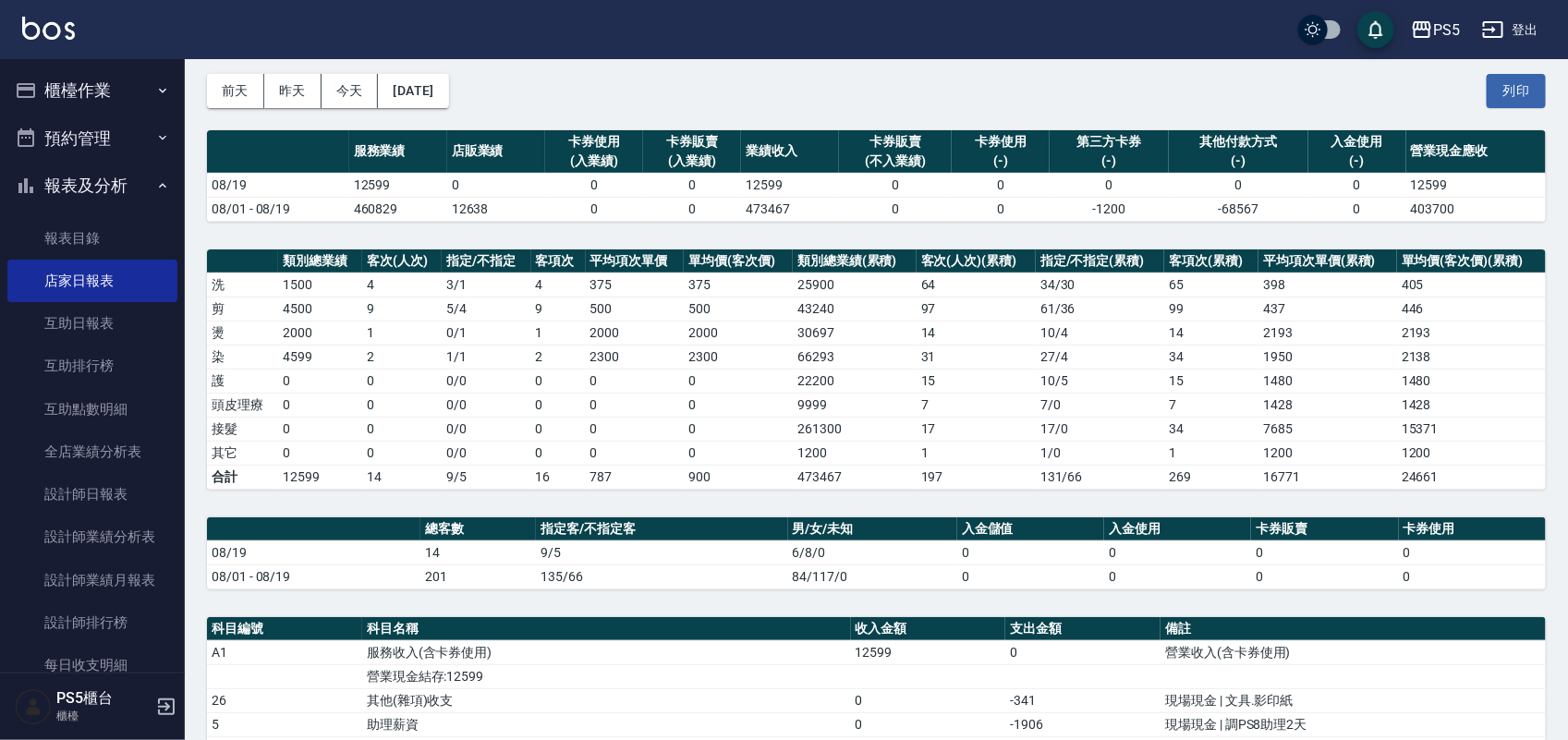
scroll to position [115, 0]
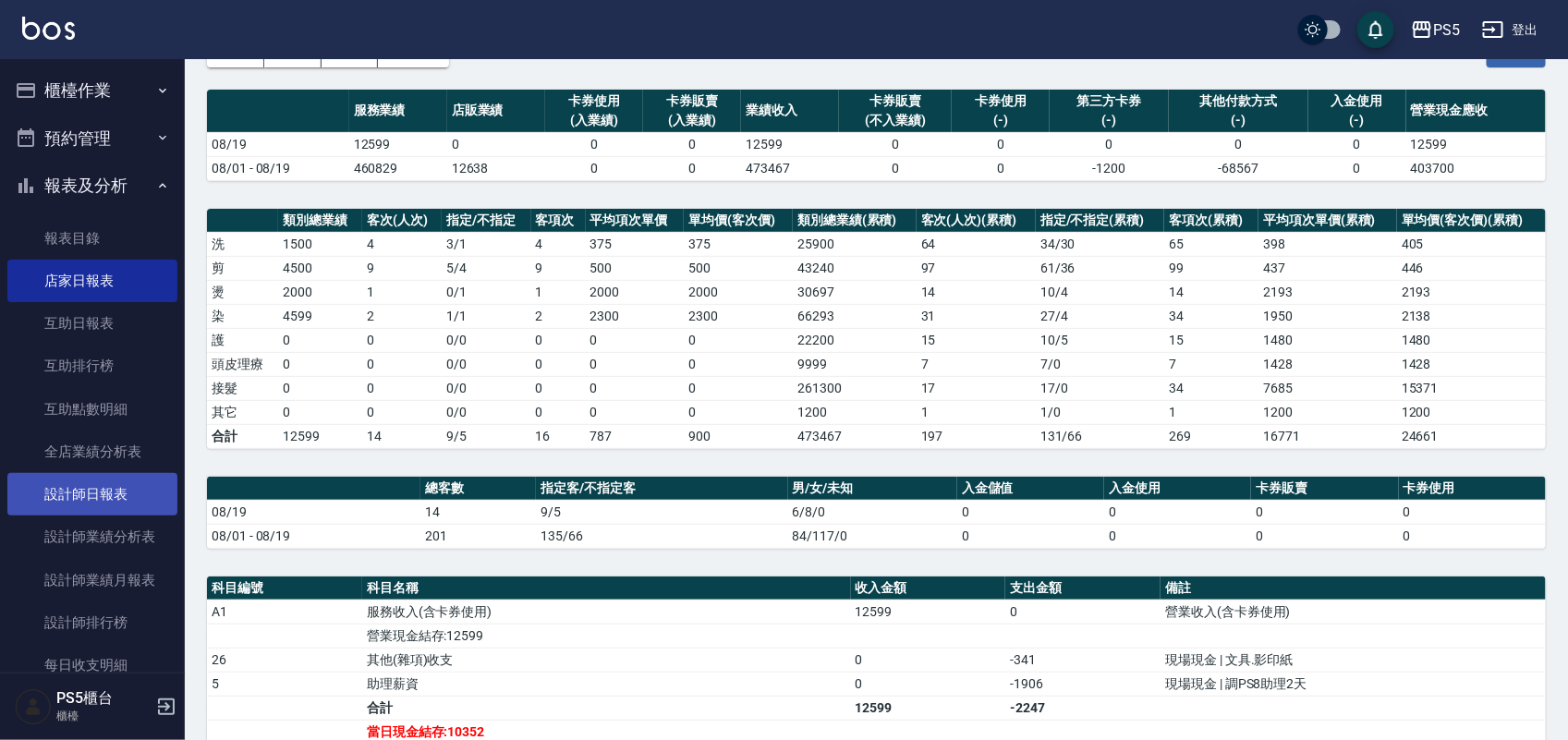
click at [78, 488] on link "設計師日報表" at bounding box center [91, 494] width 170 height 43
